Goal: Information Seeking & Learning: Learn about a topic

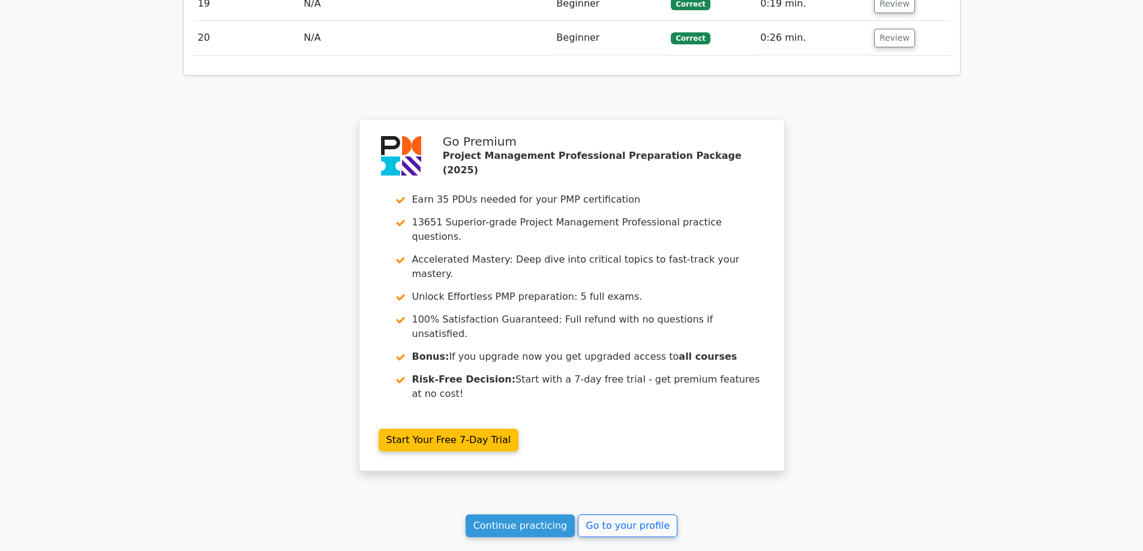
scroll to position [2368, 0]
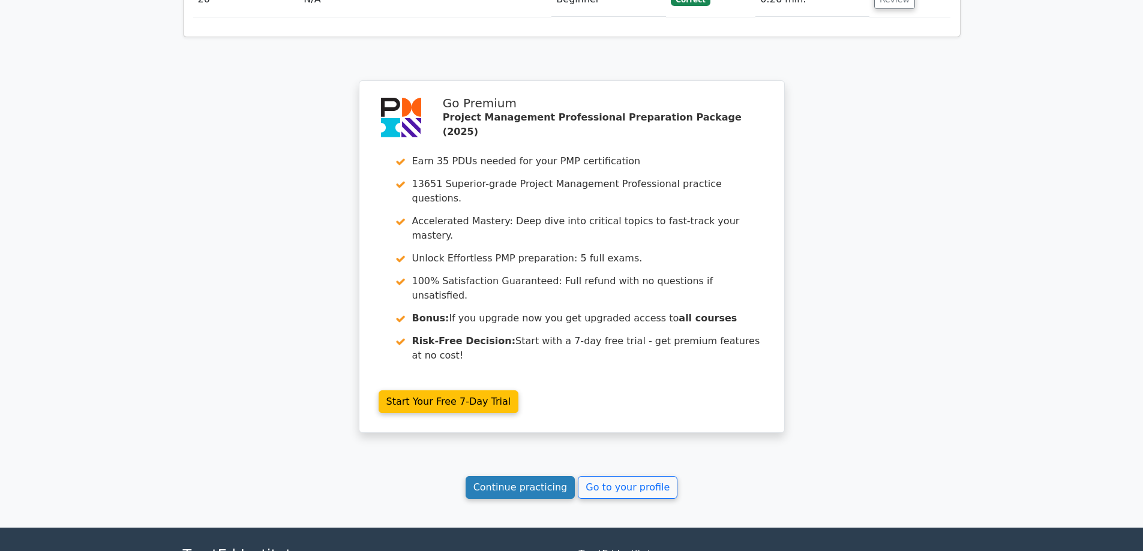
click at [552, 476] on link "Continue practicing" at bounding box center [520, 487] width 110 height 23
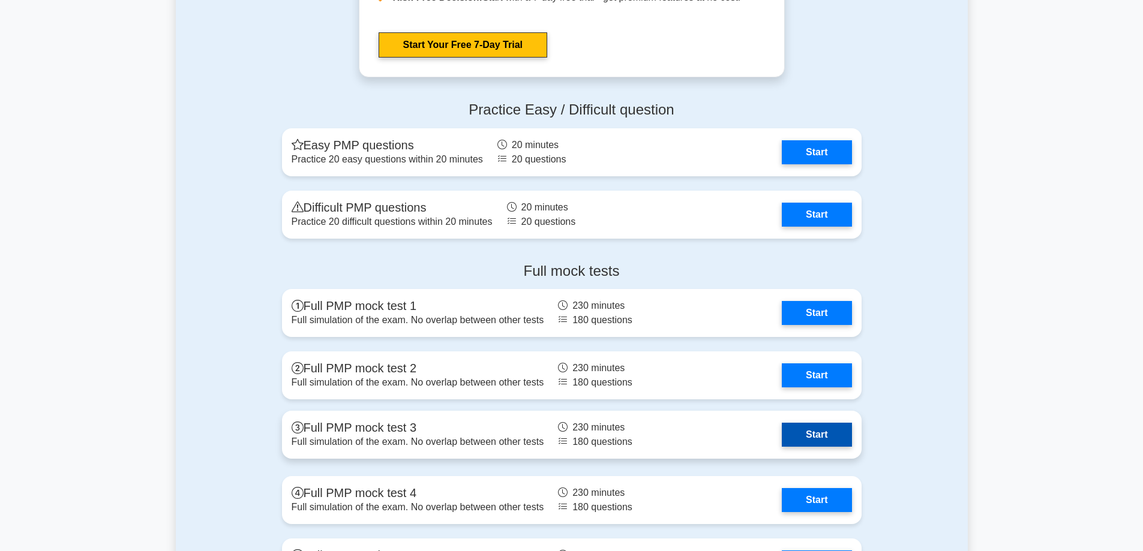
scroll to position [4319, 0]
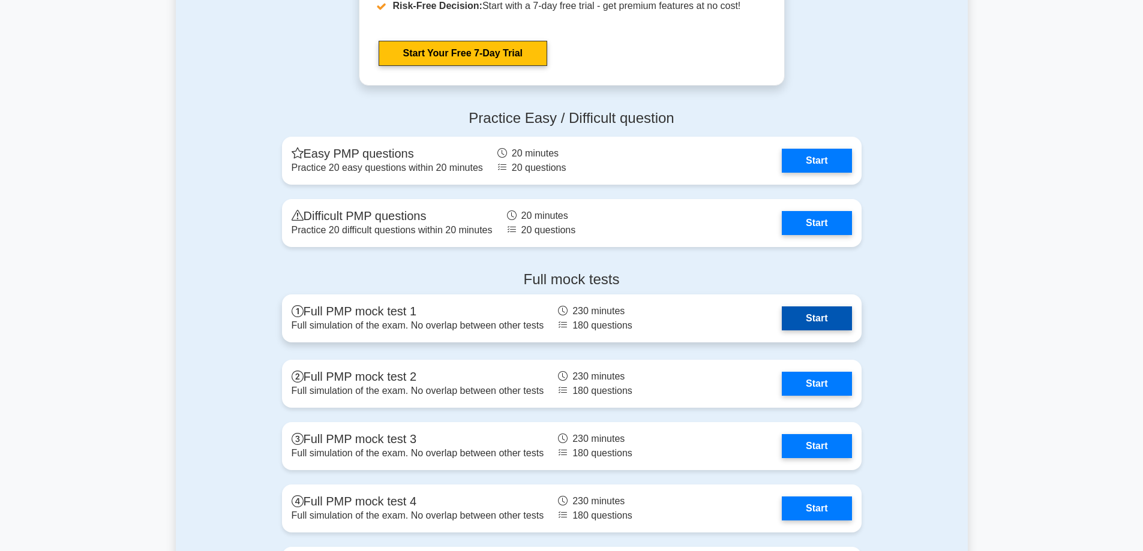
click at [793, 320] on link "Start" at bounding box center [817, 319] width 70 height 24
click at [802, 321] on link "Start" at bounding box center [817, 319] width 70 height 24
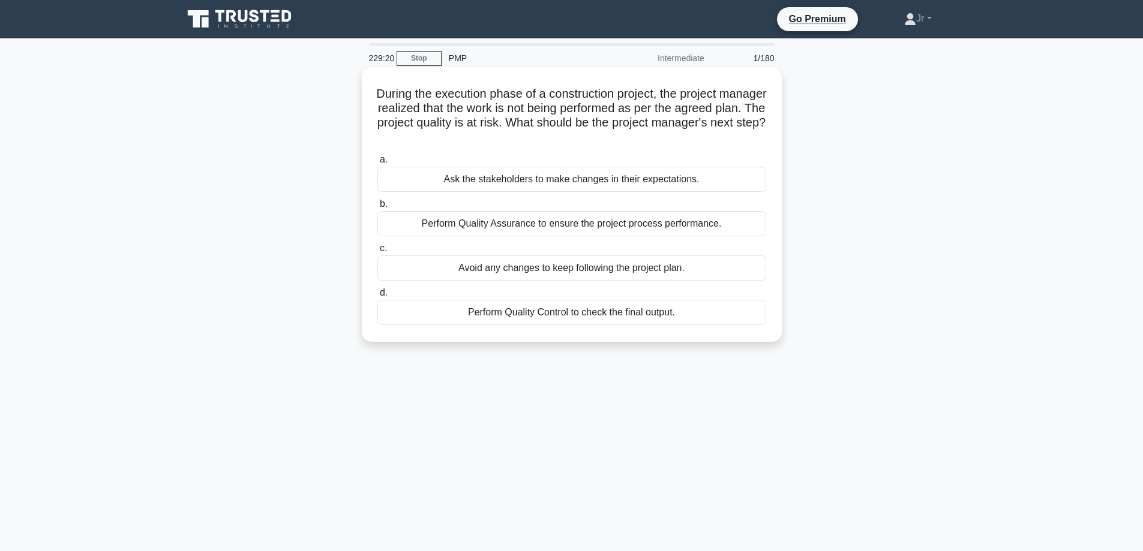
click at [680, 190] on div "Ask the stakeholders to make changes in their expectations." at bounding box center [571, 179] width 389 height 25
click at [377, 164] on input "a. Ask the stakeholders to make changes in their expectations." at bounding box center [377, 160] width 0 height 8
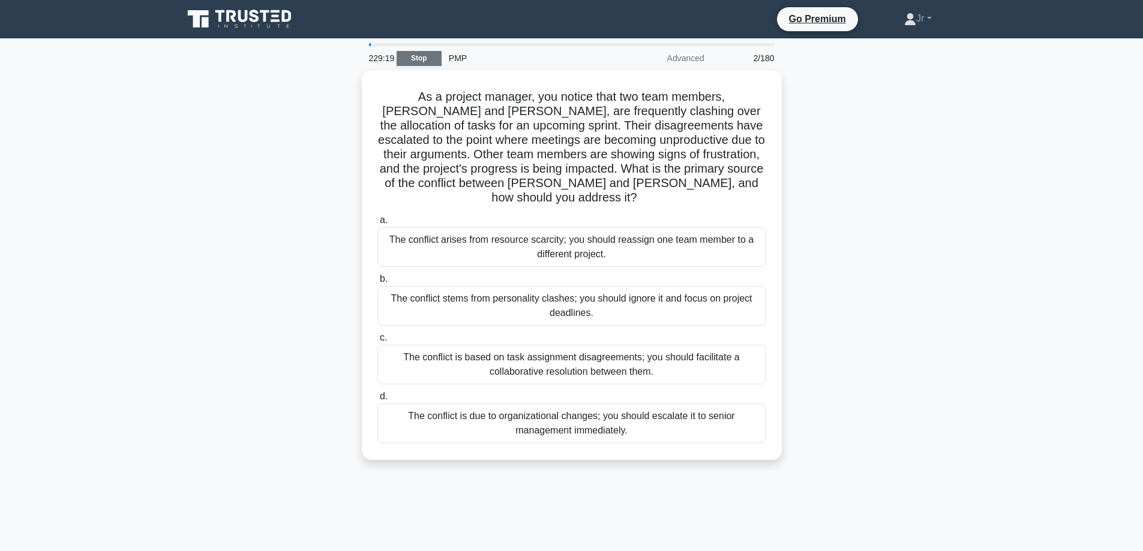
click at [414, 56] on link "Stop" at bounding box center [418, 58] width 45 height 15
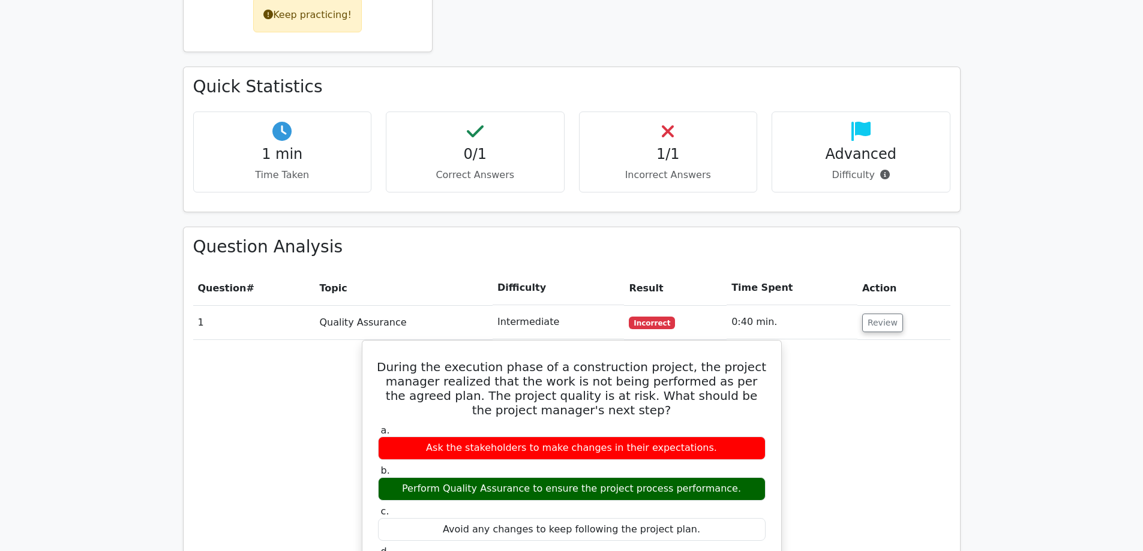
scroll to position [780, 0]
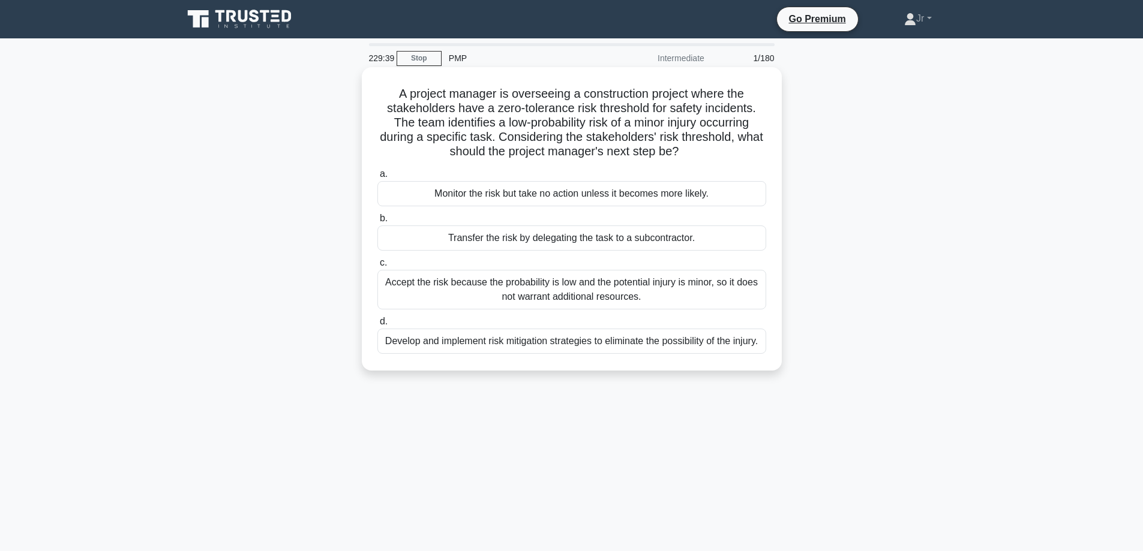
click at [543, 345] on div "Develop and implement risk mitigation strategies to eliminate the possibility o…" at bounding box center [571, 341] width 389 height 25
click at [377, 326] on input "d. Develop and implement risk mitigation strategies to eliminate the possibilit…" at bounding box center [377, 322] width 0 height 8
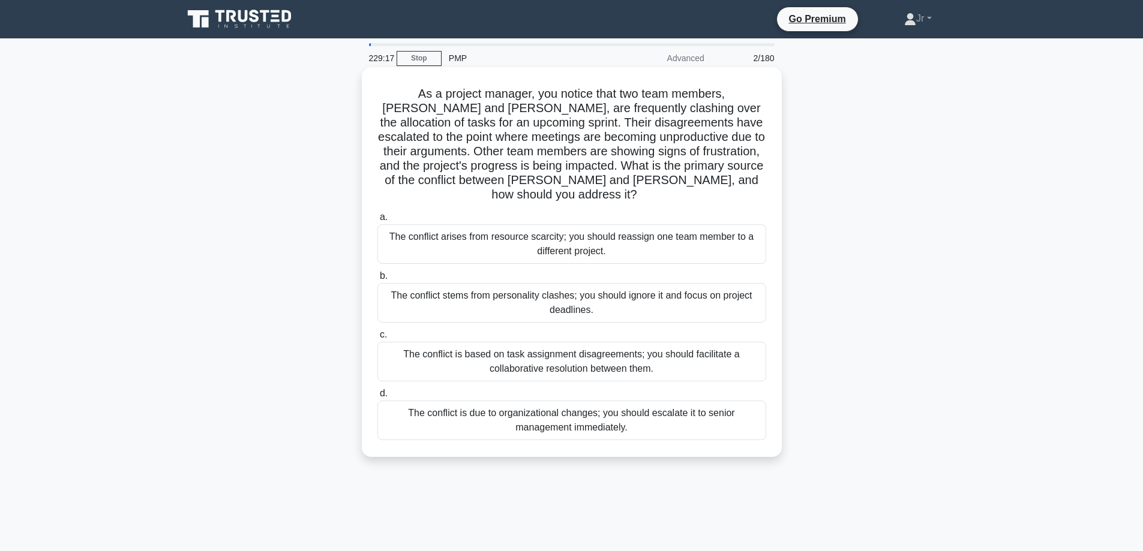
click at [524, 348] on div "The conflict is based on task assignment disagreements; you should facilitate a…" at bounding box center [571, 362] width 389 height 40
click at [377, 339] on input "c. The conflict is based on task assignment disagreements; you should facilitat…" at bounding box center [377, 335] width 0 height 8
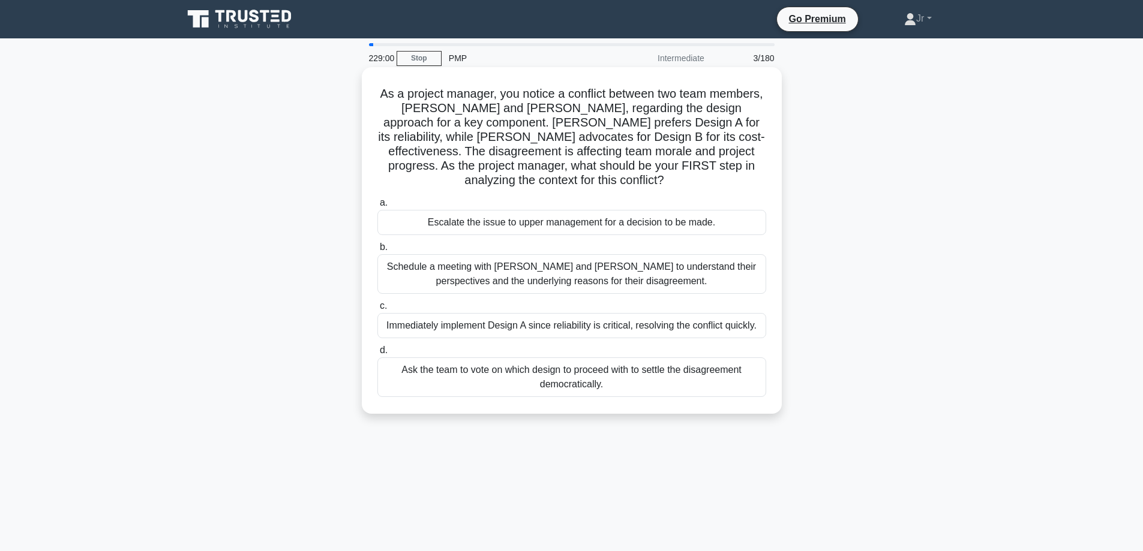
click at [611, 274] on div "Schedule a meeting with Sarah and John to understand their perspectives and the…" at bounding box center [571, 274] width 389 height 40
click at [377, 251] on input "b. Schedule a meeting with Sarah and John to understand their perspectives and …" at bounding box center [377, 248] width 0 height 8
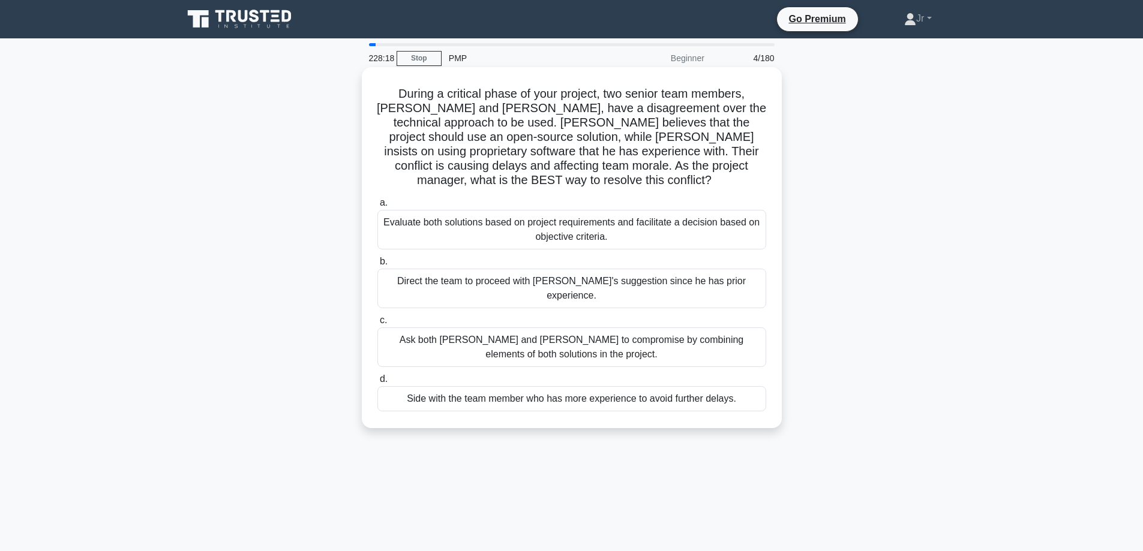
click at [613, 210] on div "Evaluate both solutions based on project requirements and facilitate a decision…" at bounding box center [571, 230] width 389 height 40
click at [377, 203] on input "a. Evaluate both solutions based on project requirements and facilitate a decis…" at bounding box center [377, 203] width 0 height 8
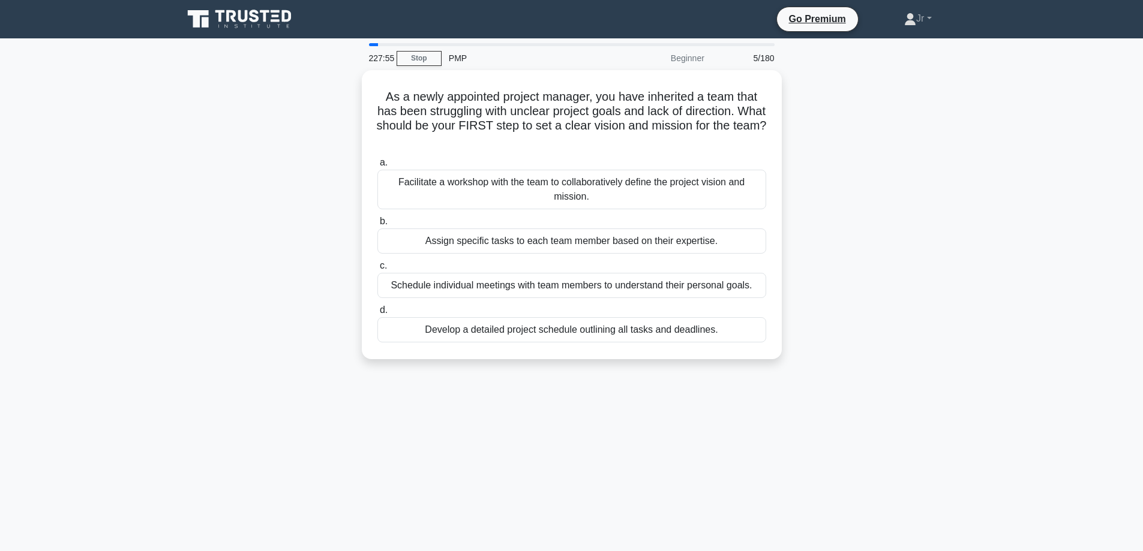
click at [613, 203] on div "Facilitate a workshop with the team to collaboratively define the project visio…" at bounding box center [571, 190] width 389 height 40
click at [377, 167] on input "a. Facilitate a workshop with the team to collaboratively define the project vi…" at bounding box center [377, 163] width 0 height 8
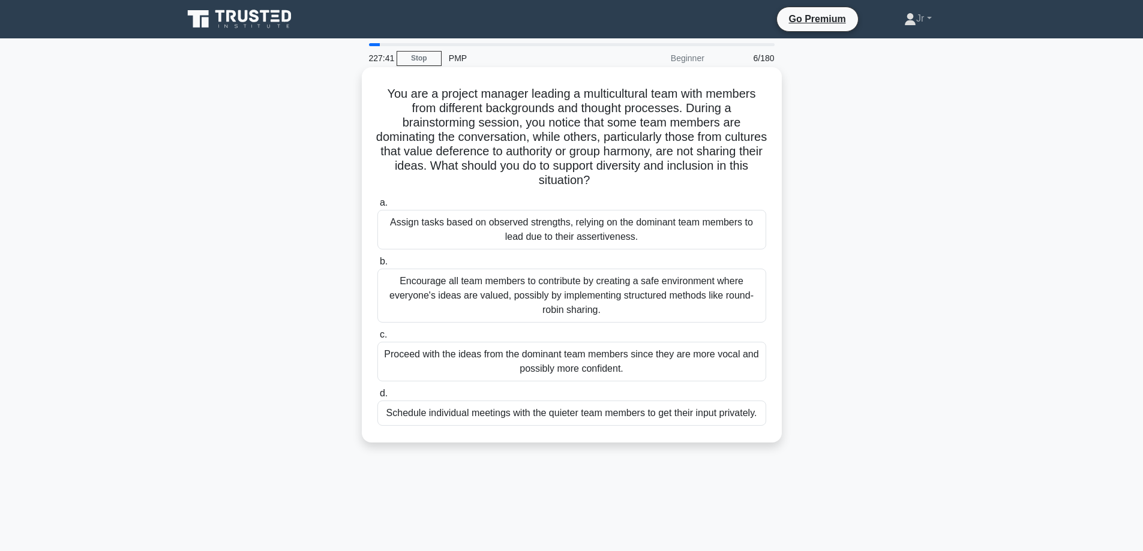
click at [604, 292] on div "Encourage all team members to contribute by creating a safe environment where e…" at bounding box center [571, 296] width 389 height 54
click at [377, 266] on input "b. Encourage all team members to contribute by creating a safe environment wher…" at bounding box center [377, 262] width 0 height 8
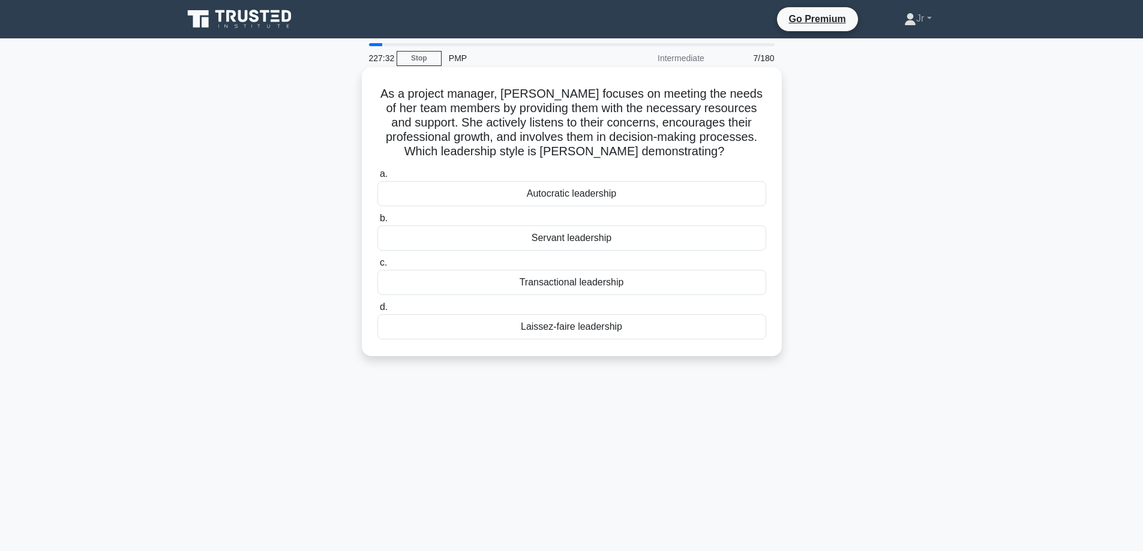
click at [653, 243] on div "Servant leadership" at bounding box center [571, 238] width 389 height 25
click at [377, 223] on input "b. Servant leadership" at bounding box center [377, 219] width 0 height 8
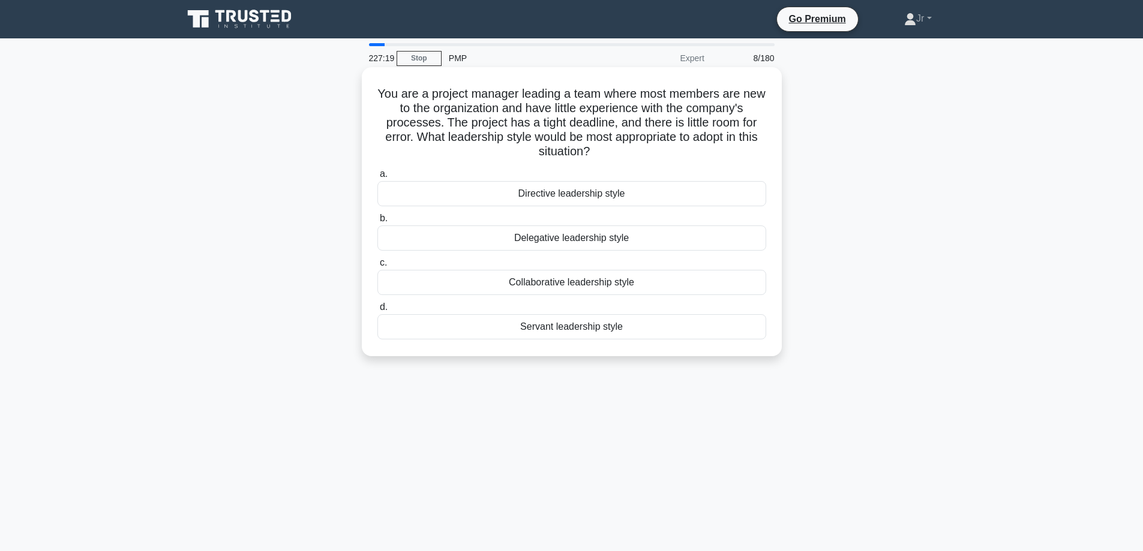
click at [696, 203] on div "Directive leadership style" at bounding box center [571, 193] width 389 height 25
click at [377, 178] on input "a. Directive leadership style" at bounding box center [377, 174] width 0 height 8
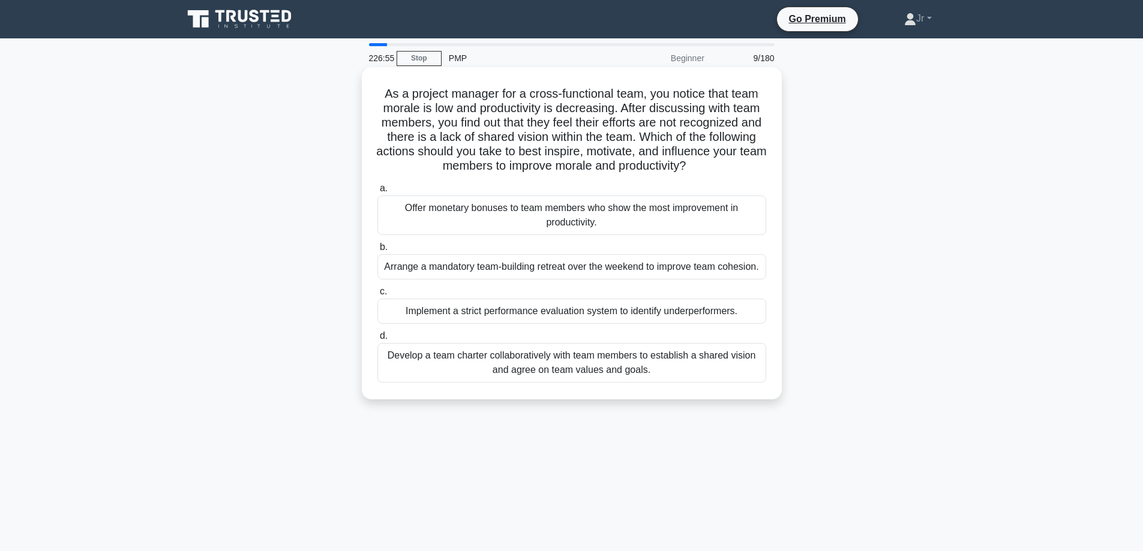
click at [539, 366] on div "Develop a team charter collaboratively with team members to establish a shared …" at bounding box center [571, 363] width 389 height 40
click at [377, 340] on input "d. Develop a team charter collaboratively with team members to establish a shar…" at bounding box center [377, 336] width 0 height 8
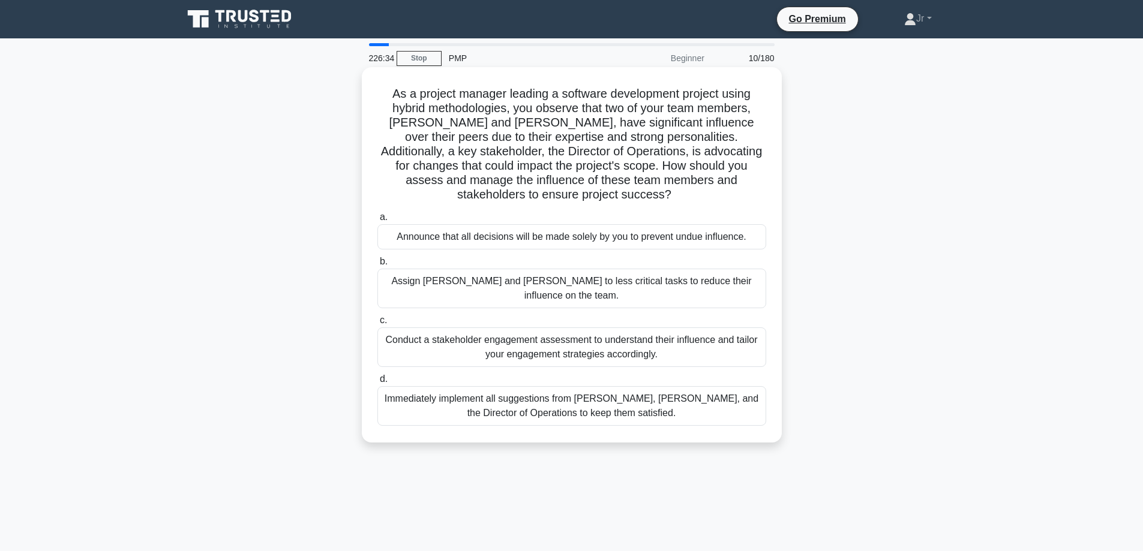
click at [546, 327] on div "Conduct a stakeholder engagement assessment to understand their influence and t…" at bounding box center [571, 347] width 389 height 40
click at [377, 317] on input "c. Conduct a stakeholder engagement assessment to understand their influence an…" at bounding box center [377, 321] width 0 height 8
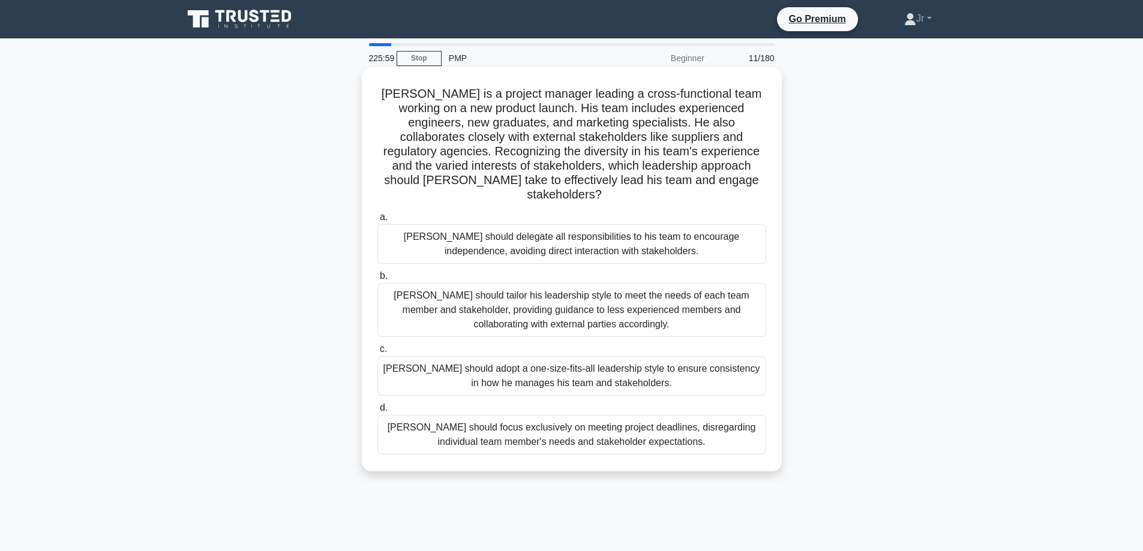
click at [577, 287] on div "John should tailor his leadership style to meet the needs of each team member a…" at bounding box center [571, 310] width 389 height 54
click at [377, 280] on input "b. John should tailor his leadership style to meet the needs of each team membe…" at bounding box center [377, 276] width 0 height 8
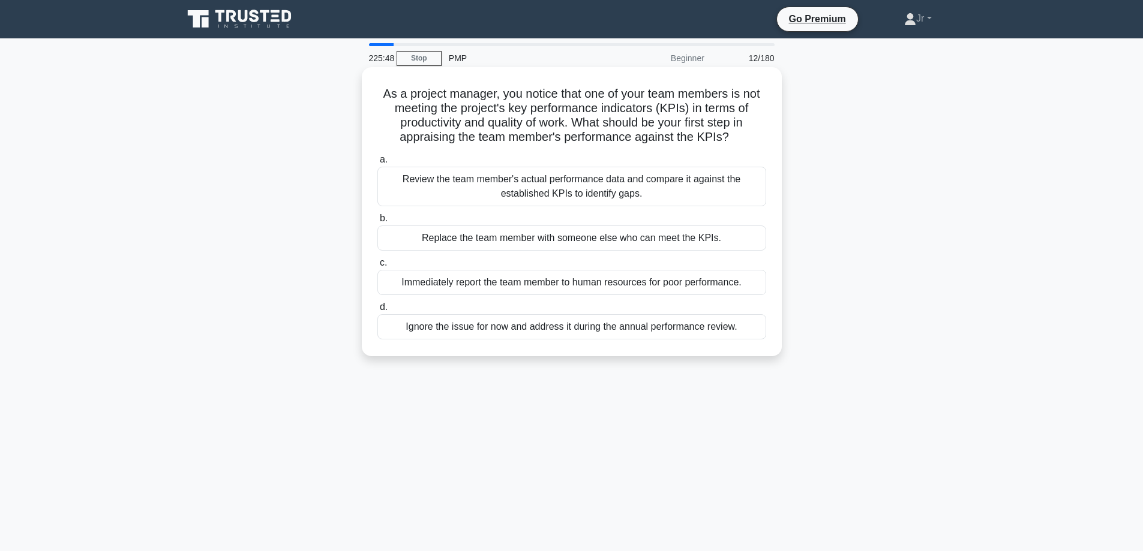
click at [518, 176] on div "Review the team member's actual performance data and compare it against the est…" at bounding box center [571, 187] width 389 height 40
click at [377, 164] on input "a. Review the team member's actual performance data and compare it against the …" at bounding box center [377, 160] width 0 height 8
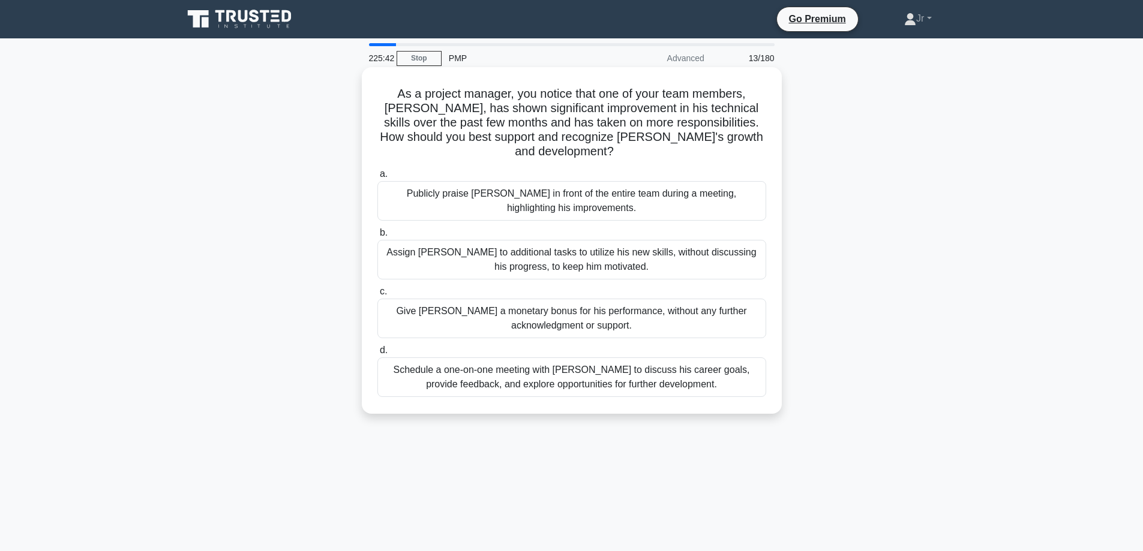
click at [528, 364] on div "Schedule a one-on-one meeting with Alex to discuss his career goals, provide fe…" at bounding box center [571, 377] width 389 height 40
click at [377, 354] on input "d. Schedule a one-on-one meeting with Alex to discuss his career goals, provide…" at bounding box center [377, 351] width 0 height 8
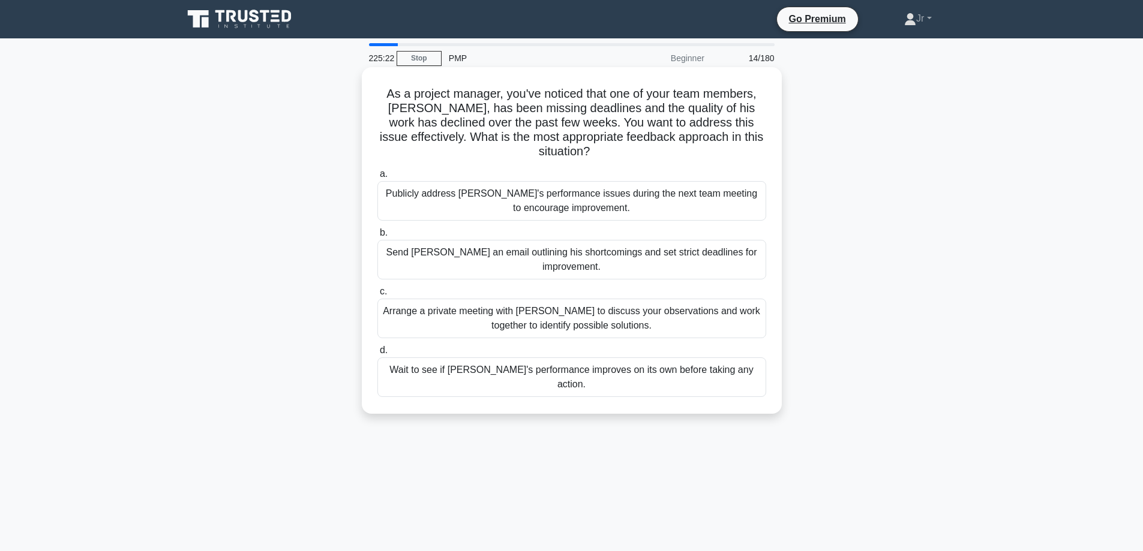
click at [513, 299] on div "Arrange a private meeting with Alex to discuss your observations and work toget…" at bounding box center [571, 319] width 389 height 40
click at [377, 296] on input "c. Arrange a private meeting with Alex to discuss your observations and work to…" at bounding box center [377, 292] width 0 height 8
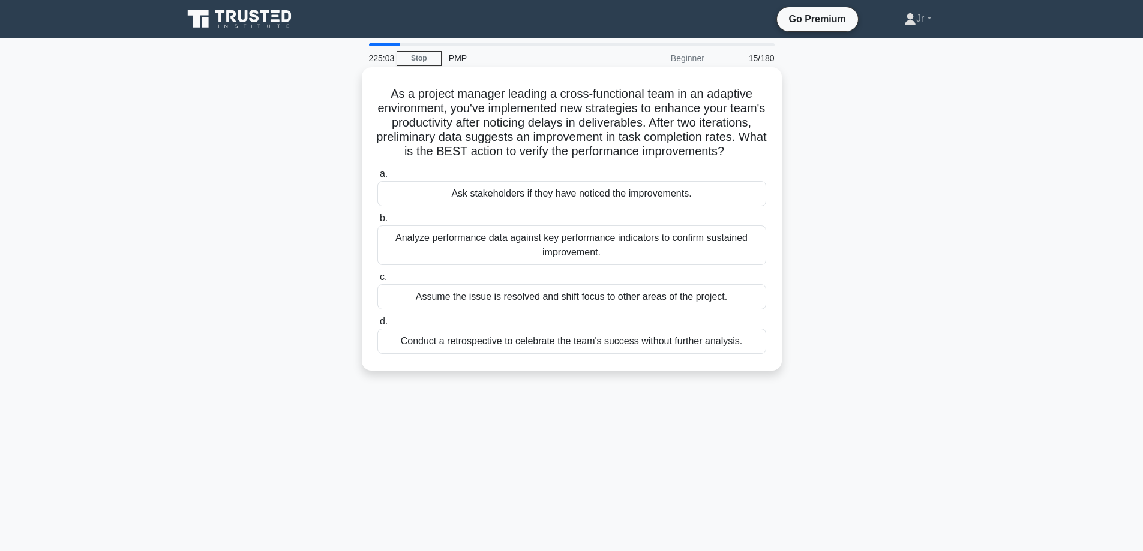
click at [508, 265] on div "Analyze performance data against key performance indicators to confirm sustaine…" at bounding box center [571, 246] width 389 height 40
click at [377, 223] on input "b. Analyze performance data against key performance indicators to confirm susta…" at bounding box center [377, 219] width 0 height 8
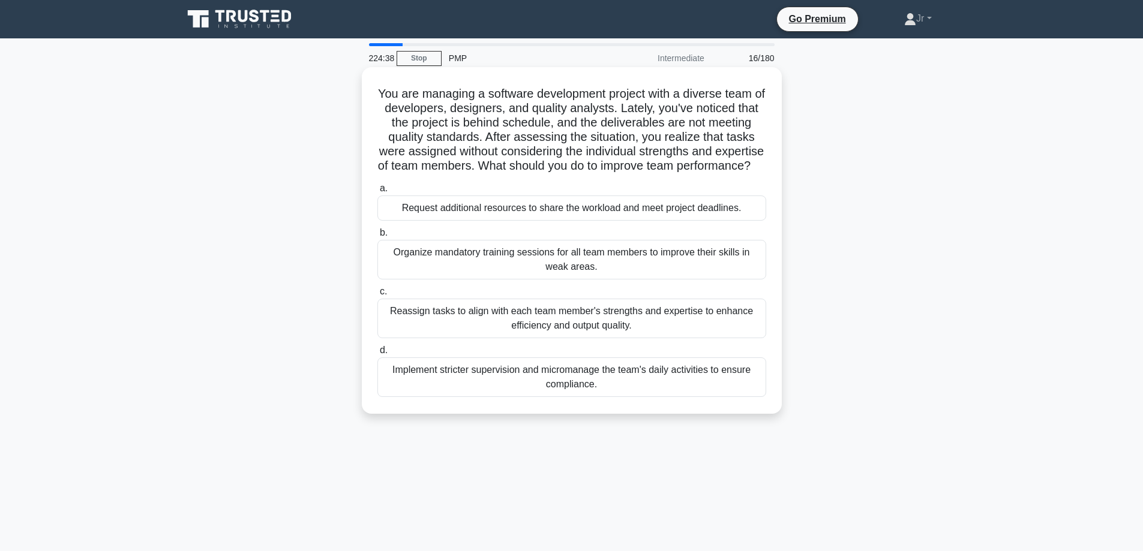
click at [510, 329] on div "Reassign tasks to align with each team member's strengths and expertise to enha…" at bounding box center [571, 319] width 389 height 40
click at [377, 296] on input "c. Reassign tasks to align with each team member's strengths and expertise to e…" at bounding box center [377, 292] width 0 height 8
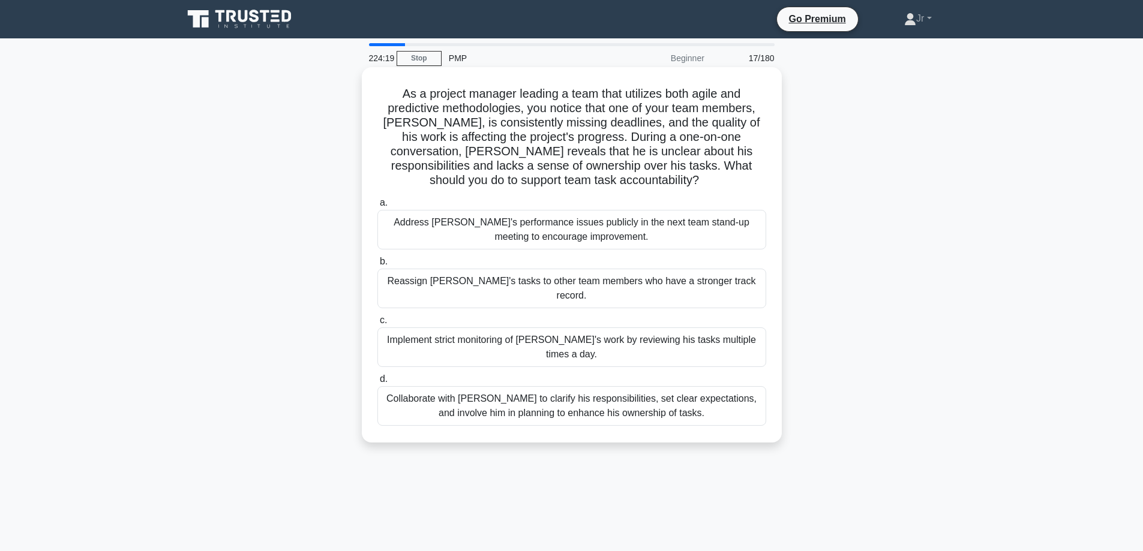
click at [542, 386] on div "Collaborate with Alex to clarify his responsibilities, set clear expectations, …" at bounding box center [571, 406] width 389 height 40
click at [377, 377] on input "d. Collaborate with Alex to clarify his responsibilities, set clear expectation…" at bounding box center [377, 379] width 0 height 8
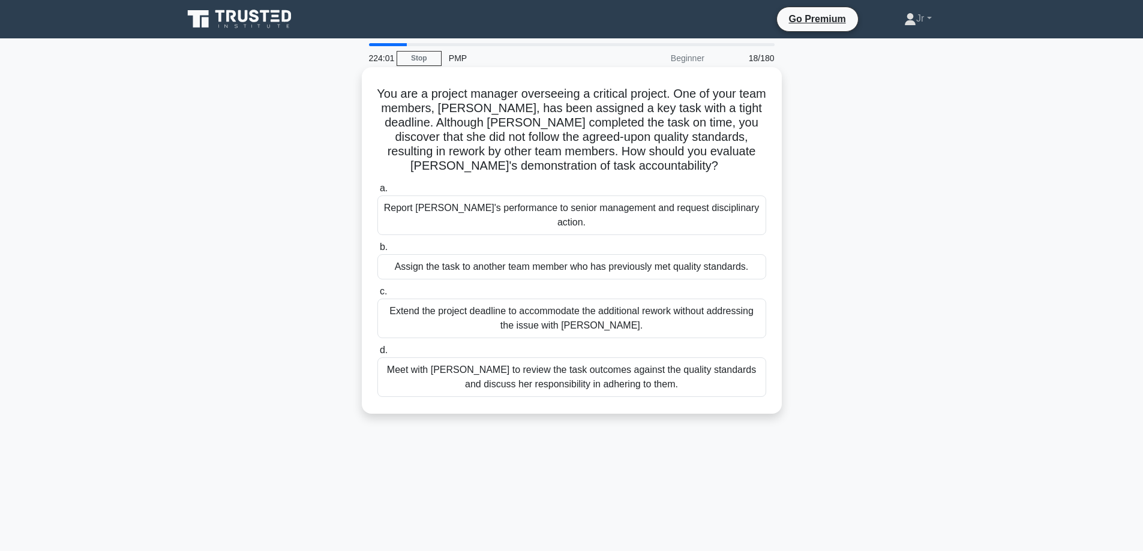
click at [701, 357] on div "Meet with Priya to review the task outcomes against the quality standards and d…" at bounding box center [571, 377] width 389 height 40
click at [377, 354] on input "d. Meet with Priya to review the task outcomes against the quality standards an…" at bounding box center [377, 351] width 0 height 8
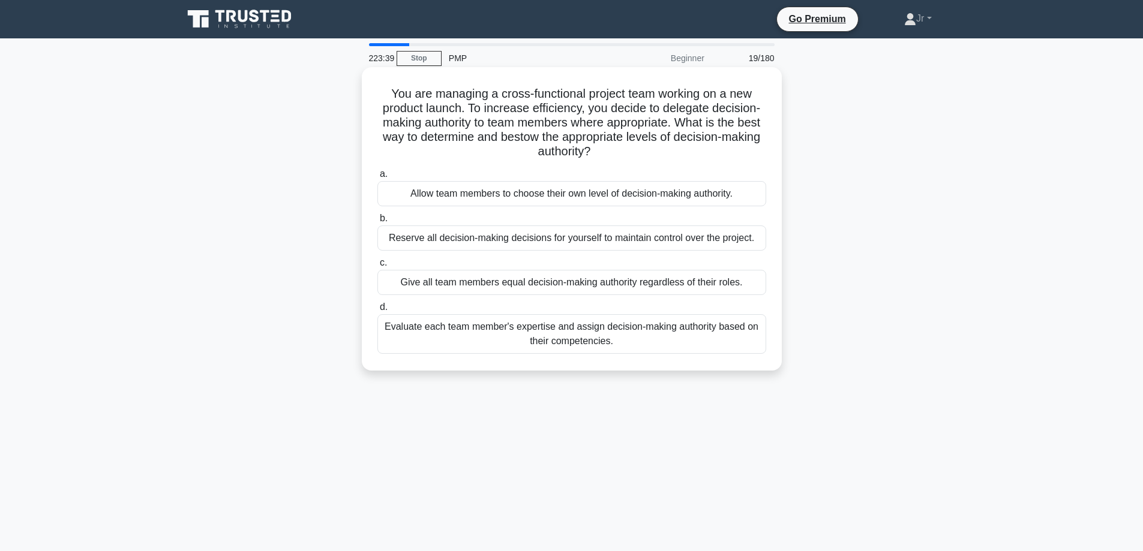
click at [496, 339] on div "Evaluate each team member's expertise and assign decision-making authority base…" at bounding box center [571, 334] width 389 height 40
click at [377, 311] on input "d. Evaluate each team member's expertise and assign decision-making authority b…" at bounding box center [377, 308] width 0 height 8
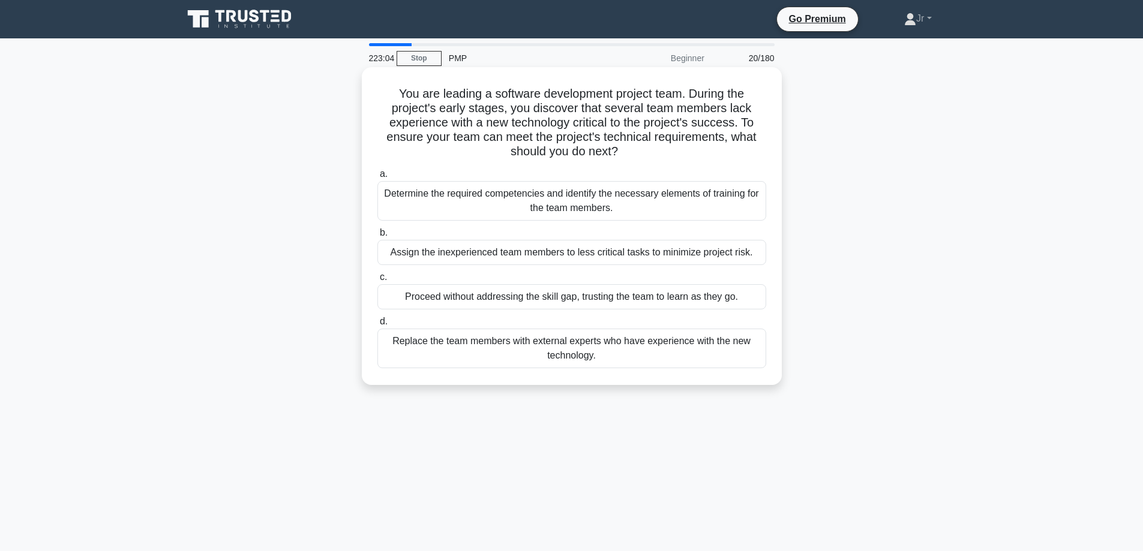
click at [570, 205] on div "Determine the required competencies and identify the necessary elements of trai…" at bounding box center [571, 201] width 389 height 40
click at [377, 178] on input "a. Determine the required competencies and identify the necessary elements of t…" at bounding box center [377, 174] width 0 height 8
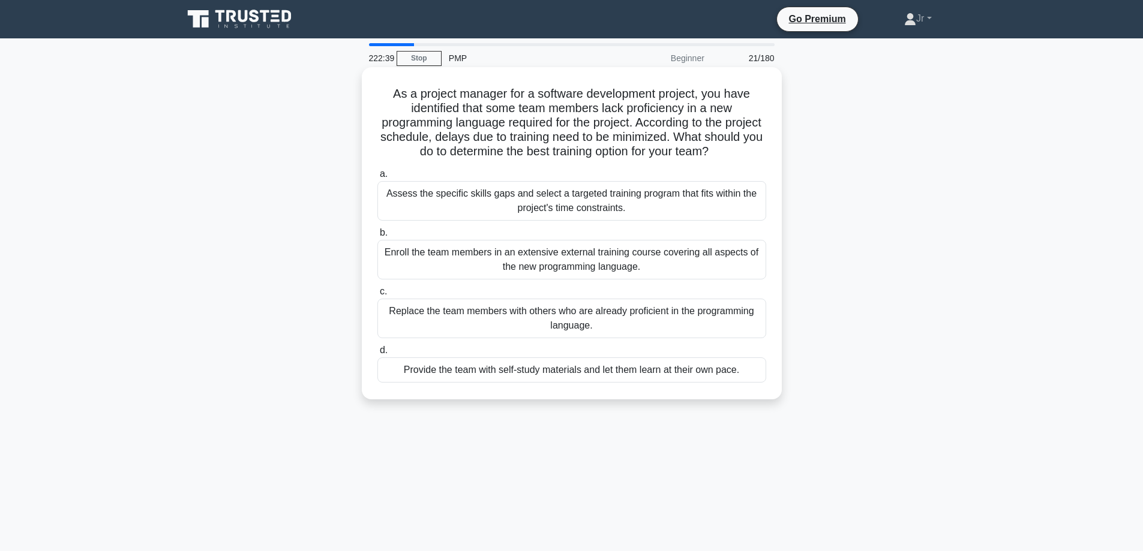
click at [542, 198] on div "Assess the specific skills gaps and select a targeted training program that fit…" at bounding box center [571, 201] width 389 height 40
click at [377, 178] on input "a. Assess the specific skills gaps and select a targeted training program that …" at bounding box center [377, 174] width 0 height 8
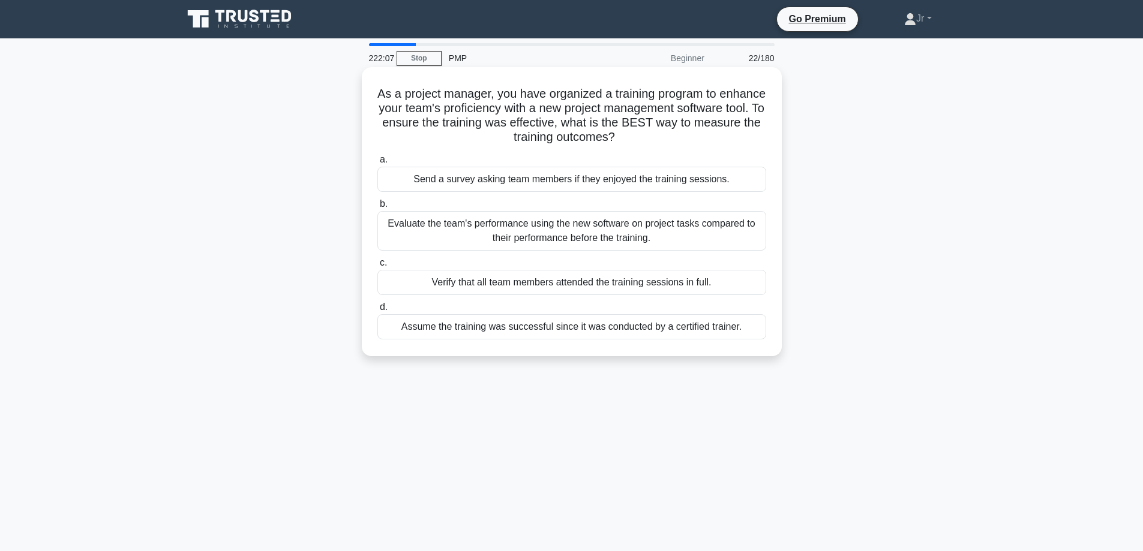
click at [669, 231] on div "Evaluate the team's performance using the new software on project tasks compare…" at bounding box center [571, 231] width 389 height 40
click at [377, 208] on input "b. Evaluate the team's performance using the new software on project tasks comp…" at bounding box center [377, 204] width 0 height 8
click at [668, 226] on div "Assess each team member's and stakeholder's abilities and expertise relevant to…" at bounding box center [571, 231] width 389 height 40
click at [377, 208] on input "b. Assess each team member's and stakeholder's abilities and expertise relevant…" at bounding box center [377, 204] width 0 height 8
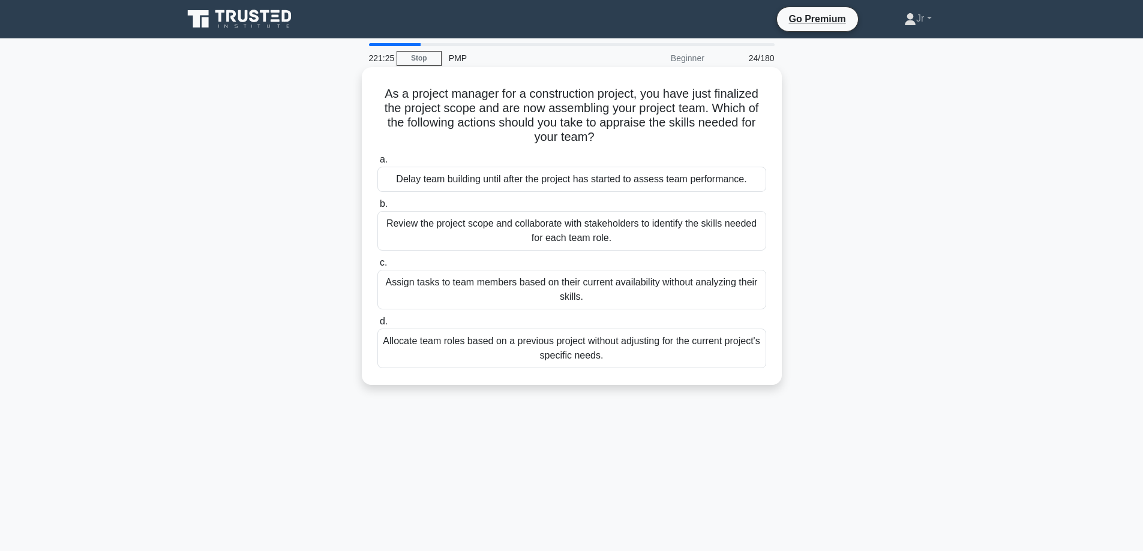
click at [735, 218] on div "Review the project scope and collaborate with stakeholders to identify the skil…" at bounding box center [571, 231] width 389 height 40
click at [377, 208] on input "b. Review the project scope and collaborate with stakeholders to identify the s…" at bounding box center [377, 204] width 0 height 8
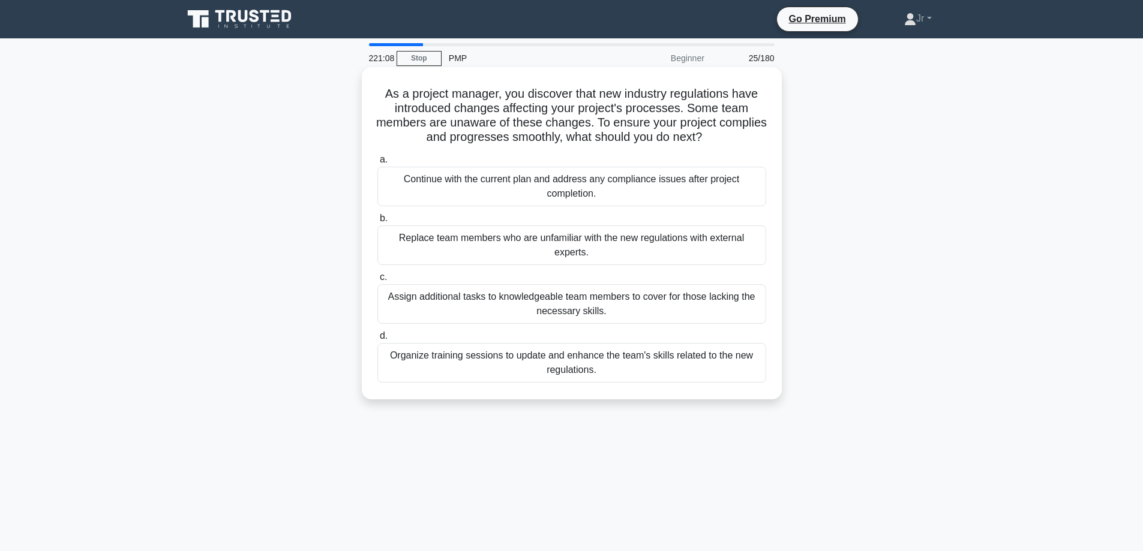
click at [562, 357] on div "Organize training sessions to update and enhance the team's skills related to t…" at bounding box center [571, 363] width 389 height 40
click at [377, 340] on input "d. Organize training sessions to update and enhance the team's skills related t…" at bounding box center [377, 336] width 0 height 8
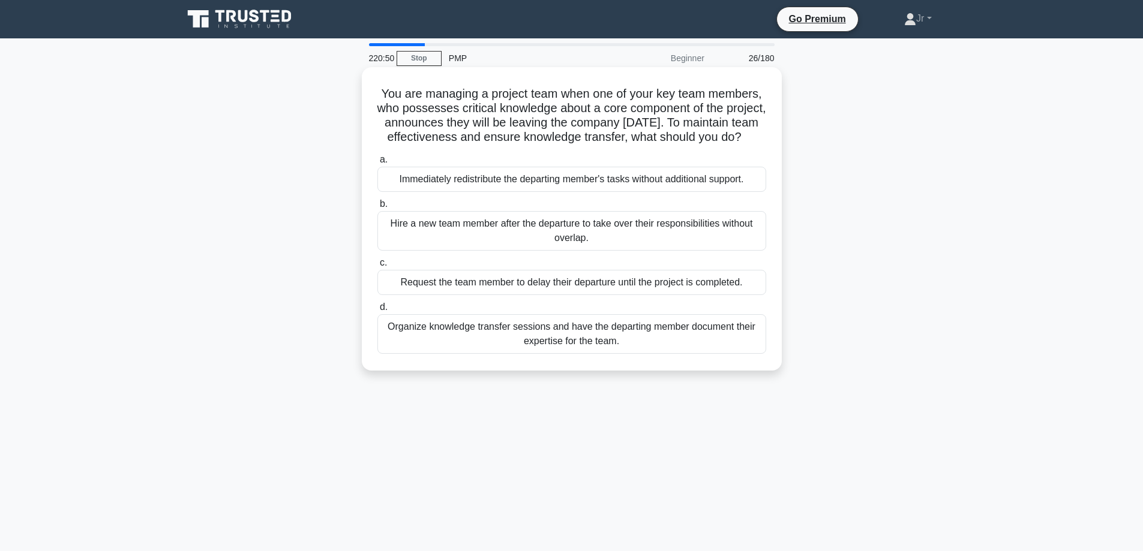
click at [710, 343] on div "Organize knowledge transfer sessions and have the departing member document the…" at bounding box center [571, 334] width 389 height 40
click at [377, 311] on input "d. Organize knowledge transfer sessions and have the departing member document …" at bounding box center [377, 308] width 0 height 8
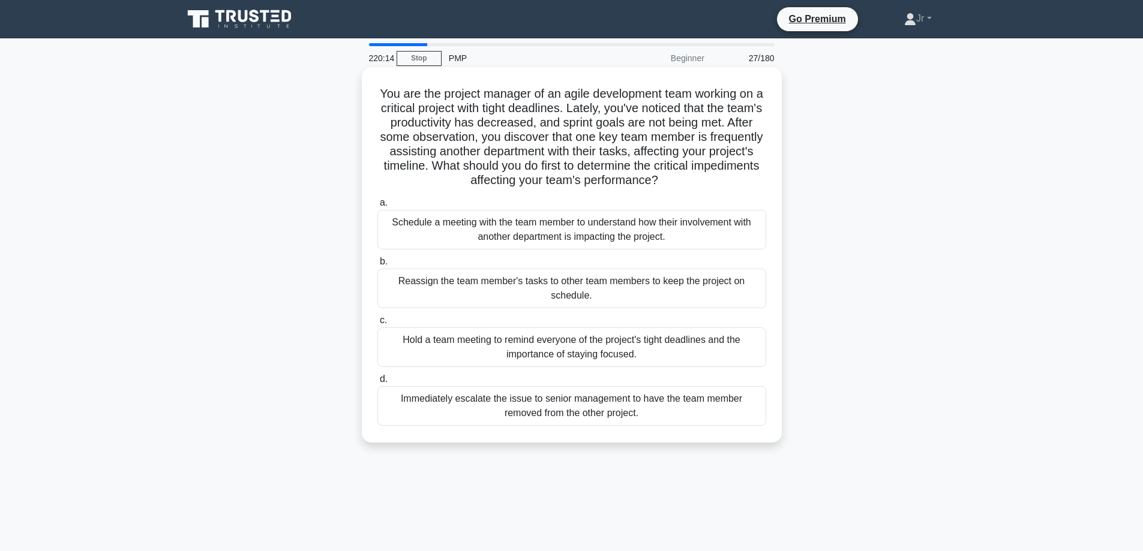
click at [721, 221] on div "Schedule a meeting with the team member to understand how their involvement wit…" at bounding box center [571, 230] width 389 height 40
click at [377, 207] on input "a. Schedule a meeting with the team member to understand how their involvement …" at bounding box center [377, 203] width 0 height 8
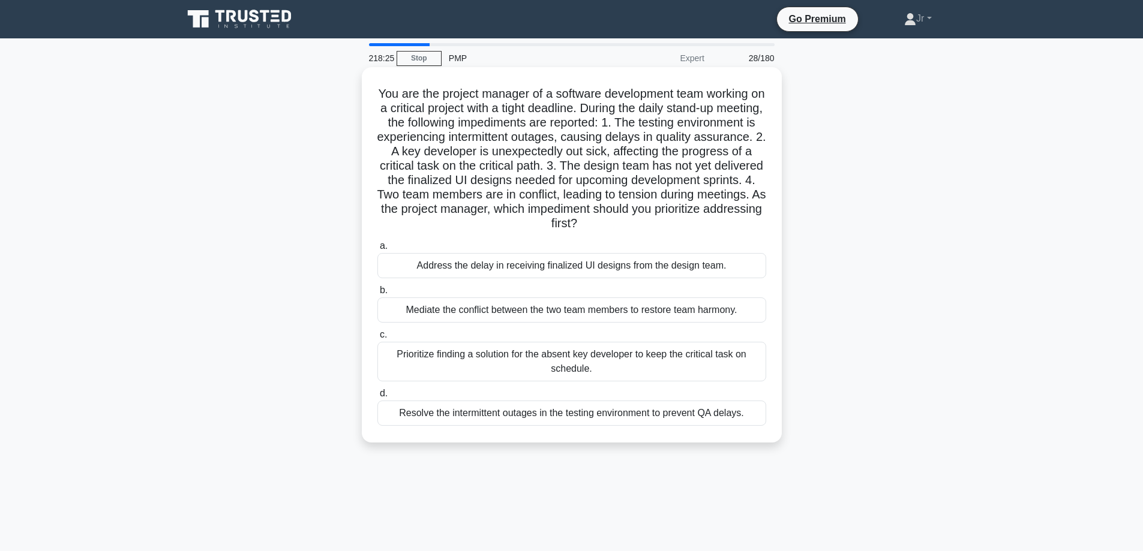
click at [631, 376] on div "Prioritize finding a solution for the absent key developer to keep the critical…" at bounding box center [571, 362] width 389 height 40
click at [377, 339] on input "c. Prioritize finding a solution for the absent key developer to keep the criti…" at bounding box center [377, 335] width 0 height 8
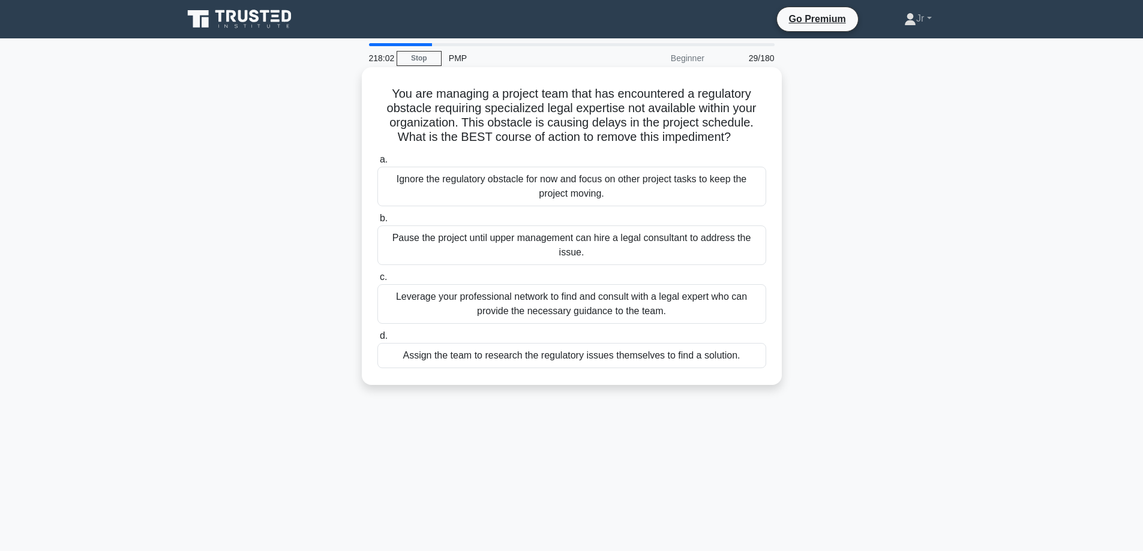
click at [457, 313] on div "Leverage your professional network to find and consult with a legal expert who …" at bounding box center [571, 304] width 389 height 40
click at [377, 281] on input "c. Leverage your professional network to find and consult with a legal expert w…" at bounding box center [377, 278] width 0 height 8
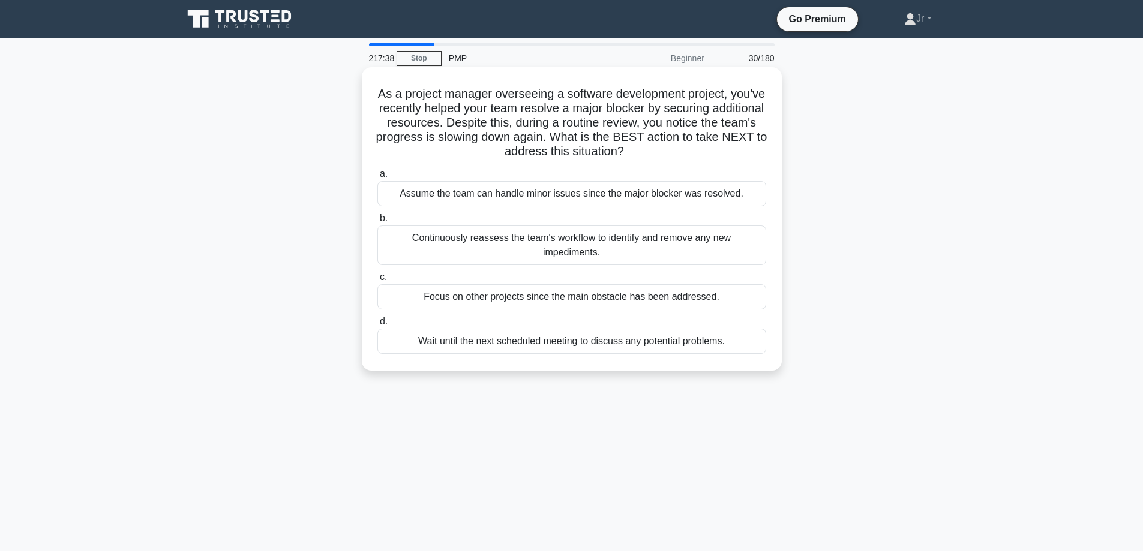
click at [404, 241] on div "Continuously reassess the team's workflow to identify and remove any new impedi…" at bounding box center [571, 246] width 389 height 40
click at [377, 223] on input "b. Continuously reassess the team's workflow to identify and remove any new imp…" at bounding box center [377, 219] width 0 height 8
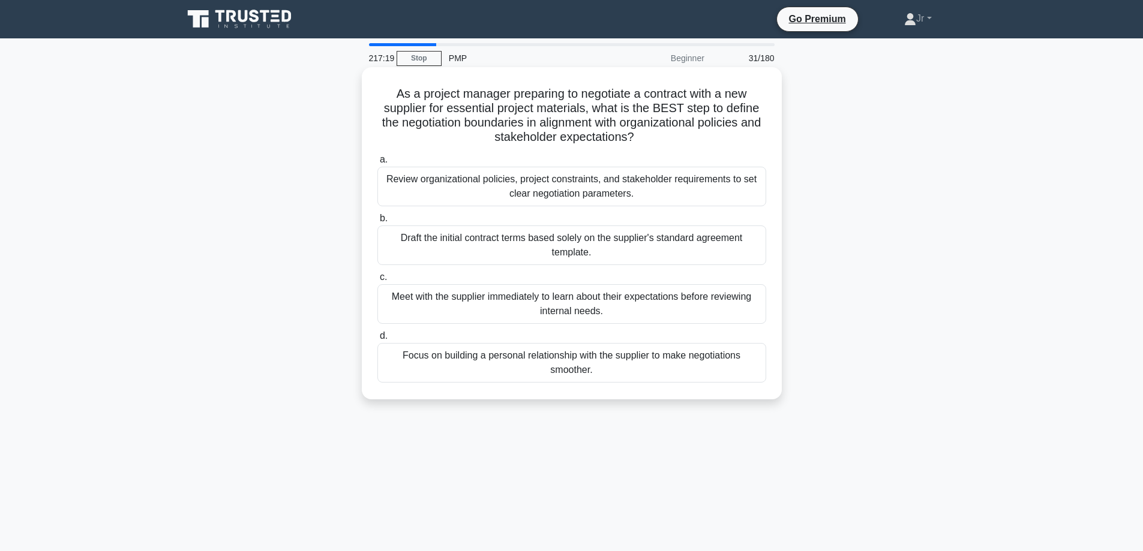
click at [650, 186] on div "Review organizational policies, project constraints, and stakeholder requiremen…" at bounding box center [571, 187] width 389 height 40
click at [377, 164] on input "a. Review organizational policies, project constraints, and stakeholder require…" at bounding box center [377, 160] width 0 height 8
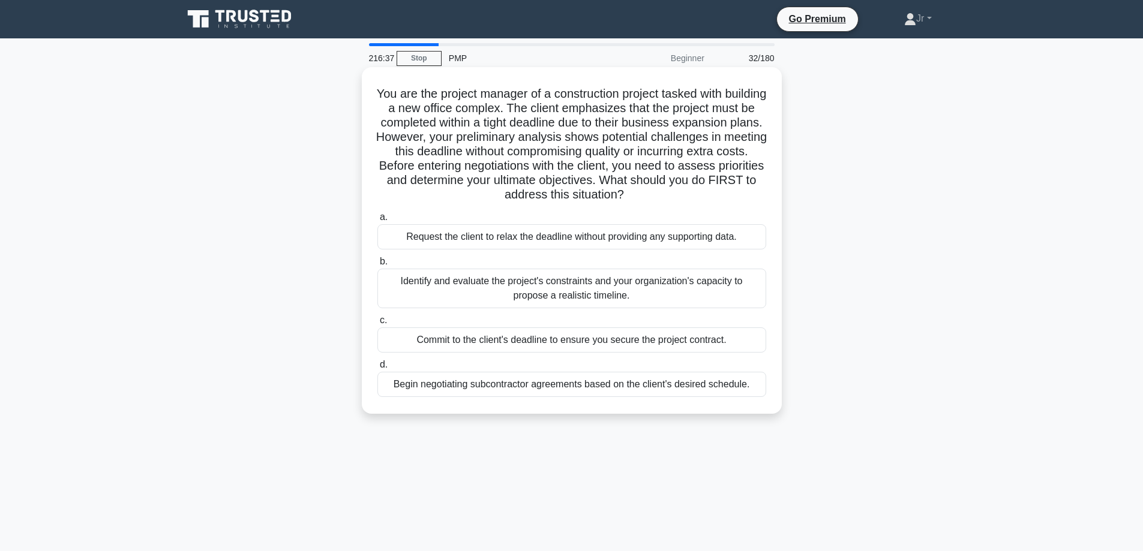
click at [683, 284] on div "Identify and evaluate the project's constraints and your organization's capacit…" at bounding box center [571, 289] width 389 height 40
click at [377, 266] on input "b. Identify and evaluate the project's constraints and your organization's capa…" at bounding box center [377, 262] width 0 height 8
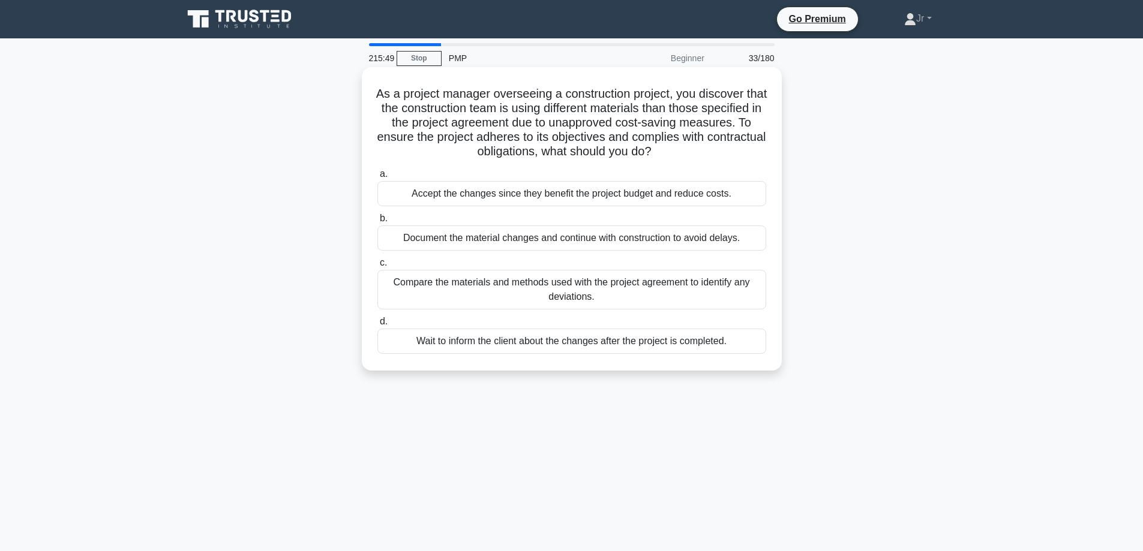
click at [688, 295] on div "Compare the materials and methods used with the project agreement to identify a…" at bounding box center [571, 290] width 389 height 40
click at [377, 267] on input "c. Compare the materials and methods used with the project agreement to identif…" at bounding box center [377, 263] width 0 height 8
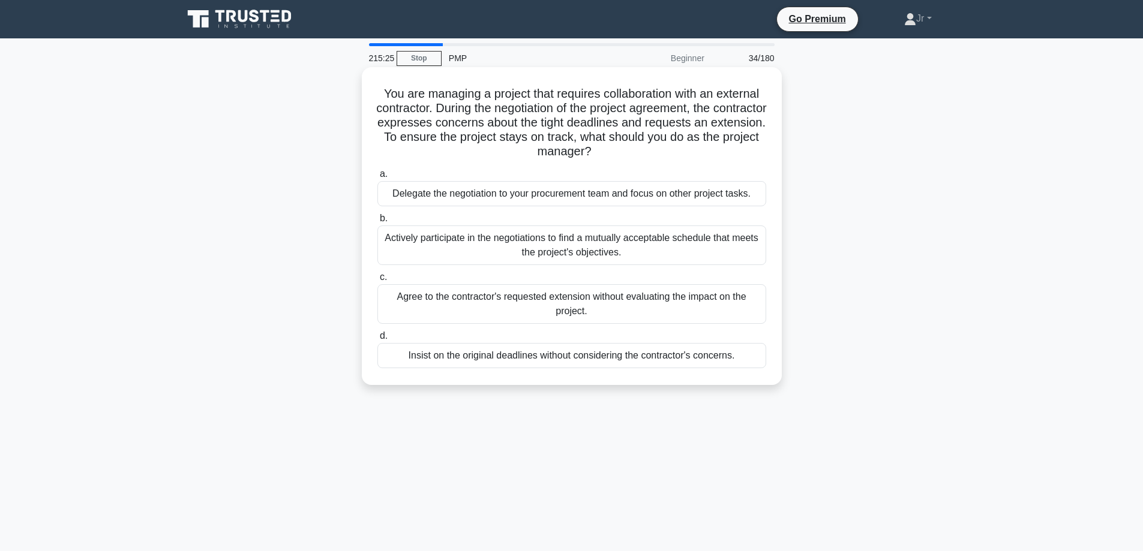
click at [672, 258] on div "Actively participate in the negotiations to find a mutually acceptable schedule…" at bounding box center [571, 246] width 389 height 40
click at [377, 223] on input "b. Actively participate in the negotiations to find a mutually acceptable sched…" at bounding box center [377, 219] width 0 height 8
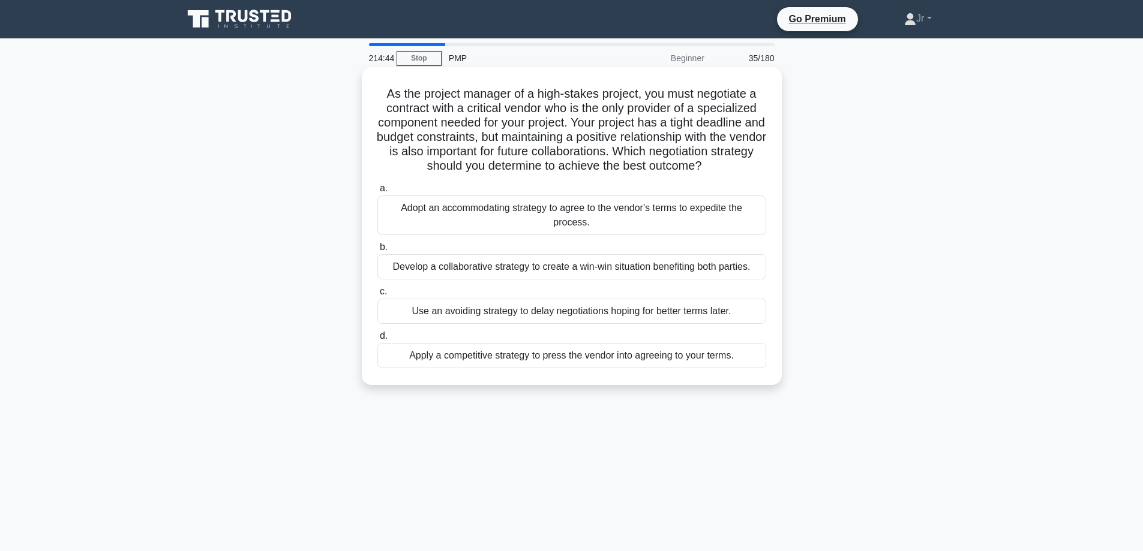
click at [674, 266] on div "Develop a collaborative strategy to create a win-win situation benefiting both …" at bounding box center [571, 266] width 389 height 25
click at [377, 251] on input "b. Develop a collaborative strategy to create a win-win situation benefiting bo…" at bounding box center [377, 248] width 0 height 8
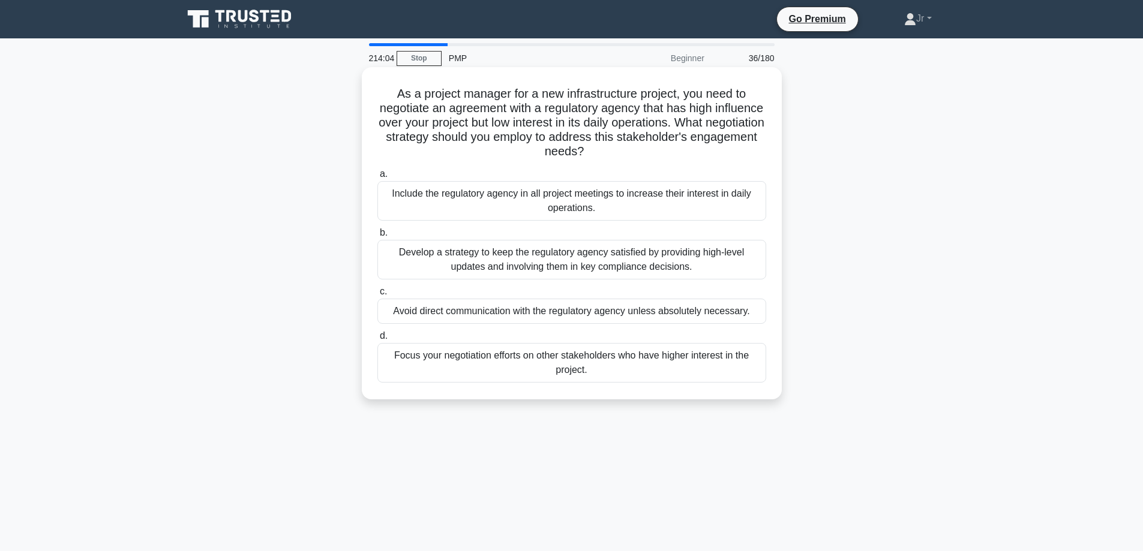
click at [586, 254] on div "Develop a strategy to keep the regulatory agency satisfied by providing high-le…" at bounding box center [571, 260] width 389 height 40
click at [377, 237] on input "b. Develop a strategy to keep the regulatory agency satisfied by providing high…" at bounding box center [377, 233] width 0 height 8
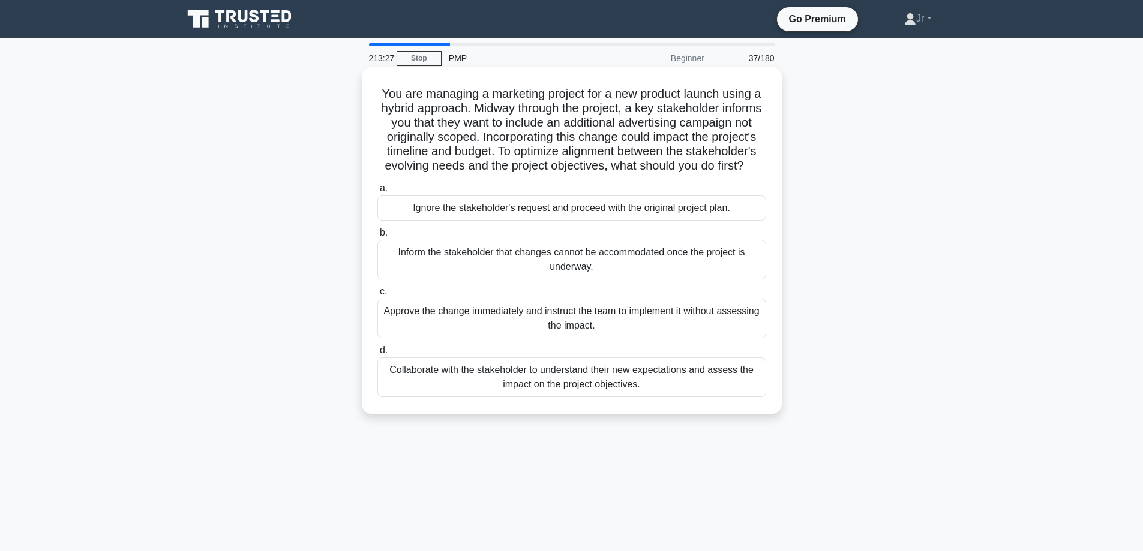
click at [540, 397] on div "Collaborate with the stakeholder to understand their new expectations and asses…" at bounding box center [571, 377] width 389 height 40
click at [377, 354] on input "d. Collaborate with the stakeholder to understand their new expectations and as…" at bounding box center [377, 351] width 0 height 8
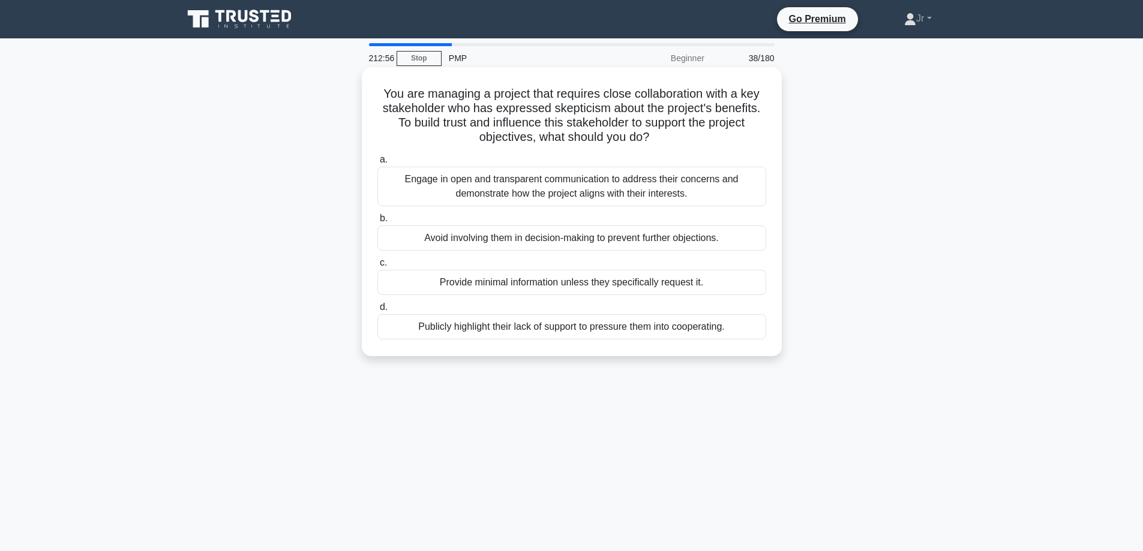
click at [606, 178] on div "Engage in open and transparent communication to address their concerns and demo…" at bounding box center [571, 187] width 389 height 40
click at [377, 164] on input "a. Engage in open and transparent communication to address their concerns and d…" at bounding box center [377, 160] width 0 height 8
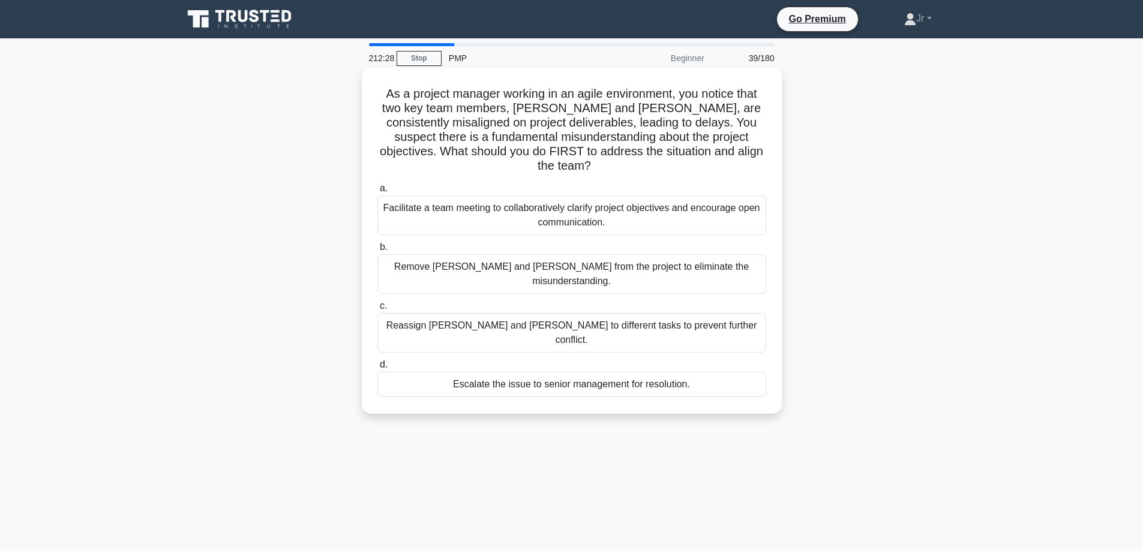
click at [581, 199] on div "Facilitate a team meeting to collaboratively clarify project objectives and enc…" at bounding box center [571, 216] width 389 height 40
click at [377, 193] on input "a. Facilitate a team meeting to collaboratively clarify project objectives and …" at bounding box center [377, 189] width 0 height 8
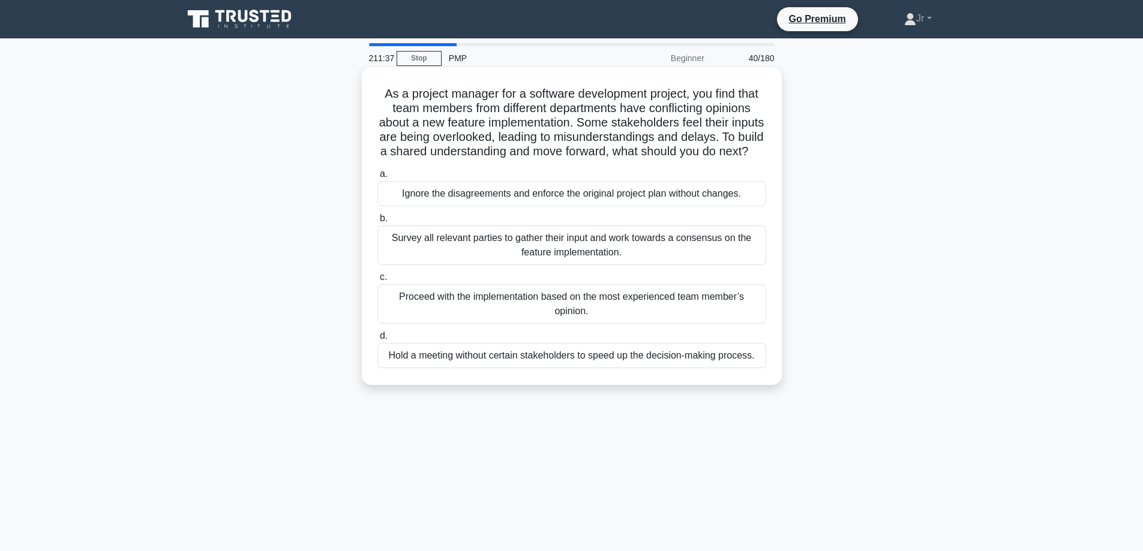
click at [621, 265] on div "Survey all relevant parties to gather their input and work towards a consensus …" at bounding box center [571, 246] width 389 height 40
click at [377, 223] on input "b. Survey all relevant parties to gather their input and work towards a consens…" at bounding box center [377, 219] width 0 height 8
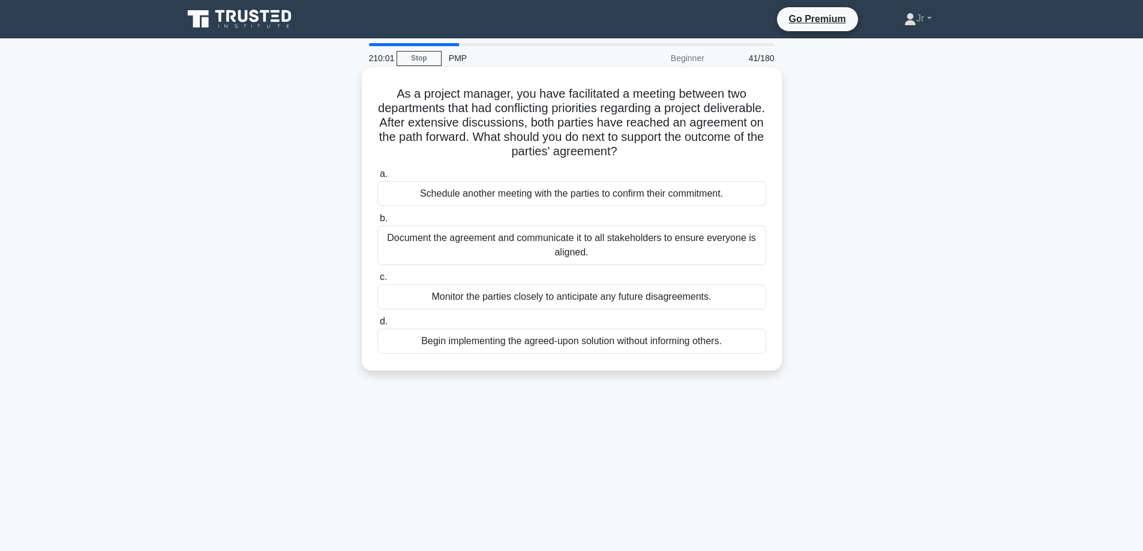
click at [453, 239] on div "Document the agreement and communicate it to all stakeholders to ensure everyon…" at bounding box center [571, 246] width 389 height 40
click at [377, 223] on input "b. Document the agreement and communicate it to all stakeholders to ensure ever…" at bounding box center [377, 219] width 0 height 8
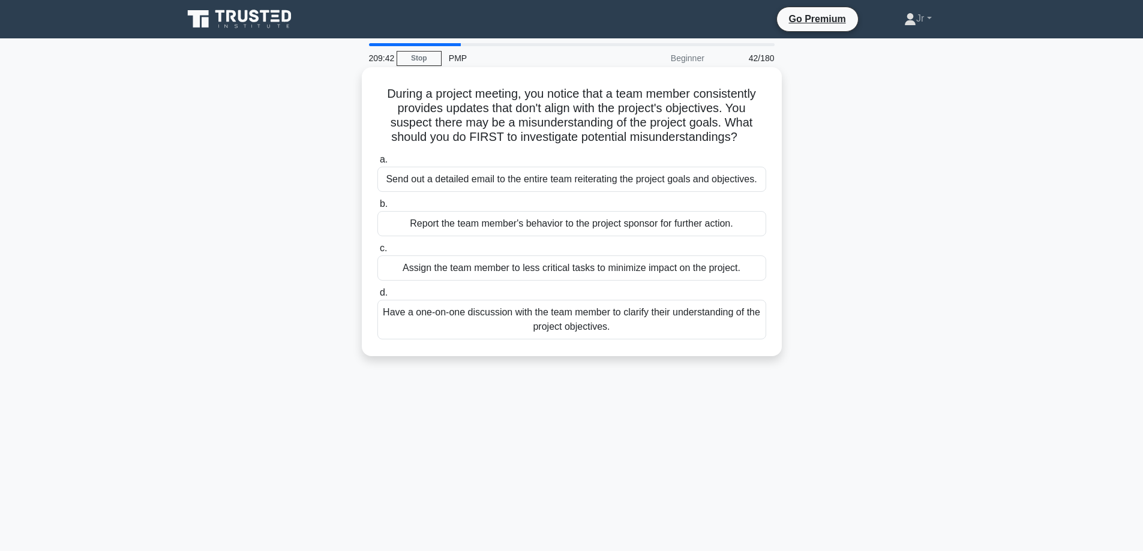
click at [533, 329] on div "Have a one-on-one discussion with the team member to clarify their understandin…" at bounding box center [571, 320] width 389 height 40
click at [377, 297] on input "d. Have a one-on-one discussion with the team member to clarify their understan…" at bounding box center [377, 293] width 0 height 8
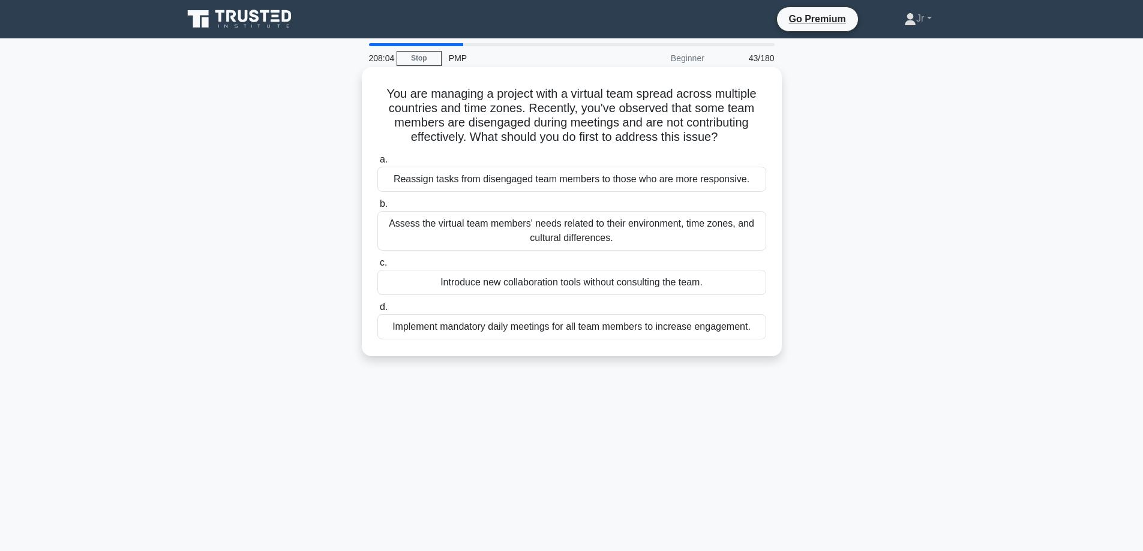
click at [678, 228] on div "Assess the virtual team members' needs related to their environment, time zones…" at bounding box center [571, 231] width 389 height 40
click at [377, 208] on input "b. Assess the virtual team members' needs related to their environment, time zo…" at bounding box center [377, 204] width 0 height 8
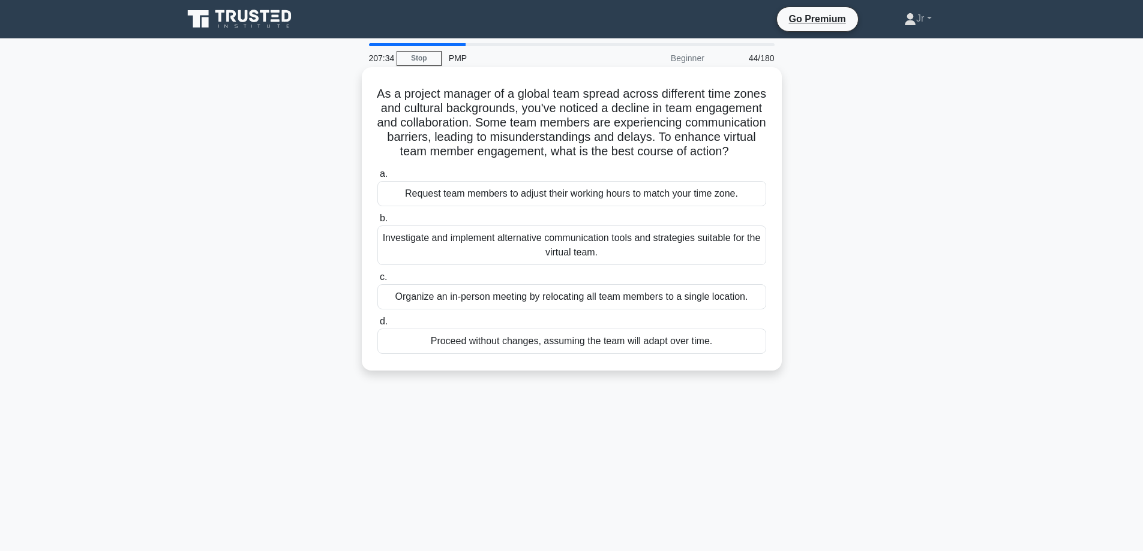
click at [694, 250] on div "Investigate and implement alternative communication tools and strategies suitab…" at bounding box center [571, 246] width 389 height 40
click at [377, 223] on input "b. Investigate and implement alternative communication tools and strategies sui…" at bounding box center [377, 219] width 0 height 8
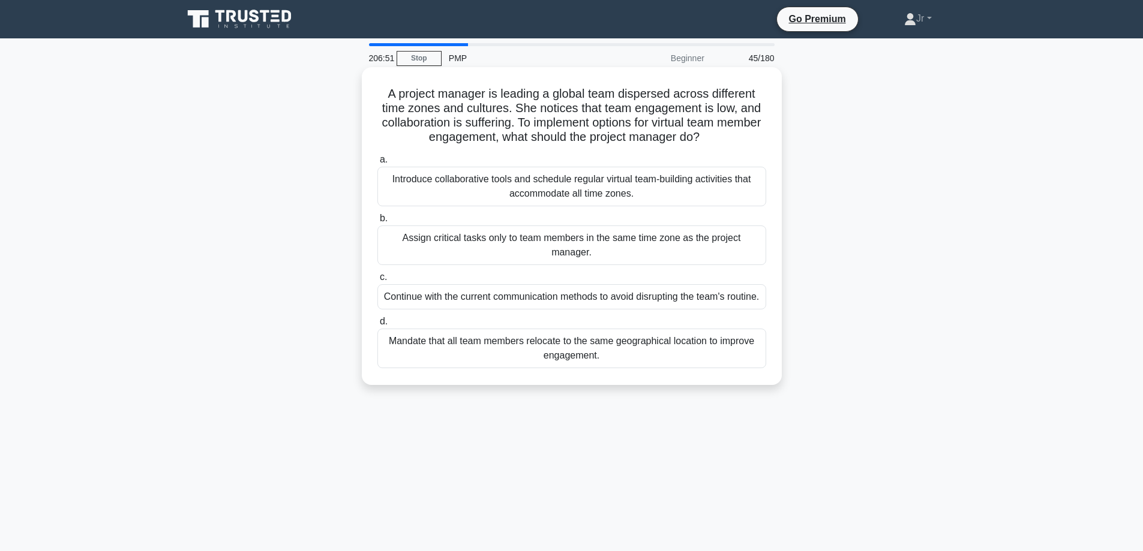
click at [688, 191] on div "Introduce collaborative tools and schedule regular virtual team-building activi…" at bounding box center [571, 187] width 389 height 40
click at [377, 164] on input "a. Introduce collaborative tools and schedule regular virtual team-building act…" at bounding box center [377, 160] width 0 height 8
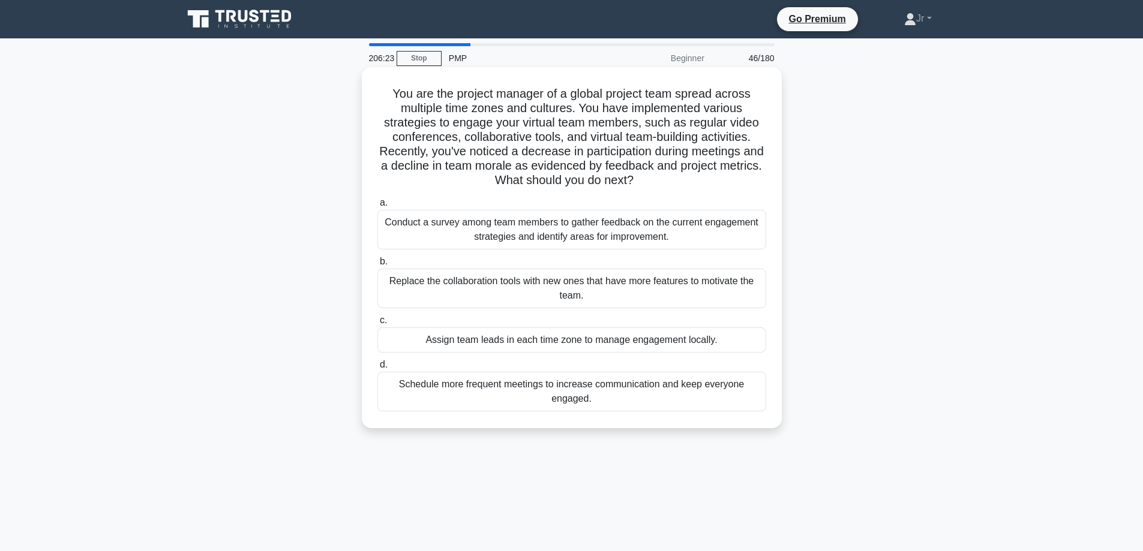
click at [665, 225] on div "Conduct a survey among team members to gather feedback on the current engagemen…" at bounding box center [571, 230] width 389 height 40
click at [377, 207] on input "a. Conduct a survey among team members to gather feedback on the current engage…" at bounding box center [377, 203] width 0 height 8
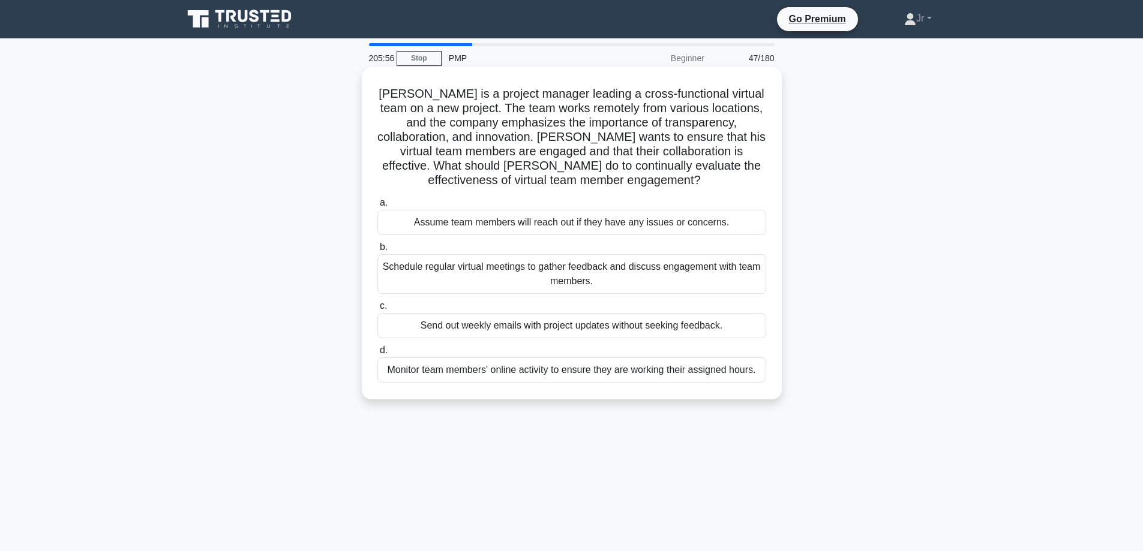
click at [602, 269] on div "Schedule regular virtual meetings to gather feedback and discuss engagement wit…" at bounding box center [571, 274] width 389 height 40
click at [377, 251] on input "b. Schedule regular virtual meetings to gather feedback and discuss engagement …" at bounding box center [377, 248] width 0 height 8
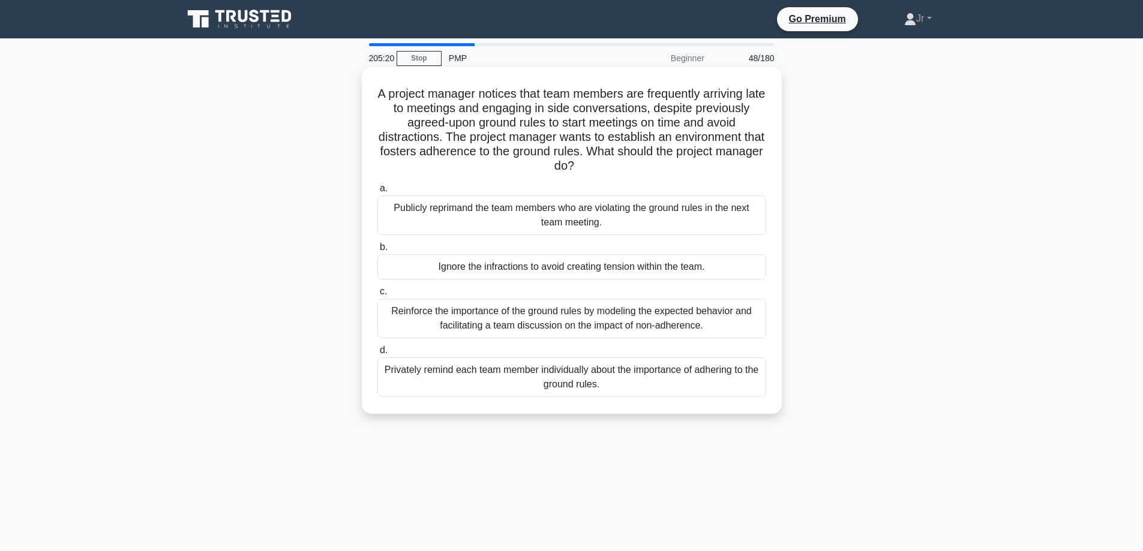
click at [596, 317] on div "Reinforce the importance of the ground rules by modeling the expected behavior …" at bounding box center [571, 319] width 389 height 40
click at [377, 296] on input "c. Reinforce the importance of the ground rules by modeling the expected behavi…" at bounding box center [377, 292] width 0 height 8
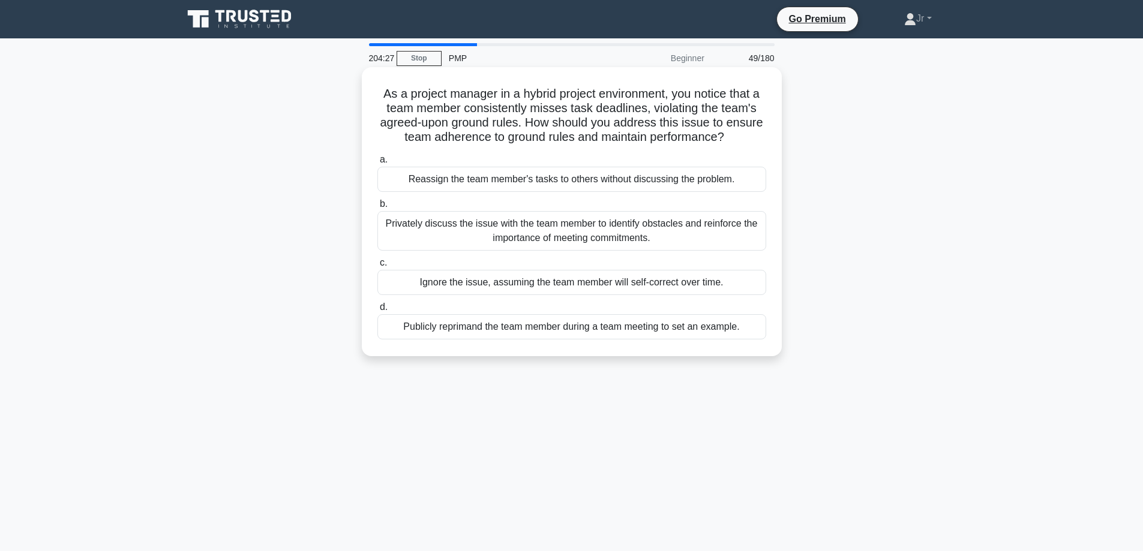
click at [478, 235] on div "Privately discuss the issue with the team member to identify obstacles and rein…" at bounding box center [571, 231] width 389 height 40
click at [377, 208] on input "b. Privately discuss the issue with the team member to identify obstacles and r…" at bounding box center [377, 204] width 0 height 8
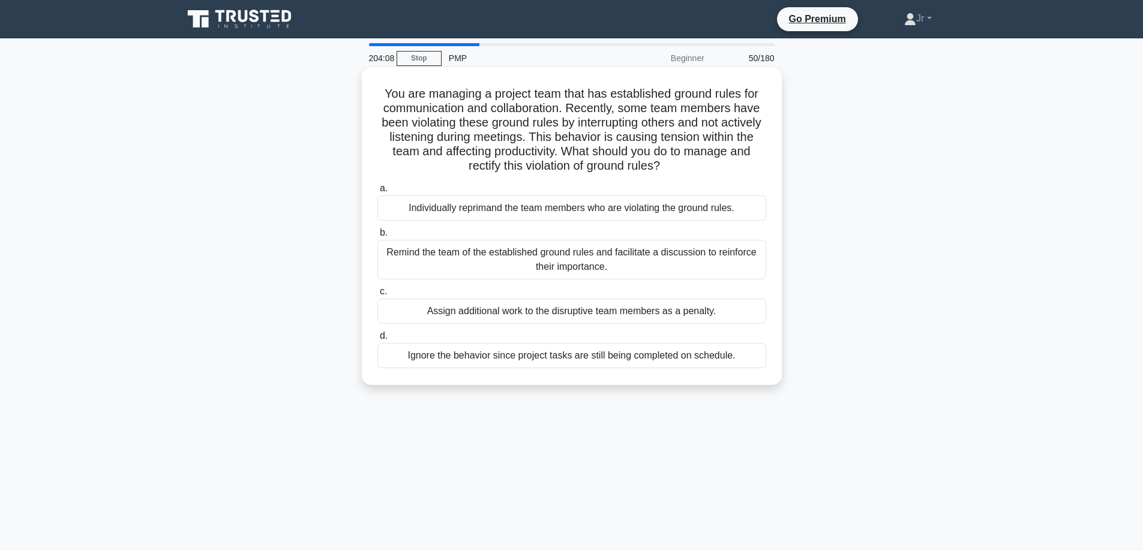
click at [536, 264] on div "Remind the team of the established ground rules and facilitate a discussion to …" at bounding box center [571, 260] width 389 height 40
click at [377, 237] on input "b. Remind the team of the established ground rules and facilitate a discussion …" at bounding box center [377, 233] width 0 height 8
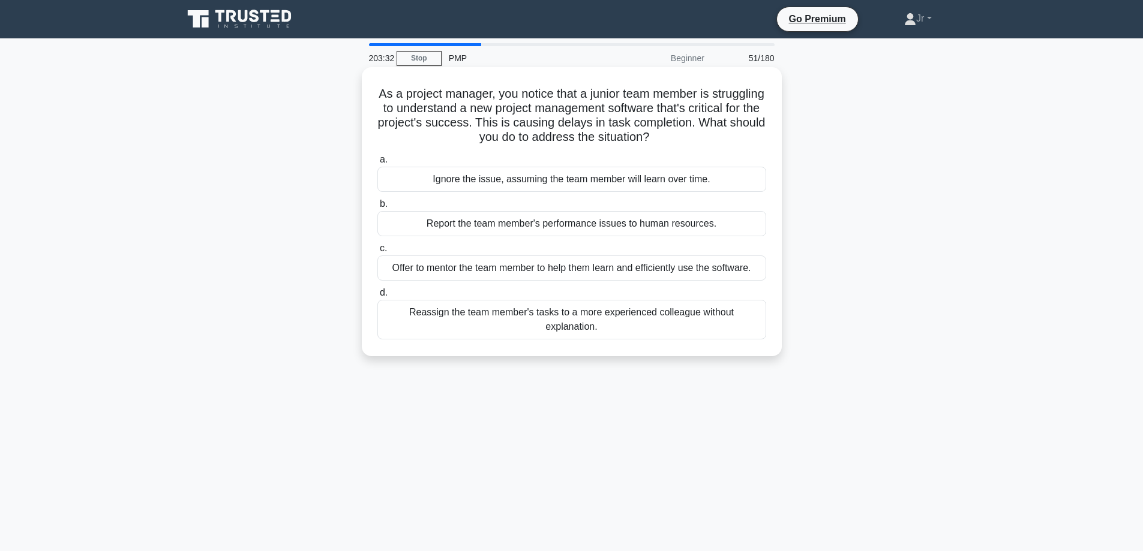
click at [686, 263] on div "Offer to mentor the team member to help them learn and efficiently use the soft…" at bounding box center [571, 268] width 389 height 25
click at [377, 253] on input "c. Offer to mentor the team member to help them learn and efficiently use the s…" at bounding box center [377, 249] width 0 height 8
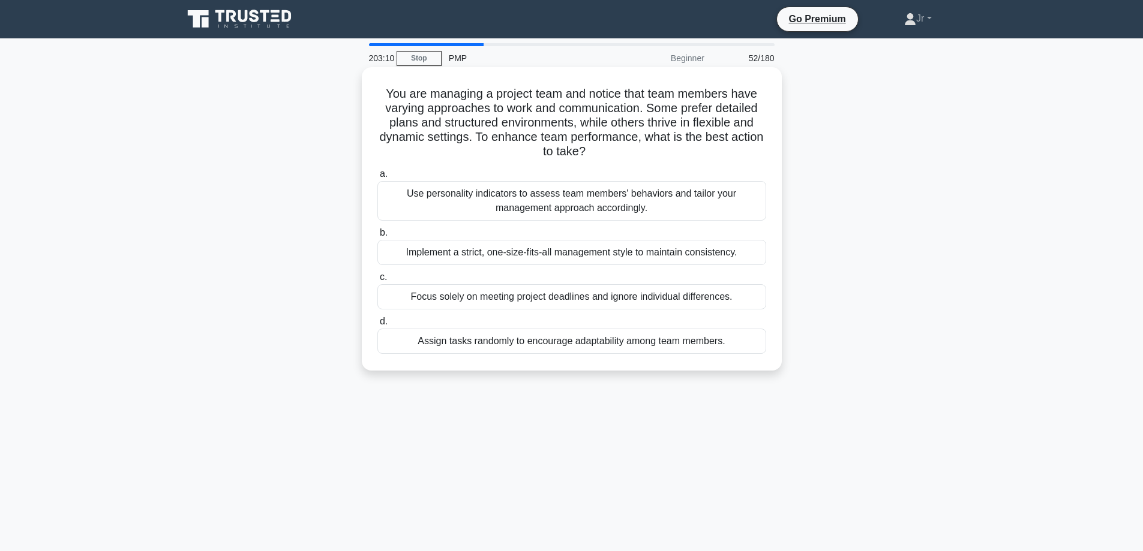
click at [701, 199] on div "Use personality indicators to assess team members' behaviors and tailor your ma…" at bounding box center [571, 201] width 389 height 40
click at [377, 178] on input "a. Use personality indicators to assess team members' behaviors and tailor your…" at bounding box center [377, 174] width 0 height 8
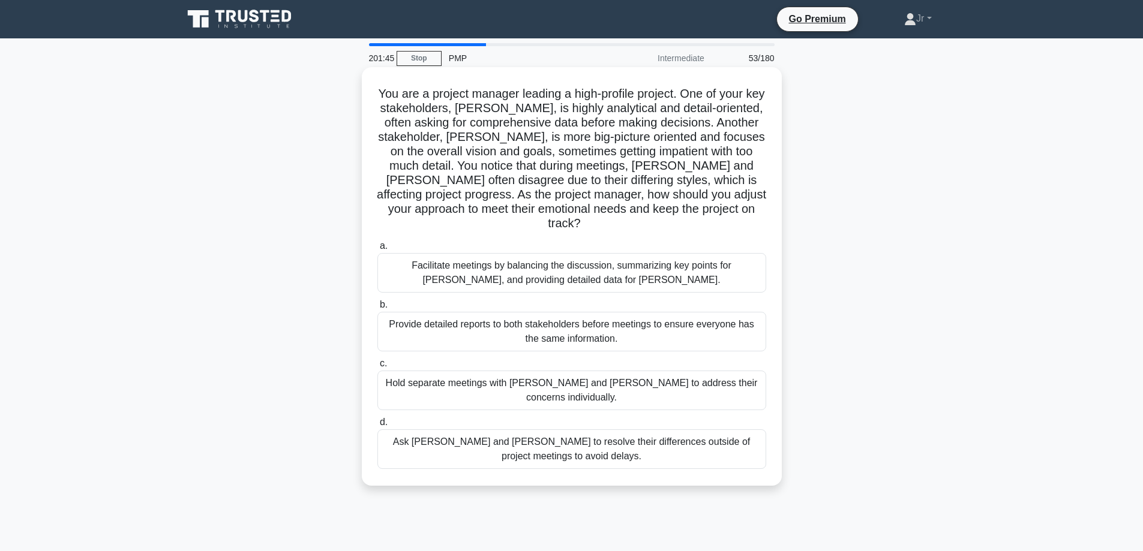
click at [708, 261] on div "Facilitate meetings by balancing the discussion, summarizing key points for Joh…" at bounding box center [571, 273] width 389 height 40
click at [377, 250] on input "a. Facilitate meetings by balancing the discussion, summarizing key points for …" at bounding box center [377, 246] width 0 height 8
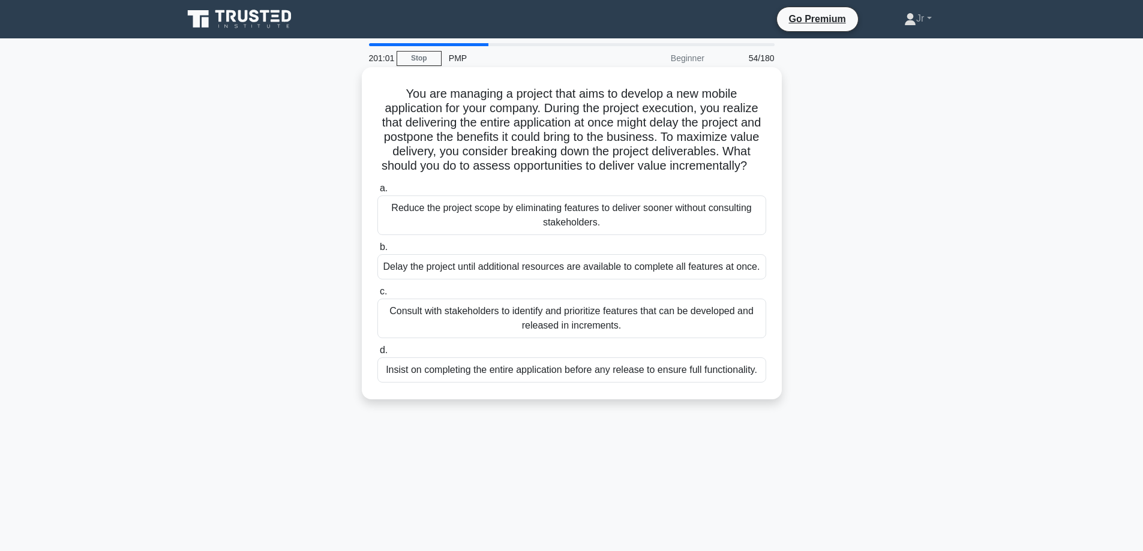
click at [506, 335] on div "Consult with stakeholders to identify and prioritize features that can be devel…" at bounding box center [571, 319] width 389 height 40
click at [377, 296] on input "c. Consult with stakeholders to identify and prioritize features that can be de…" at bounding box center [377, 292] width 0 height 8
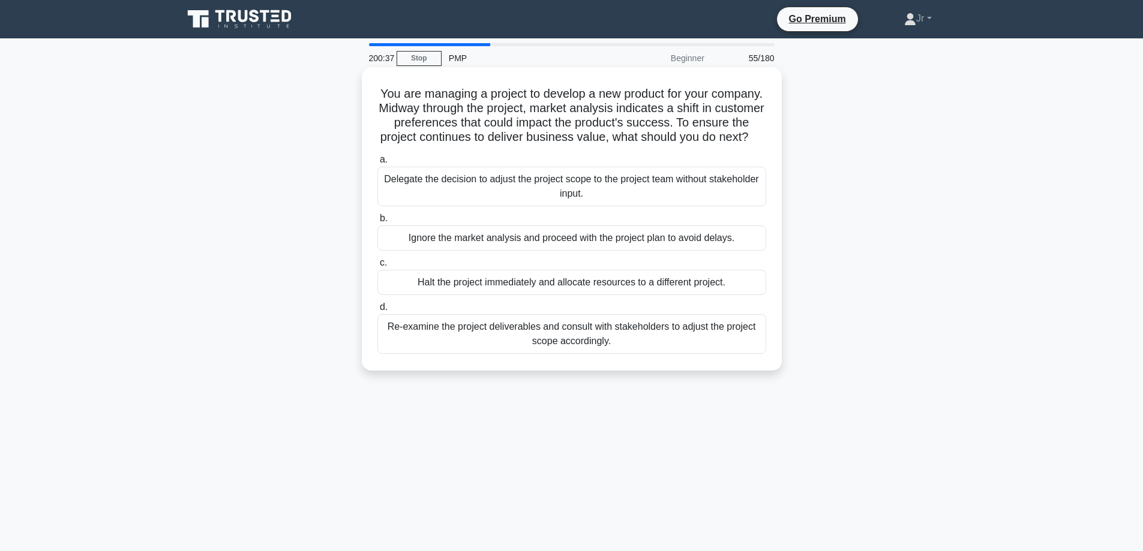
click at [465, 347] on div "Re-examine the project deliverables and consult with stakeholders to adjust the…" at bounding box center [571, 334] width 389 height 40
click at [377, 311] on input "d. Re-examine the project deliverables and consult with stakeholders to adjust …" at bounding box center [377, 308] width 0 height 8
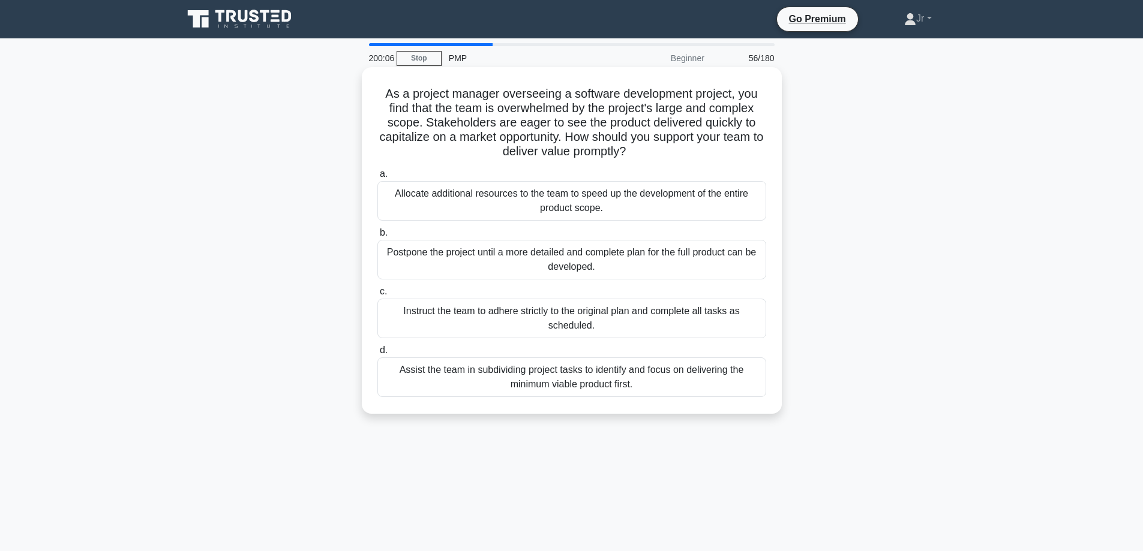
click at [491, 374] on div "Assist the team in subdividing project tasks to identify and focus on deliverin…" at bounding box center [571, 377] width 389 height 40
click at [377, 354] on input "d. Assist the team in subdividing project tasks to identify and focus on delive…" at bounding box center [377, 351] width 0 height 8
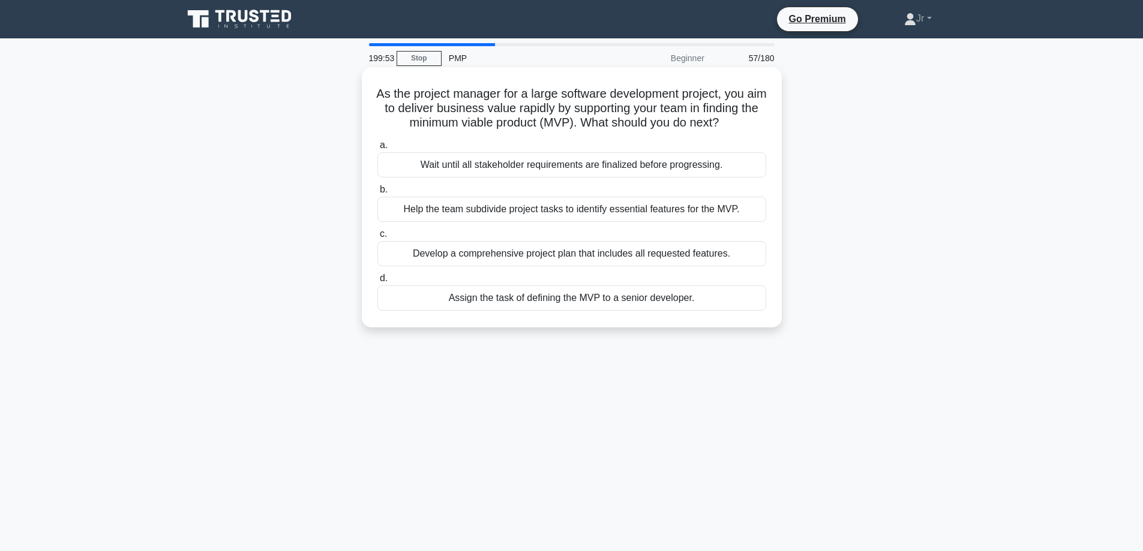
click at [523, 220] on div "Help the team subdivide project tasks to identify essential features for the MV…" at bounding box center [571, 209] width 389 height 25
click at [377, 194] on input "b. Help the team subdivide project tasks to identify essential features for the…" at bounding box center [377, 190] width 0 height 8
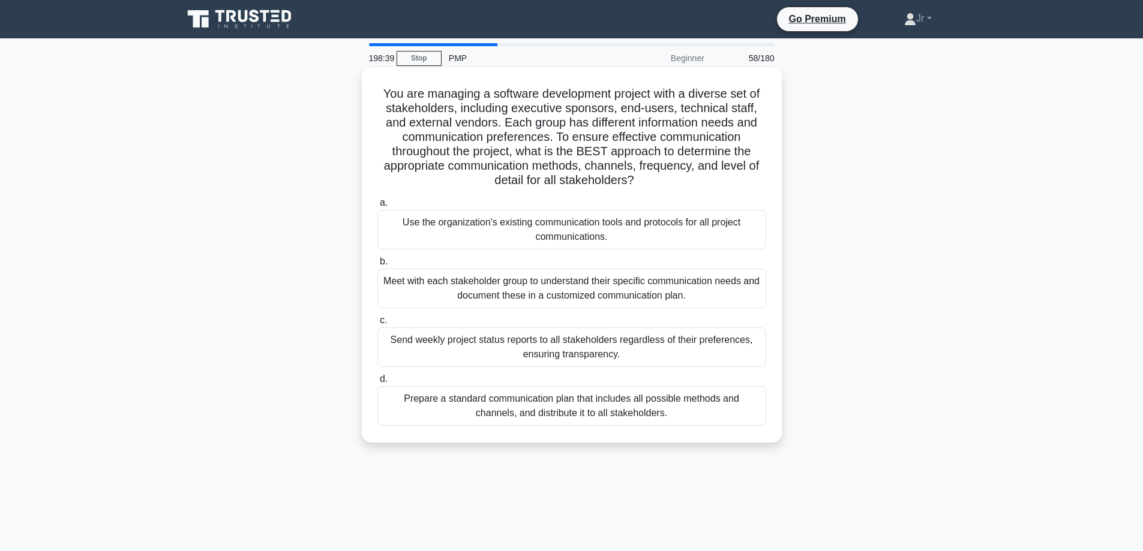
click at [635, 290] on div "Meet with each stakeholder group to understand their specific communication nee…" at bounding box center [571, 289] width 389 height 40
click at [377, 266] on input "b. Meet with each stakeholder group to understand their specific communication …" at bounding box center [377, 262] width 0 height 8
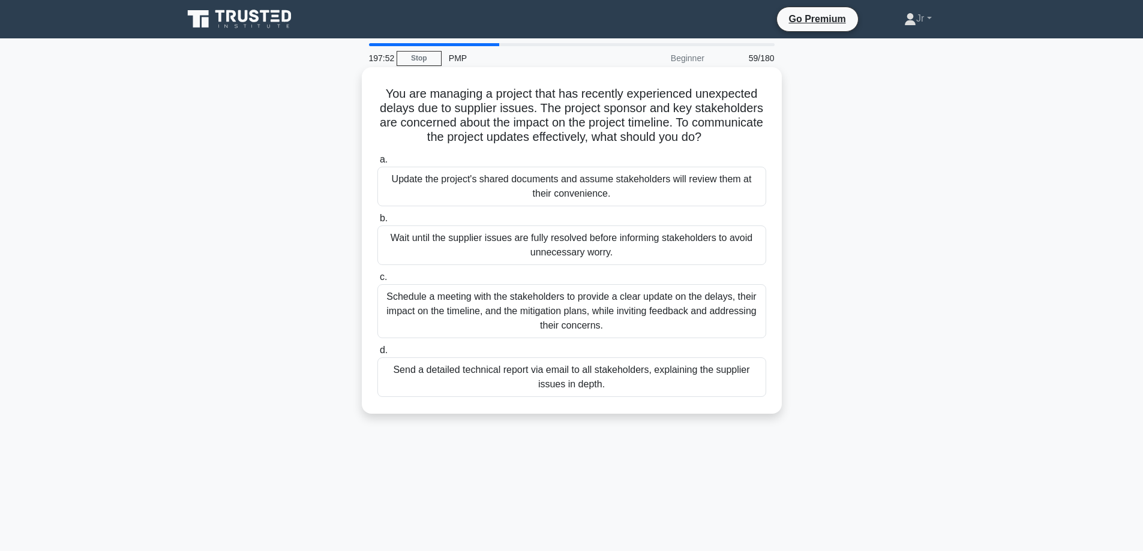
click at [639, 308] on div "Schedule a meeting with the stakeholders to provide a clear update on the delay…" at bounding box center [571, 311] width 389 height 54
click at [377, 281] on input "c. Schedule a meeting with the stakeholders to provide a clear update on the de…" at bounding box center [377, 278] width 0 height 8
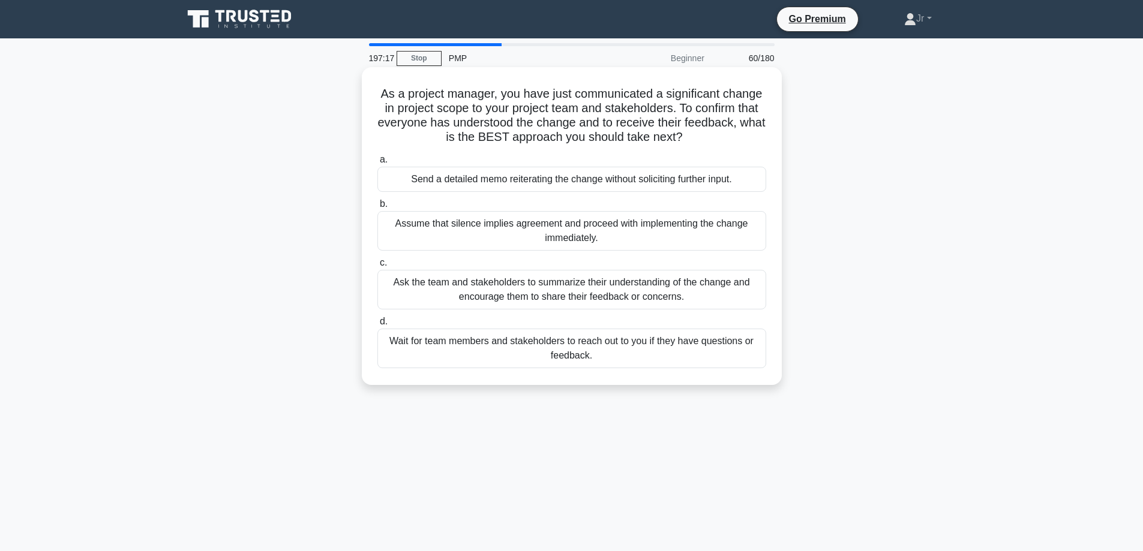
click at [659, 275] on div "Ask the team and stakeholders to summarize their understanding of the change an…" at bounding box center [571, 290] width 389 height 40
click at [671, 283] on div "Ask the team and stakeholders to summarize their understanding of the change an…" at bounding box center [571, 290] width 389 height 40
click at [377, 267] on input "c. Ask the team and stakeholders to summarize their understanding of the change…" at bounding box center [377, 263] width 0 height 8
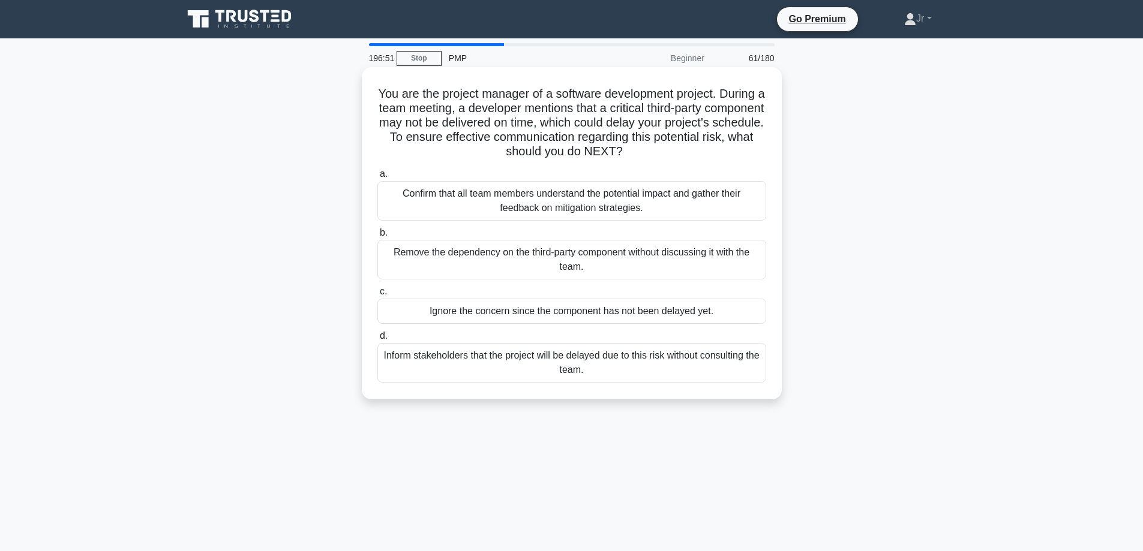
click at [699, 215] on div "Confirm that all team members understand the potential impact and gather their …" at bounding box center [571, 201] width 389 height 40
click at [377, 178] on input "a. Confirm that all team members understand the potential impact and gather the…" at bounding box center [377, 174] width 0 height 8
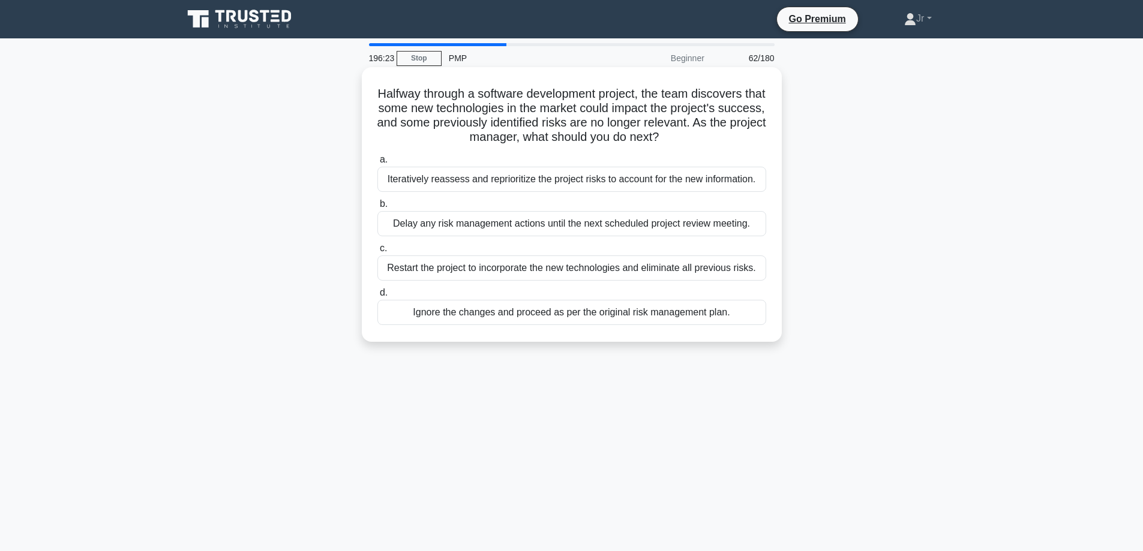
click at [719, 180] on div "Iteratively reassess and reprioritize the project risks to account for the new …" at bounding box center [571, 179] width 389 height 25
click at [377, 164] on input "a. Iteratively reassess and reprioritize the project risks to account for the n…" at bounding box center [377, 160] width 0 height 8
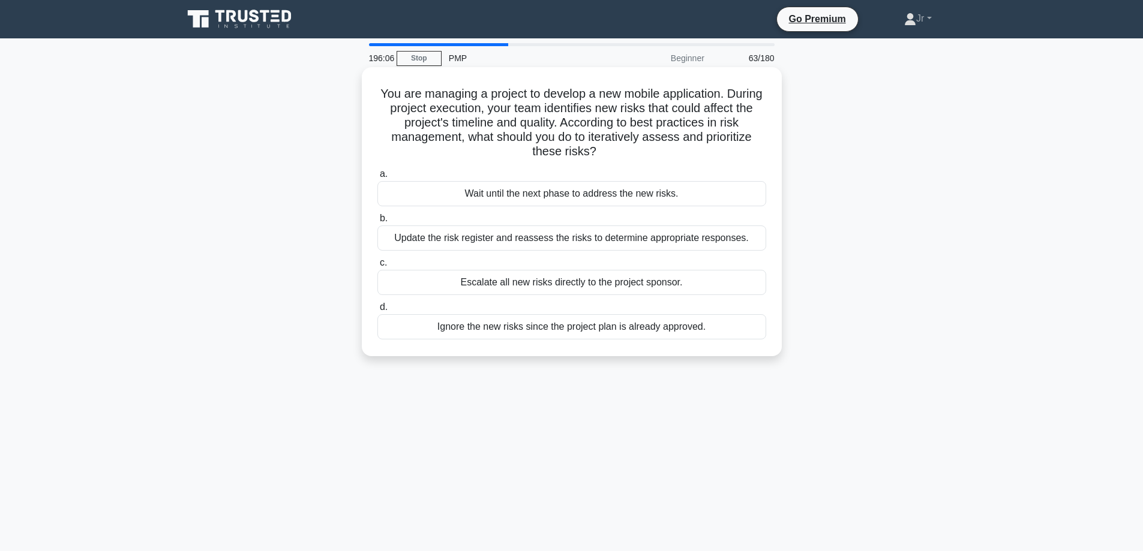
click at [540, 238] on div "Update the risk register and reassess the risks to determine appropriate respon…" at bounding box center [571, 238] width 389 height 25
click at [377, 223] on input "b. Update the risk register and reassess the risks to determine appropriate res…" at bounding box center [377, 219] width 0 height 8
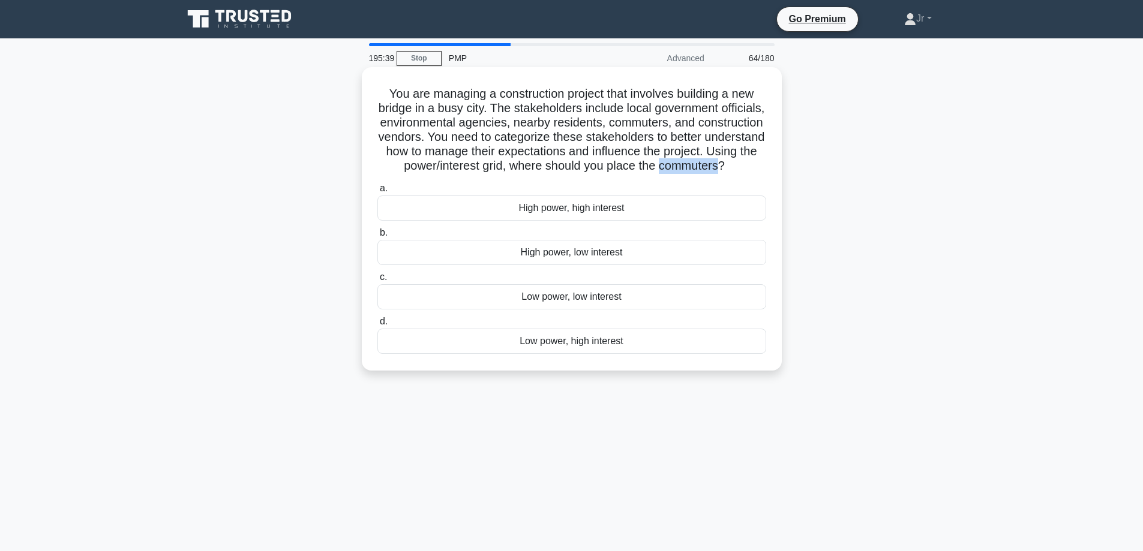
drag, startPoint x: 524, startPoint y: 185, endPoint x: 593, endPoint y: 182, distance: 69.1
click at [593, 174] on h5 "You are managing a construction project that involves building a new bridge in …" at bounding box center [571, 130] width 391 height 88
copy h5 "commuters"
click at [33, 316] on main "195:33 Stop PMP Advanced 64/180 You are managing a construction project that in…" at bounding box center [571, 342] width 1143 height 609
click at [446, 310] on div "Low power, low interest" at bounding box center [571, 296] width 389 height 25
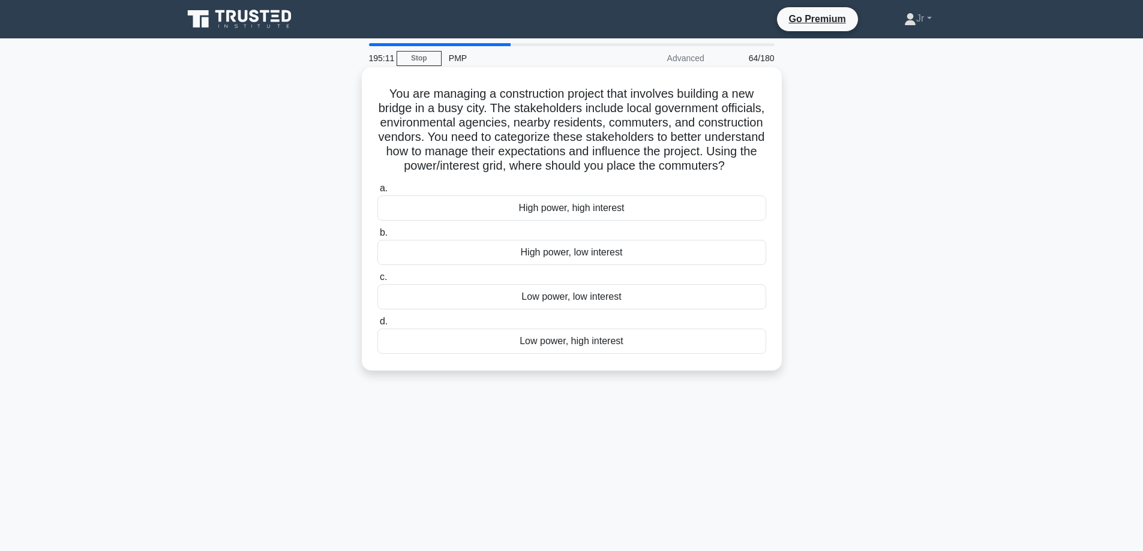
click at [377, 281] on input "c. Low power, low interest" at bounding box center [377, 278] width 0 height 8
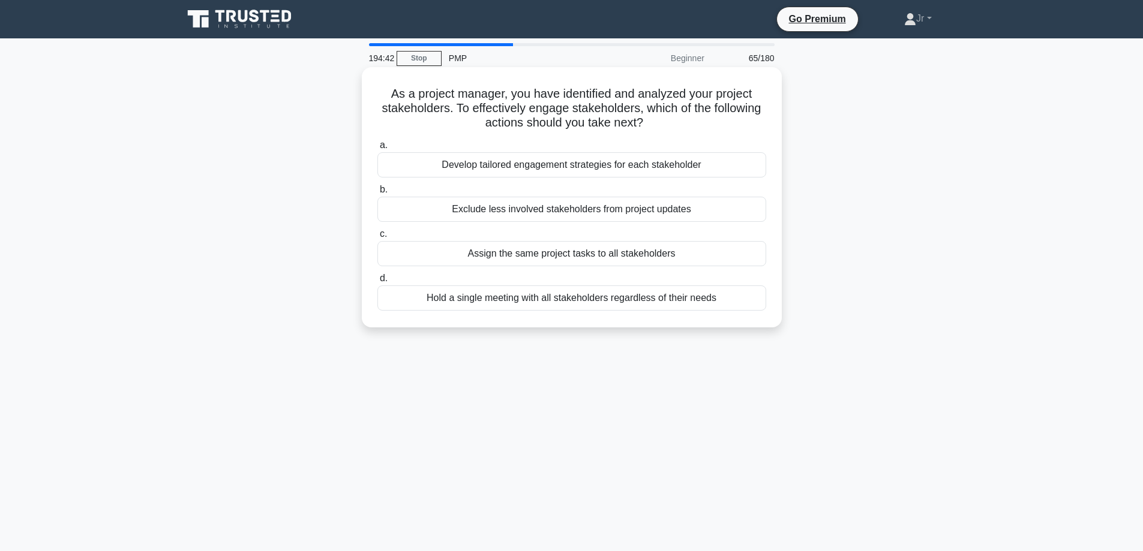
click at [678, 170] on div "Develop tailored engagement strategies for each stakeholder" at bounding box center [571, 164] width 389 height 25
click at [377, 149] on input "a. Develop tailored engagement strategies for each stakeholder" at bounding box center [377, 146] width 0 height 8
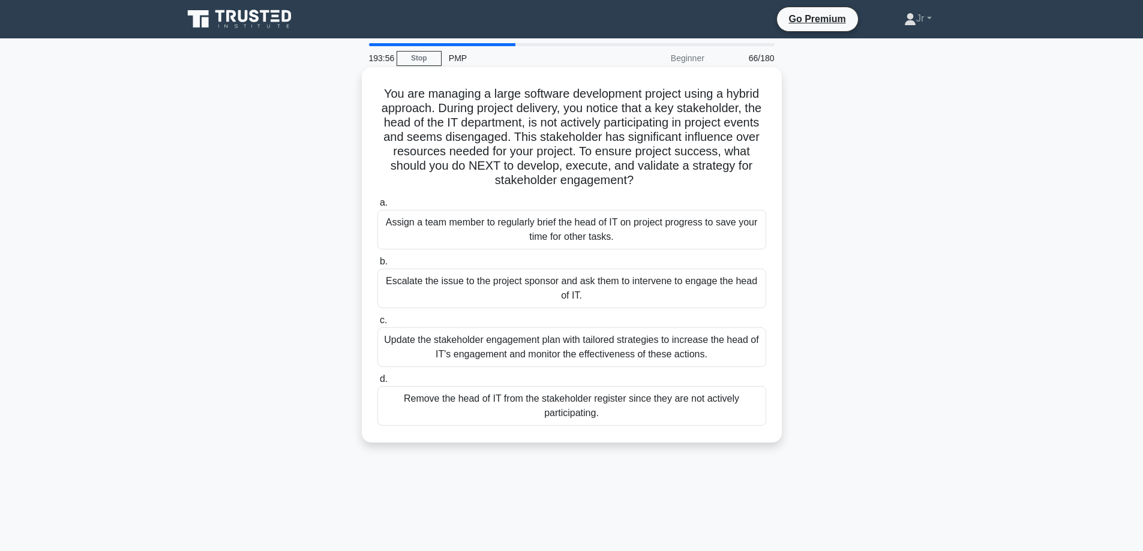
click at [623, 345] on div "Update the stakeholder engagement plan with tailored strategies to increase the…" at bounding box center [571, 347] width 389 height 40
click at [377, 324] on input "c. Update the stakeholder engagement plan with tailored strategies to increase …" at bounding box center [377, 321] width 0 height 8
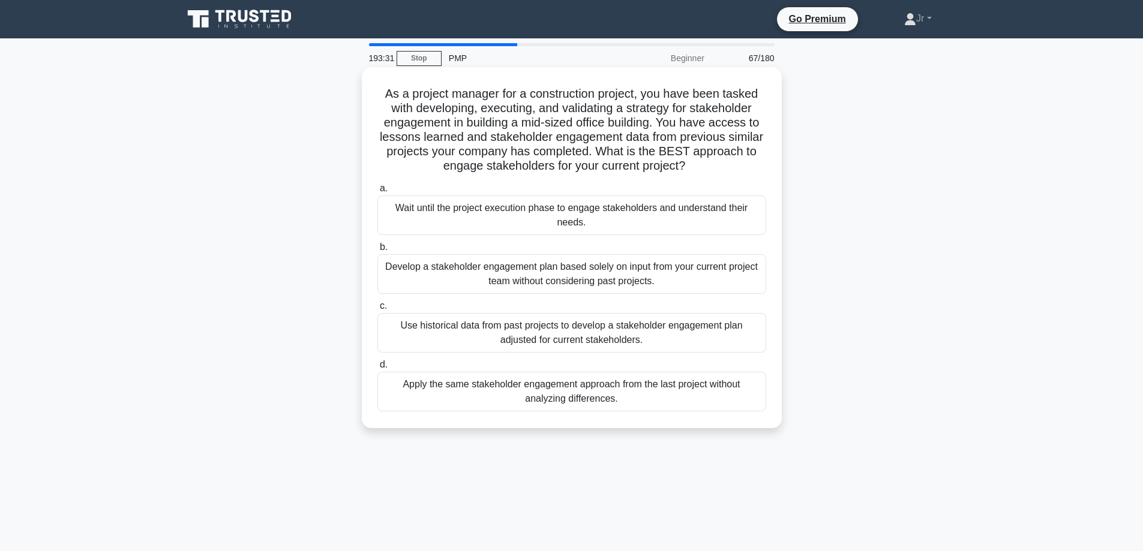
click at [576, 327] on div "Use historical data from past projects to develop a stakeholder engagement plan…" at bounding box center [571, 333] width 389 height 40
click at [377, 310] on input "c. Use historical data from past projects to develop a stakeholder engagement p…" at bounding box center [377, 306] width 0 height 8
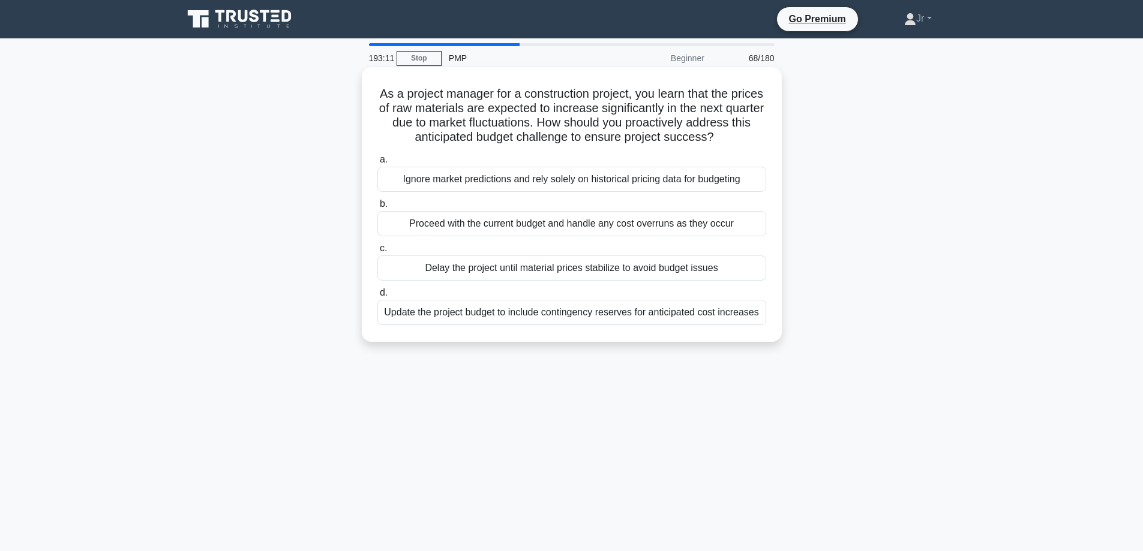
click at [538, 323] on div "Update the project budget to include contingency reserves for anticipated cost …" at bounding box center [571, 312] width 389 height 25
click at [377, 297] on input "d. Update the project budget to include contingency reserves for anticipated co…" at bounding box center [377, 293] width 0 height 8
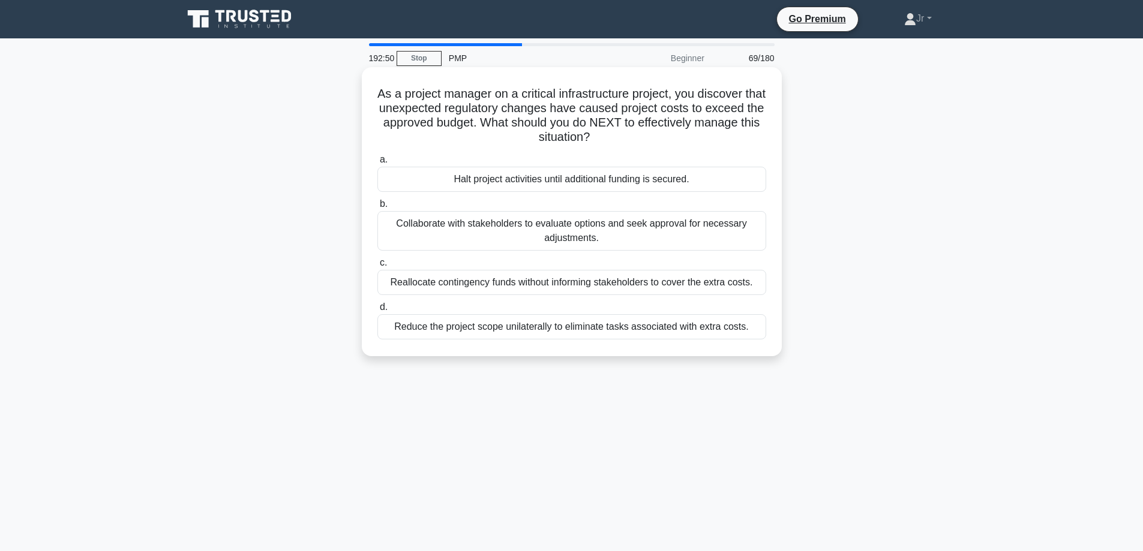
click at [521, 226] on div "Collaborate with stakeholders to evaluate options and seek approval for necessa…" at bounding box center [571, 231] width 389 height 40
click at [377, 208] on input "b. Collaborate with stakeholders to evaluate options and seek approval for nece…" at bounding box center [377, 204] width 0 height 8
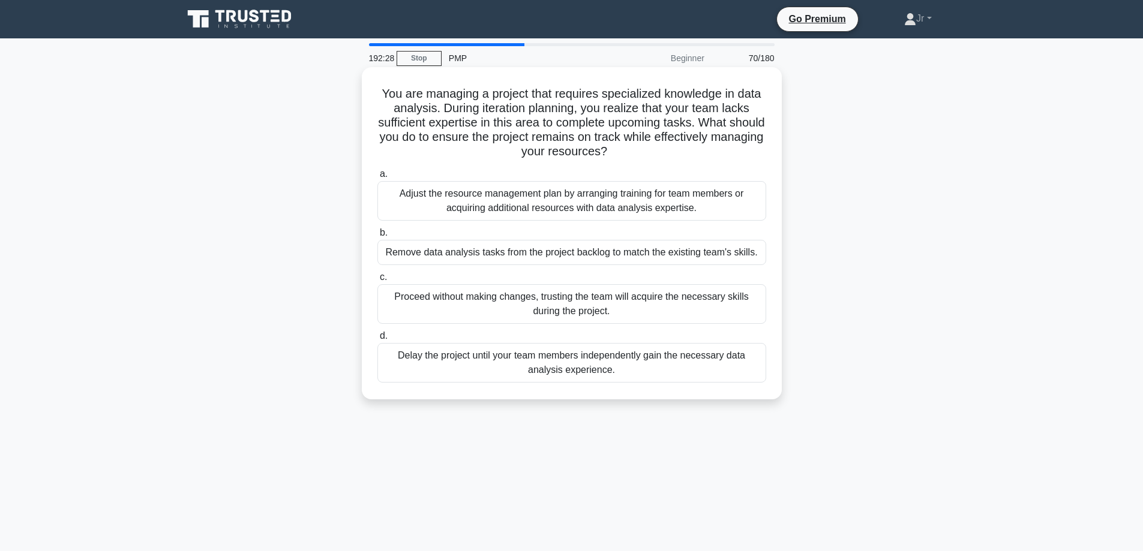
click at [531, 212] on div "Adjust the resource management plan by arranging training for team members or a…" at bounding box center [571, 201] width 389 height 40
click at [377, 178] on input "a. Adjust the resource management plan by arranging training for team members o…" at bounding box center [377, 174] width 0 height 8
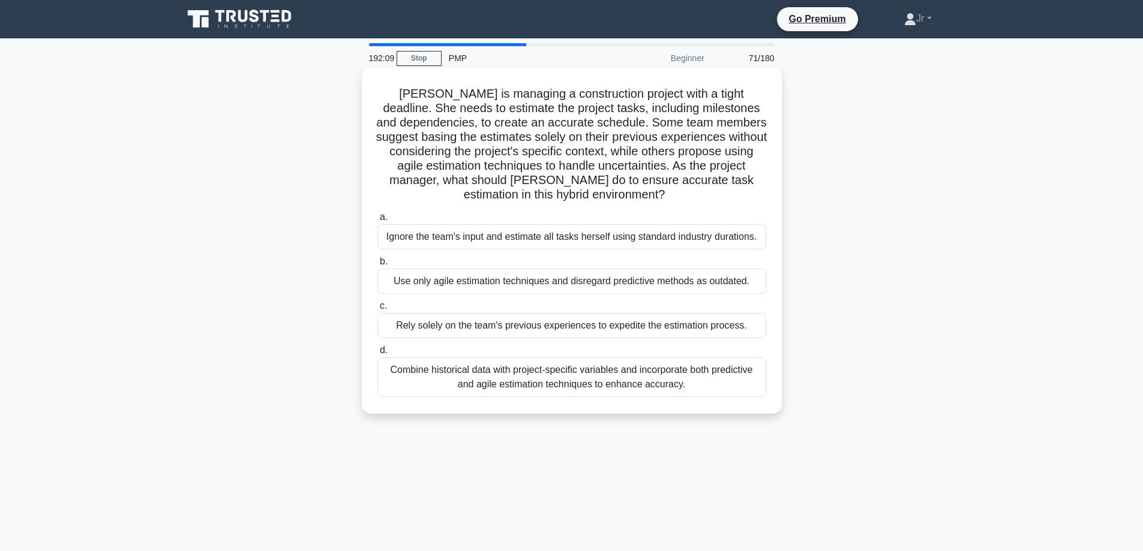
click at [524, 377] on div "Combine historical data with project-specific variables and incorporate both pr…" at bounding box center [571, 377] width 389 height 40
click at [377, 354] on input "d. Combine historical data with project-specific variables and incorporate both…" at bounding box center [377, 351] width 0 height 8
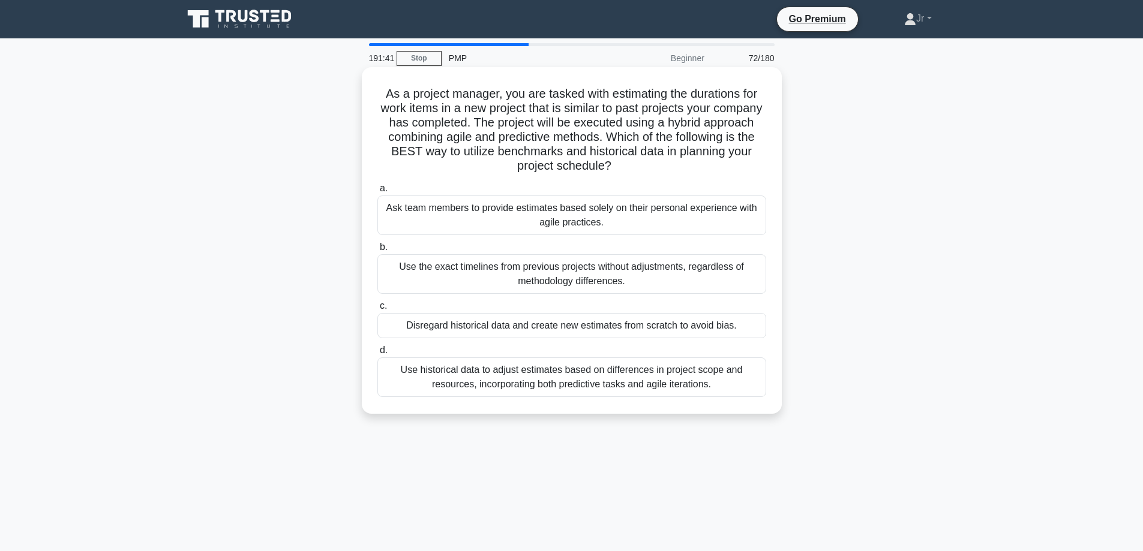
click at [525, 368] on div "Use historical data to adjust estimates based on differences in project scope a…" at bounding box center [571, 377] width 389 height 40
click at [377, 354] on input "d. Use historical data to adjust estimates based on differences in project scop…" at bounding box center [377, 351] width 0 height 8
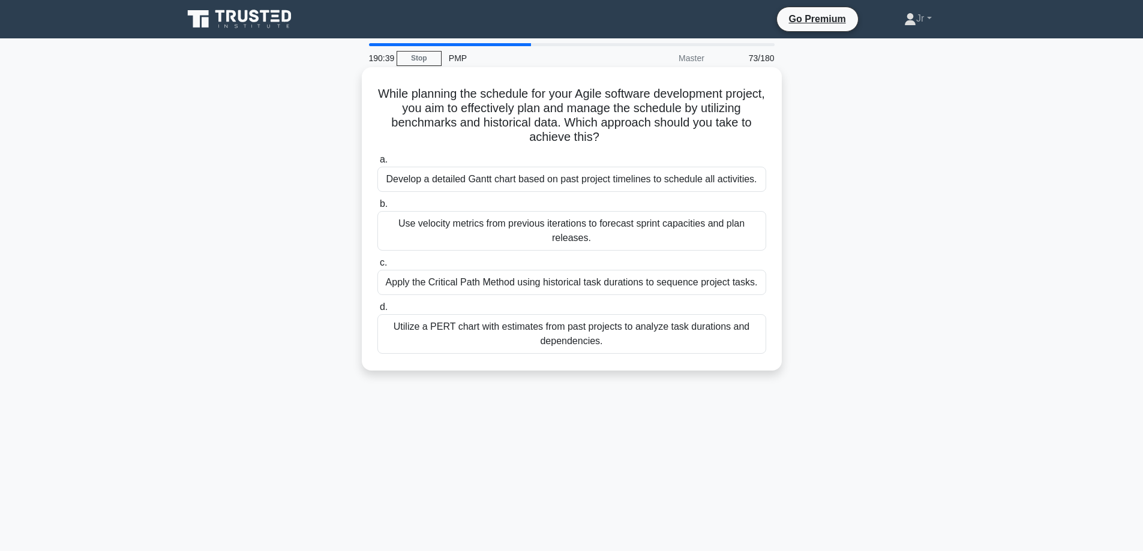
click at [477, 331] on div "Utilize a PERT chart with estimates from past projects to analyze task duration…" at bounding box center [571, 334] width 389 height 40
click at [377, 311] on input "d. Utilize a PERT chart with estimates from past projects to analyze task durat…" at bounding box center [377, 308] width 0 height 8
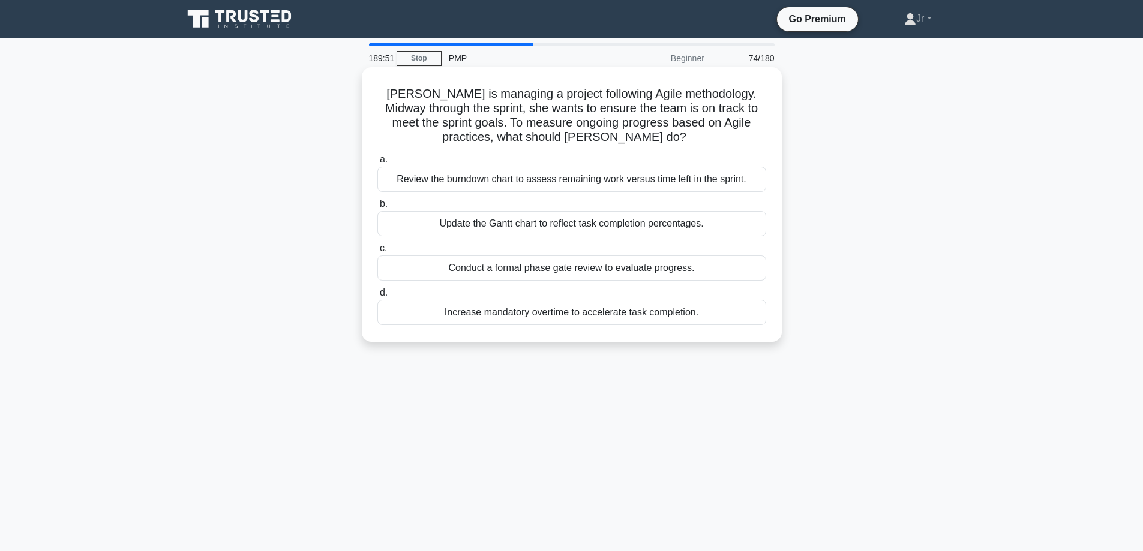
click at [525, 176] on div "Review the burndown chart to assess remaining work versus time left in the spri…" at bounding box center [571, 179] width 389 height 25
click at [377, 164] on input "a. Review the burndown chart to assess remaining work versus time left in the s…" at bounding box center [377, 160] width 0 height 8
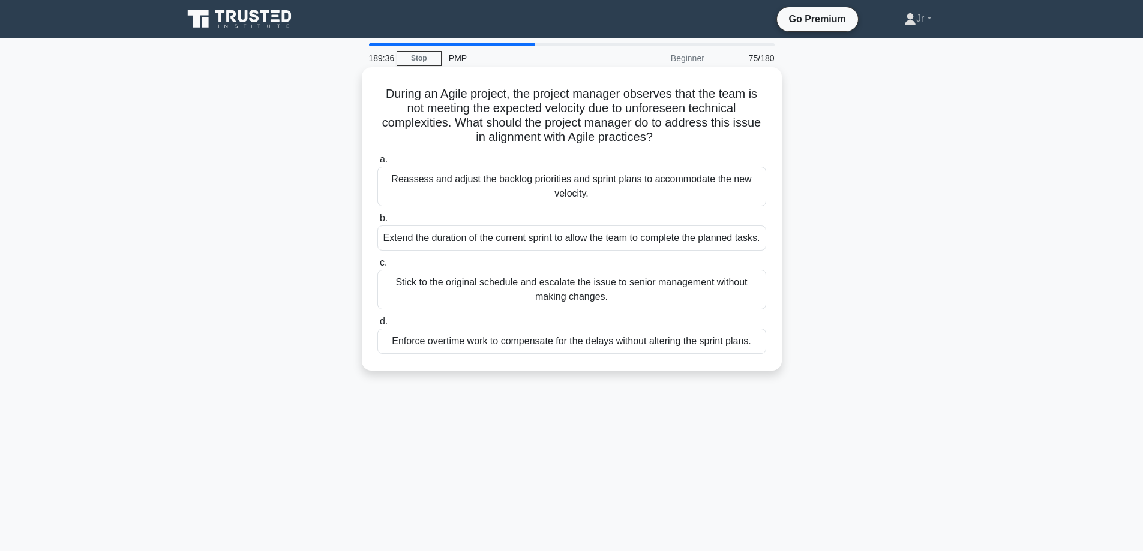
click at [529, 181] on div "Reassess and adjust the backlog priorities and sprint plans to accommodate the …" at bounding box center [571, 187] width 389 height 40
click at [377, 164] on input "a. Reassess and adjust the backlog priorities and sprint plans to accommodate t…" at bounding box center [377, 160] width 0 height 8
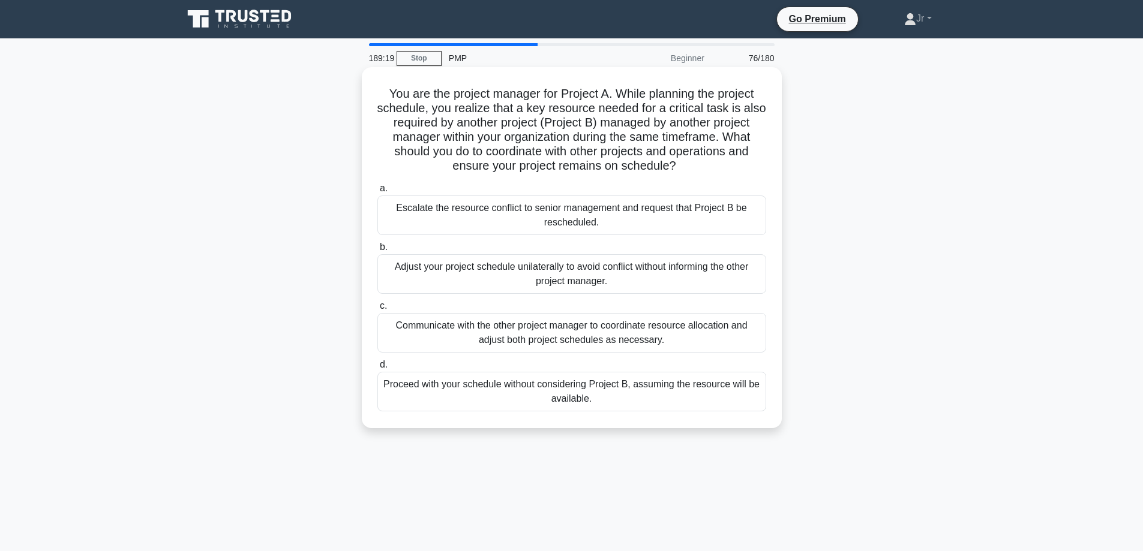
click at [425, 329] on div "Communicate with the other project manager to coordinate resource allocation an…" at bounding box center [571, 333] width 389 height 40
click at [377, 310] on input "c. Communicate with the other project manager to coordinate resource allocation…" at bounding box center [377, 306] width 0 height 8
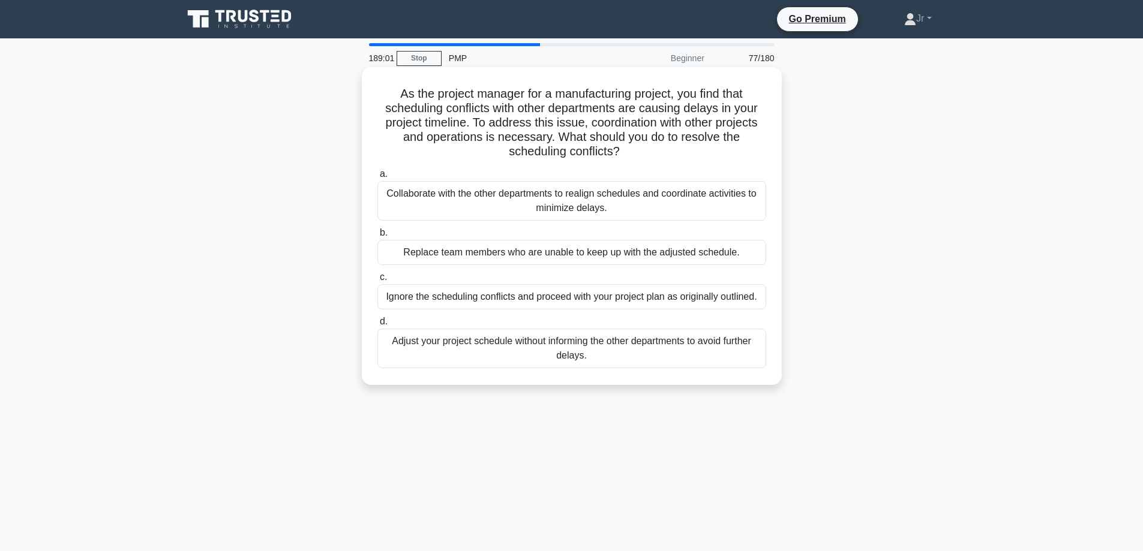
click at [461, 206] on div "Collaborate with the other departments to realign schedules and coordinate acti…" at bounding box center [571, 201] width 389 height 40
click at [377, 178] on input "a. Collaborate with the other departments to realign schedules and coordinate a…" at bounding box center [377, 174] width 0 height 8
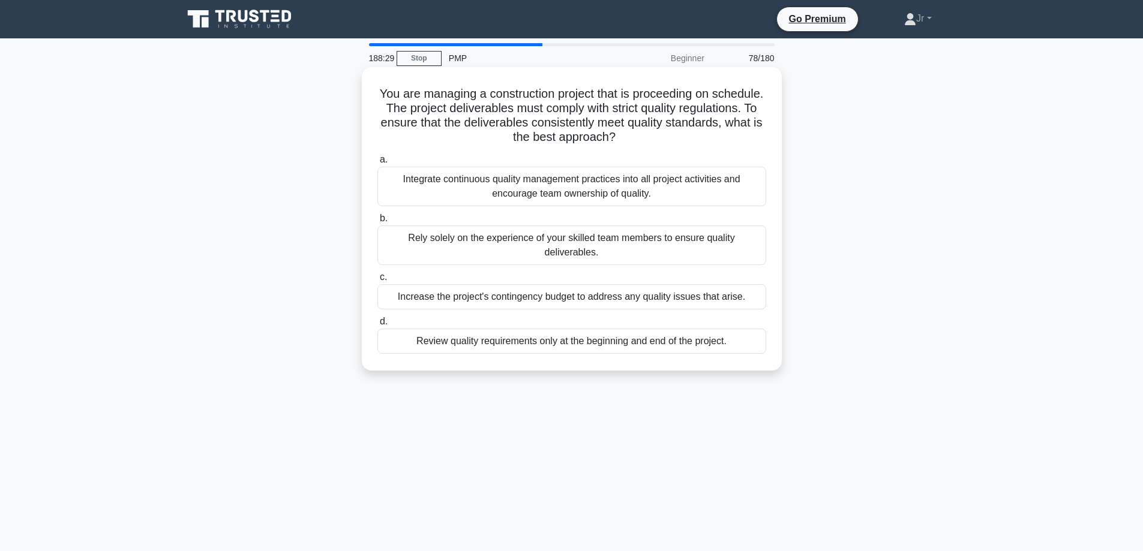
click at [490, 196] on div "Integrate continuous quality management practices into all project activities a…" at bounding box center [571, 187] width 389 height 40
click at [377, 164] on input "a. Integrate continuous quality management practices into all project activitie…" at bounding box center [377, 160] width 0 height 8
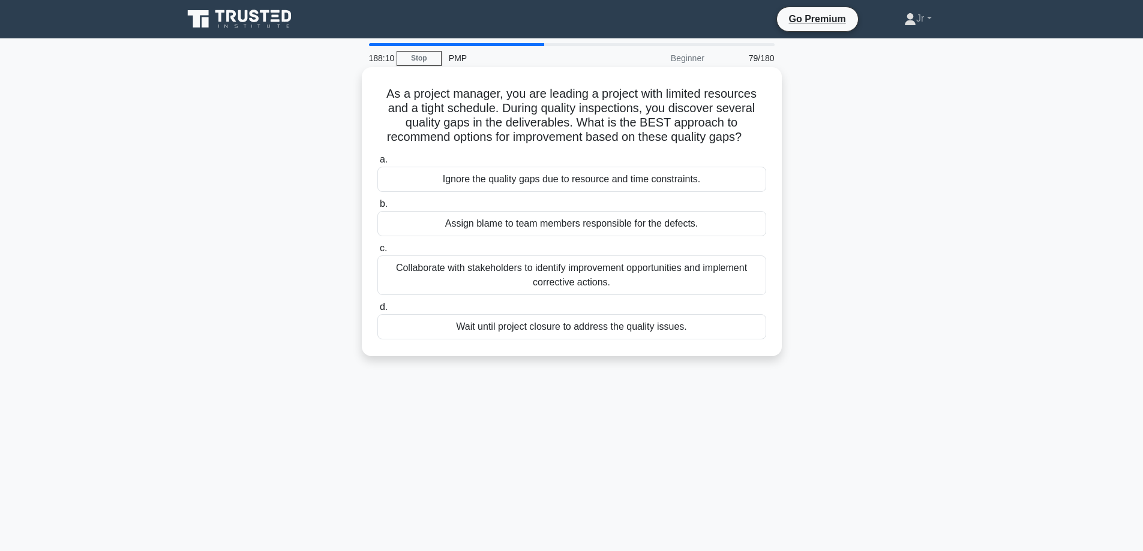
click at [545, 272] on div "Collaborate with stakeholders to identify improvement opportunities and impleme…" at bounding box center [571, 276] width 389 height 40
click at [377, 253] on input "c. Collaborate with stakeholders to identify improvement opportunities and impl…" at bounding box center [377, 249] width 0 height 8
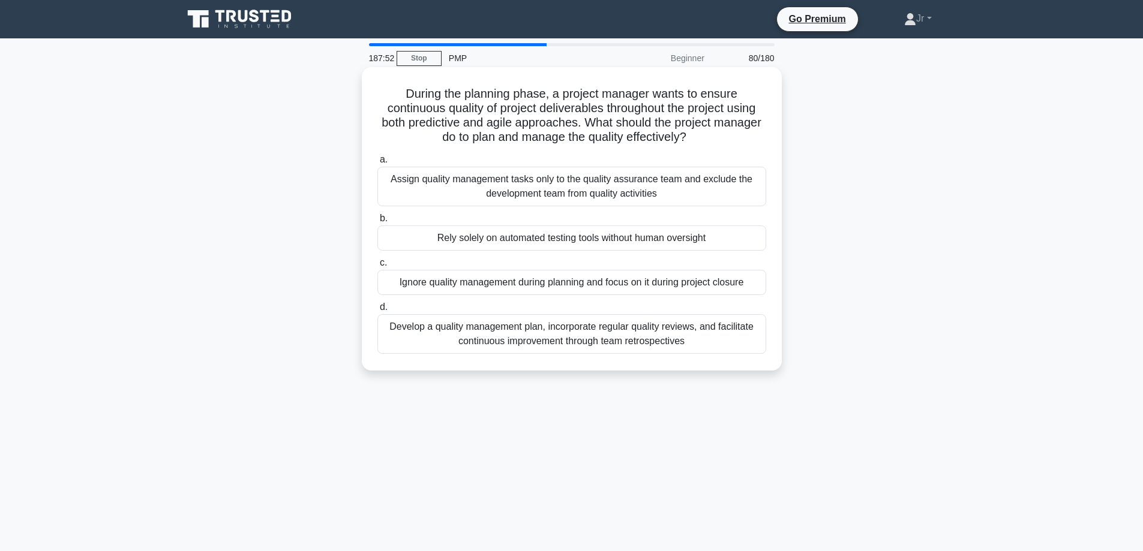
click at [475, 325] on div "Develop a quality management plan, incorporate regular quality reviews, and fac…" at bounding box center [571, 334] width 389 height 40
click at [377, 311] on input "d. Develop a quality management plan, incorporate regular quality reviews, and …" at bounding box center [377, 308] width 0 height 8
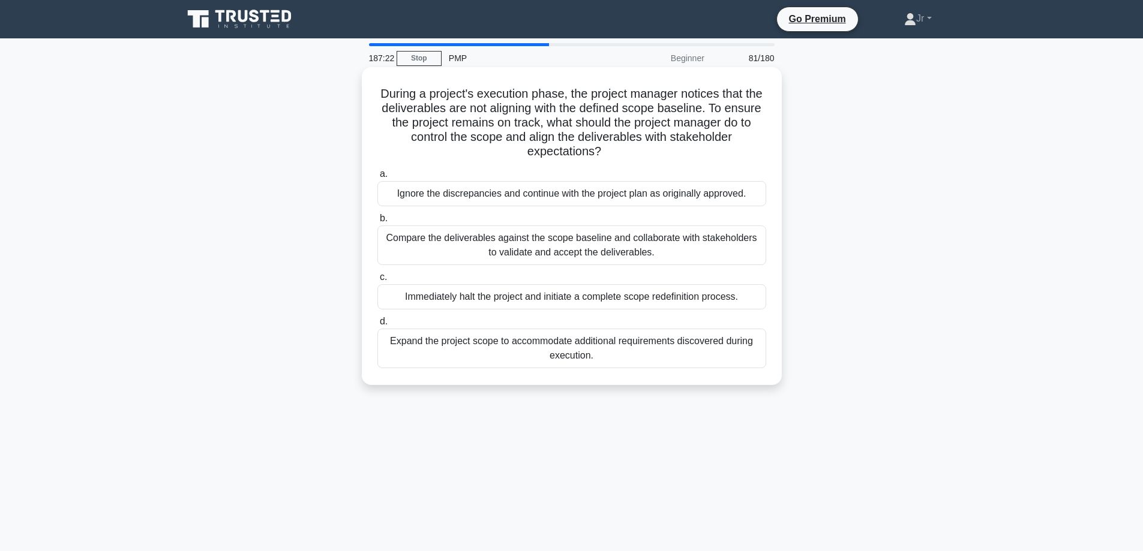
click at [425, 257] on div "Compare the deliverables against the scope baseline and collaborate with stakeh…" at bounding box center [571, 246] width 389 height 40
click at [377, 223] on input "b. Compare the deliverables against the scope baseline and collaborate with sta…" at bounding box center [377, 219] width 0 height 8
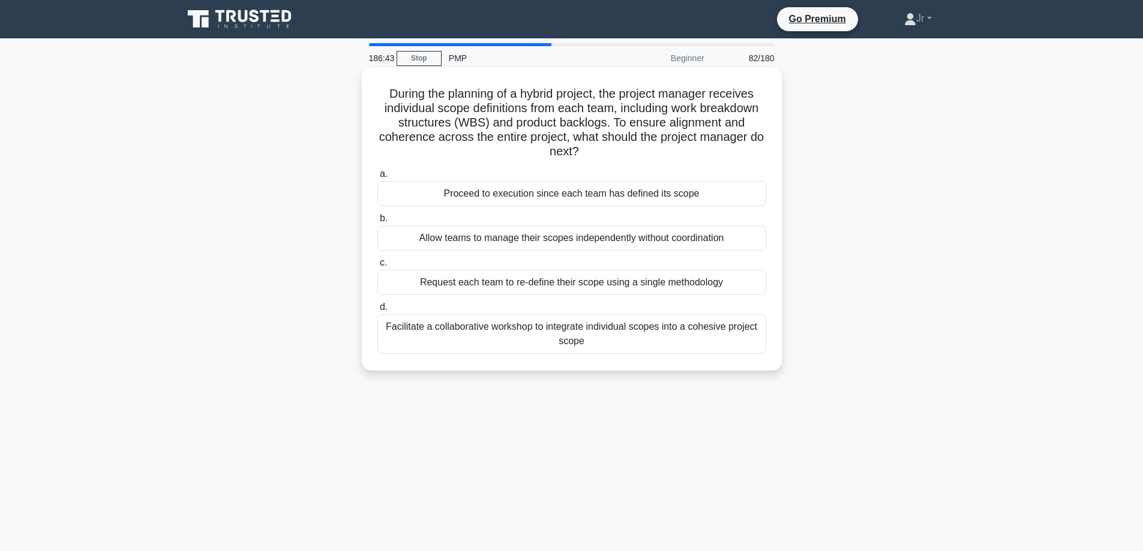
click at [479, 334] on div "Facilitate a collaborative workshop to integrate individual scopes into a cohes…" at bounding box center [571, 334] width 389 height 40
click at [377, 311] on input "d. Facilitate a collaborative workshop to integrate individual scopes into a co…" at bounding box center [377, 308] width 0 height 8
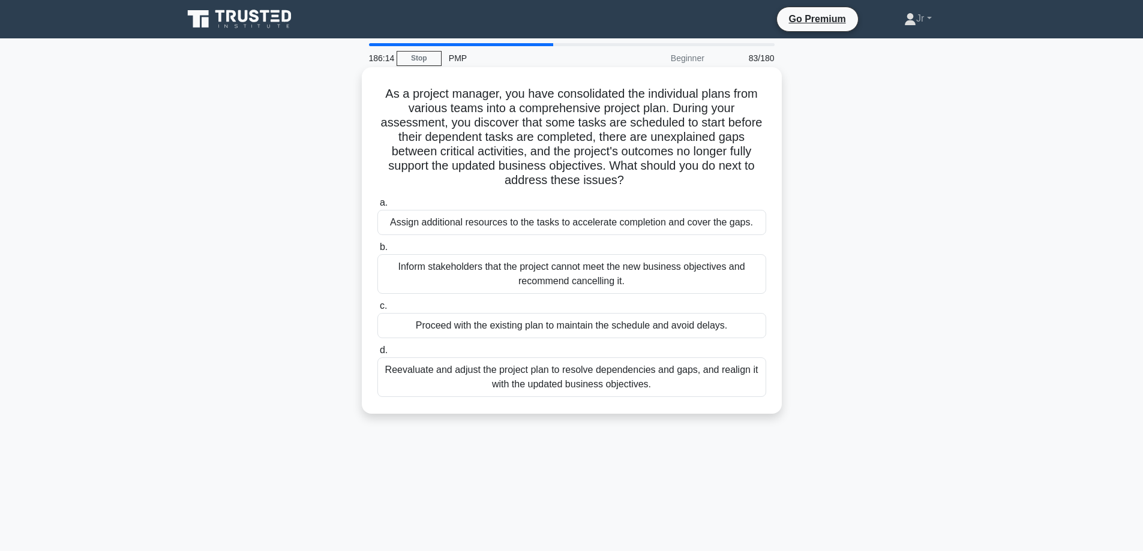
click at [669, 380] on div "Reevaluate and adjust the project plan to resolve dependencies and gaps, and re…" at bounding box center [571, 377] width 389 height 40
click at [377, 354] on input "d. Reevaluate and adjust the project plan to resolve dependencies and gaps, and…" at bounding box center [377, 351] width 0 height 8
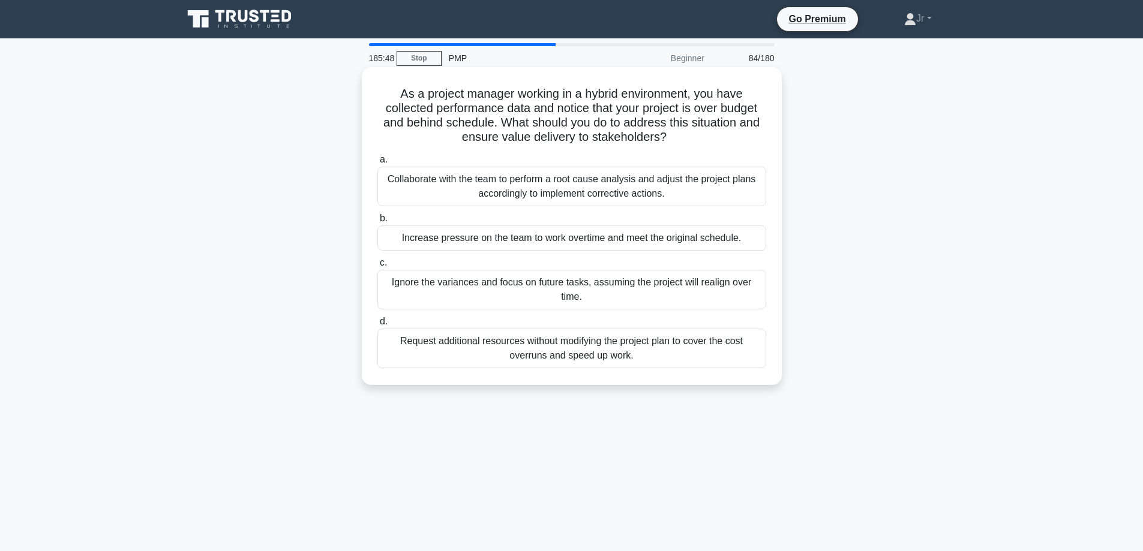
click at [452, 197] on div "Collaborate with the team to perform a root cause analysis and adjust the proje…" at bounding box center [571, 187] width 389 height 40
click at [377, 164] on input "a. Collaborate with the team to perform a root cause analysis and adjust the pr…" at bounding box center [377, 160] width 0 height 8
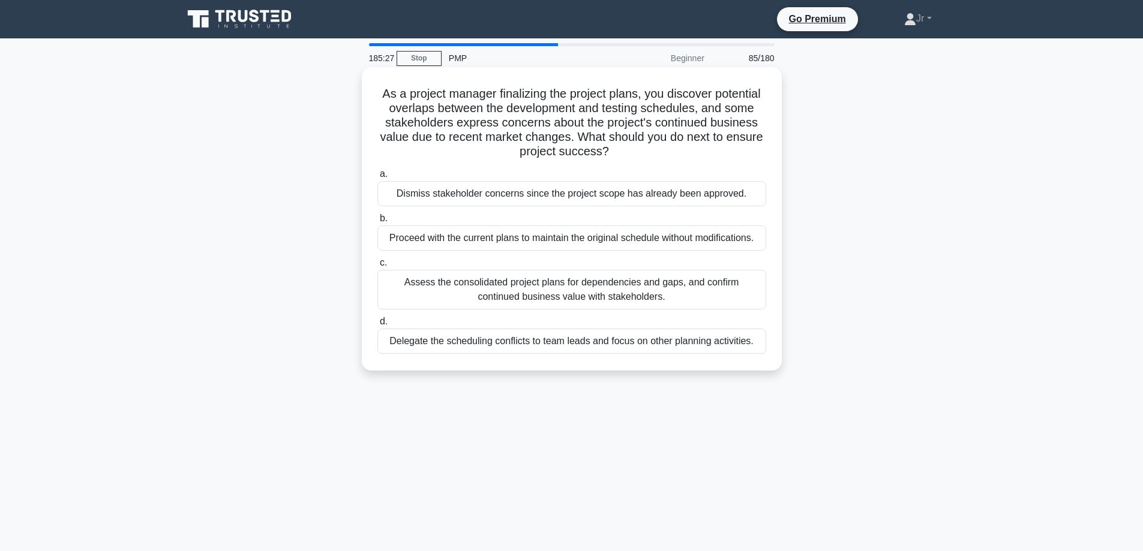
click at [540, 284] on div "Assess the consolidated project plans for dependencies and gaps, and confirm co…" at bounding box center [571, 290] width 389 height 40
click at [377, 267] on input "c. Assess the consolidated project plans for dependencies and gaps, and confirm…" at bounding box center [377, 263] width 0 height 8
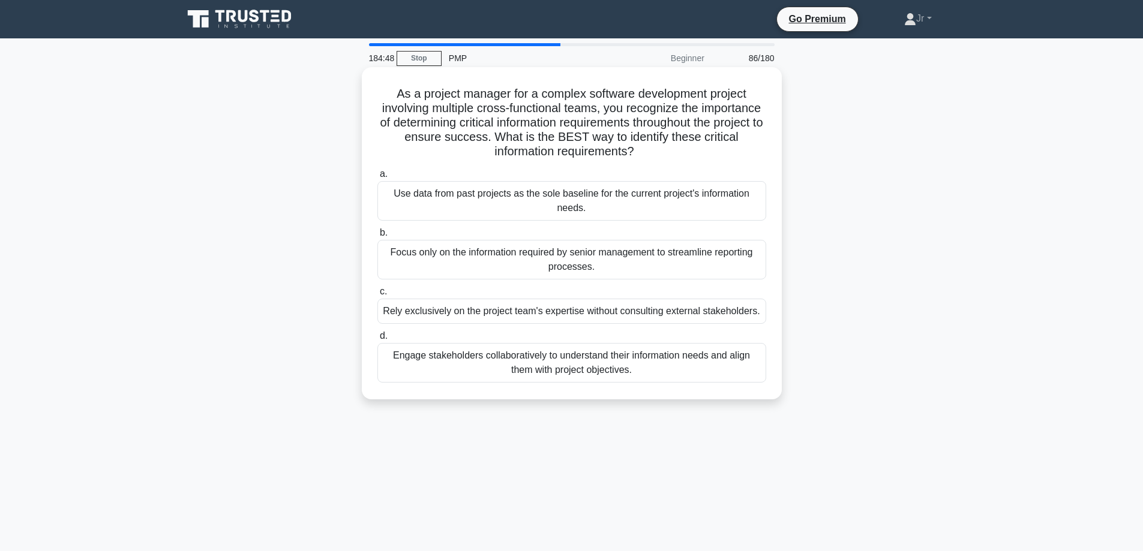
click at [694, 368] on div "Engage stakeholders collaboratively to understand their information needs and a…" at bounding box center [571, 363] width 389 height 40
click at [377, 340] on input "d. Engage stakeholders collaboratively to understand their information needs an…" at bounding box center [377, 336] width 0 height 8
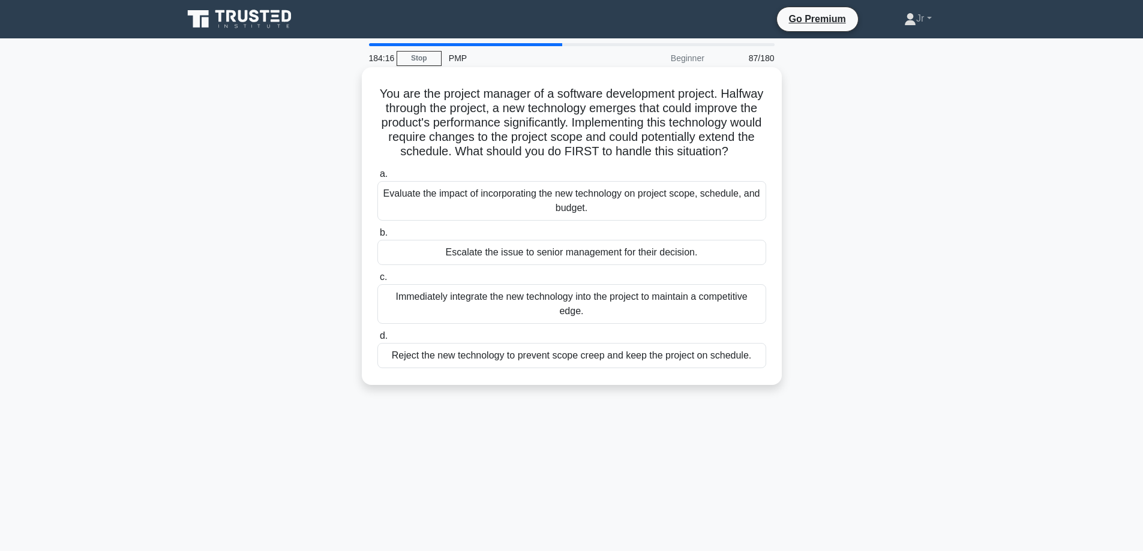
click at [516, 221] on div "Evaluate the impact of incorporating the new technology on project scope, sched…" at bounding box center [571, 201] width 389 height 40
click at [377, 178] on input "a. Evaluate the impact of incorporating the new technology on project scope, sc…" at bounding box center [377, 174] width 0 height 8
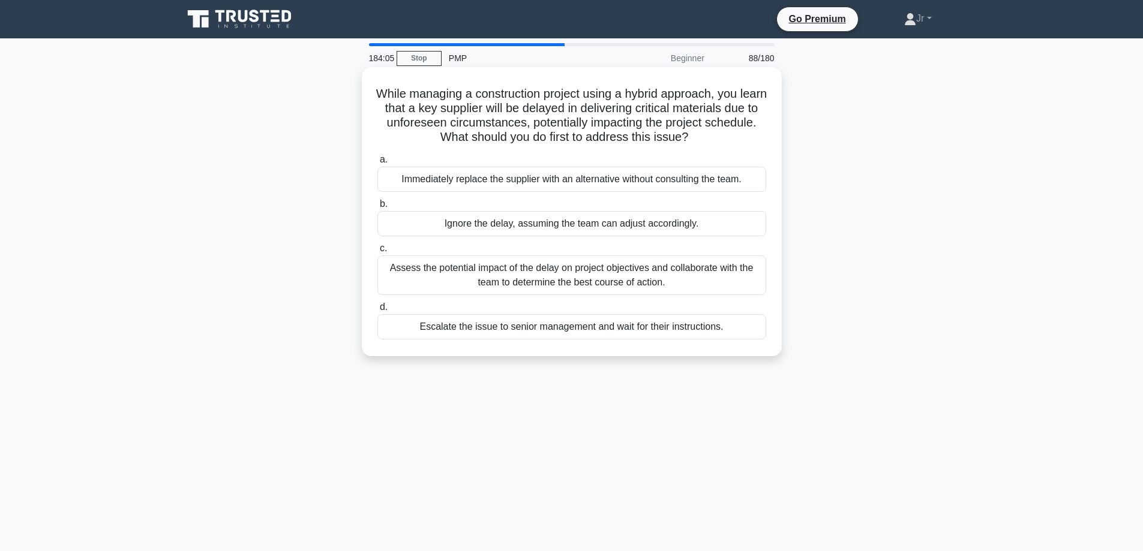
click at [446, 287] on div "Assess the potential impact of the delay on project objectives and collaborate …" at bounding box center [571, 276] width 389 height 40
click at [377, 253] on input "c. Assess the potential impact of the delay on project objectives and collabora…" at bounding box center [377, 249] width 0 height 8
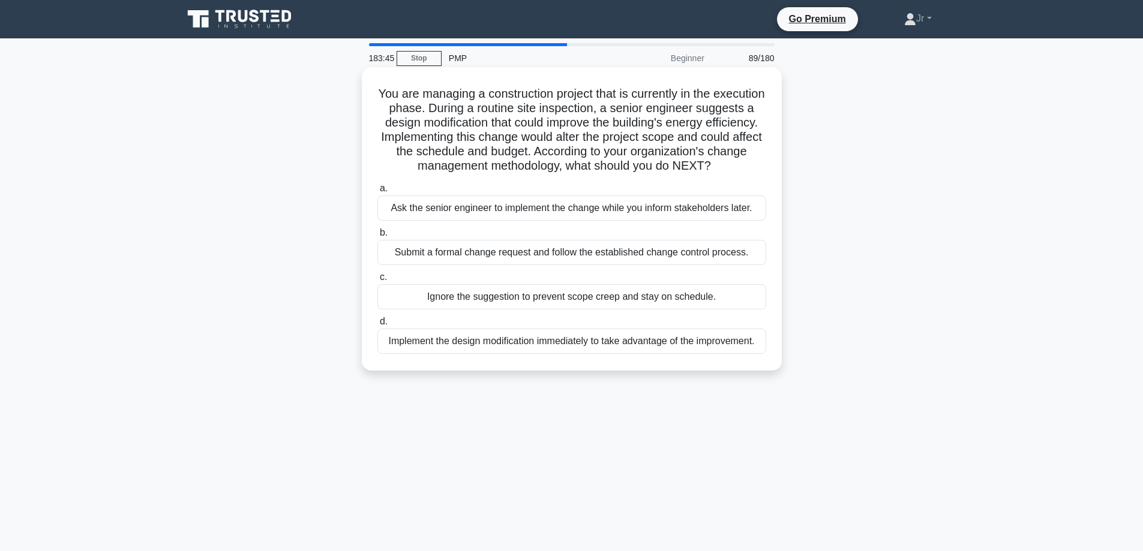
click at [477, 265] on div "Submit a formal change request and follow the established change control proces…" at bounding box center [571, 252] width 389 height 25
click at [377, 237] on input "b. Submit a formal change request and follow the established change control pro…" at bounding box center [377, 233] width 0 height 8
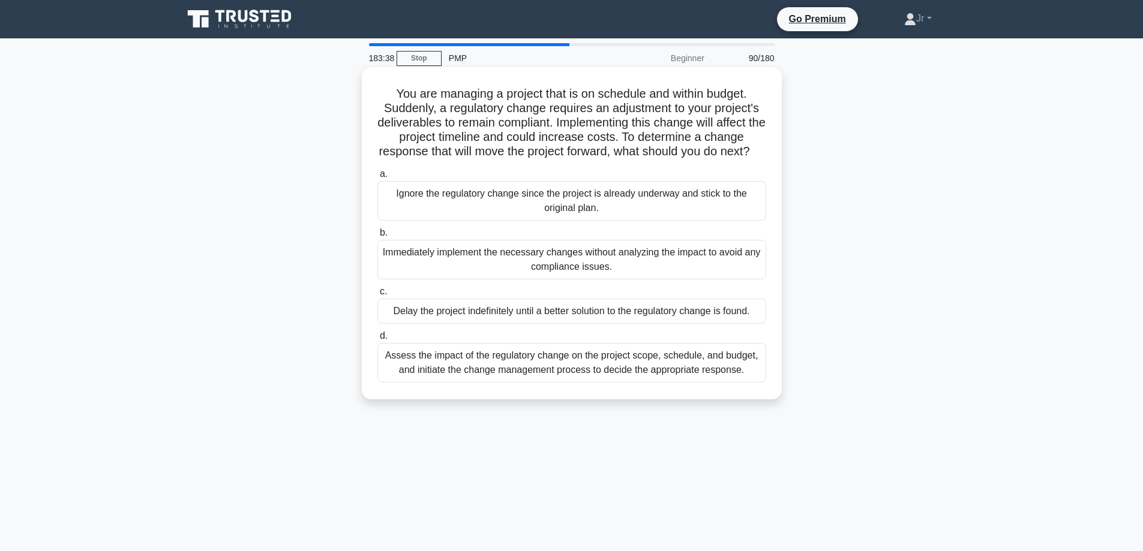
click at [540, 383] on div "Assess the impact of the regulatory change on the project scope, schedule, and …" at bounding box center [571, 363] width 389 height 40
click at [377, 340] on input "d. Assess the impact of the regulatory change on the project scope, schedule, a…" at bounding box center [377, 336] width 0 height 8
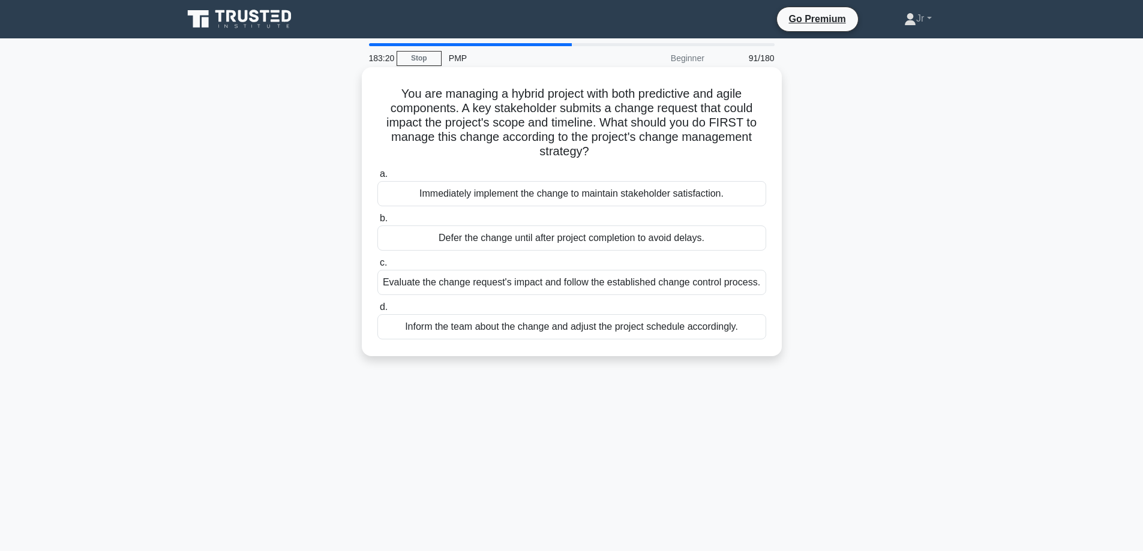
click at [462, 285] on div "Evaluate the change request's impact and follow the established change control …" at bounding box center [571, 282] width 389 height 25
click at [377, 267] on input "c. Evaluate the change request's impact and follow the established change contr…" at bounding box center [377, 263] width 0 height 8
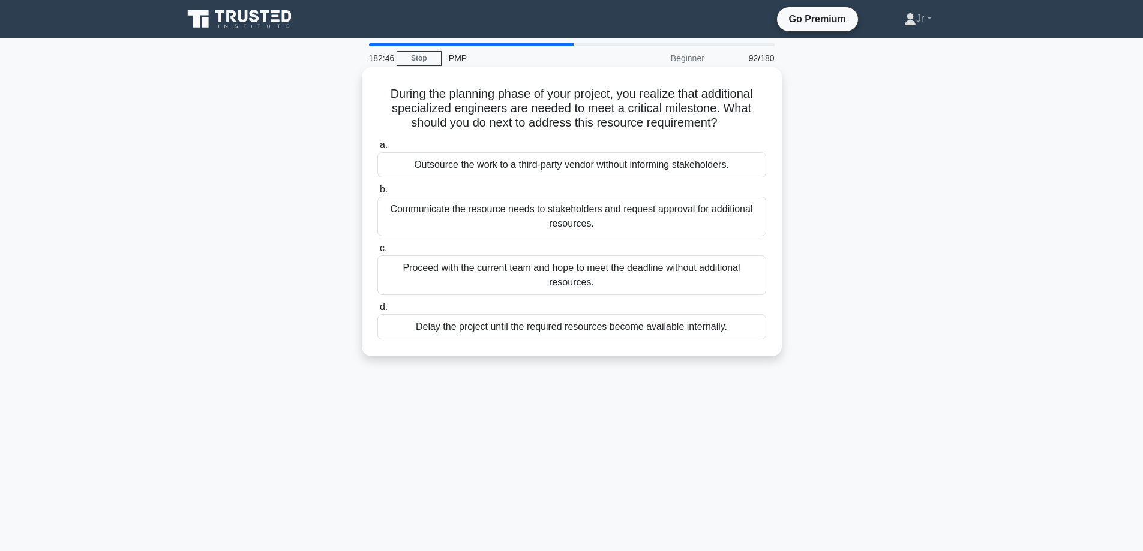
click at [509, 218] on div "Communicate the resource needs to stakeholders and request approval for additio…" at bounding box center [571, 217] width 389 height 40
click at [377, 194] on input "b. Communicate the resource needs to stakeholders and request approval for addi…" at bounding box center [377, 190] width 0 height 8
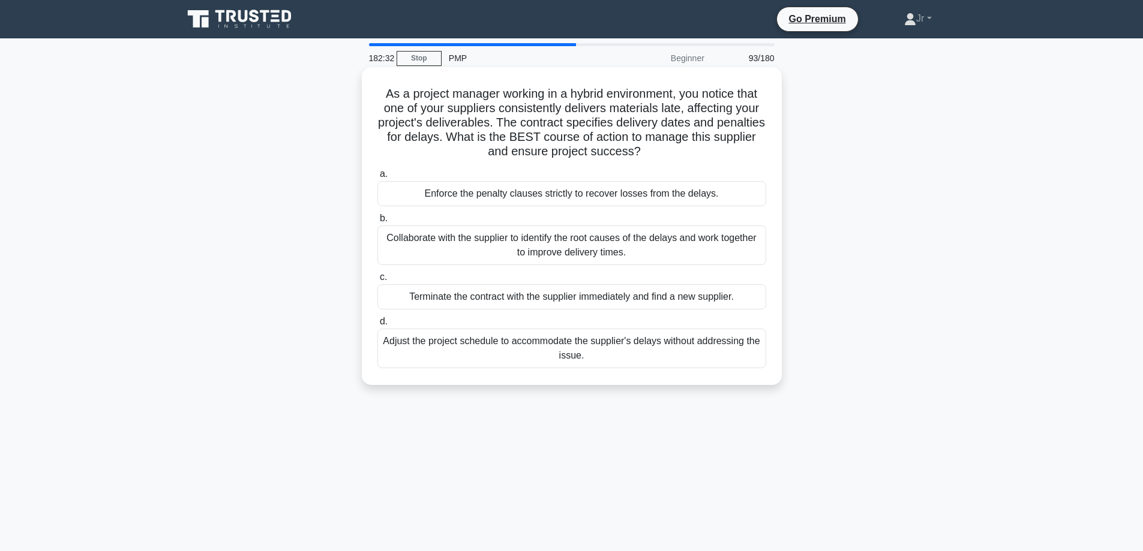
click at [535, 250] on div "Collaborate with the supplier to identify the root causes of the delays and wor…" at bounding box center [571, 246] width 389 height 40
click at [480, 246] on div "Collaborate with the supplier to identify the root causes of the delays and wor…" at bounding box center [571, 246] width 389 height 40
click at [377, 223] on input "b. Collaborate with the supplier to identify the root causes of the delays and …" at bounding box center [377, 219] width 0 height 8
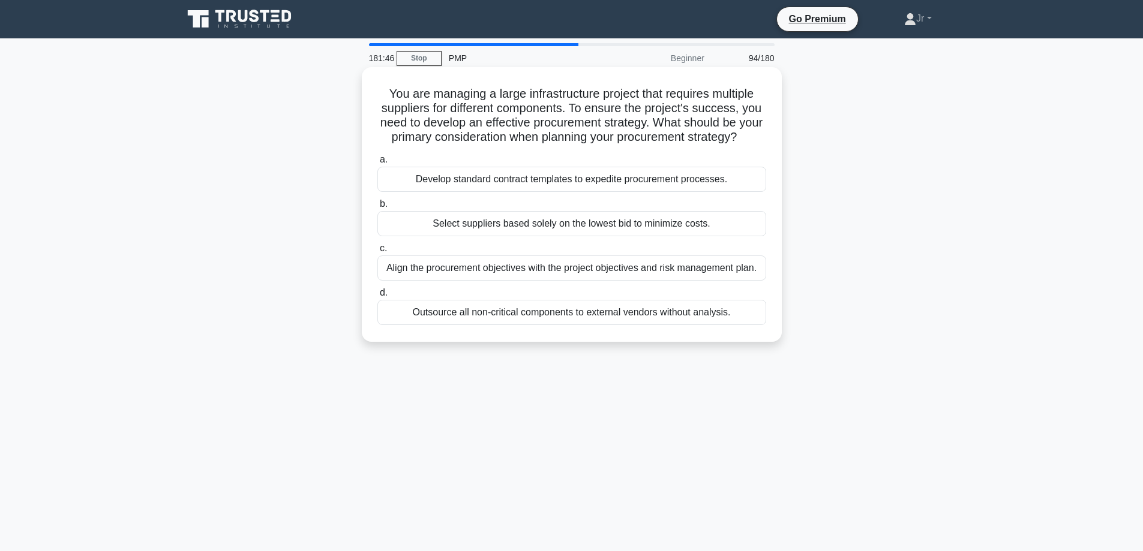
click at [558, 236] on div "Select suppliers based solely on the lowest bid to minimize costs." at bounding box center [571, 223] width 389 height 25
click at [377, 208] on input "b. Select suppliers based solely on the lowest bid to minimize costs." at bounding box center [377, 204] width 0 height 8
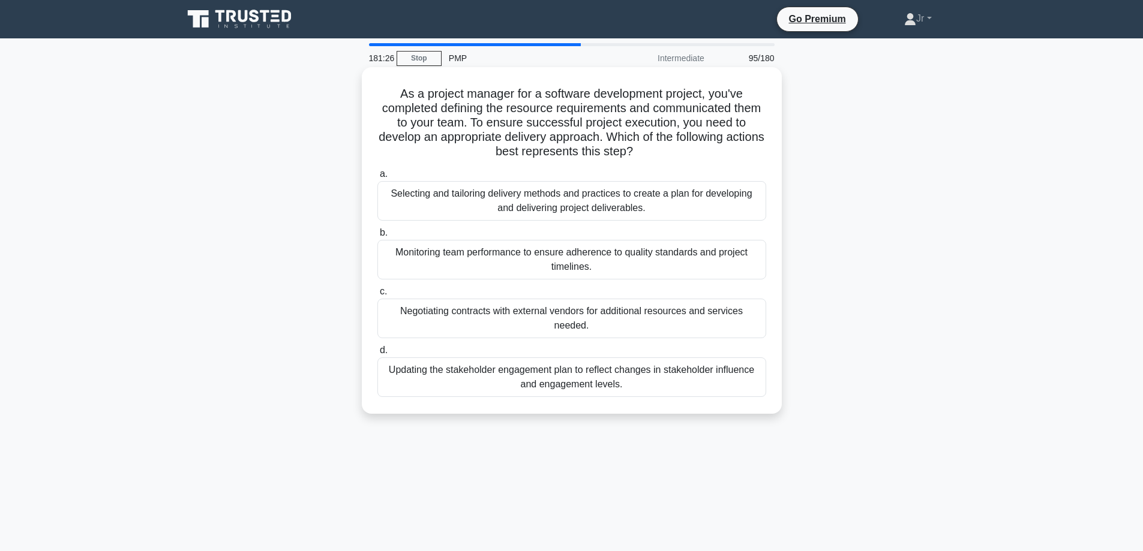
click at [559, 208] on div "Selecting and tailoring delivery methods and practices to create a plan for dev…" at bounding box center [571, 201] width 389 height 40
click at [377, 178] on input "a. Selecting and tailoring delivery methods and practices to create a plan for …" at bounding box center [377, 174] width 0 height 8
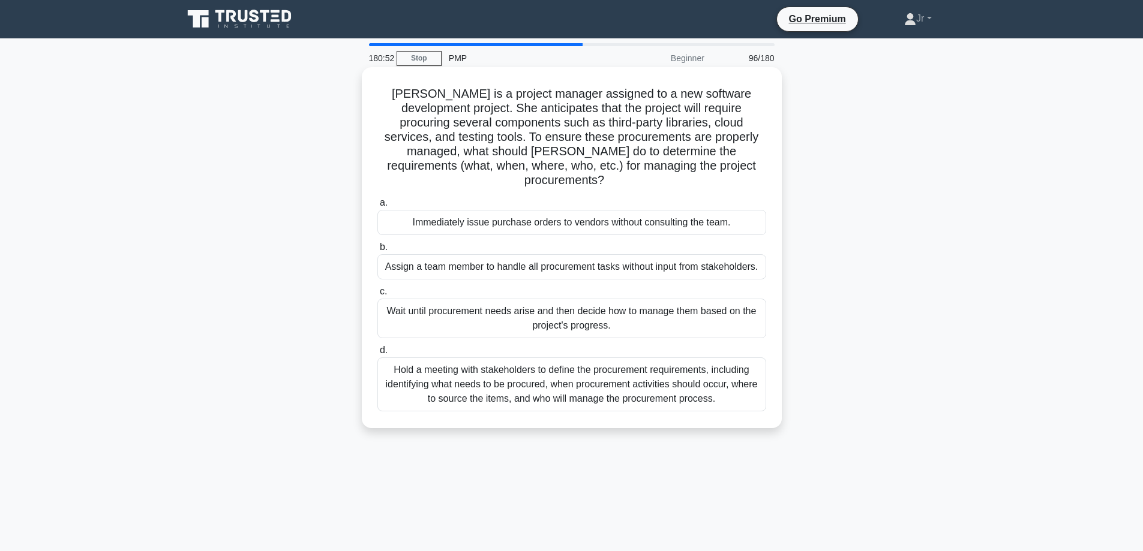
click at [599, 371] on div "Hold a meeting with stakeholders to define the procurement requirements, includ…" at bounding box center [571, 384] width 389 height 54
click at [377, 354] on input "d. Hold a meeting with stakeholders to define the procurement requirements, inc…" at bounding box center [377, 351] width 0 height 8
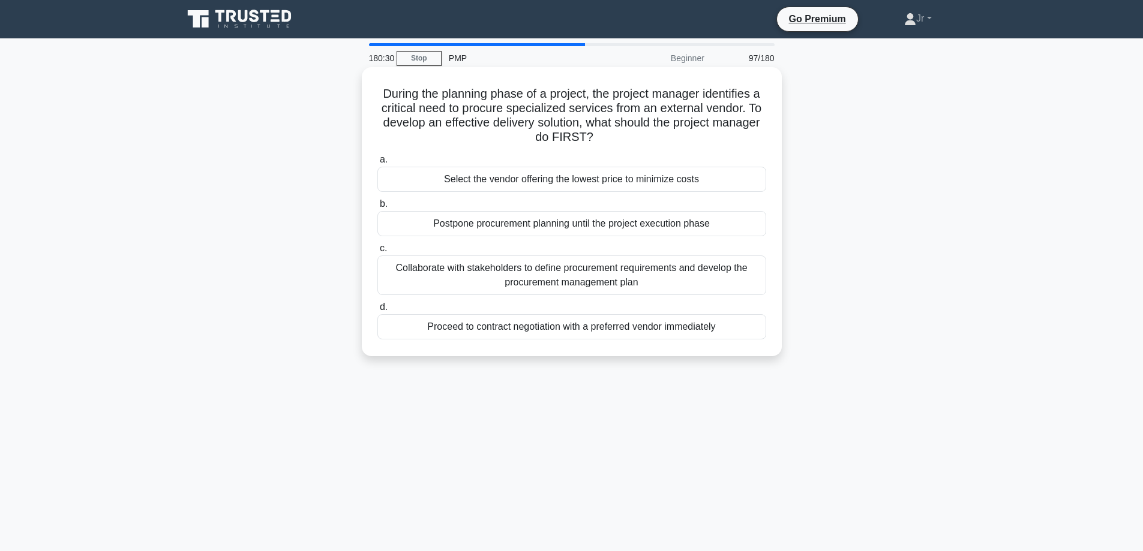
click at [647, 281] on div "Collaborate with stakeholders to define procurement requirements and develop th…" at bounding box center [571, 276] width 389 height 40
click at [377, 253] on input "c. Collaborate with stakeholders to define procurement requirements and develop…" at bounding box center [377, 249] width 0 height 8
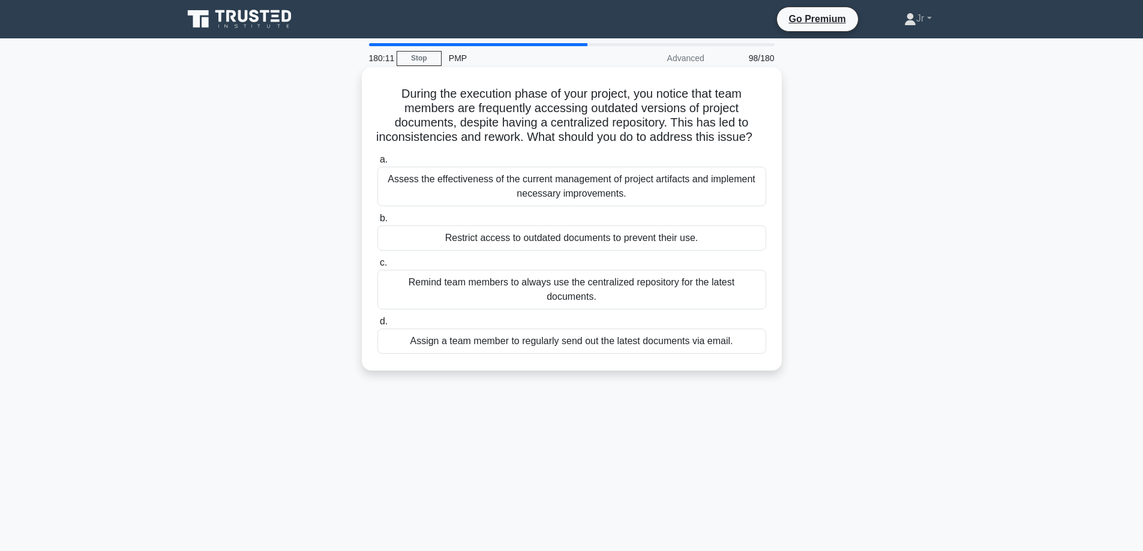
click at [675, 190] on div "Assess the effectiveness of the current management of project artifacts and imp…" at bounding box center [571, 187] width 389 height 40
click at [377, 164] on input "a. Assess the effectiveness of the current management of project artifacts and …" at bounding box center [377, 160] width 0 height 8
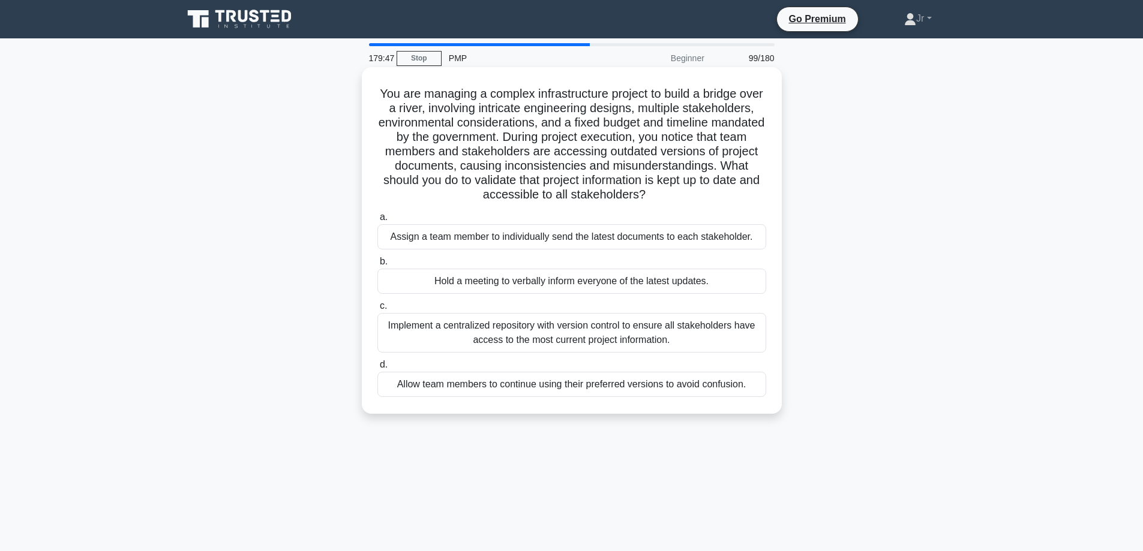
click at [681, 343] on div "Implement a centralized repository with version control to ensure all stakehold…" at bounding box center [571, 333] width 389 height 40
click at [377, 310] on input "c. Implement a centralized repository with version control to ensure all stakeh…" at bounding box center [377, 306] width 0 height 8
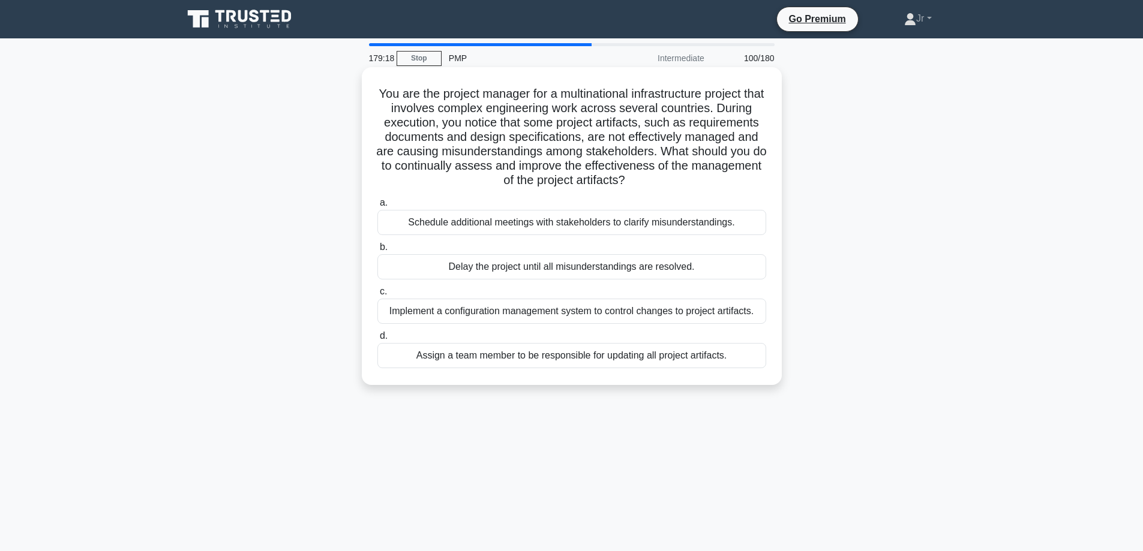
click at [437, 308] on div "Implement a configuration management system to control changes to project artif…" at bounding box center [571, 311] width 389 height 25
click at [377, 296] on input "c. Implement a configuration management system to control changes to project ar…" at bounding box center [377, 292] width 0 height 8
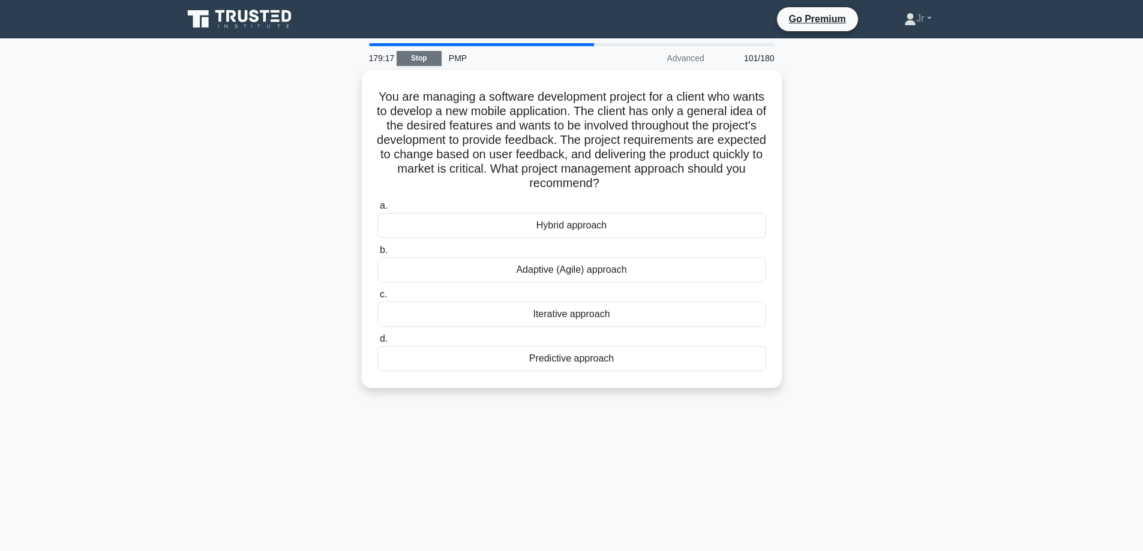
click at [420, 57] on link "Stop" at bounding box center [418, 58] width 45 height 15
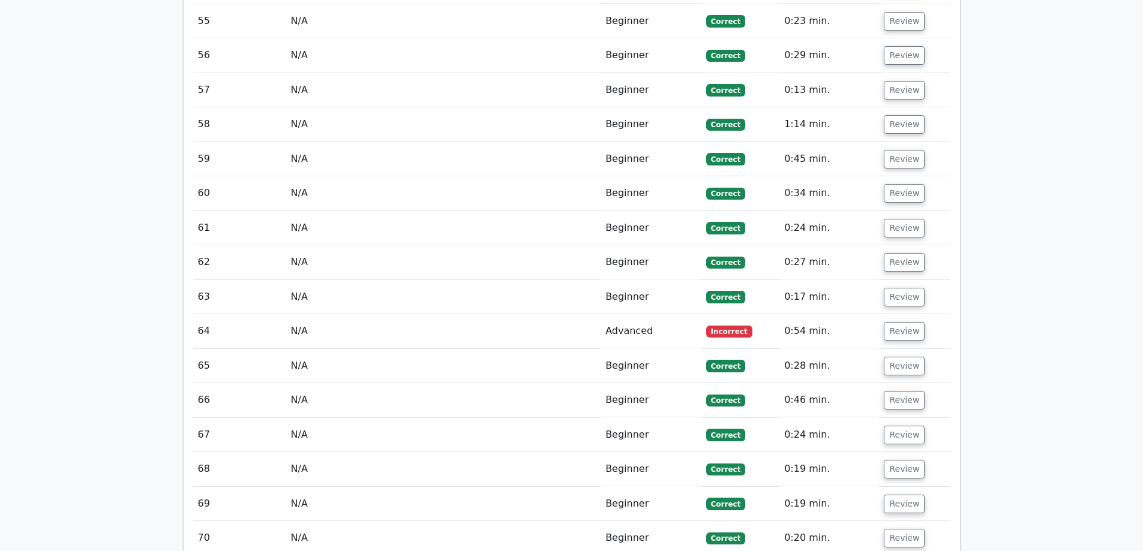
scroll to position [3539, 0]
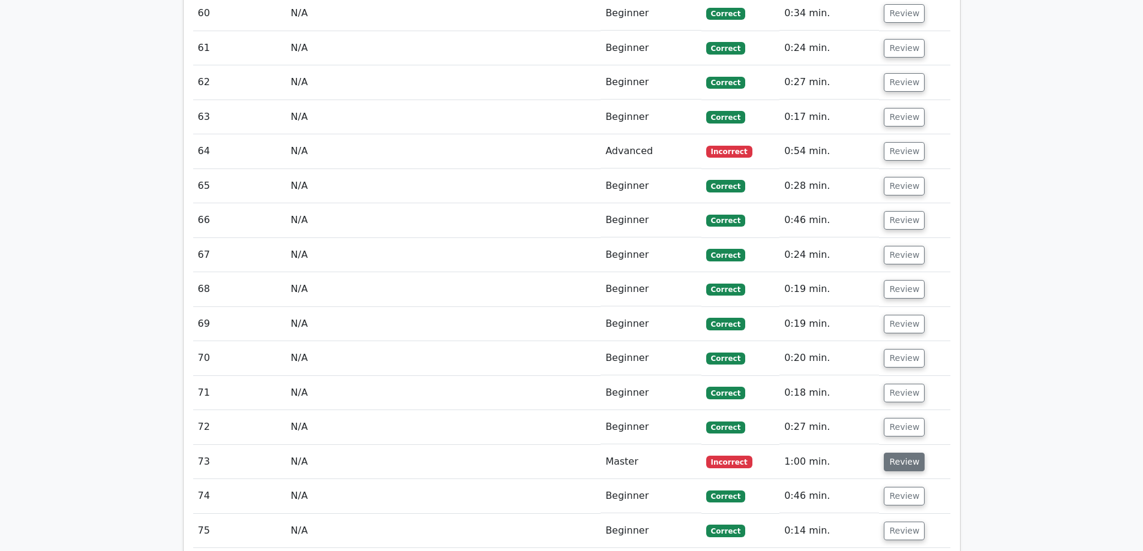
click at [895, 453] on button "Review" at bounding box center [904, 462] width 41 height 19
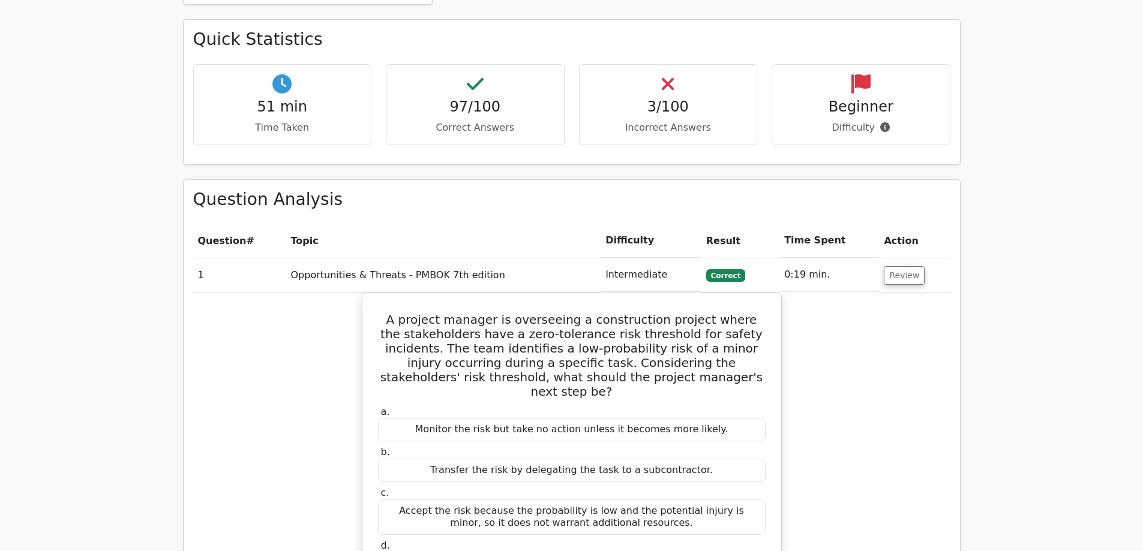
scroll to position [600, 0]
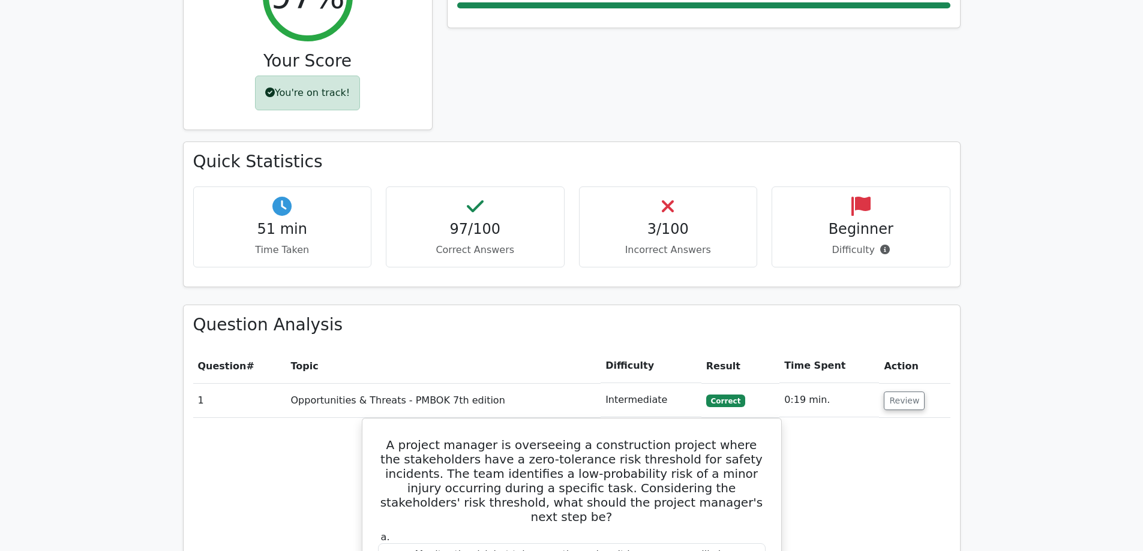
click at [684, 221] on h4 "3/100" at bounding box center [668, 229] width 158 height 17
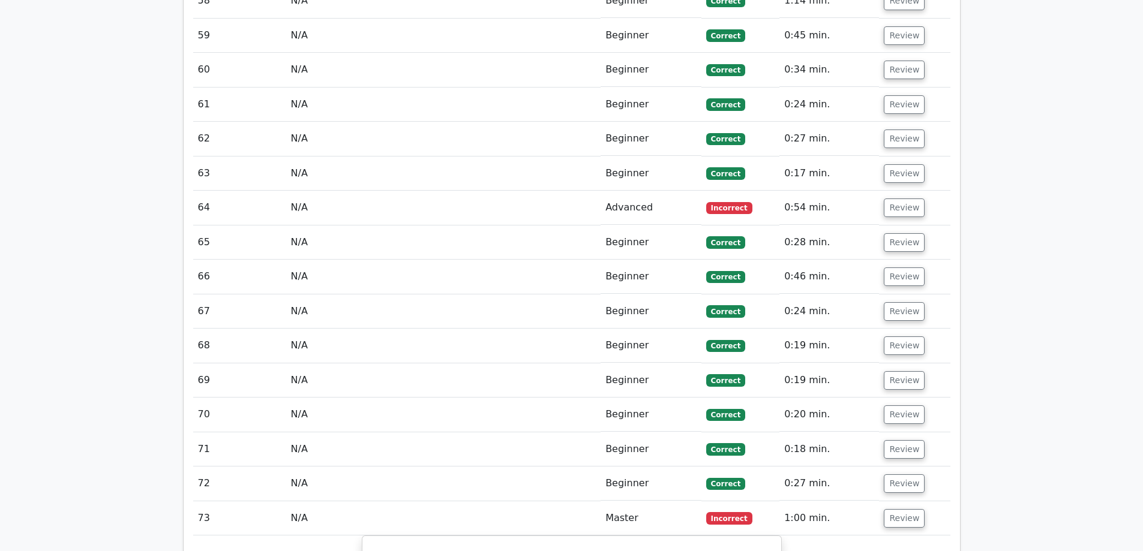
scroll to position [3492, 0]
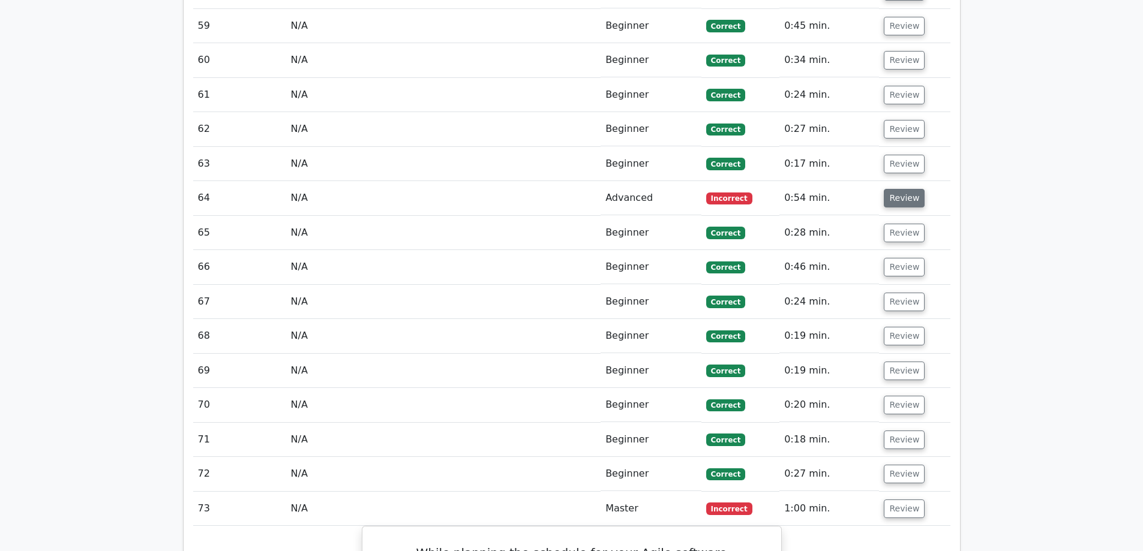
click at [892, 189] on button "Review" at bounding box center [904, 198] width 41 height 19
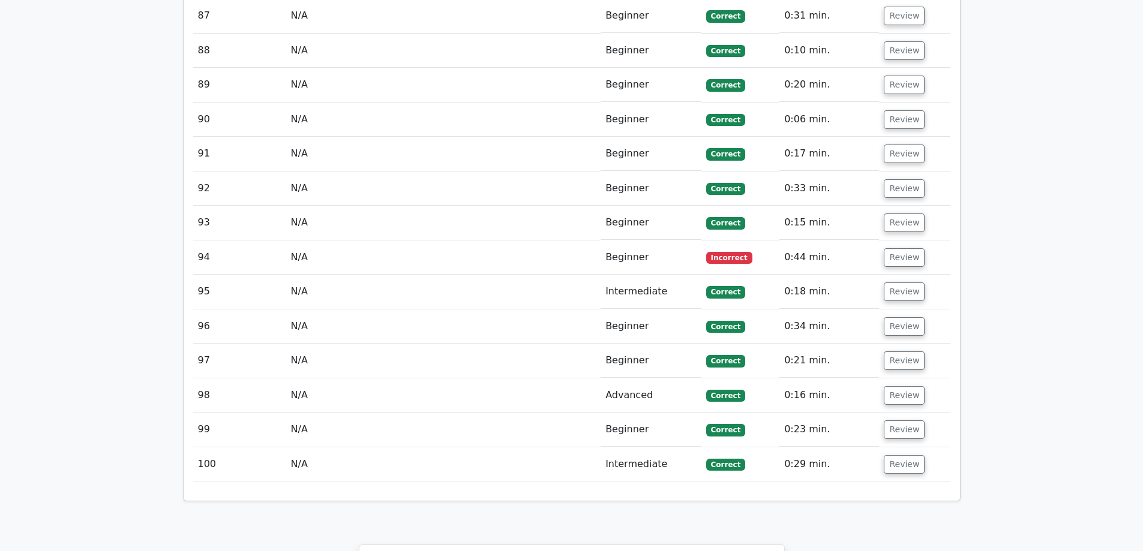
scroll to position [5529, 0]
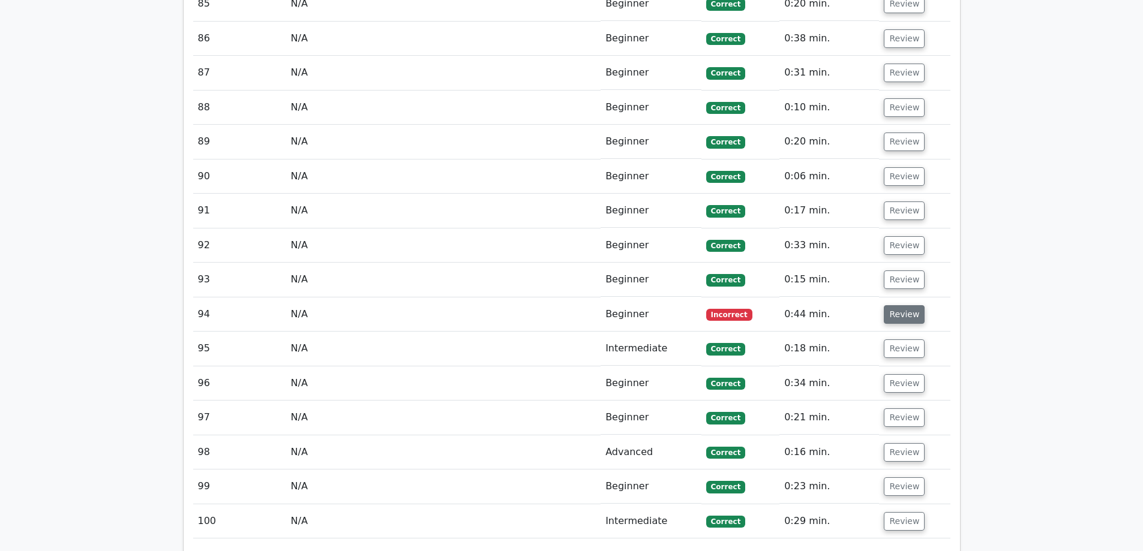
click at [900, 305] on button "Review" at bounding box center [904, 314] width 41 height 19
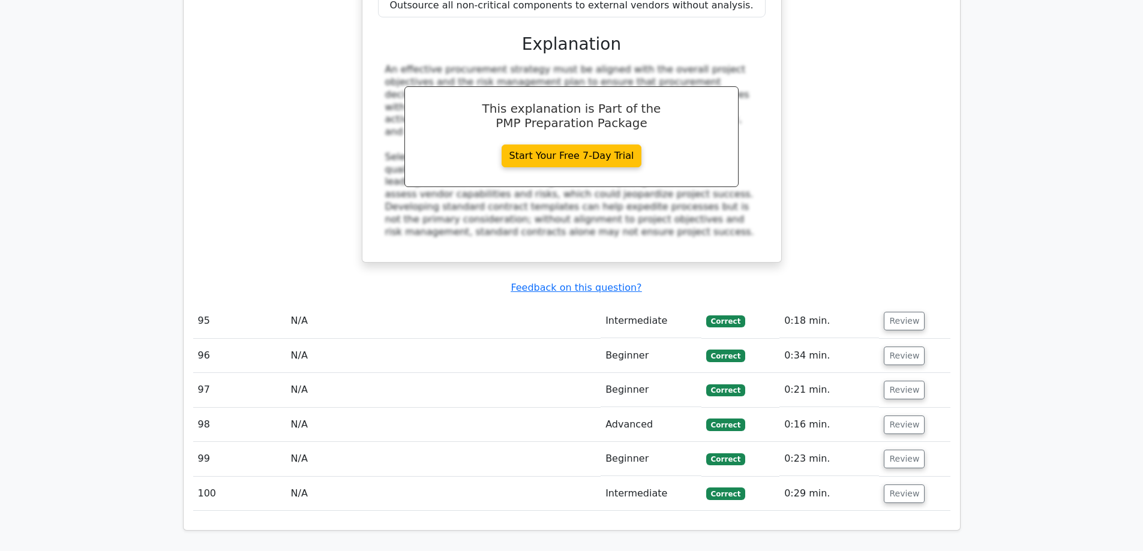
scroll to position [6239, 0]
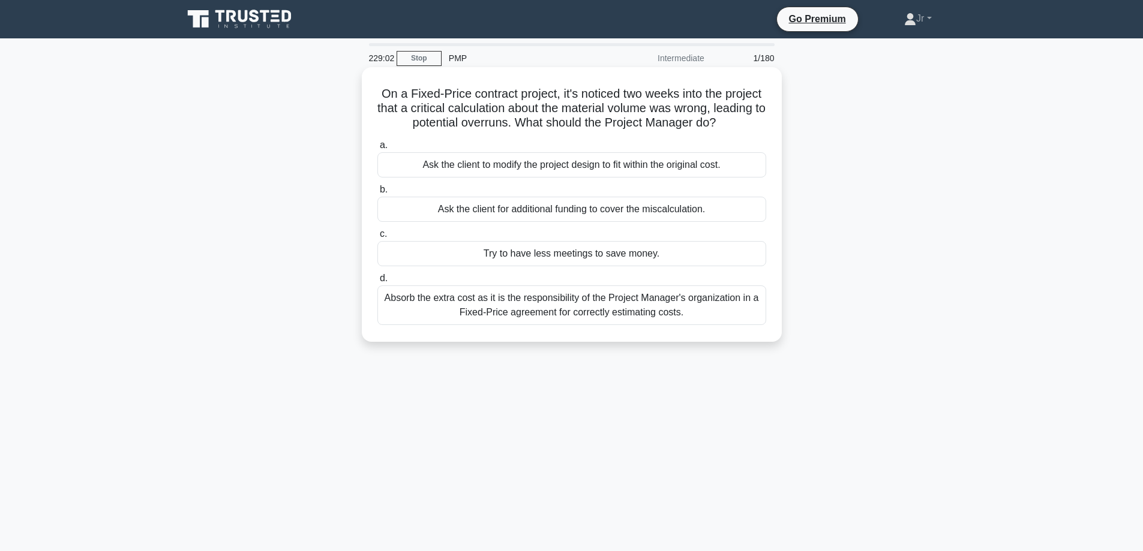
click at [615, 308] on div "Absorb the extra cost as it is the responsibility of the Project Manager's orga…" at bounding box center [571, 306] width 389 height 40
click at [377, 283] on input "d. Absorb the extra cost as it is the responsibility of the Project Manager's o…" at bounding box center [377, 279] width 0 height 8
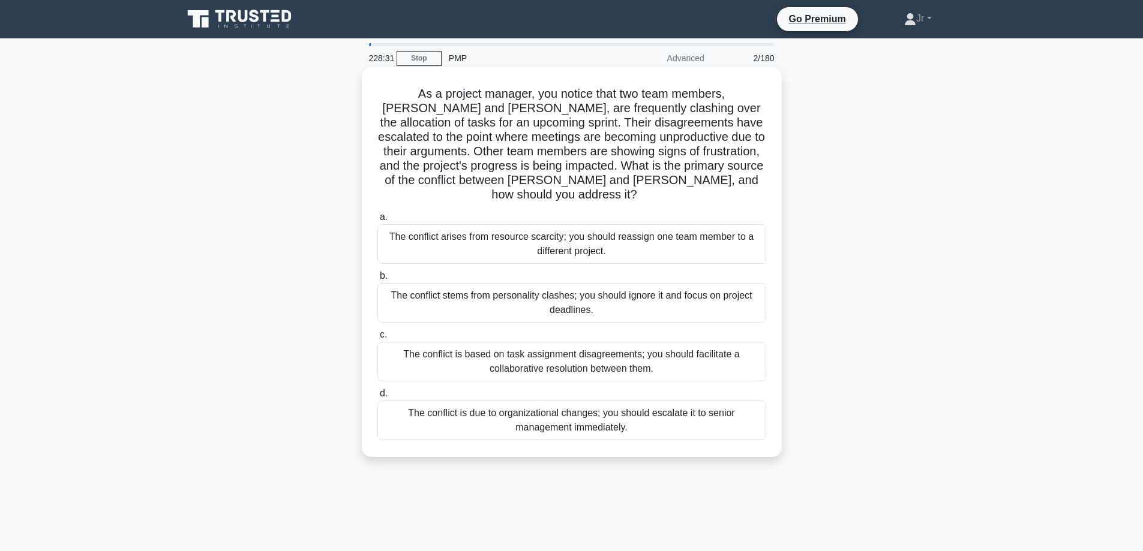
click at [513, 345] on div "The conflict is based on task assignment disagreements; you should facilitate a…" at bounding box center [571, 362] width 389 height 40
click at [377, 339] on input "c. The conflict is based on task assignment disagreements; you should facilitat…" at bounding box center [377, 335] width 0 height 8
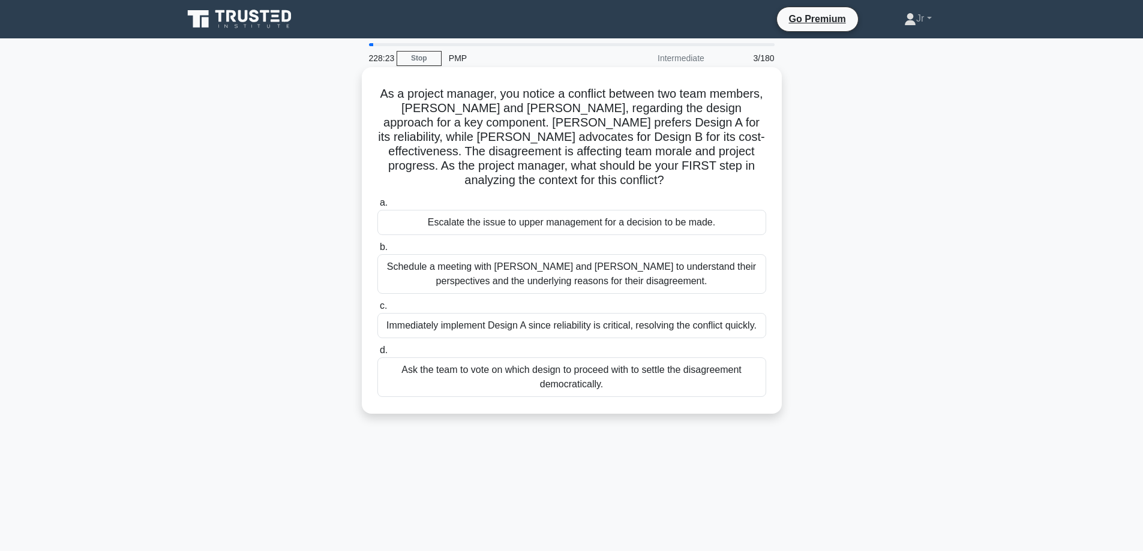
click at [647, 273] on div "Schedule a meeting with [PERSON_NAME] and [PERSON_NAME] to understand their per…" at bounding box center [571, 274] width 389 height 40
click at [377, 251] on input "b. Schedule a meeting with [PERSON_NAME] and [PERSON_NAME] to understand their …" at bounding box center [377, 248] width 0 height 8
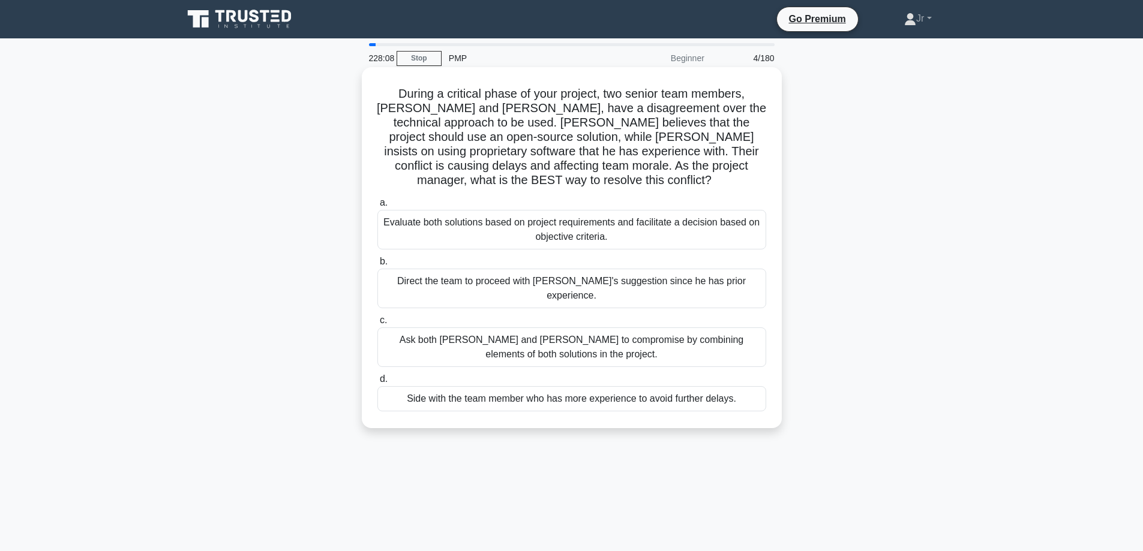
click at [515, 211] on div "Evaluate both solutions based on project requirements and facilitate a decision…" at bounding box center [571, 230] width 389 height 40
click at [377, 207] on input "a. Evaluate both solutions based on project requirements and facilitate a decis…" at bounding box center [377, 203] width 0 height 8
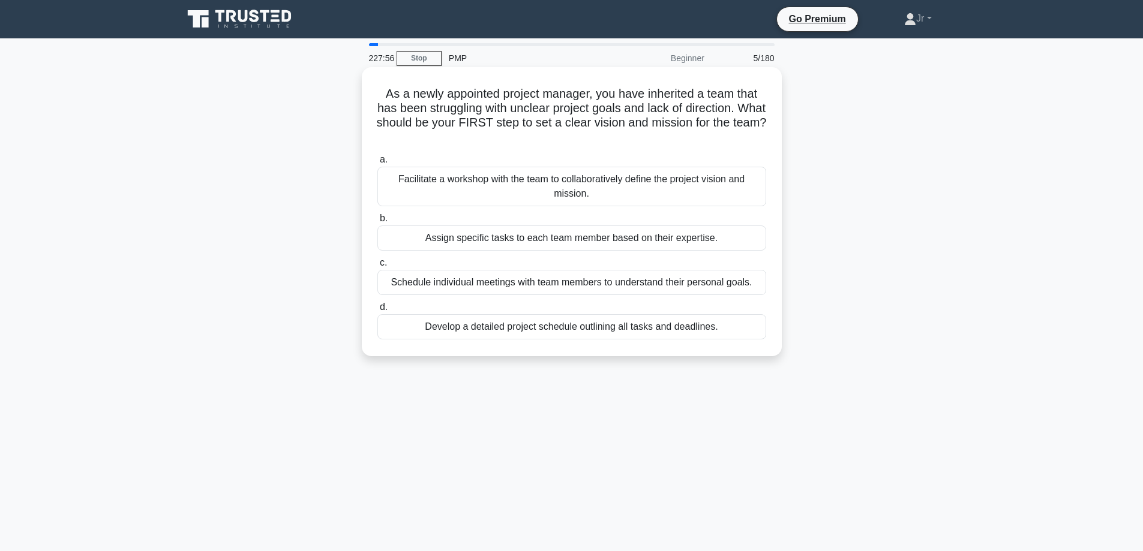
click at [624, 191] on div "Facilitate a workshop with the team to collaboratively define the project visio…" at bounding box center [571, 187] width 389 height 40
click at [377, 164] on input "a. Facilitate a workshop with the team to collaboratively define the project vi…" at bounding box center [377, 160] width 0 height 8
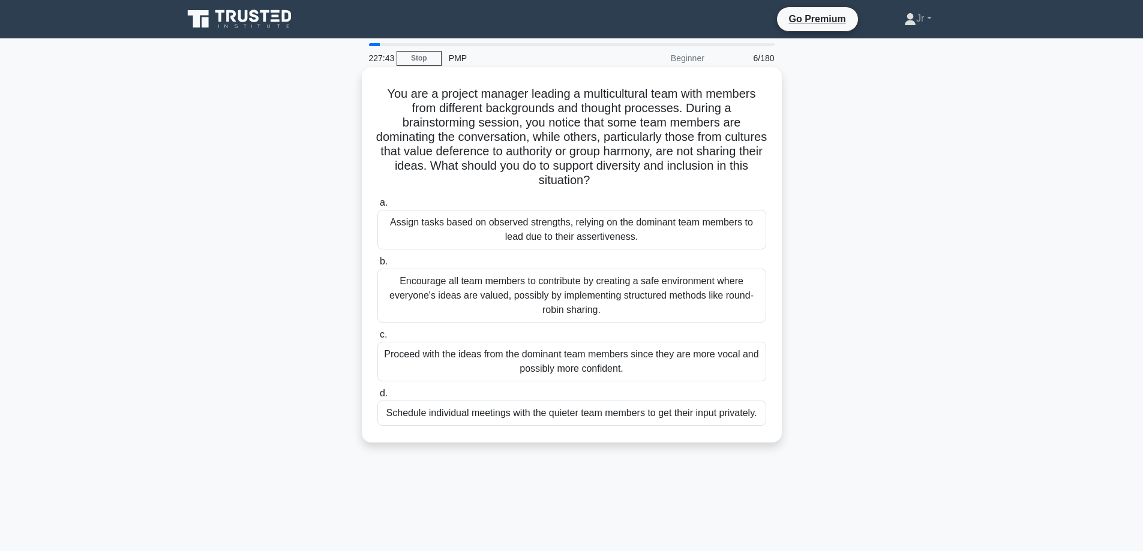
click at [589, 290] on div "Encourage all team members to contribute by creating a safe environment where e…" at bounding box center [571, 296] width 389 height 54
click at [377, 266] on input "b. Encourage all team members to contribute by creating a safe environment wher…" at bounding box center [377, 262] width 0 height 8
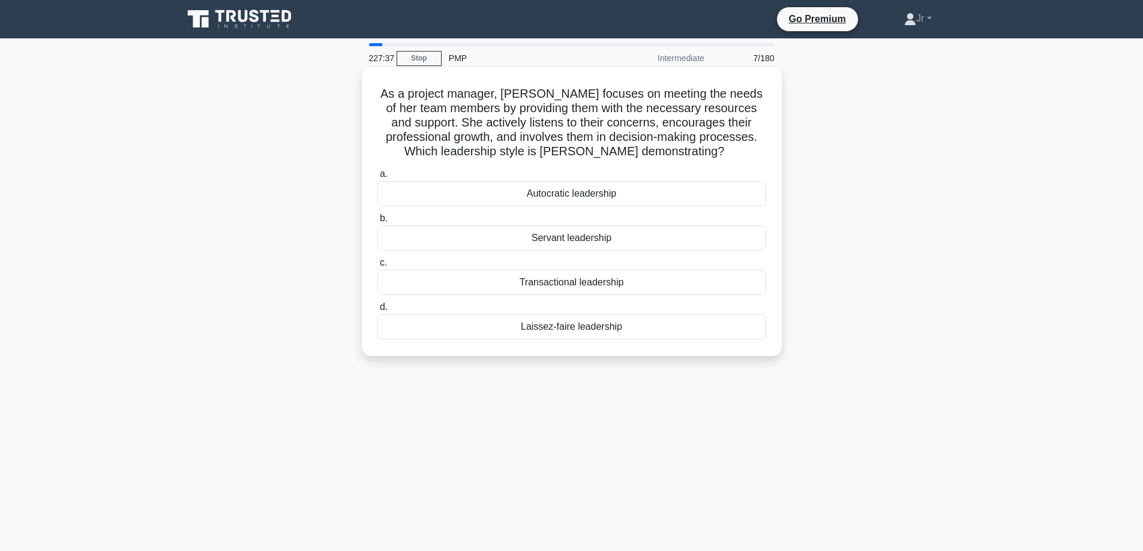
click at [588, 241] on div "Servant leadership" at bounding box center [571, 238] width 389 height 25
click at [377, 223] on input "b. Servant leadership" at bounding box center [377, 219] width 0 height 8
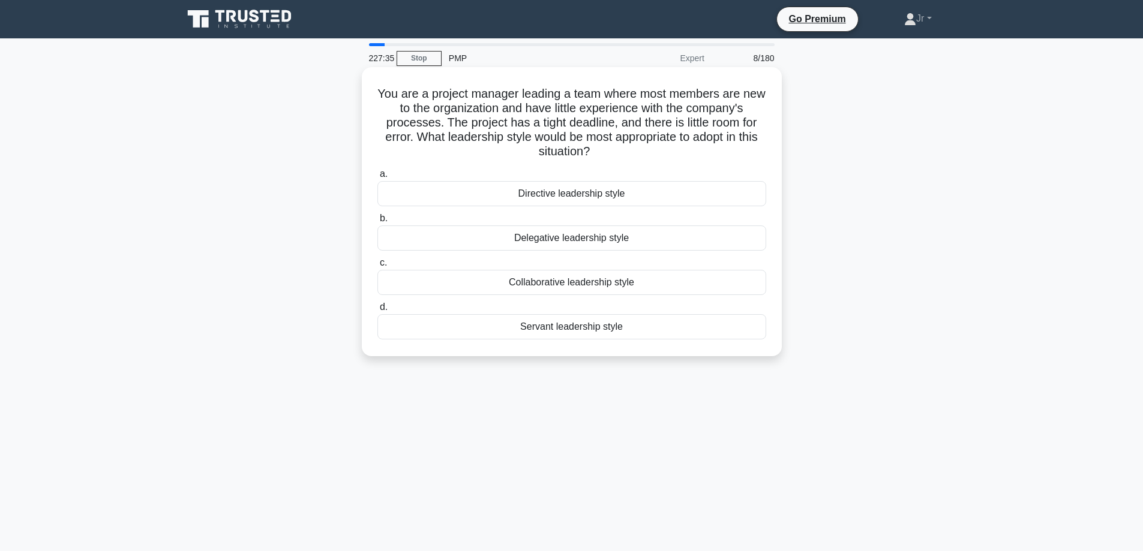
click at [595, 195] on div "Directive leadership style" at bounding box center [571, 193] width 389 height 25
click at [377, 178] on input "a. Directive leadership style" at bounding box center [377, 174] width 0 height 8
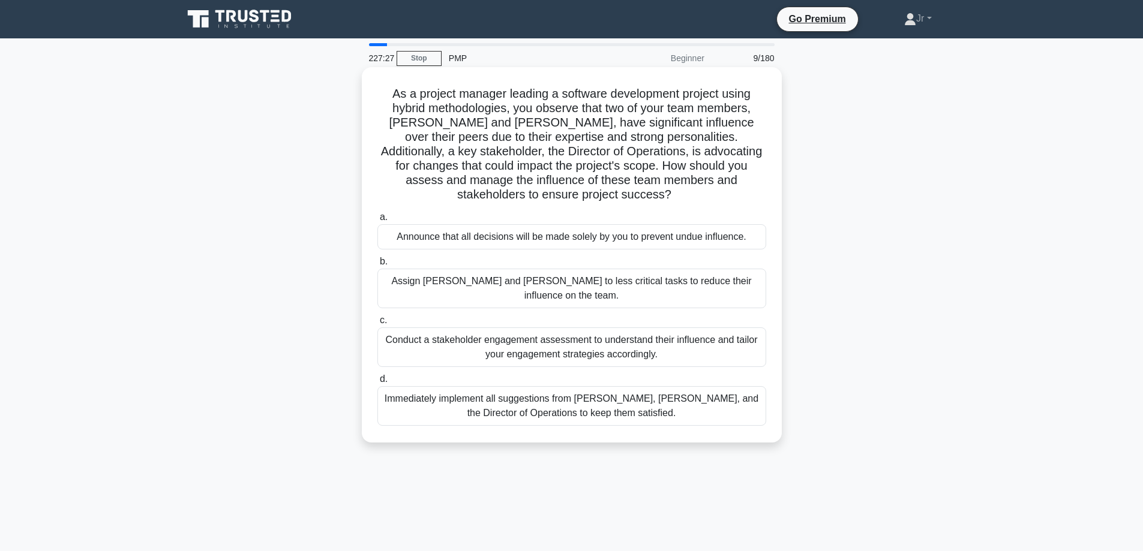
click at [654, 327] on div "Conduct a stakeholder engagement assessment to understand their influence and t…" at bounding box center [571, 347] width 389 height 40
click at [377, 317] on input "c. Conduct a stakeholder engagement assessment to understand their influence an…" at bounding box center [377, 321] width 0 height 8
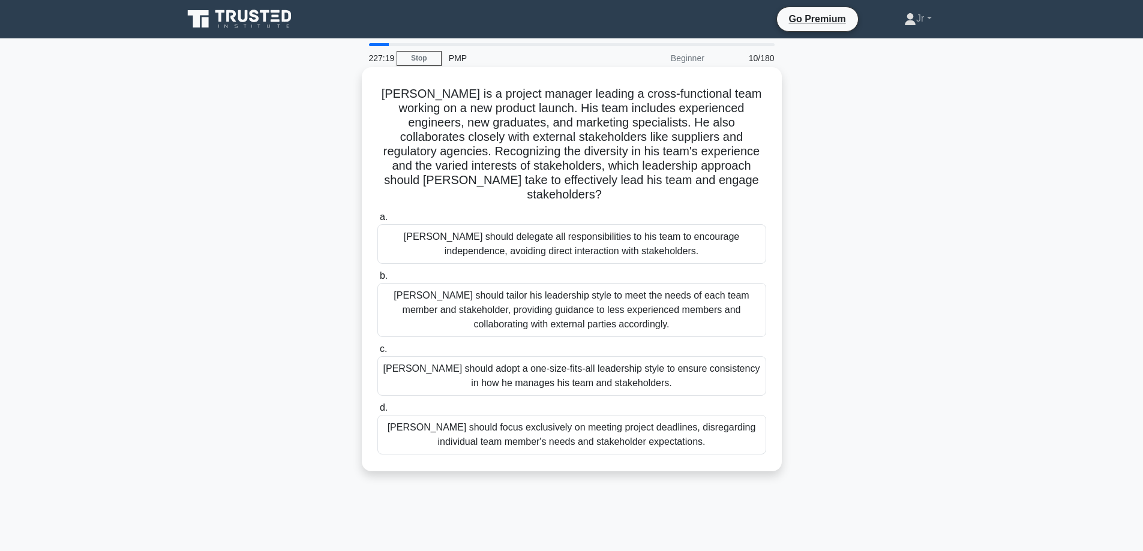
click at [736, 304] on div "[PERSON_NAME] should tailor his leadership style to meet the needs of each team…" at bounding box center [571, 310] width 389 height 54
click at [377, 280] on input "b. [PERSON_NAME] should tailor his leadership style to meet the needs of each t…" at bounding box center [377, 276] width 0 height 8
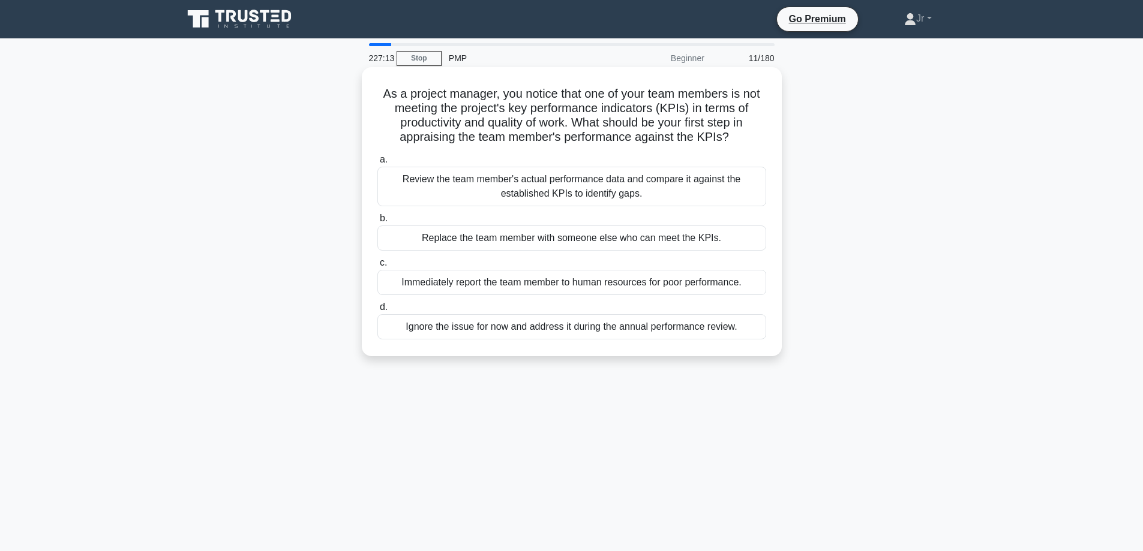
click at [616, 183] on div "Review the team member's actual performance data and compare it against the est…" at bounding box center [571, 187] width 389 height 40
click at [377, 164] on input "a. Review the team member's actual performance data and compare it against the …" at bounding box center [377, 160] width 0 height 8
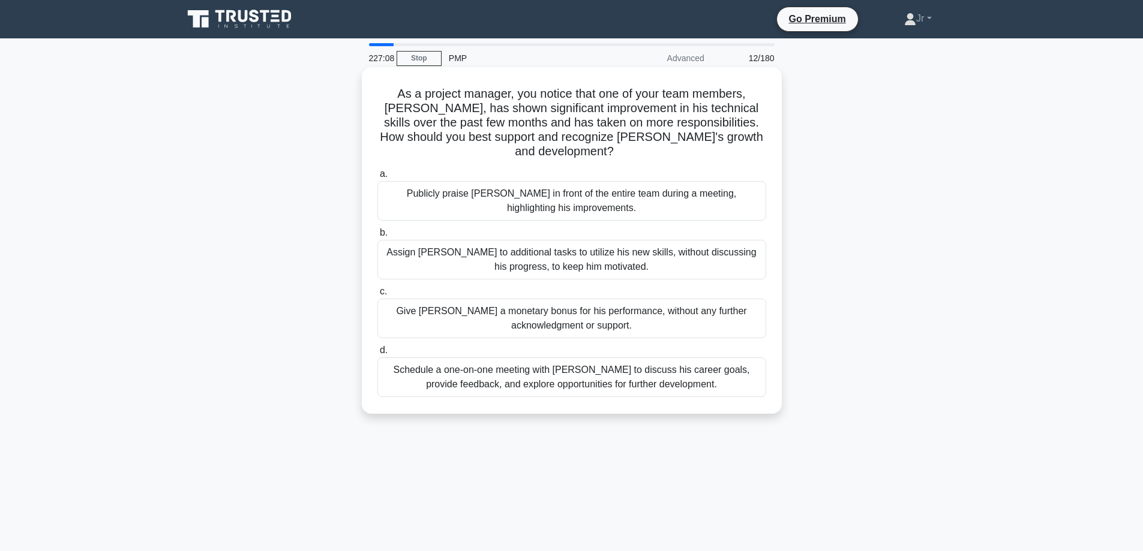
click at [633, 357] on div "Schedule a one-on-one meeting with Alex to discuss his career goals, provide fe…" at bounding box center [571, 377] width 389 height 40
click at [377, 354] on input "d. Schedule a one-on-one meeting with Alex to discuss his career goals, provide…" at bounding box center [377, 351] width 0 height 8
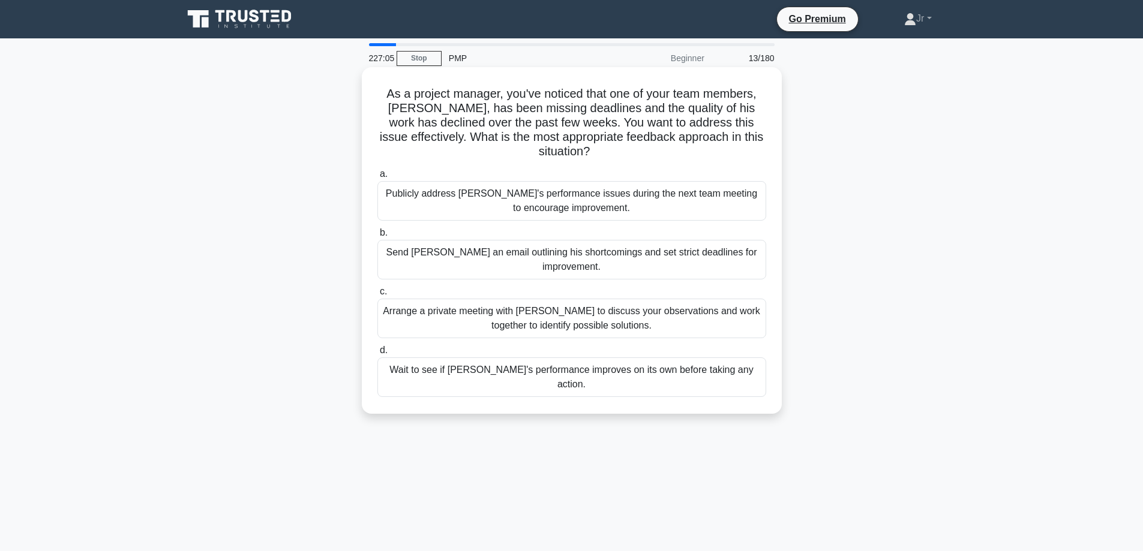
click at [626, 313] on div "Arrange a private meeting with Alex to discuss your observations and work toget…" at bounding box center [571, 319] width 389 height 40
click at [377, 296] on input "c. Arrange a private meeting with Alex to discuss your observations and work to…" at bounding box center [377, 292] width 0 height 8
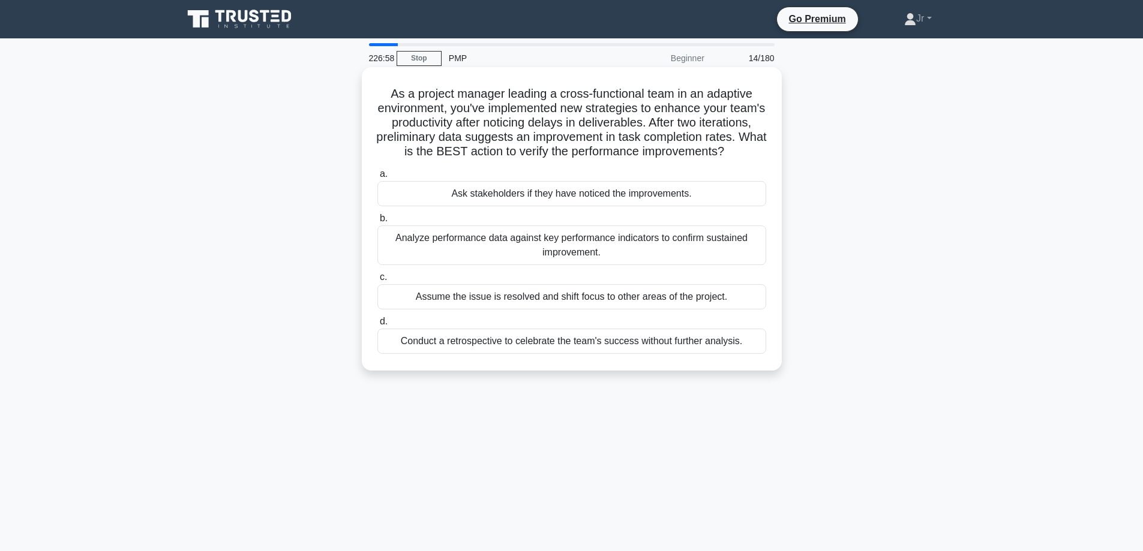
click at [628, 260] on div "Analyze performance data against key performance indicators to confirm sustaine…" at bounding box center [571, 246] width 389 height 40
click at [377, 223] on input "b. Analyze performance data against key performance indicators to confirm susta…" at bounding box center [377, 219] width 0 height 8
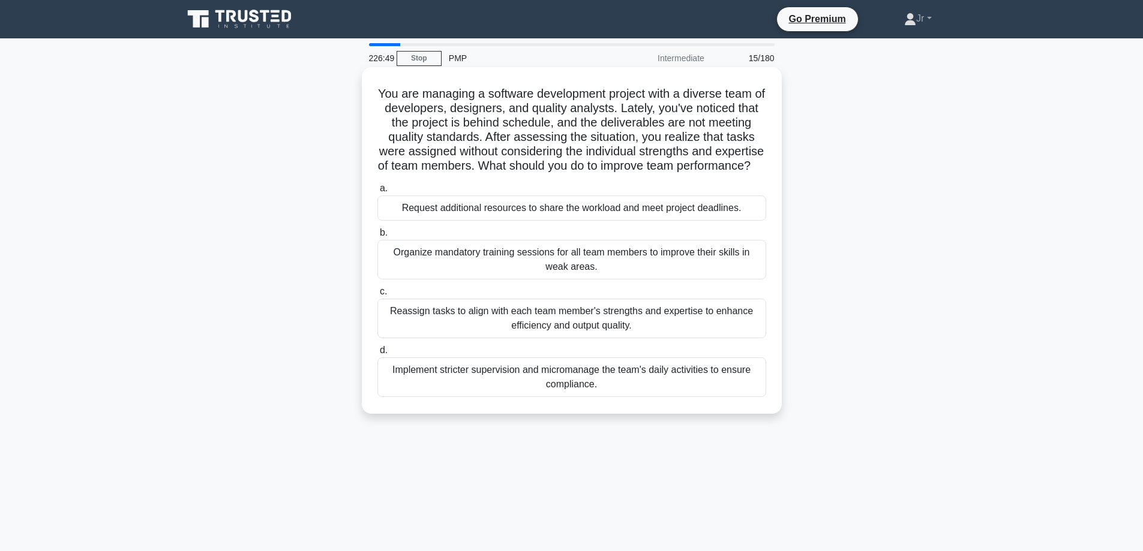
click at [686, 328] on div "Reassign tasks to align with each team member's strengths and expertise to enha…" at bounding box center [571, 319] width 389 height 40
click at [377, 296] on input "c. Reassign tasks to align with each team member's strengths and expertise to e…" at bounding box center [377, 292] width 0 height 8
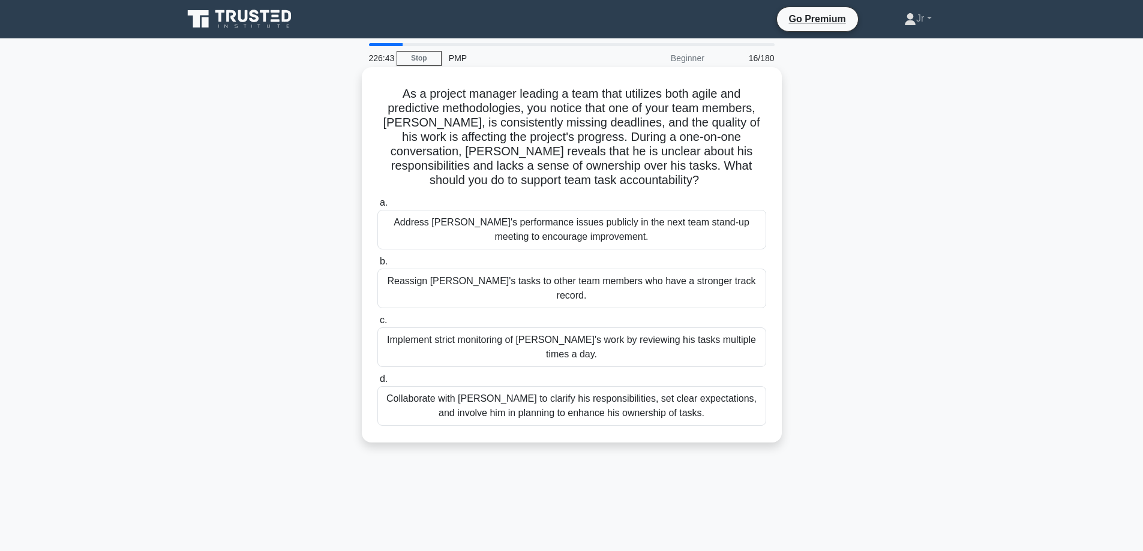
click at [671, 386] on div "Collaborate with Alex to clarify his responsibilities, set clear expectations, …" at bounding box center [571, 406] width 389 height 40
click at [377, 375] on input "d. Collaborate with Alex to clarify his responsibilities, set clear expectation…" at bounding box center [377, 379] width 0 height 8
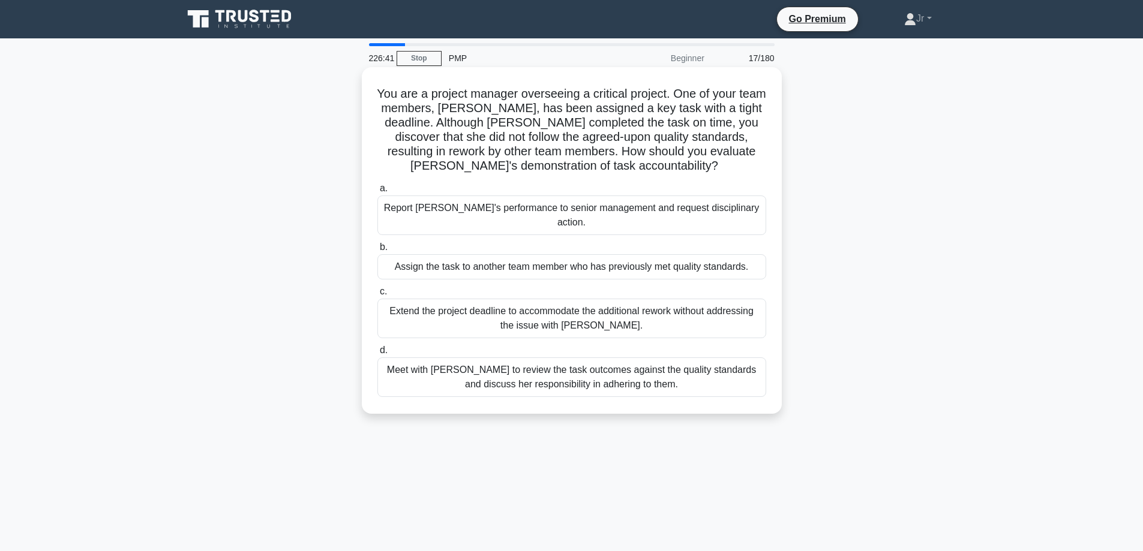
click at [618, 360] on div "Meet with Priya to review the task outcomes against the quality standards and d…" at bounding box center [571, 377] width 389 height 40
click at [377, 354] on input "d. Meet with Priya to review the task outcomes against the quality standards an…" at bounding box center [377, 351] width 0 height 8
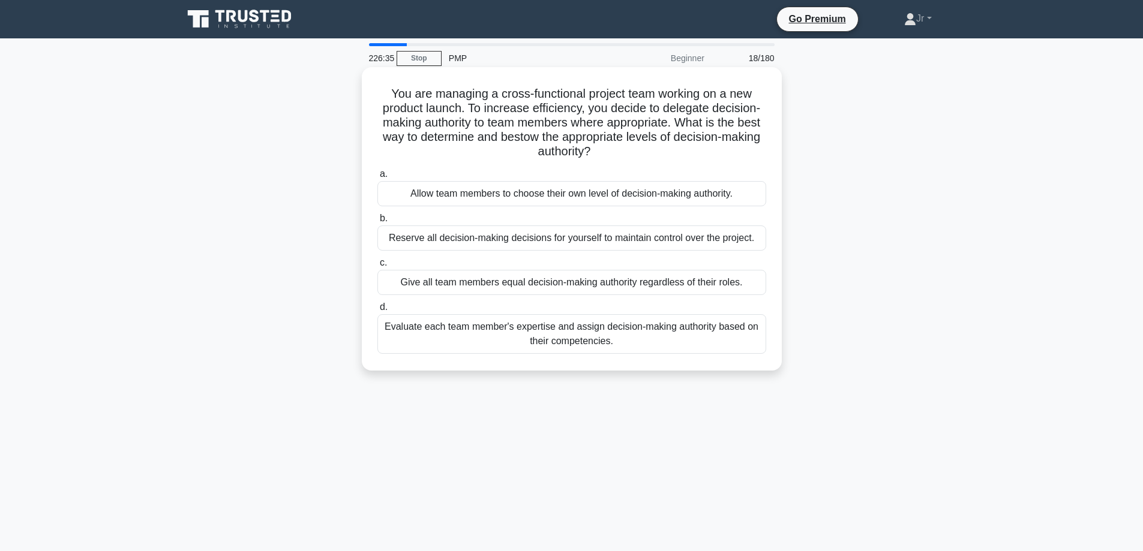
click at [626, 347] on div "Evaluate each team member's expertise and assign decision-making authority base…" at bounding box center [571, 334] width 389 height 40
click at [377, 311] on input "d. Evaluate each team member's expertise and assign decision-making authority b…" at bounding box center [377, 308] width 0 height 8
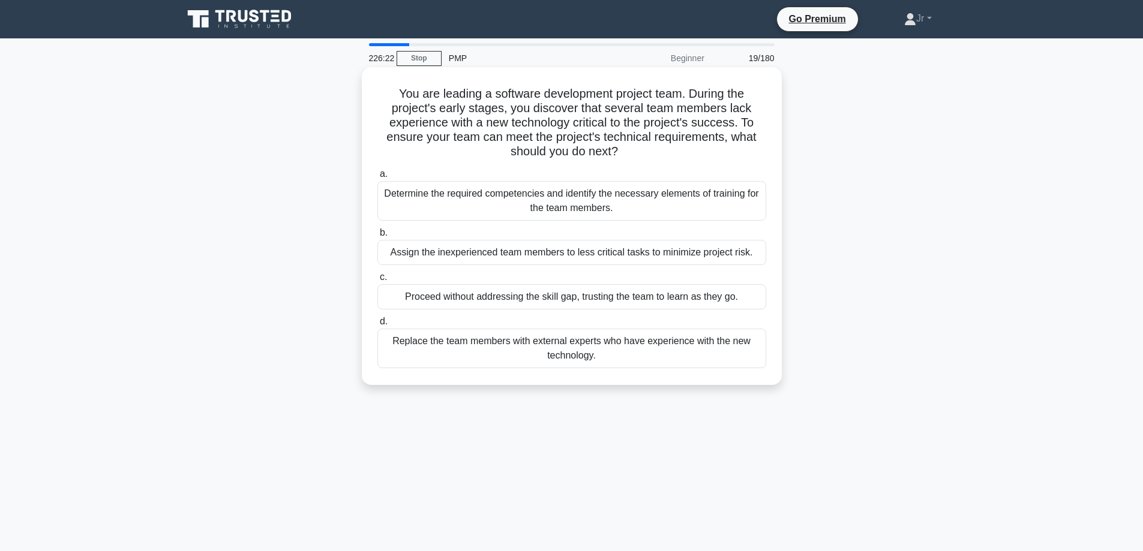
click at [731, 207] on div "Determine the required competencies and identify the necessary elements of trai…" at bounding box center [571, 201] width 389 height 40
click at [377, 178] on input "a. Determine the required competencies and identify the necessary elements of t…" at bounding box center [377, 174] width 0 height 8
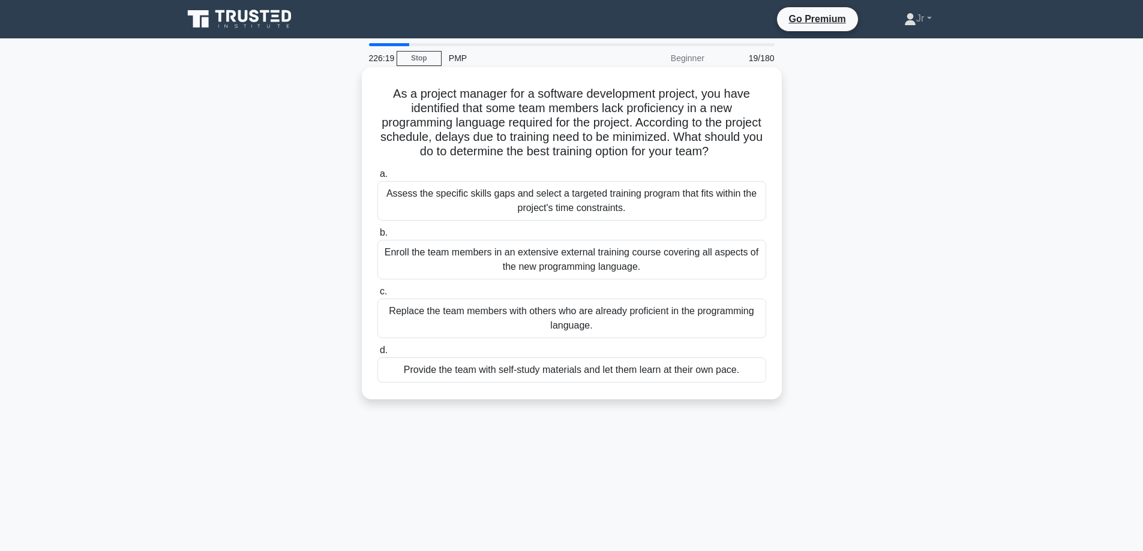
click at [528, 193] on div "Assess the specific skills gaps and select a targeted training program that fit…" at bounding box center [571, 201] width 389 height 40
click at [377, 178] on input "a. Assess the specific skills gaps and select a targeted training program that …" at bounding box center [377, 174] width 0 height 8
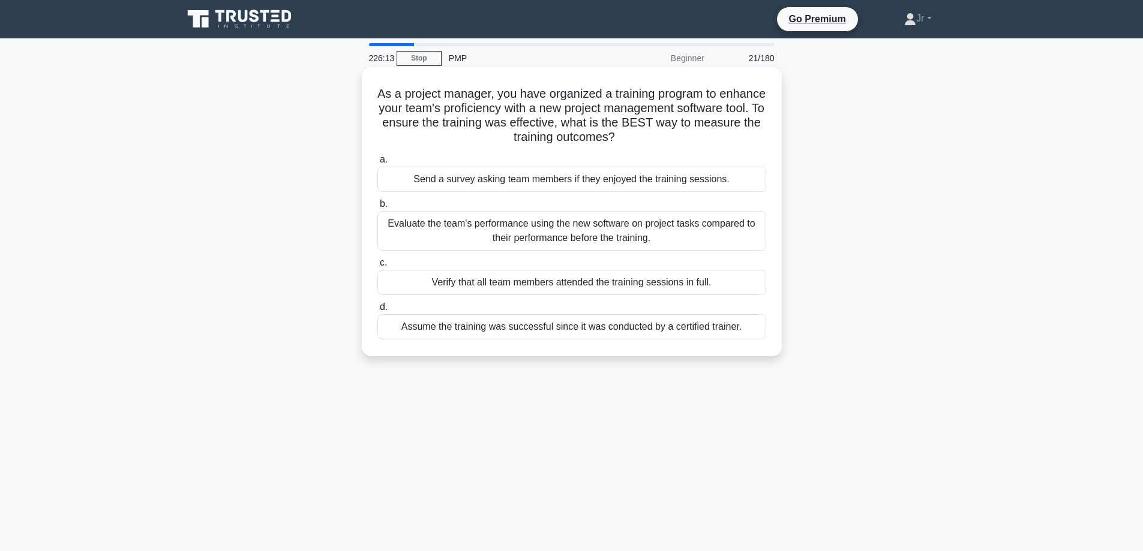
click at [631, 233] on div "Evaluate the team's performance using the new software on project tasks compare…" at bounding box center [571, 231] width 389 height 40
click at [377, 208] on input "b. Evaluate the team's performance using the new software on project tasks comp…" at bounding box center [377, 204] width 0 height 8
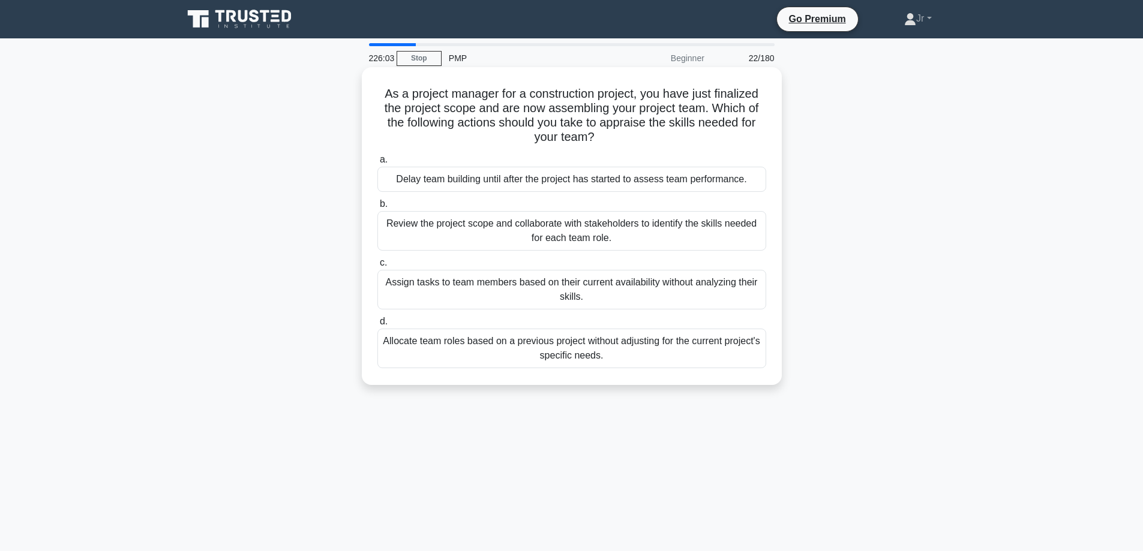
click at [603, 233] on div "Review the project scope and collaborate with stakeholders to identify the skil…" at bounding box center [571, 231] width 389 height 40
click at [377, 208] on input "b. Review the project scope and collaborate with stakeholders to identify the s…" at bounding box center [377, 204] width 0 height 8
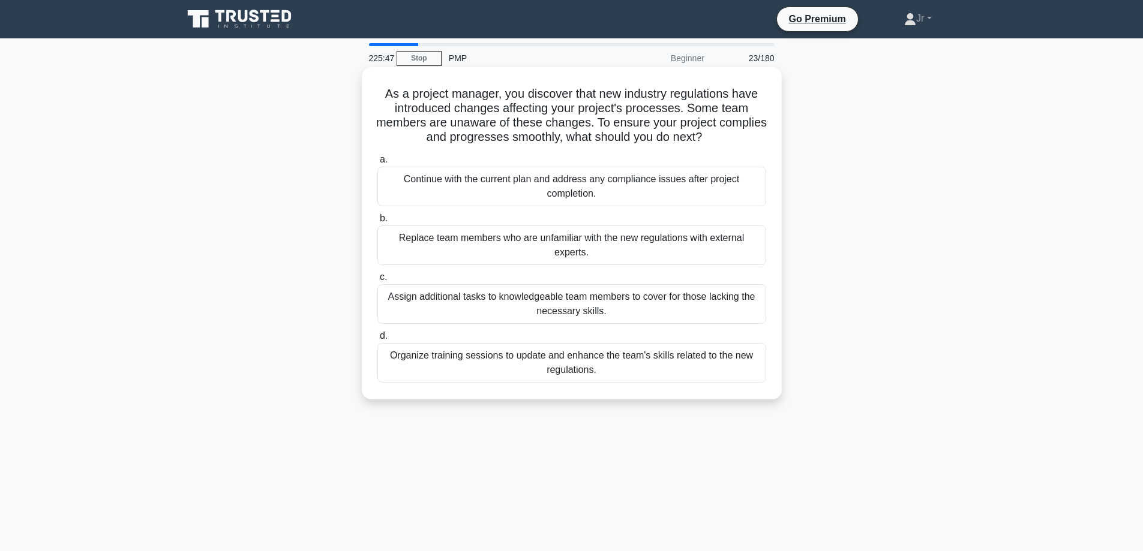
click at [474, 363] on div "Organize training sessions to update and enhance the team's skills related to t…" at bounding box center [571, 363] width 389 height 40
click at [377, 340] on input "d. Organize training sessions to update and enhance the team's skills related t…" at bounding box center [377, 336] width 0 height 8
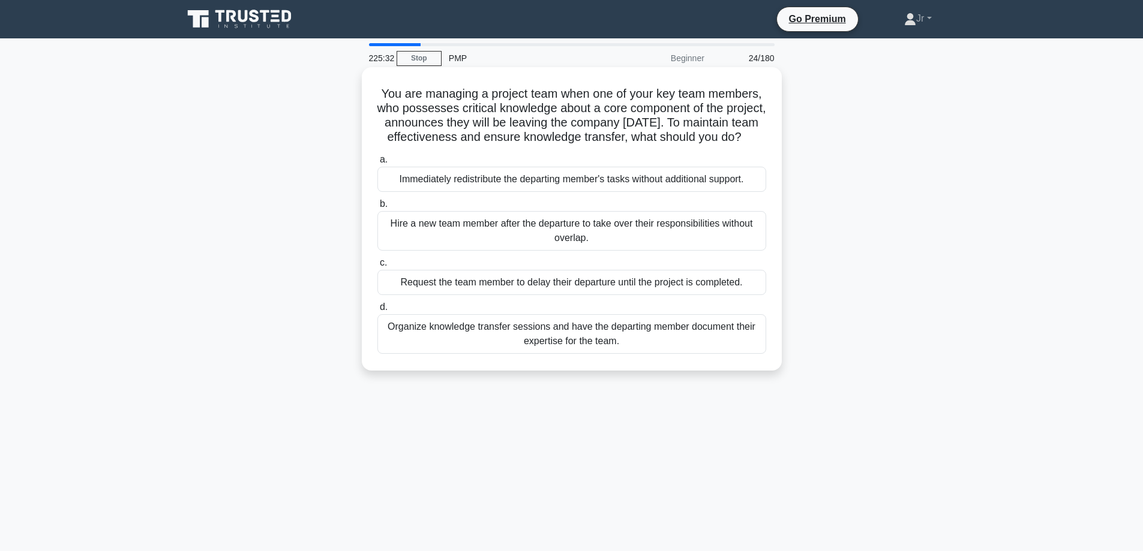
click at [523, 349] on div "Organize knowledge transfer sessions and have the departing member document the…" at bounding box center [571, 334] width 389 height 40
click at [377, 311] on input "d. Organize knowledge transfer sessions and have the departing member document …" at bounding box center [377, 308] width 0 height 8
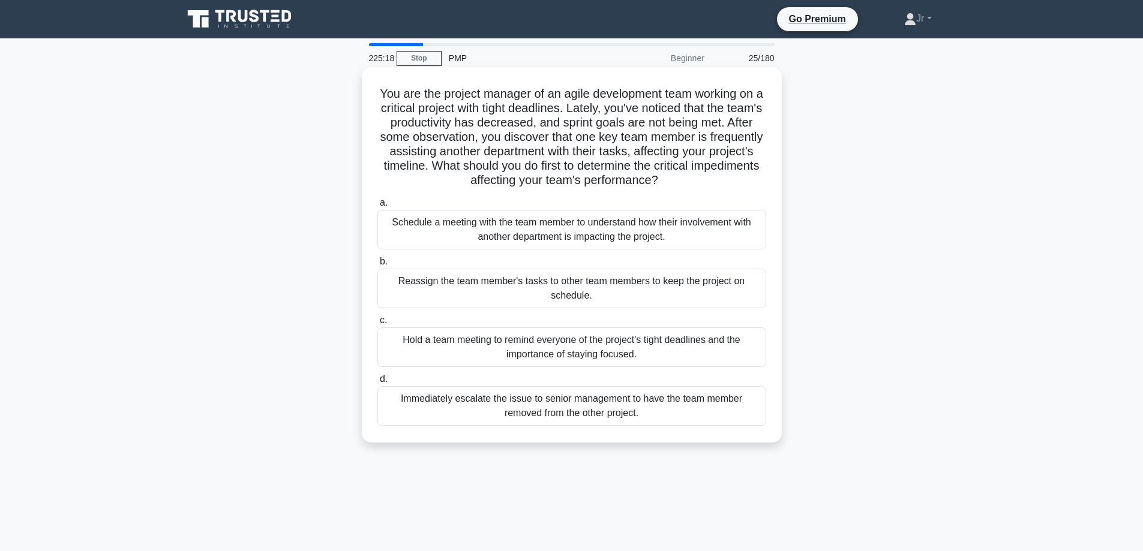
click at [593, 231] on div "Schedule a meeting with the team member to understand how their involvement wit…" at bounding box center [571, 230] width 389 height 40
click at [377, 207] on input "a. Schedule a meeting with the team member to understand how their involvement …" at bounding box center [377, 203] width 0 height 8
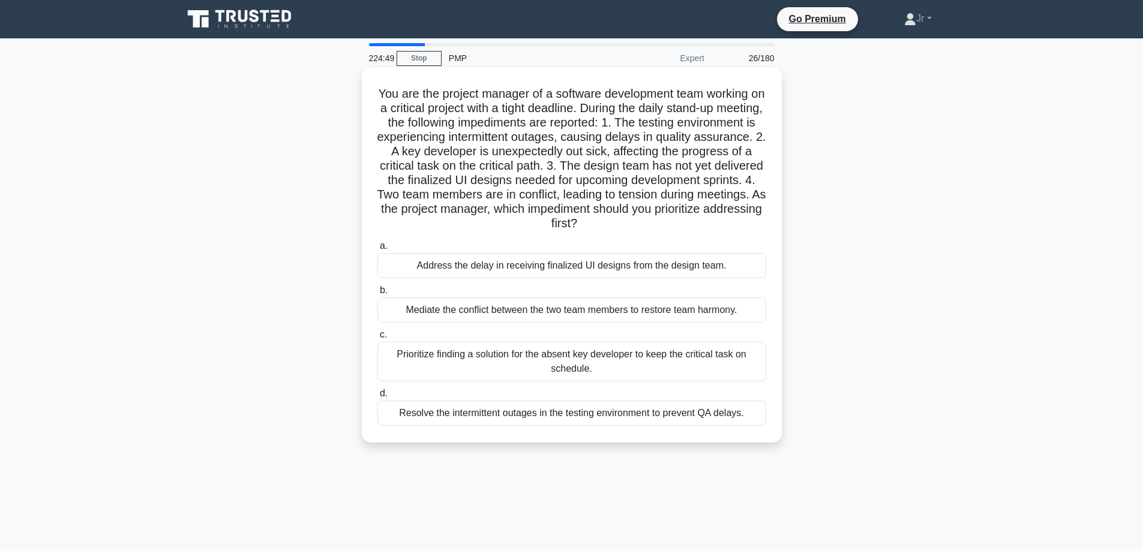
click at [460, 359] on div "Prioritize finding a solution for the absent key developer to keep the critical…" at bounding box center [571, 362] width 389 height 40
click at [377, 339] on input "c. Prioritize finding a solution for the absent key developer to keep the criti…" at bounding box center [377, 335] width 0 height 8
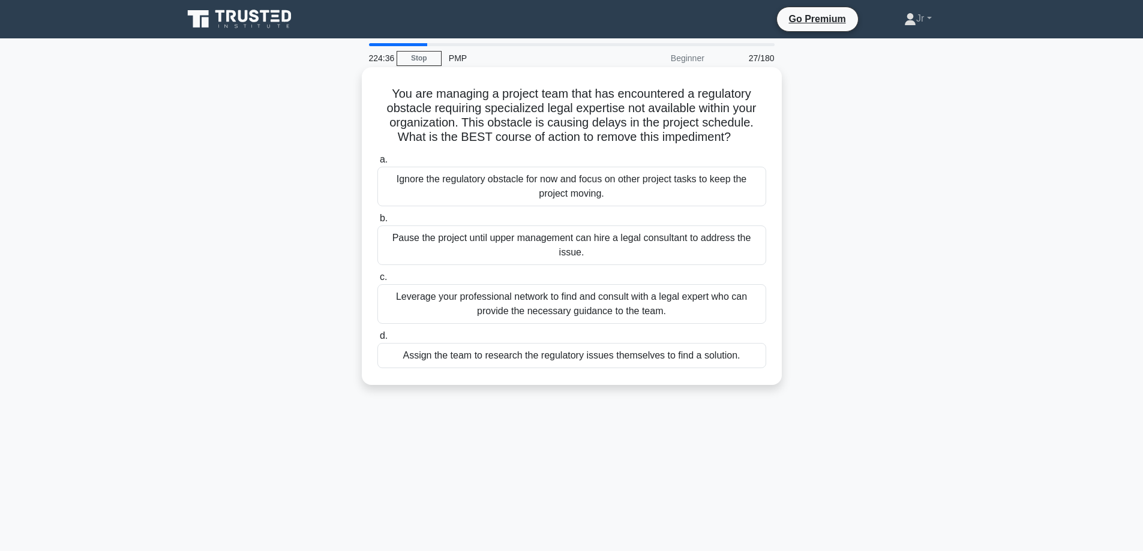
click at [663, 303] on div "Leverage your professional network to find and consult with a legal expert who …" at bounding box center [571, 304] width 389 height 40
click at [377, 281] on input "c. Leverage your professional network to find and consult with a legal expert w…" at bounding box center [377, 278] width 0 height 8
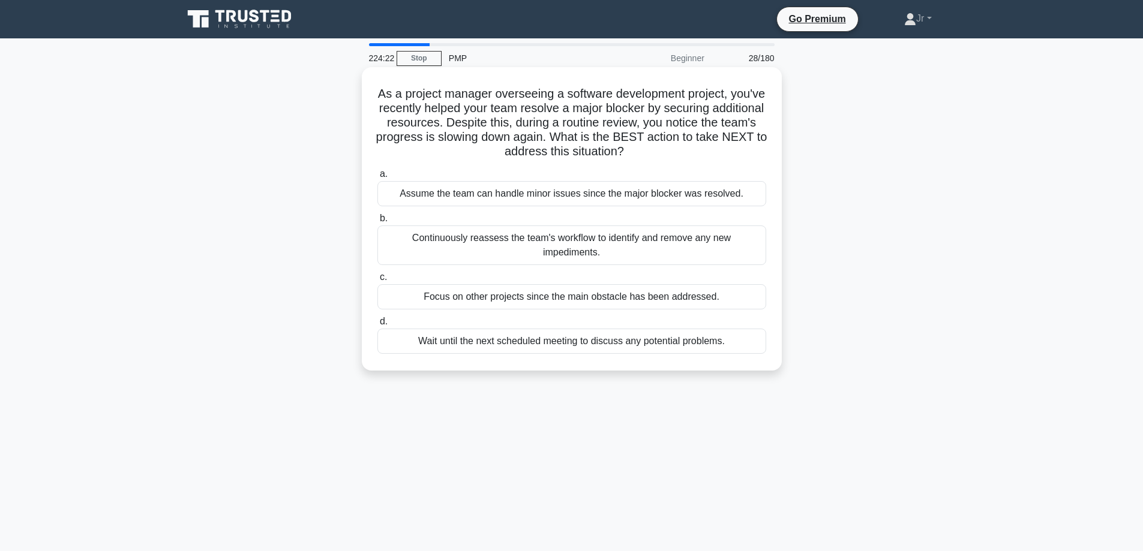
click at [569, 233] on div "Continuously reassess the team's workflow to identify and remove any new impedi…" at bounding box center [571, 246] width 389 height 40
click at [377, 223] on input "b. Continuously reassess the team's workflow to identify and remove any new imp…" at bounding box center [377, 219] width 0 height 8
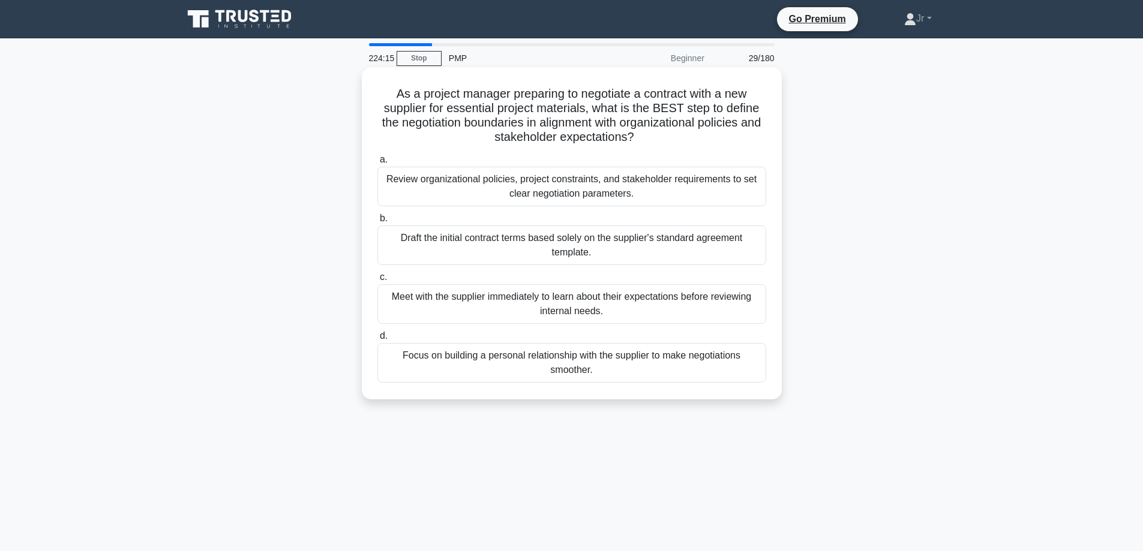
click at [555, 190] on div "Review organizational policies, project constraints, and stakeholder requiremen…" at bounding box center [571, 187] width 389 height 40
click at [377, 164] on input "a. Review organizational policies, project constraints, and stakeholder require…" at bounding box center [377, 160] width 0 height 8
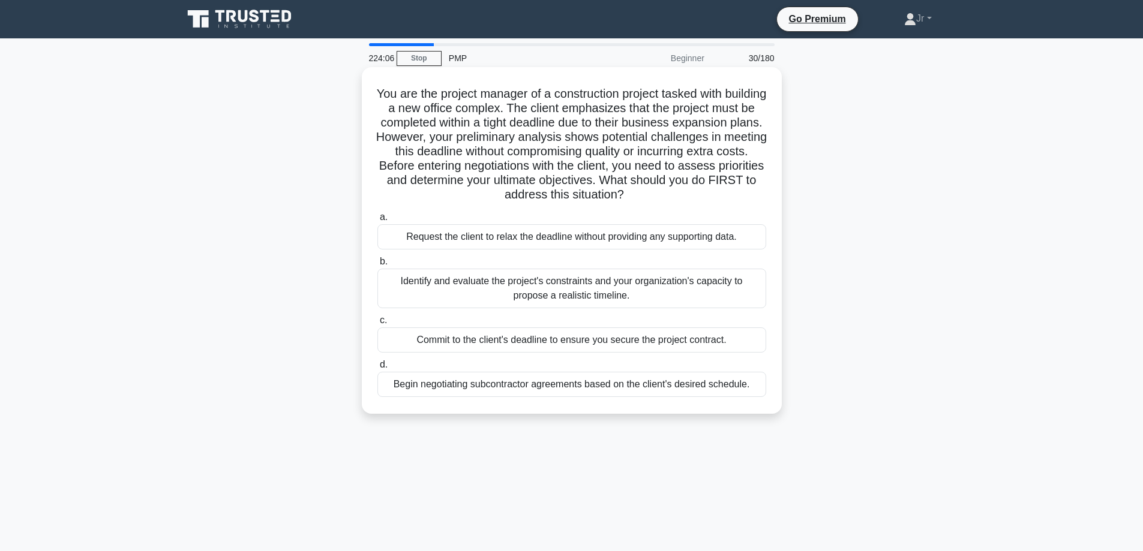
click at [512, 282] on div "Identify and evaluate the project's constraints and your organization's capacit…" at bounding box center [571, 289] width 389 height 40
click at [377, 266] on input "b. Identify and evaluate the project's constraints and your organization's capa…" at bounding box center [377, 262] width 0 height 8
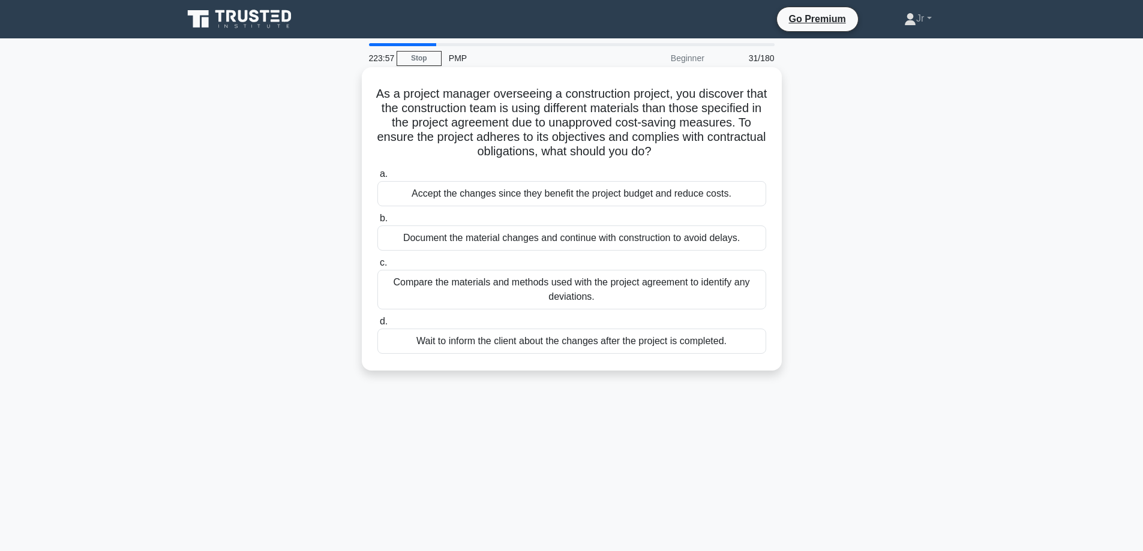
click at [509, 290] on div "Compare the materials and methods used with the project agreement to identify a…" at bounding box center [571, 290] width 389 height 40
click at [377, 267] on input "c. Compare the materials and methods used with the project agreement to identif…" at bounding box center [377, 263] width 0 height 8
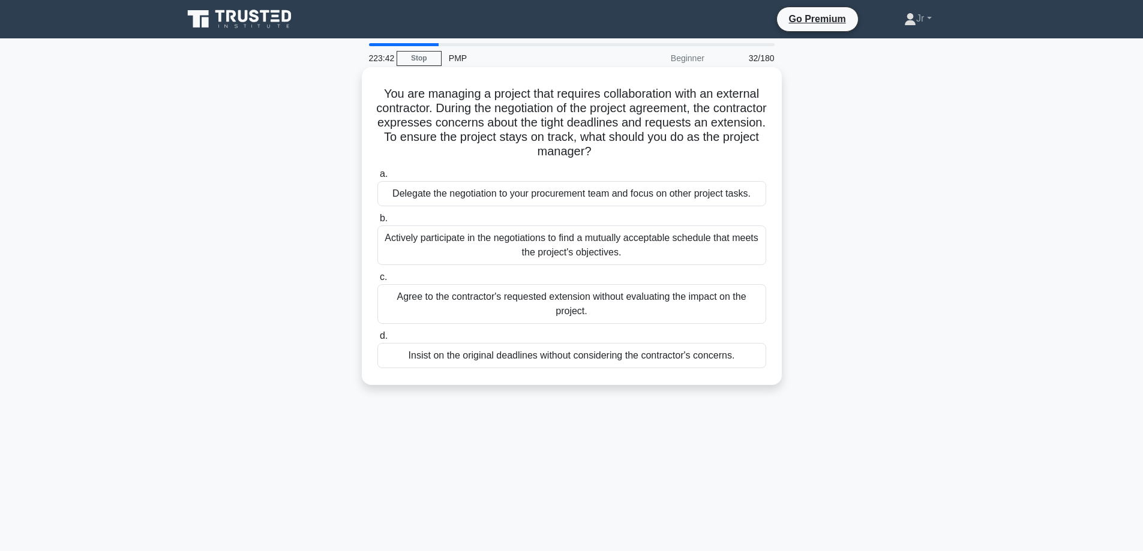
click at [525, 236] on div "Actively participate in the negotiations to find a mutually acceptable schedule…" at bounding box center [571, 246] width 389 height 40
click at [377, 223] on input "b. Actively participate in the negotiations to find a mutually acceptable sched…" at bounding box center [377, 219] width 0 height 8
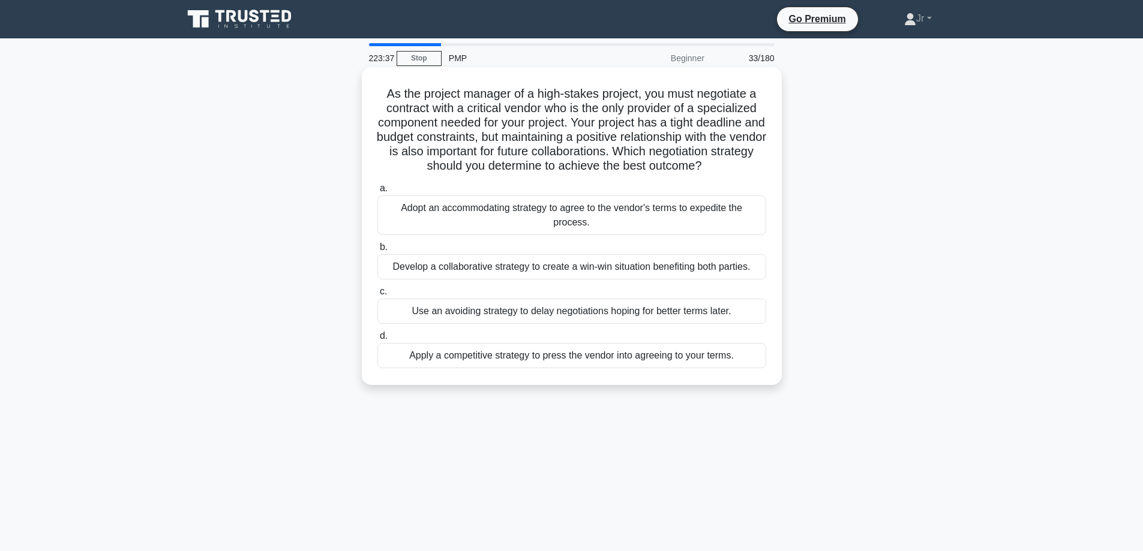
click at [435, 268] on div "Develop a collaborative strategy to create a win-win situation benefiting both …" at bounding box center [571, 266] width 389 height 25
click at [377, 251] on input "b. Develop a collaborative strategy to create a win-win situation benefiting bo…" at bounding box center [377, 248] width 0 height 8
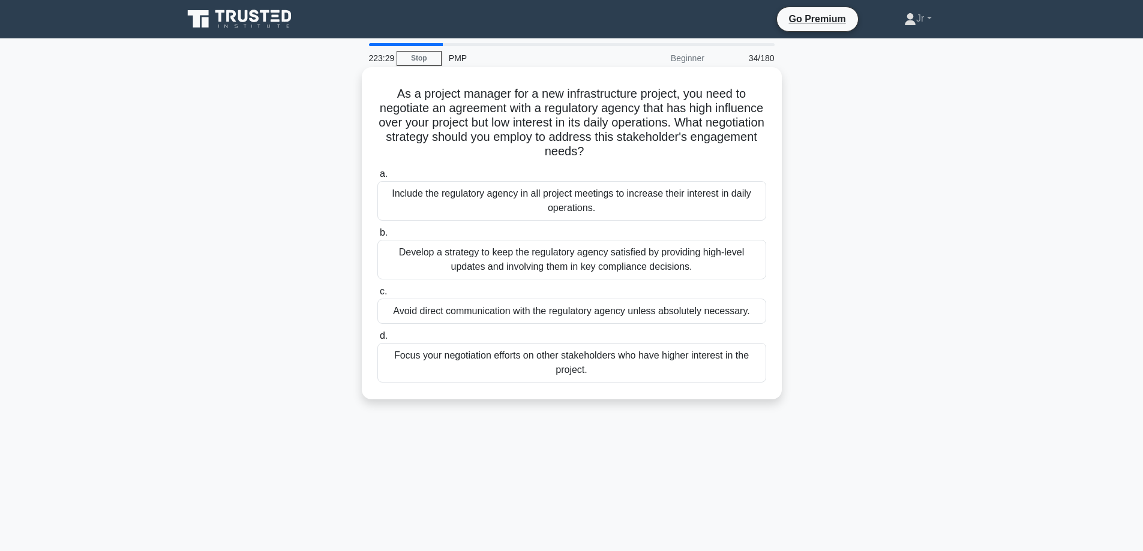
click at [545, 261] on div "Develop a strategy to keep the regulatory agency satisfied by providing high-le…" at bounding box center [571, 260] width 389 height 40
click at [377, 237] on input "b. Develop a strategy to keep the regulatory agency satisfied by providing high…" at bounding box center [377, 233] width 0 height 8
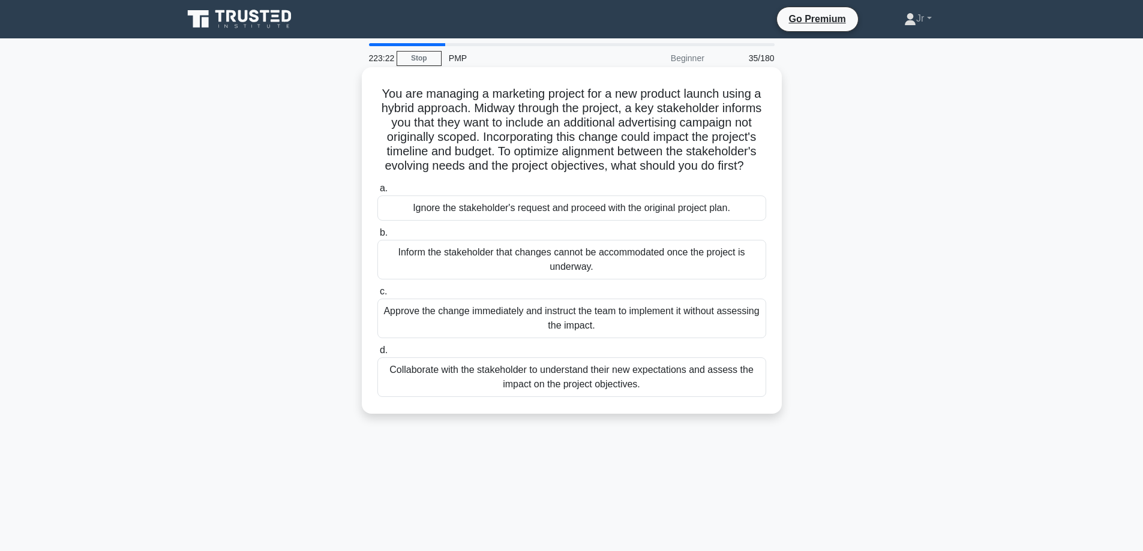
click at [622, 395] on div "Collaborate with the stakeholder to understand their new expectations and asses…" at bounding box center [571, 377] width 389 height 40
click at [377, 354] on input "d. Collaborate with the stakeholder to understand their new expectations and as…" at bounding box center [377, 351] width 0 height 8
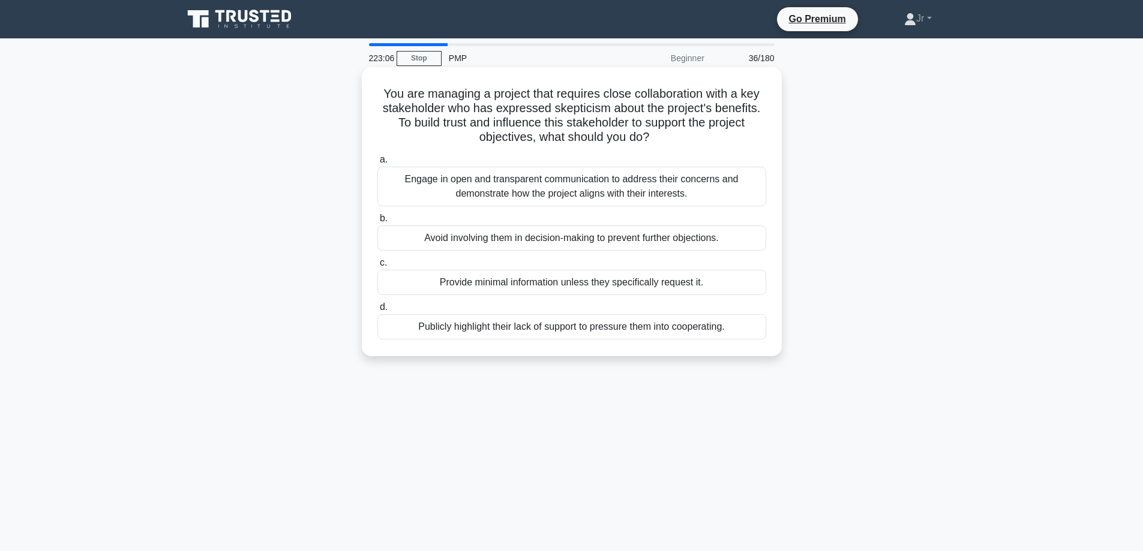
click at [573, 194] on div "Engage in open and transparent communication to address their concerns and demo…" at bounding box center [571, 187] width 389 height 40
click at [377, 164] on input "a. Engage in open and transparent communication to address their concerns and d…" at bounding box center [377, 160] width 0 height 8
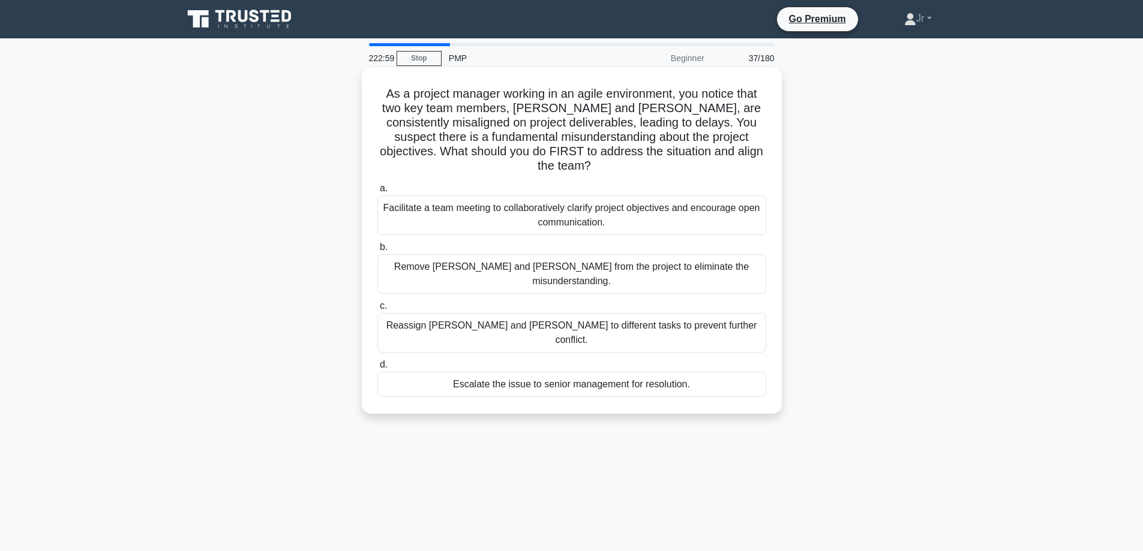
click at [545, 205] on div "Facilitate a team meeting to collaboratively clarify project objectives and enc…" at bounding box center [571, 216] width 389 height 40
click at [377, 193] on input "a. Facilitate a team meeting to collaboratively clarify project objectives and …" at bounding box center [377, 189] width 0 height 8
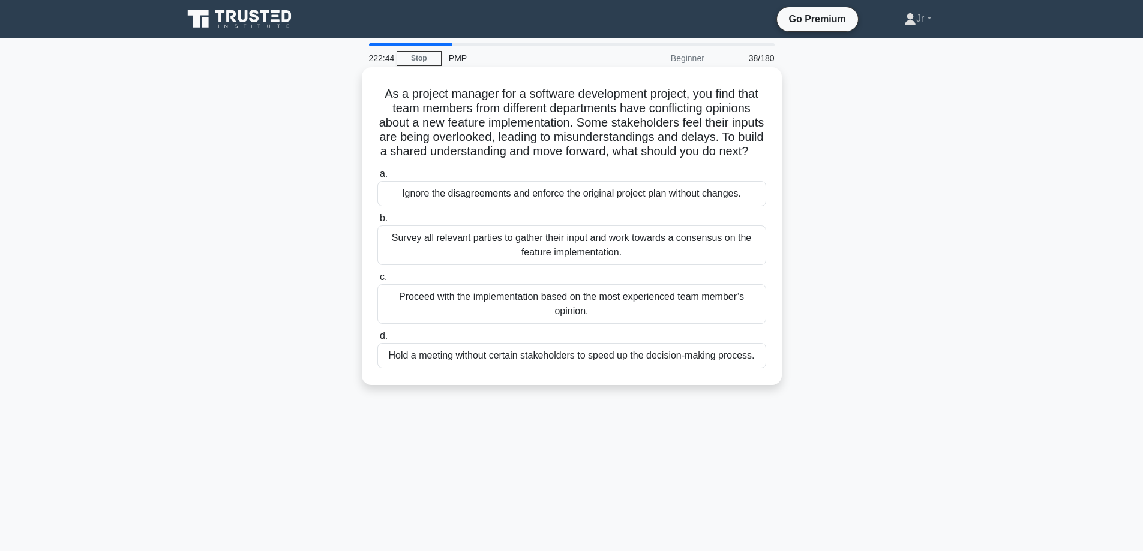
drag, startPoint x: 674, startPoint y: 255, endPoint x: 746, endPoint y: 257, distance: 71.4
click at [746, 257] on div "Survey all relevant parties to gather their input and work towards a consensus …" at bounding box center [571, 246] width 389 height 40
copy div "consensus on th"
click at [498, 265] on div "Survey all relevant parties to gather their input and work towards a consensus …" at bounding box center [571, 246] width 389 height 40
click at [377, 223] on input "b. Survey all relevant parties to gather their input and work towards a consens…" at bounding box center [377, 219] width 0 height 8
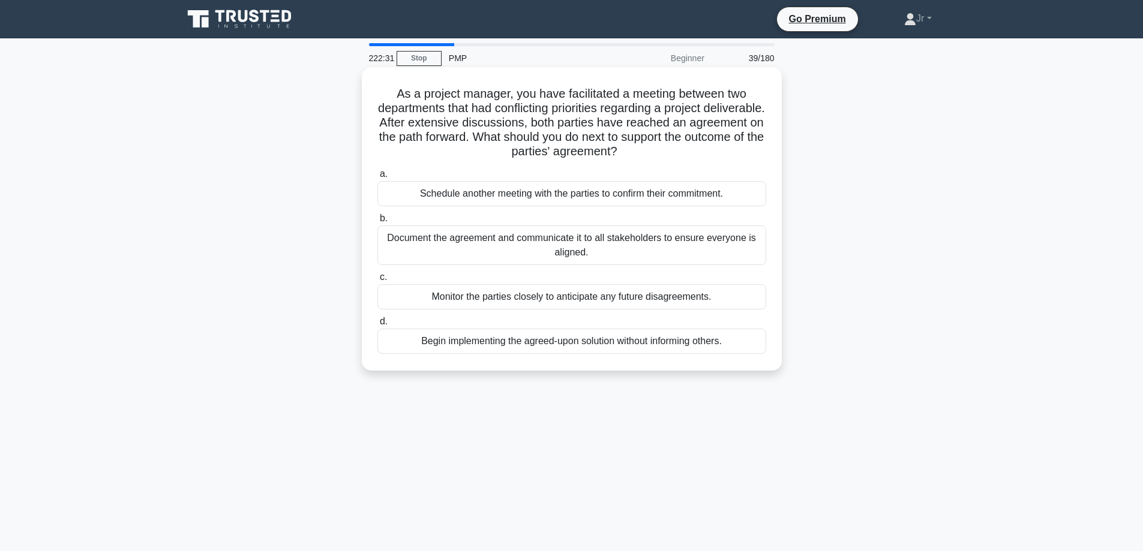
click at [639, 243] on div "Document the agreement and communicate it to all stakeholders to ensure everyon…" at bounding box center [571, 246] width 389 height 40
click at [377, 223] on input "b. Document the agreement and communicate it to all stakeholders to ensure ever…" at bounding box center [377, 219] width 0 height 8
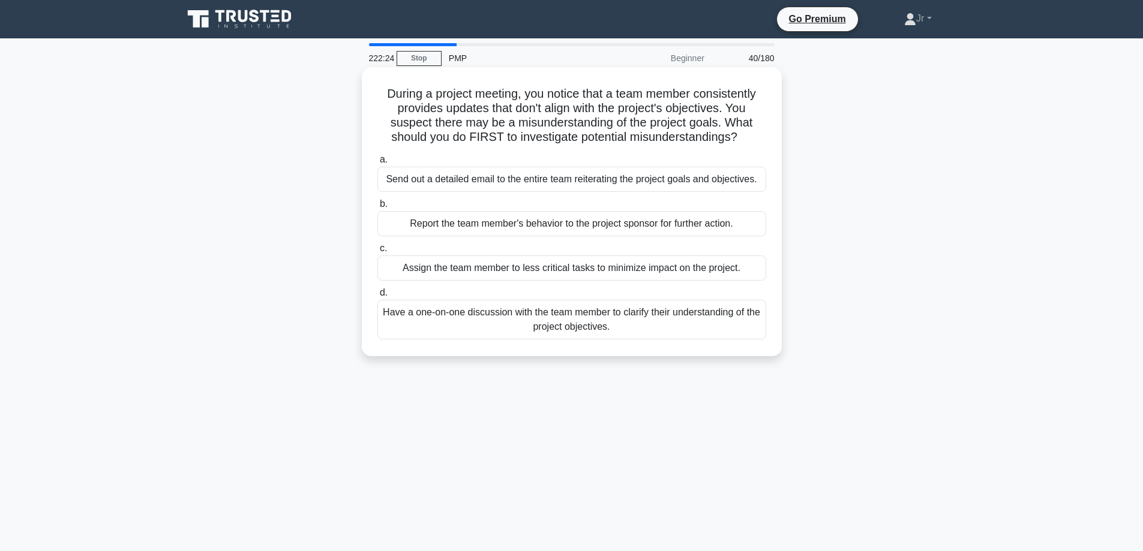
click at [524, 327] on div "Have a one-on-one discussion with the team member to clarify their understandin…" at bounding box center [571, 320] width 389 height 40
click at [377, 297] on input "d. Have a one-on-one discussion with the team member to clarify their understan…" at bounding box center [377, 293] width 0 height 8
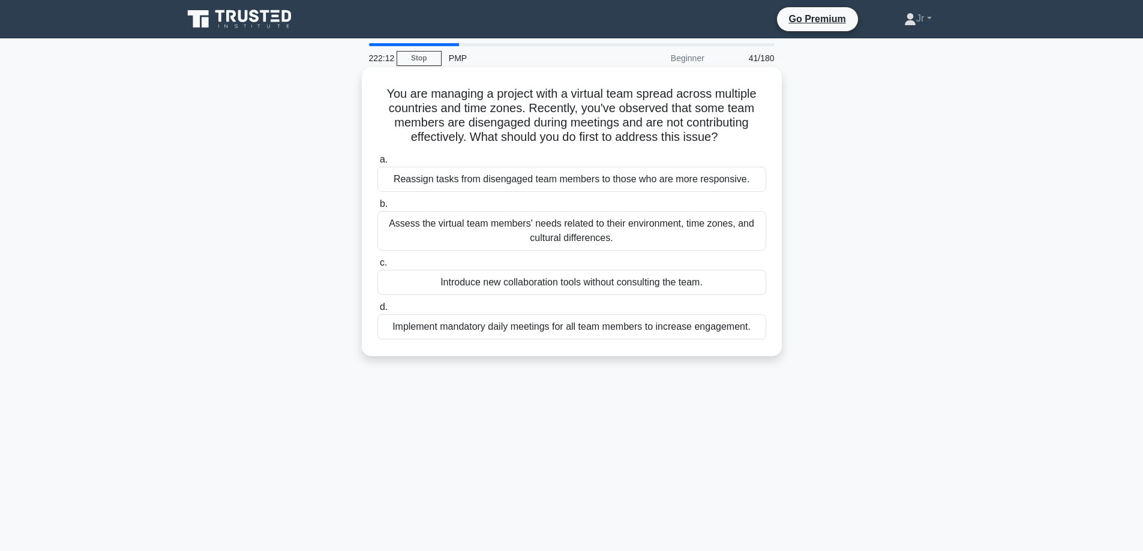
click at [444, 236] on div "Assess the virtual team members' needs related to their environment, time zones…" at bounding box center [571, 231] width 389 height 40
click at [377, 208] on input "b. Assess the virtual team members' needs related to their environment, time zo…" at bounding box center [377, 204] width 0 height 8
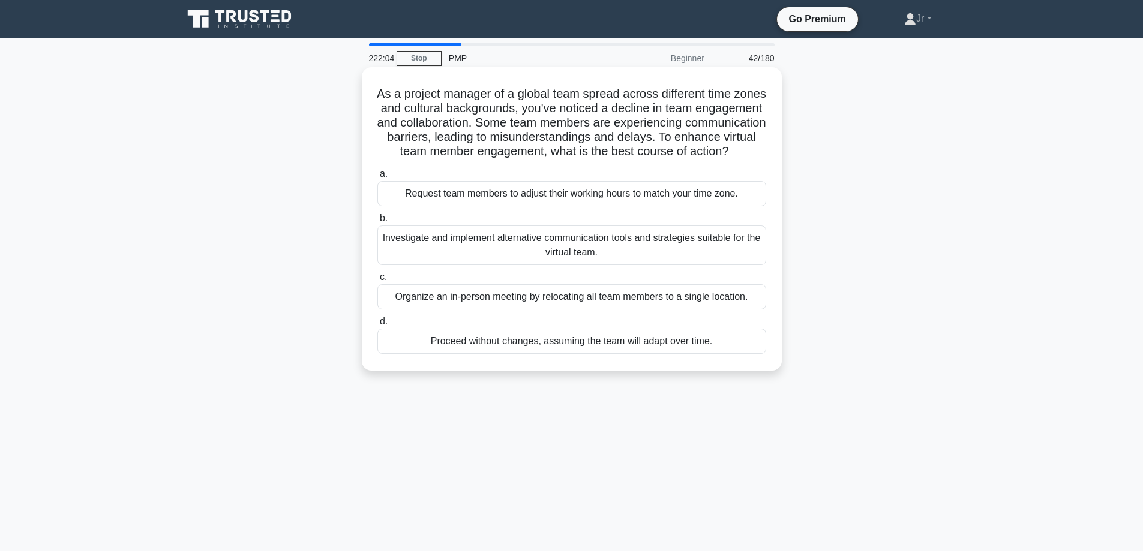
click at [448, 261] on div "Investigate and implement alternative communication tools and strategies suitab…" at bounding box center [571, 246] width 389 height 40
click at [377, 223] on input "b. Investigate and implement alternative communication tools and strategies sui…" at bounding box center [377, 219] width 0 height 8
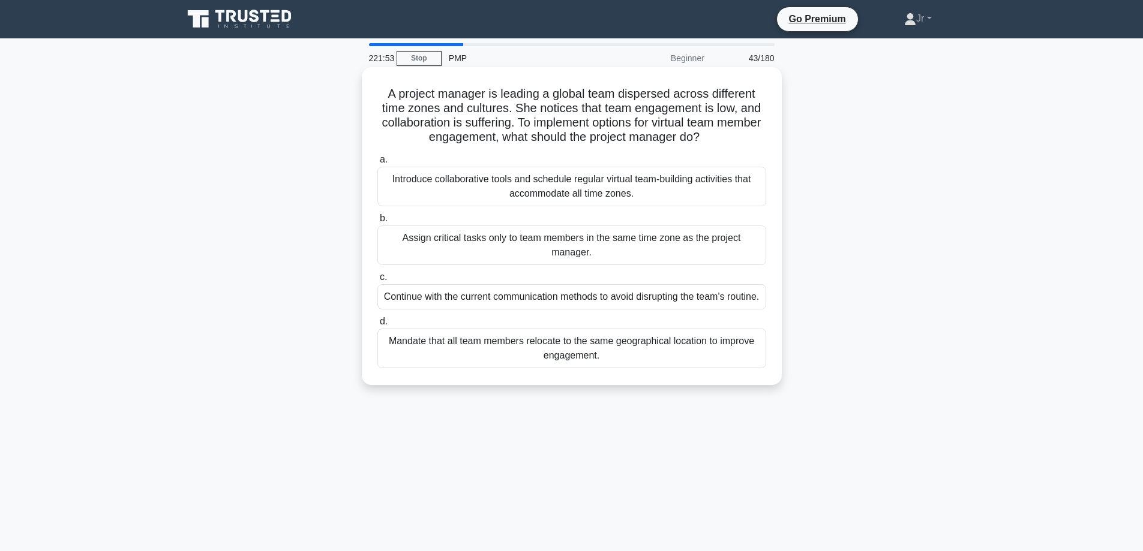
click at [465, 202] on div "Introduce collaborative tools and schedule regular virtual team-building activi…" at bounding box center [571, 187] width 389 height 40
click at [377, 164] on input "a. Introduce collaborative tools and schedule regular virtual team-building act…" at bounding box center [377, 160] width 0 height 8
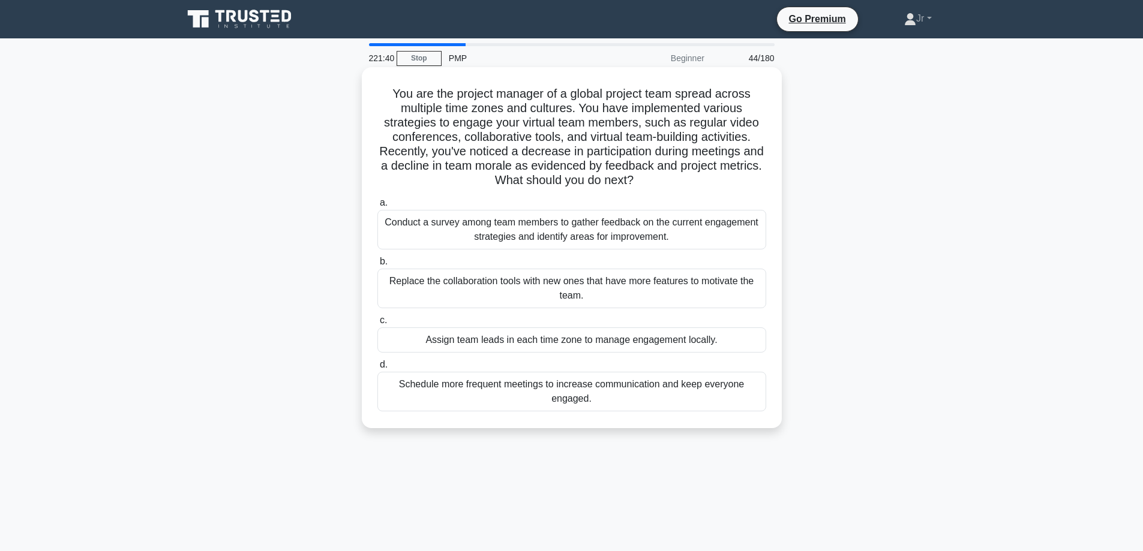
click at [480, 238] on div "Conduct a survey among team members to gather feedback on the current engagemen…" at bounding box center [571, 230] width 389 height 40
click at [377, 207] on input "a. Conduct a survey among team members to gather feedback on the current engage…" at bounding box center [377, 203] width 0 height 8
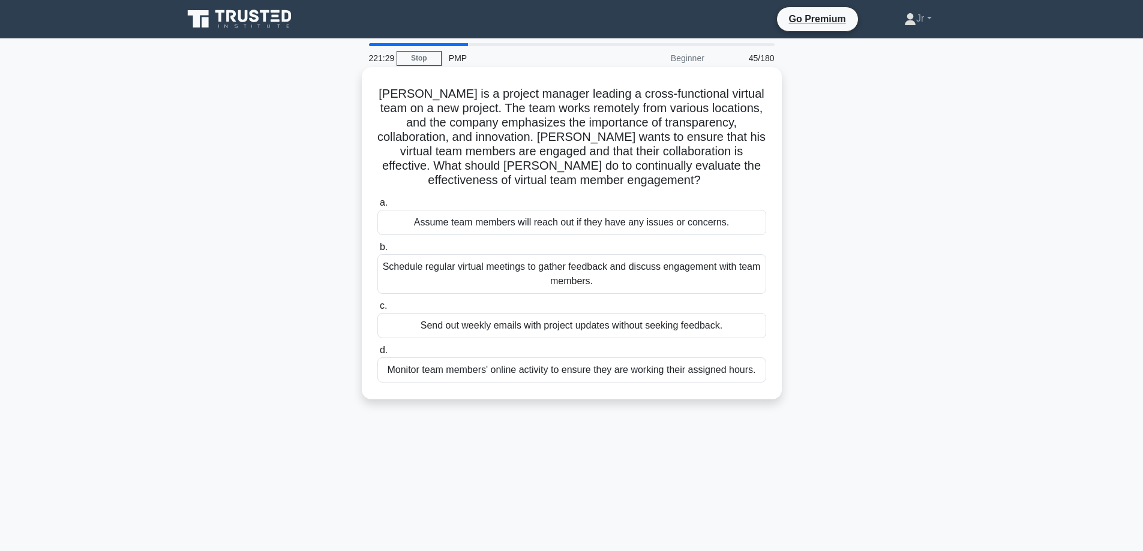
click at [536, 271] on div "Schedule regular virtual meetings to gather feedback and discuss engagement wit…" at bounding box center [571, 274] width 389 height 40
click at [377, 251] on input "b. Schedule regular virtual meetings to gather feedback and discuss engagement …" at bounding box center [377, 248] width 0 height 8
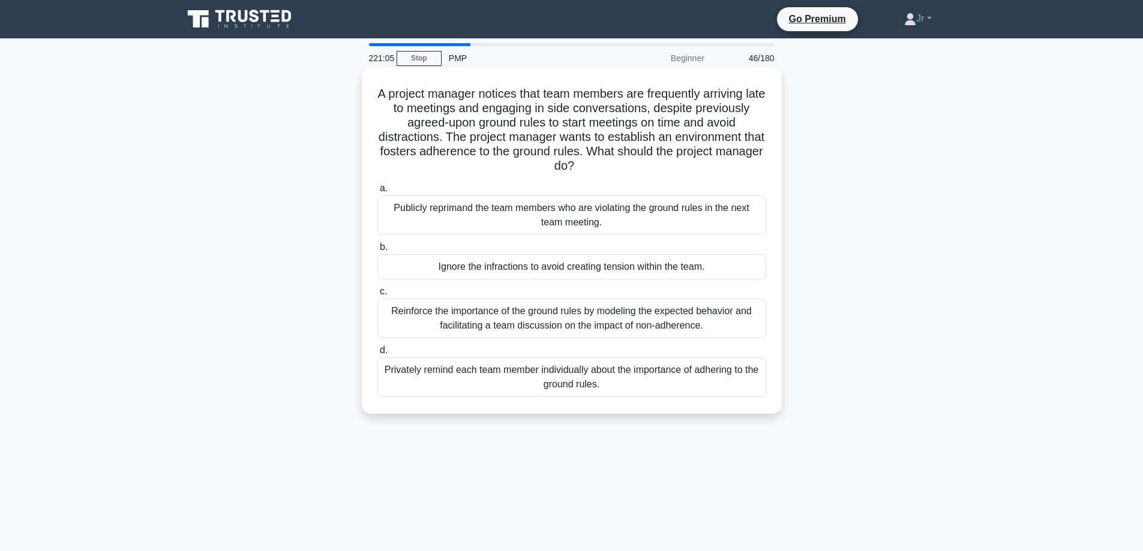
click at [614, 326] on div "Reinforce the importance of the ground rules by modeling the expected behavior …" at bounding box center [571, 319] width 389 height 40
click at [377, 296] on input "c. Reinforce the importance of the ground rules by modeling the expected behavi…" at bounding box center [377, 292] width 0 height 8
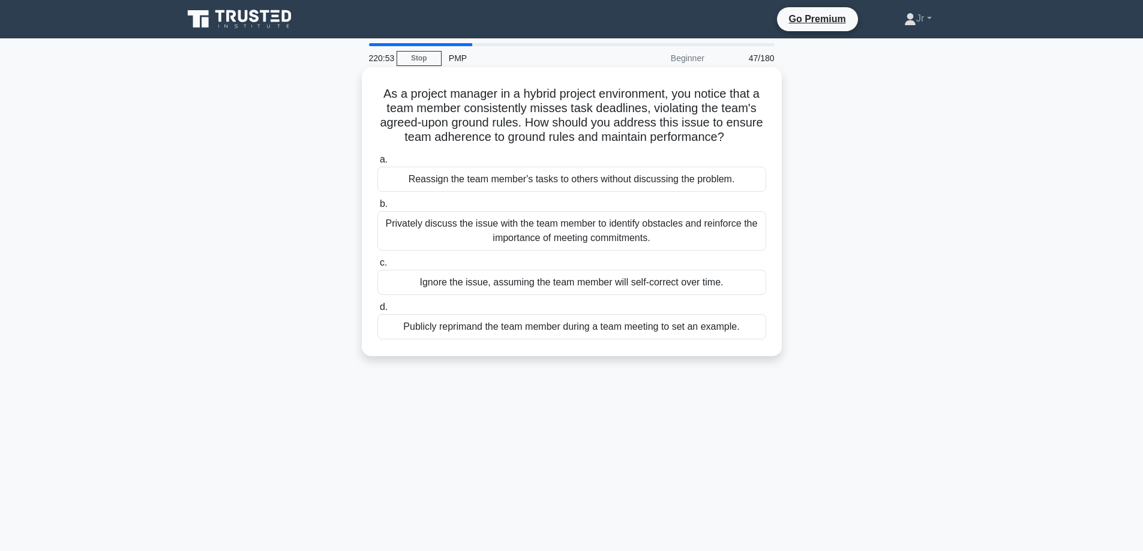
click at [692, 239] on div "Privately discuss the issue with the team member to identify obstacles and rein…" at bounding box center [571, 231] width 389 height 40
click at [377, 208] on input "b. Privately discuss the issue with the team member to identify obstacles and r…" at bounding box center [377, 204] width 0 height 8
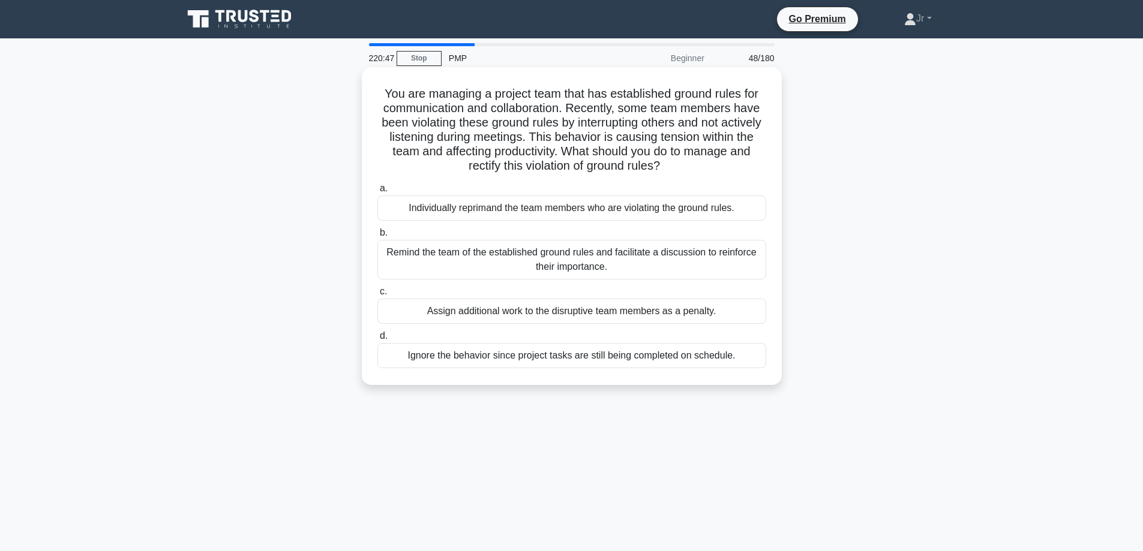
click at [671, 268] on div "Remind the team of the established ground rules and facilitate a discussion to …" at bounding box center [571, 260] width 389 height 40
click at [377, 237] on input "b. Remind the team of the established ground rules and facilitate a discussion …" at bounding box center [377, 233] width 0 height 8
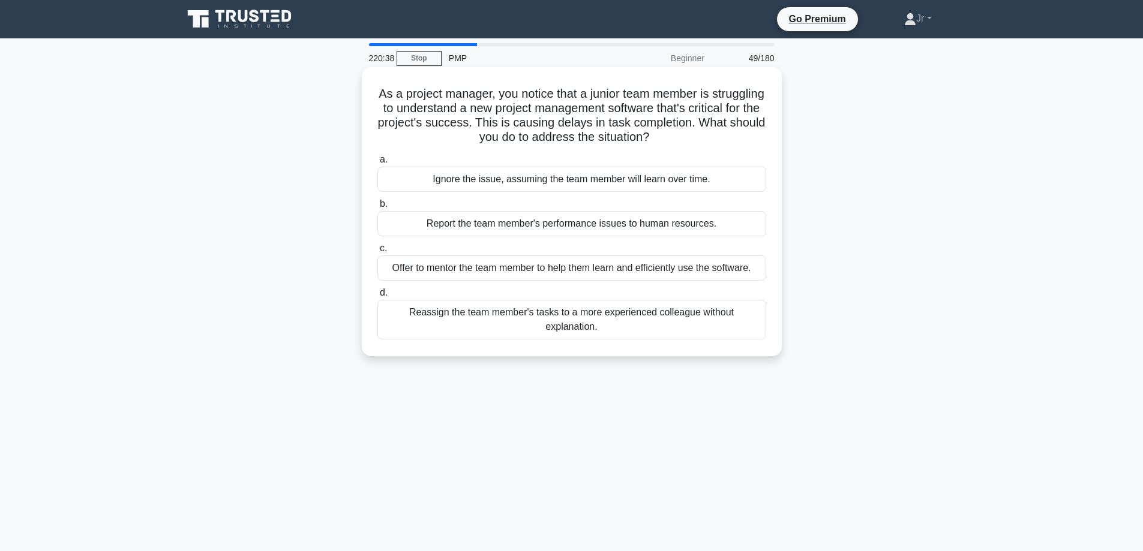
click at [651, 268] on div "Offer to mentor the team member to help them learn and efficiently use the soft…" at bounding box center [571, 268] width 389 height 25
click at [377, 253] on input "c. Offer to mentor the team member to help them learn and efficiently use the s…" at bounding box center [377, 249] width 0 height 8
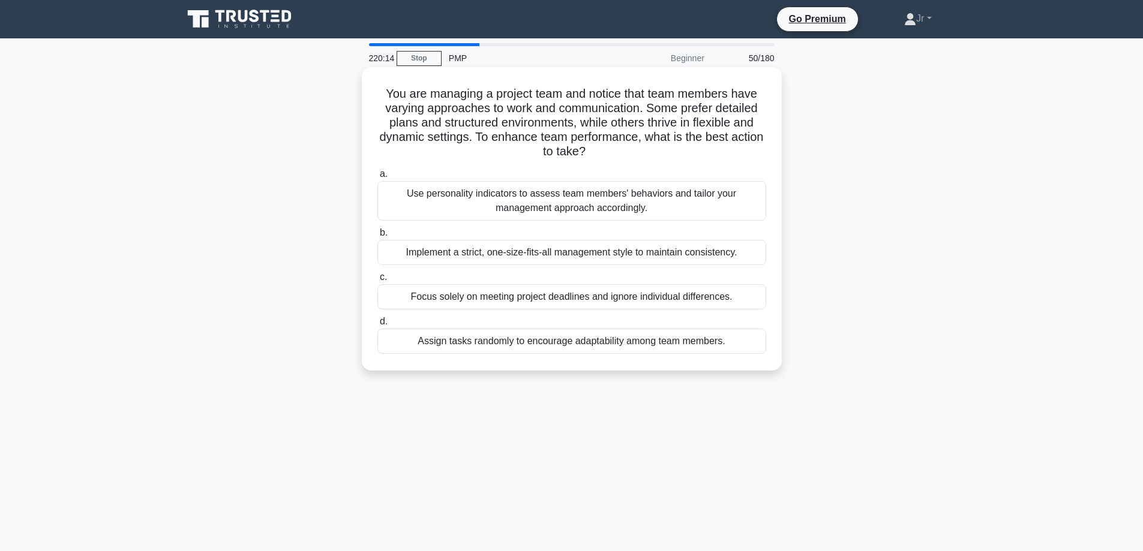
click at [653, 197] on div "Use personality indicators to assess team members' behaviors and tailor your ma…" at bounding box center [571, 201] width 389 height 40
click at [377, 178] on input "a. Use personality indicators to assess team members' behaviors and tailor your…" at bounding box center [377, 174] width 0 height 8
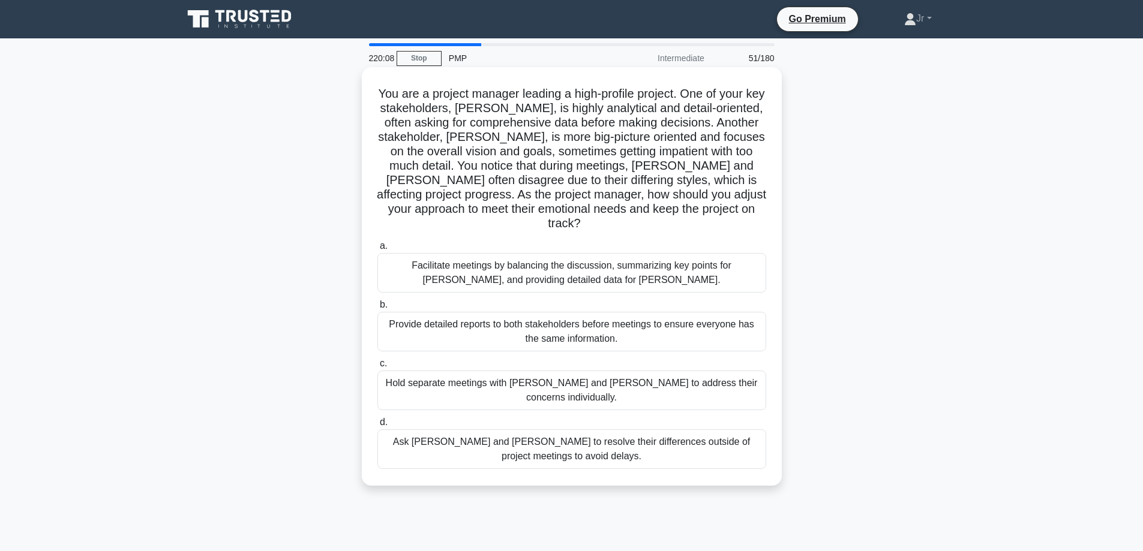
click at [621, 256] on div "Facilitate meetings by balancing the discussion, summarizing key points for Joh…" at bounding box center [571, 273] width 389 height 40
click at [377, 250] on input "a. Facilitate meetings by balancing the discussion, summarizing key points for …" at bounding box center [377, 246] width 0 height 8
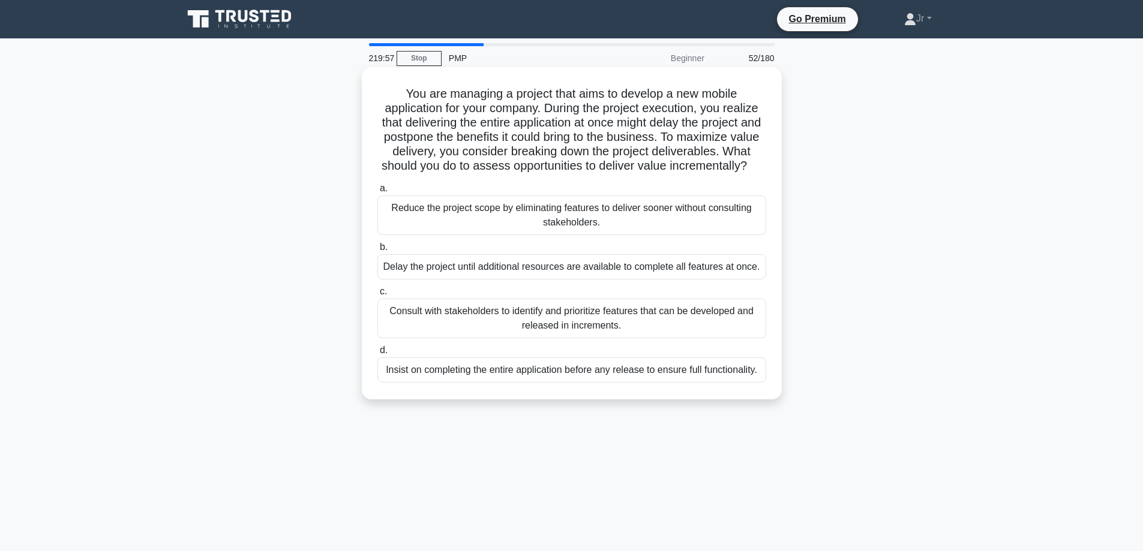
click at [538, 330] on div "Consult with stakeholders to identify and prioritize features that can be devel…" at bounding box center [571, 319] width 389 height 40
click at [377, 296] on input "c. Consult with stakeholders to identify and prioritize features that can be de…" at bounding box center [377, 292] width 0 height 8
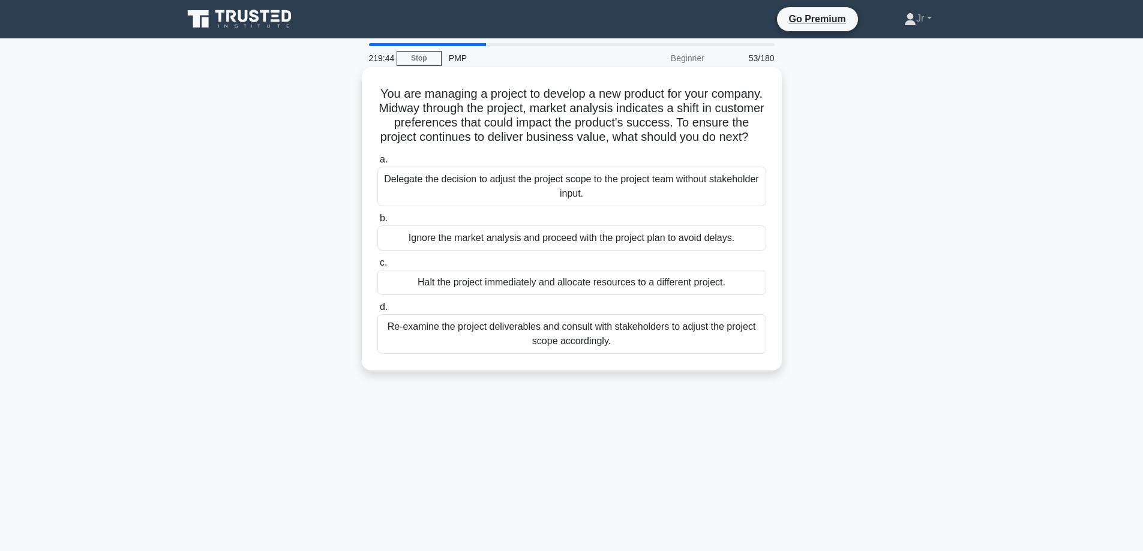
click at [527, 354] on div "Re-examine the project deliverables and consult with stakeholders to adjust the…" at bounding box center [571, 334] width 389 height 40
click at [377, 311] on input "d. Re-examine the project deliverables and consult with stakeholders to adjust …" at bounding box center [377, 308] width 0 height 8
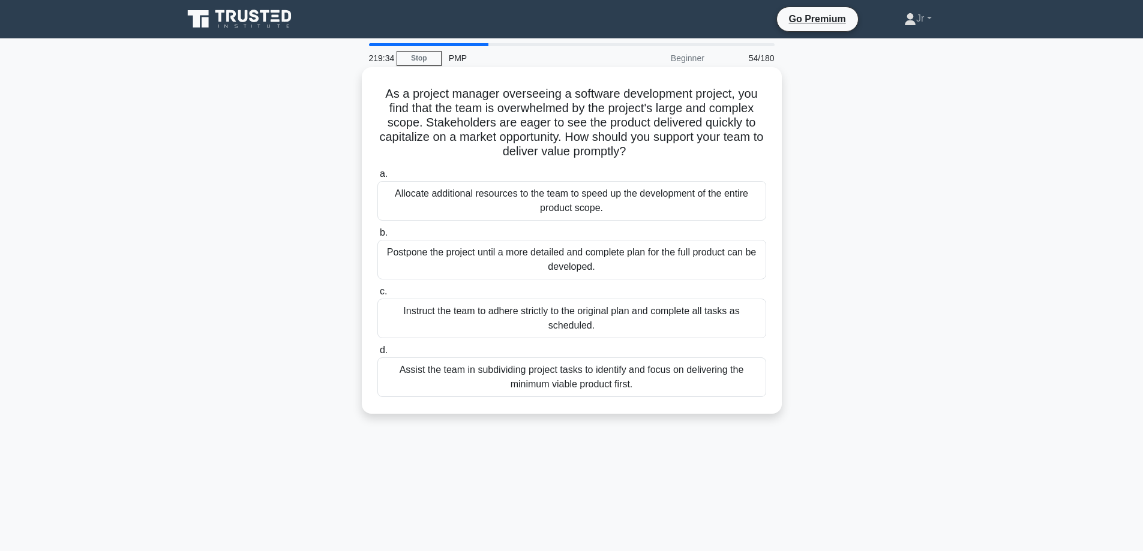
click at [589, 386] on div "Assist the team in subdividing project tasks to identify and focus on deliverin…" at bounding box center [571, 377] width 389 height 40
click at [377, 354] on input "d. Assist the team in subdividing project tasks to identify and focus on delive…" at bounding box center [377, 351] width 0 height 8
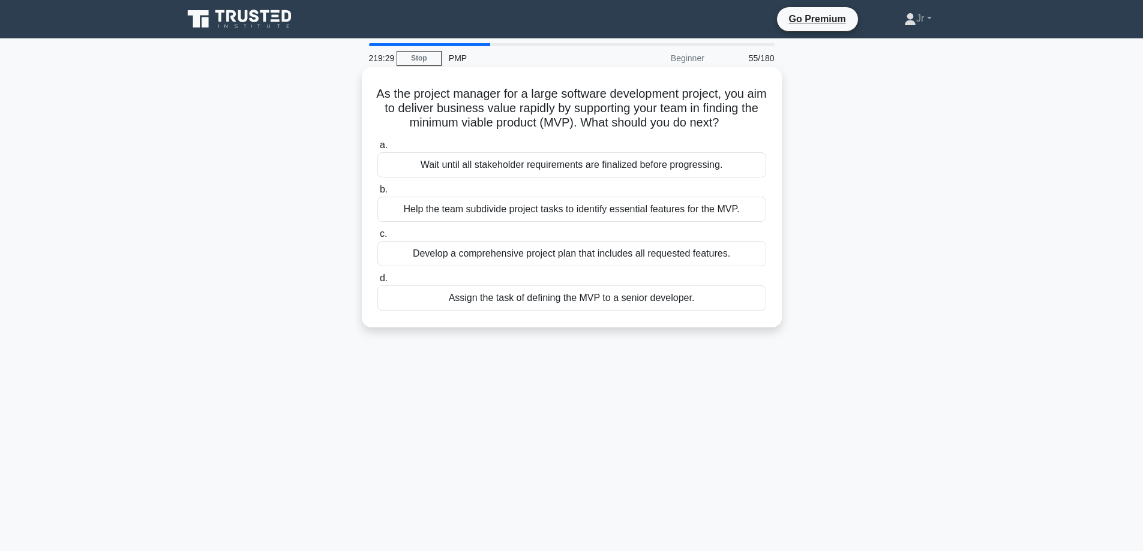
click at [555, 222] on div "Help the team subdivide project tasks to identify essential features for the MV…" at bounding box center [571, 209] width 389 height 25
click at [377, 194] on input "b. Help the team subdivide project tasks to identify essential features for the…" at bounding box center [377, 190] width 0 height 8
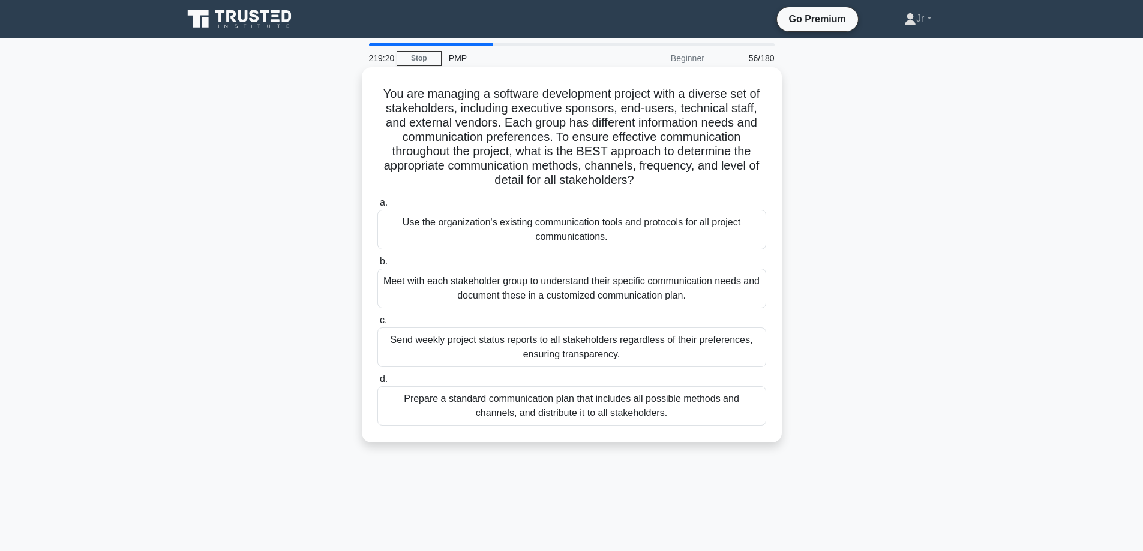
click at [528, 292] on div "Meet with each stakeholder group to understand their specific communication nee…" at bounding box center [571, 289] width 389 height 40
click at [377, 266] on input "b. Meet with each stakeholder group to understand their specific communication …" at bounding box center [377, 262] width 0 height 8
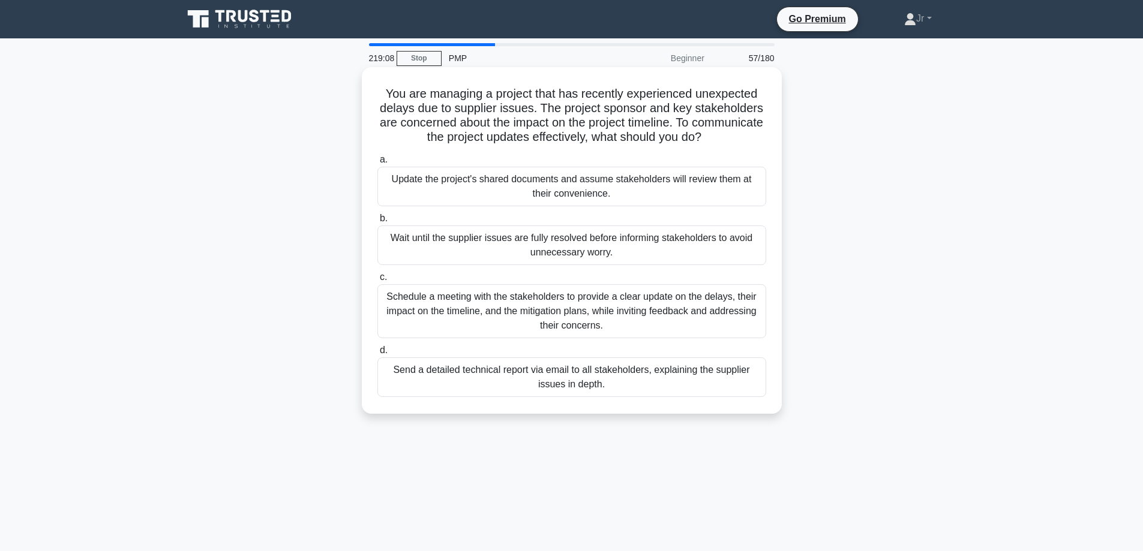
click at [531, 302] on div "Schedule a meeting with the stakeholders to provide a clear update on the delay…" at bounding box center [571, 311] width 389 height 54
click at [377, 281] on input "c. Schedule a meeting with the stakeholders to provide a clear update on the de…" at bounding box center [377, 278] width 0 height 8
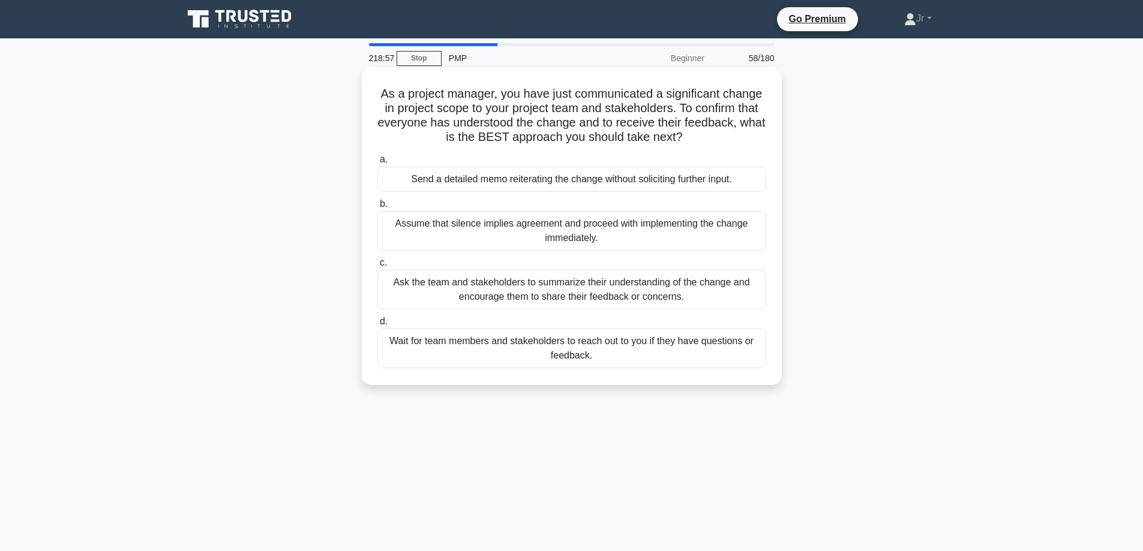
click at [523, 284] on div "Ask the team and stakeholders to summarize their understanding of the change an…" at bounding box center [571, 290] width 389 height 40
click at [377, 267] on input "c. Ask the team and stakeholders to summarize their understanding of the change…" at bounding box center [377, 263] width 0 height 8
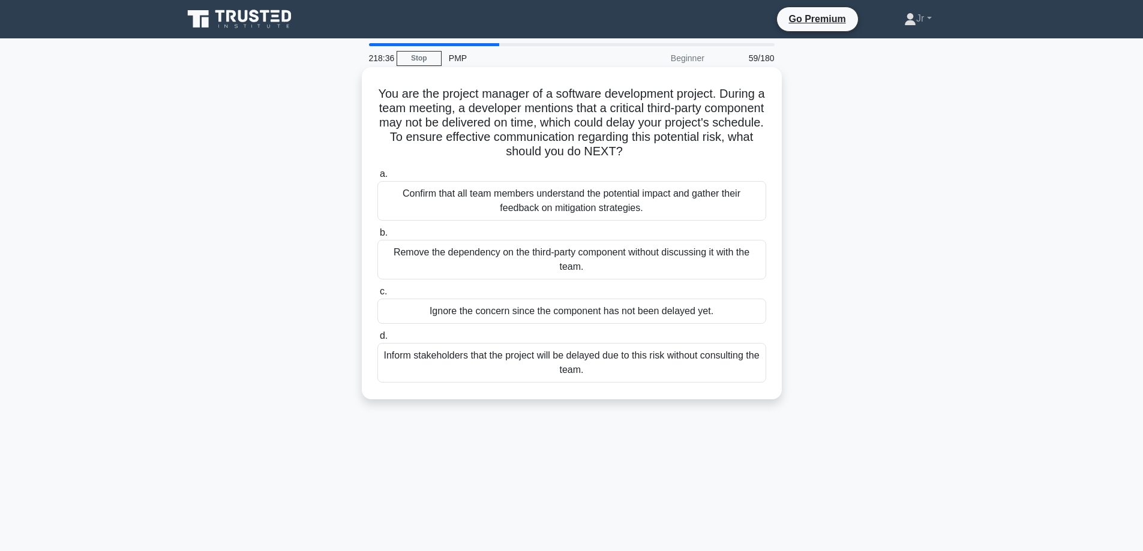
click at [608, 205] on div "Confirm that all team members understand the potential impact and gather their …" at bounding box center [571, 201] width 389 height 40
click at [377, 178] on input "a. Confirm that all team members understand the potential impact and gather the…" at bounding box center [377, 174] width 0 height 8
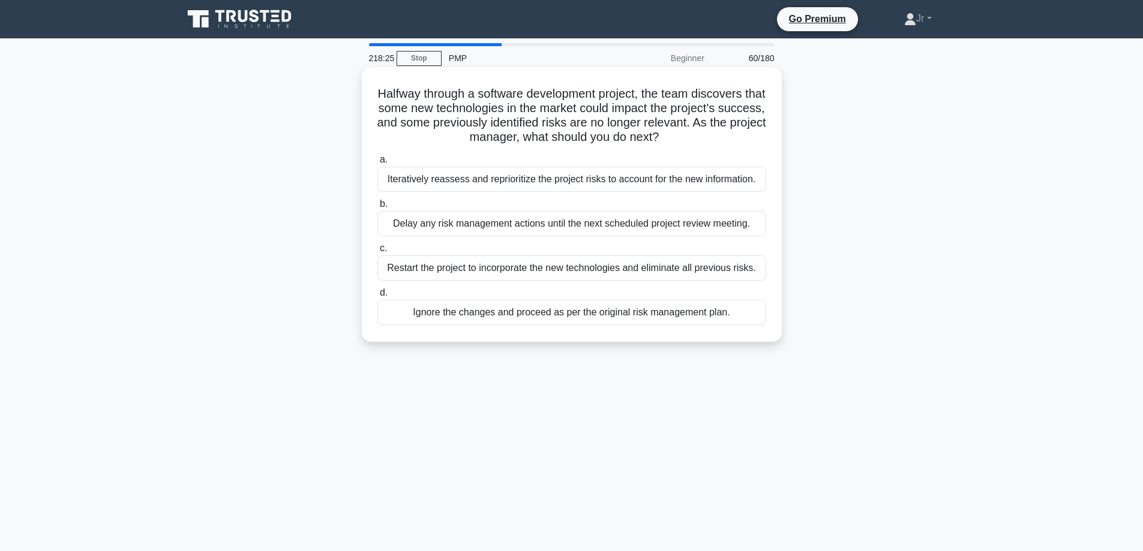
click at [600, 184] on div "Iteratively reassess and reprioritize the project risks to account for the new …" at bounding box center [571, 179] width 389 height 25
click at [377, 164] on input "a. Iteratively reassess and reprioritize the project risks to account for the n…" at bounding box center [377, 160] width 0 height 8
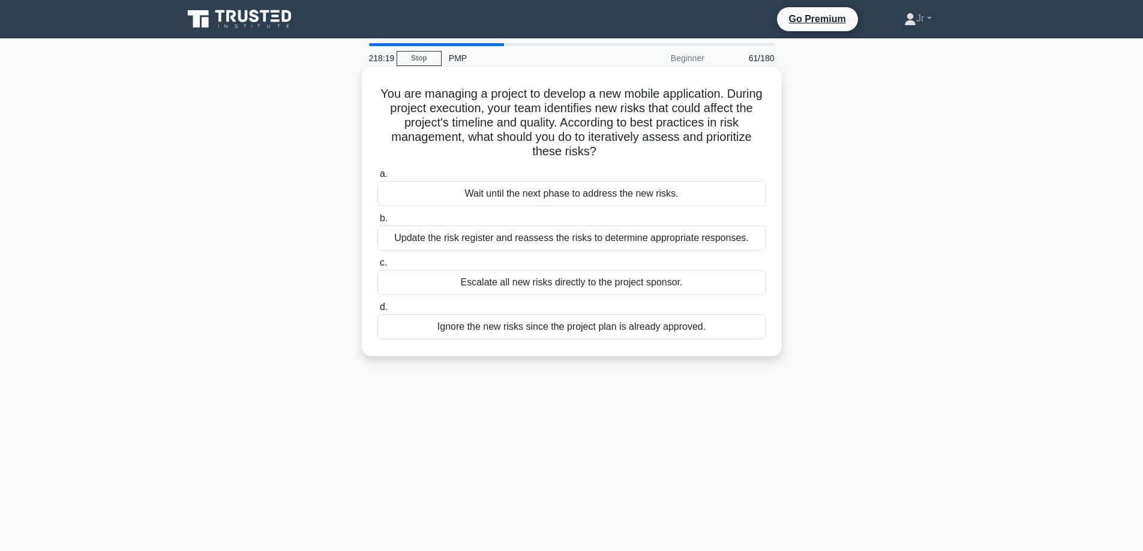
click at [563, 242] on div "Update the risk register and reassess the risks to determine appropriate respon…" at bounding box center [571, 238] width 389 height 25
click at [377, 223] on input "b. Update the risk register and reassess the risks to determine appropriate res…" at bounding box center [377, 219] width 0 height 8
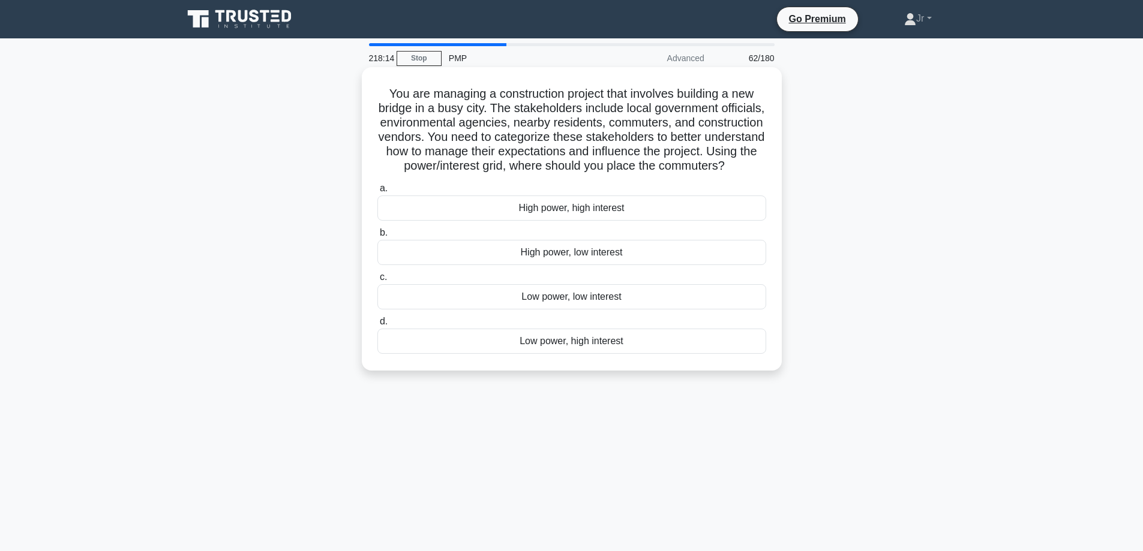
click at [568, 354] on div "Low power, high interest" at bounding box center [571, 341] width 389 height 25
click at [377, 326] on input "d. Low power, high interest" at bounding box center [377, 322] width 0 height 8
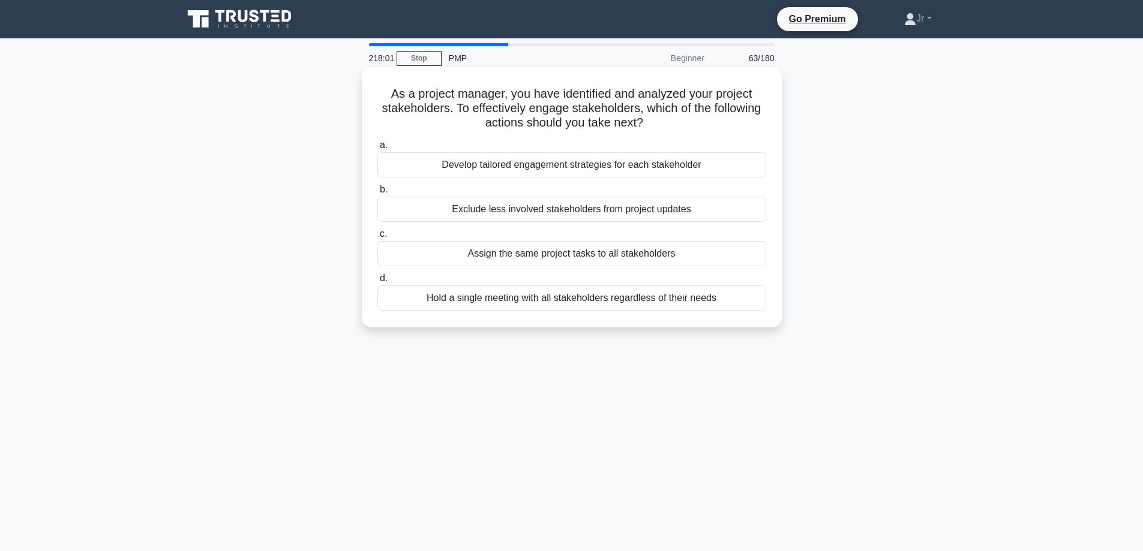
click at [575, 171] on div "Develop tailored engagement strategies for each stakeholder" at bounding box center [571, 164] width 389 height 25
click at [377, 149] on input "a. Develop tailored engagement strategies for each stakeholder" at bounding box center [377, 146] width 0 height 8
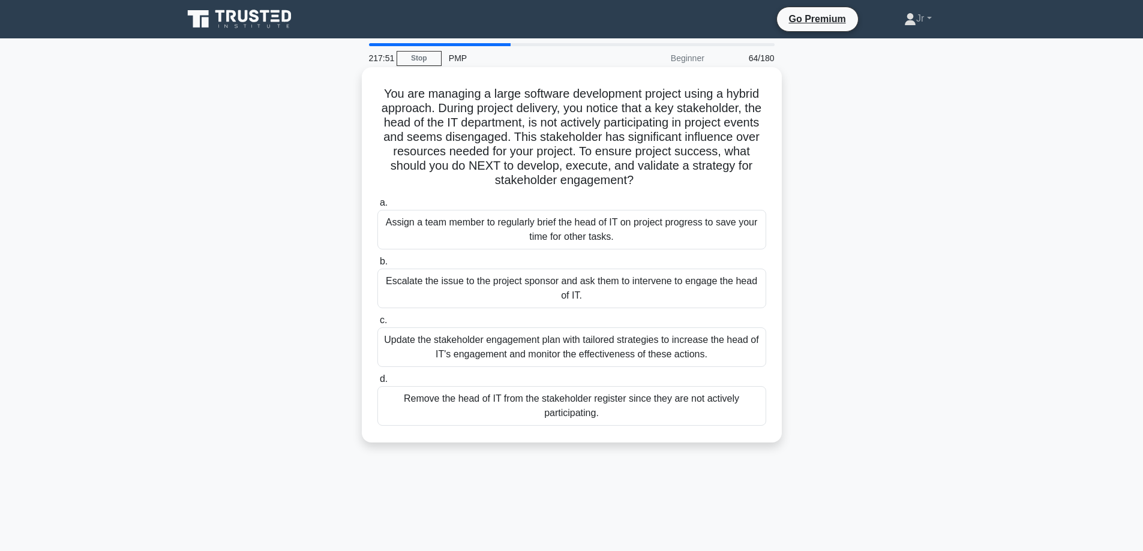
click at [569, 338] on div "Update the stakeholder engagement plan with tailored strategies to increase the…" at bounding box center [571, 347] width 389 height 40
click at [377, 324] on input "c. Update the stakeholder engagement plan with tailored strategies to increase …" at bounding box center [377, 321] width 0 height 8
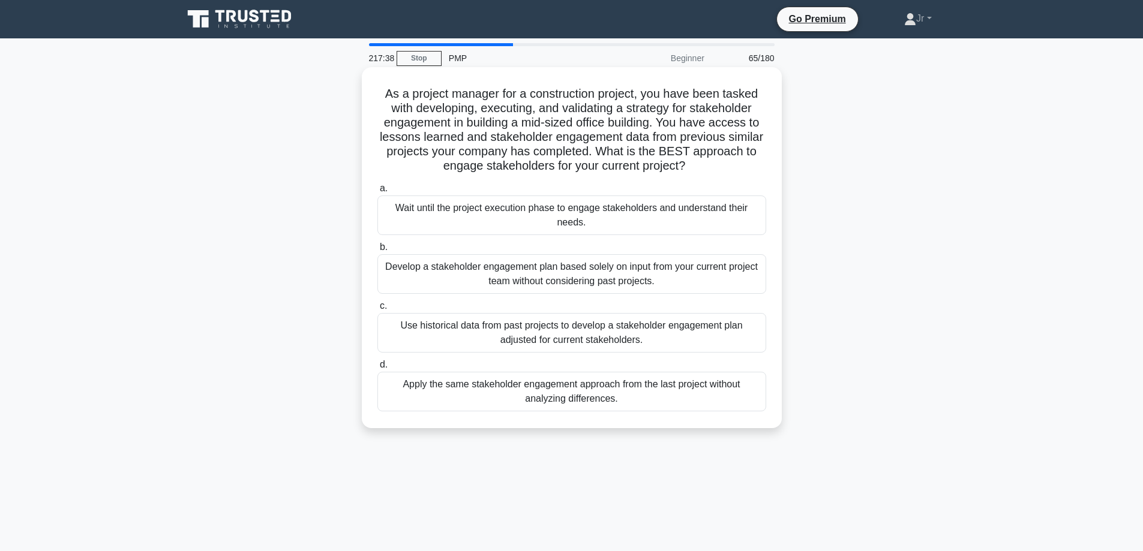
click at [542, 326] on div "Use historical data from past projects to develop a stakeholder engagement plan…" at bounding box center [571, 333] width 389 height 40
click at [377, 310] on input "c. Use historical data from past projects to develop a stakeholder engagement p…" at bounding box center [377, 306] width 0 height 8
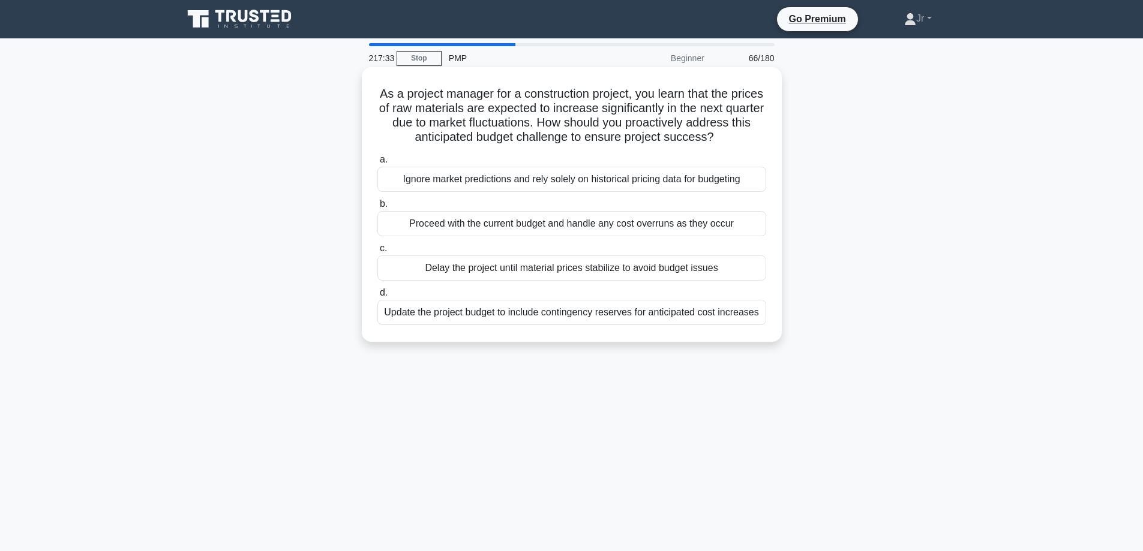
click at [551, 310] on div "Update the project budget to include contingency reserves for anticipated cost …" at bounding box center [571, 312] width 389 height 25
click at [377, 297] on input "d. Update the project budget to include contingency reserves for anticipated co…" at bounding box center [377, 293] width 0 height 8
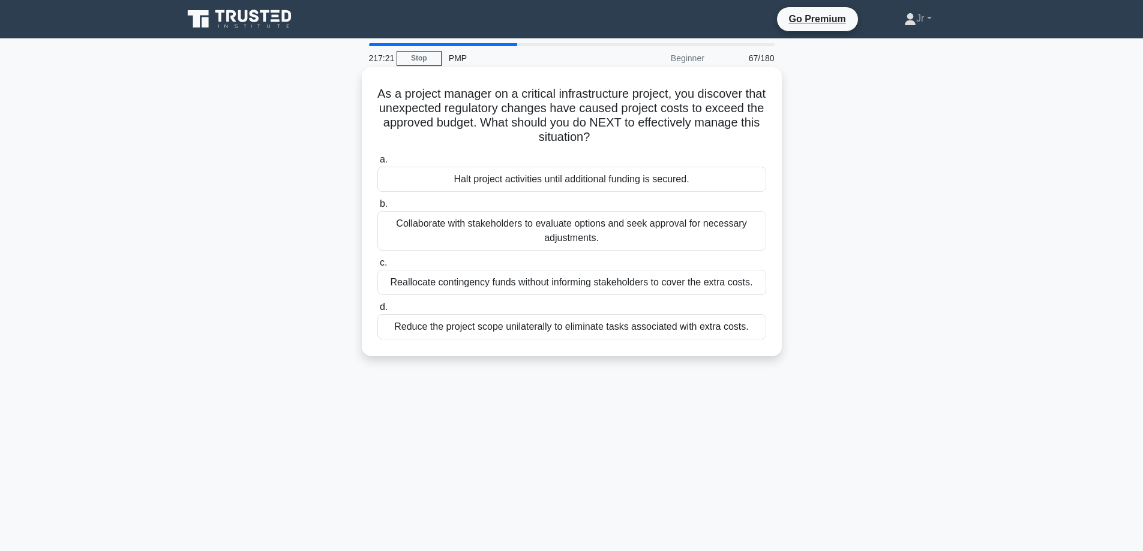
click at [508, 223] on div "Collaborate with stakeholders to evaluate options and seek approval for necessa…" at bounding box center [571, 231] width 389 height 40
click at [377, 208] on input "b. Collaborate with stakeholders to evaluate options and seek approval for nece…" at bounding box center [377, 204] width 0 height 8
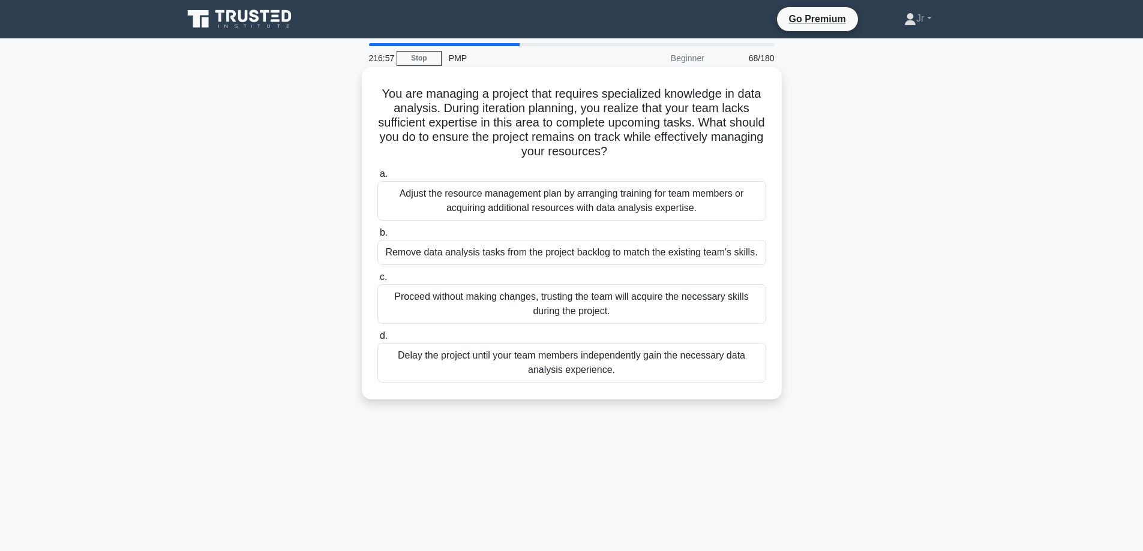
click at [683, 199] on div "Adjust the resource management plan by arranging training for team members or a…" at bounding box center [571, 201] width 389 height 40
click at [377, 178] on input "a. Adjust the resource management plan by arranging training for team members o…" at bounding box center [377, 174] width 0 height 8
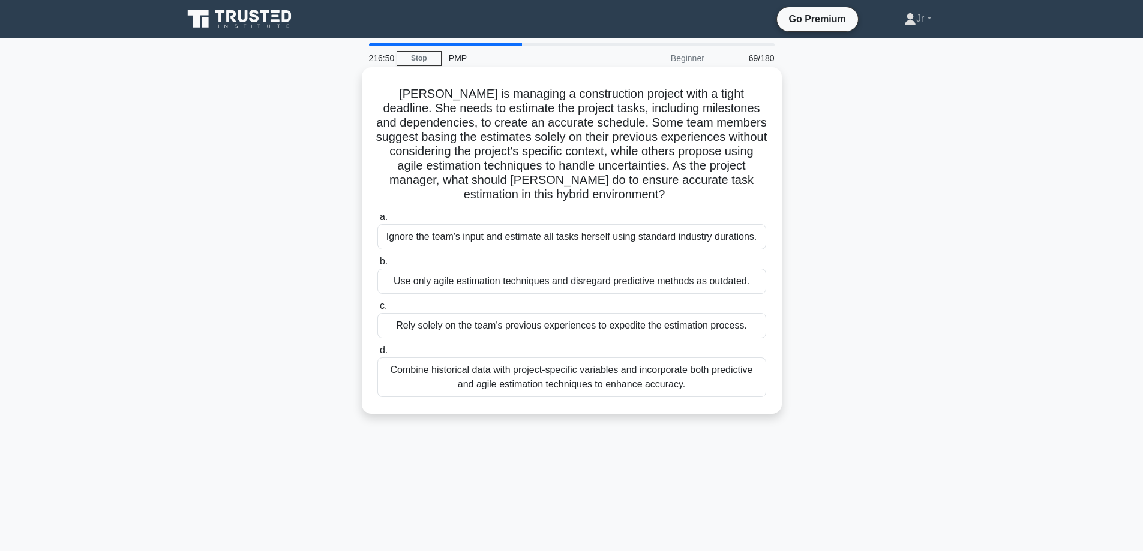
click at [630, 372] on div "Combine historical data with project-specific variables and incorporate both pr…" at bounding box center [571, 377] width 389 height 40
click at [377, 354] on input "d. Combine historical data with project-specific variables and incorporate both…" at bounding box center [377, 351] width 0 height 8
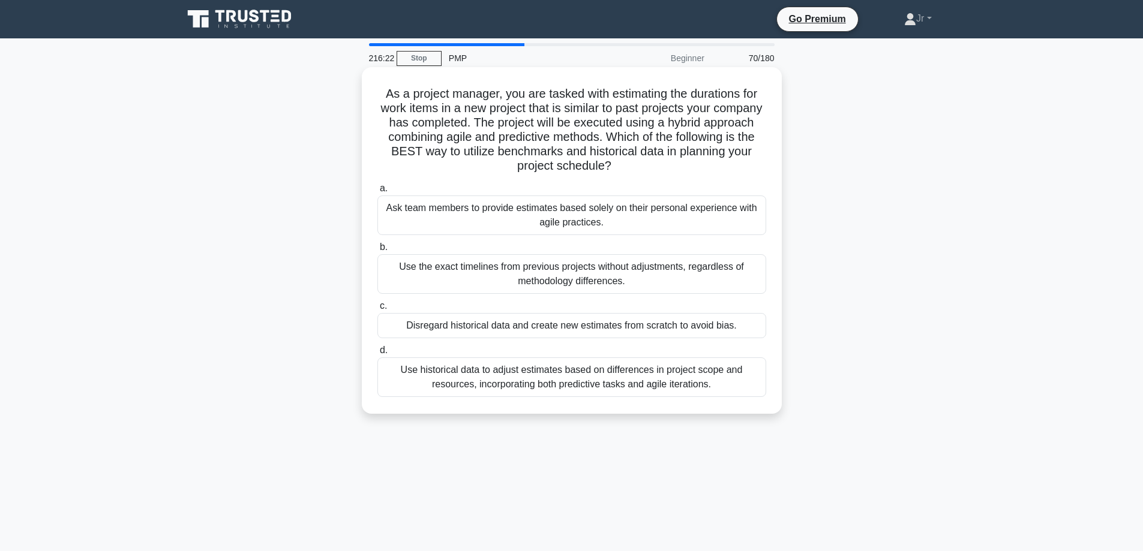
click at [556, 384] on div "Use historical data to adjust estimates based on differences in project scope a…" at bounding box center [571, 377] width 389 height 40
click at [377, 354] on input "d. Use historical data to adjust estimates based on differences in project scop…" at bounding box center [377, 351] width 0 height 8
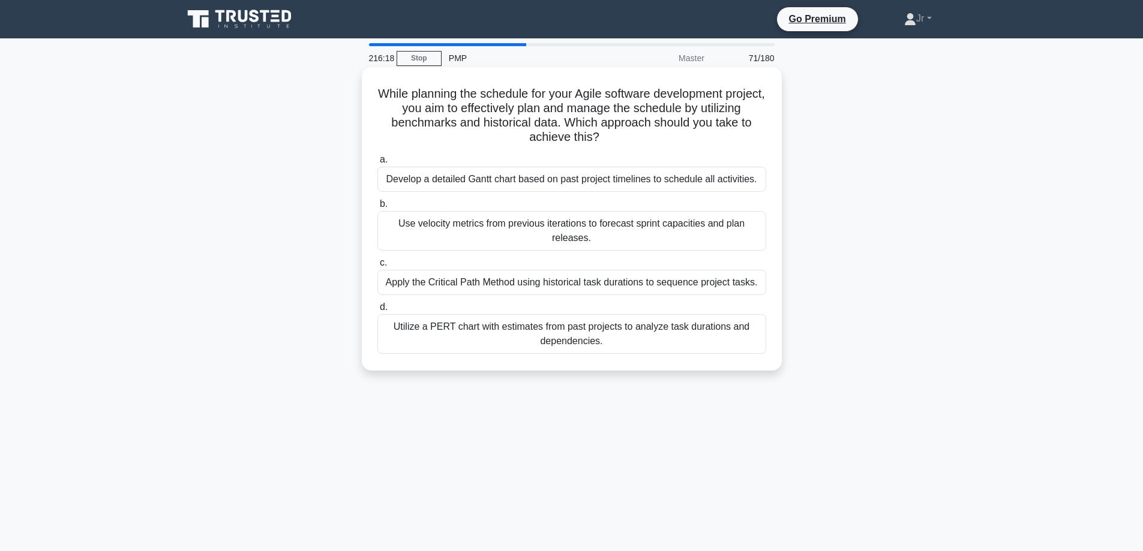
click at [529, 223] on div "Use velocity metrics from previous iterations to forecast sprint capacities and…" at bounding box center [571, 231] width 389 height 40
click at [377, 208] on input "b. Use velocity metrics from previous iterations to forecast sprint capacities …" at bounding box center [377, 204] width 0 height 8
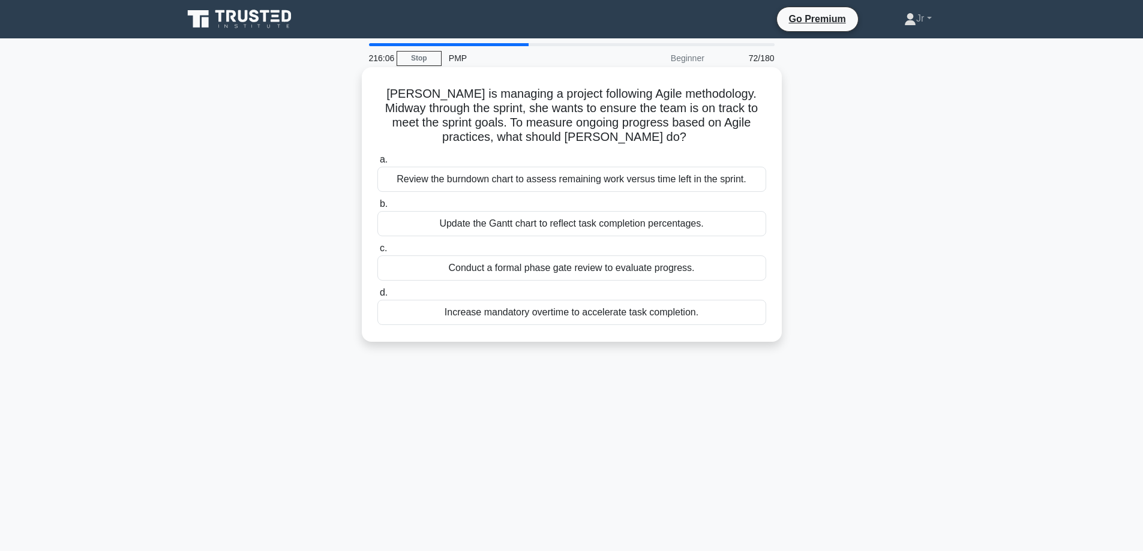
click at [533, 175] on div "Review the burndown chart to assess remaining work versus time left in the spri…" at bounding box center [571, 179] width 389 height 25
click at [377, 164] on input "a. Review the burndown chart to assess remaining work versus time left in the s…" at bounding box center [377, 160] width 0 height 8
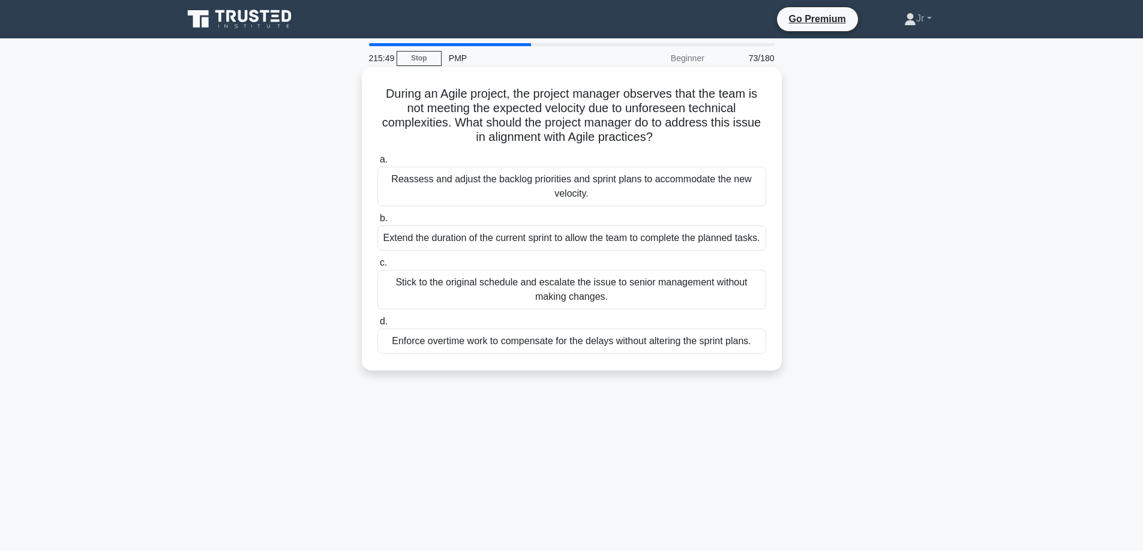
click at [497, 179] on div "Reassess and adjust the backlog priorities and sprint plans to accommodate the …" at bounding box center [571, 187] width 389 height 40
click at [377, 164] on input "a. Reassess and adjust the backlog priorities and sprint plans to accommodate t…" at bounding box center [377, 160] width 0 height 8
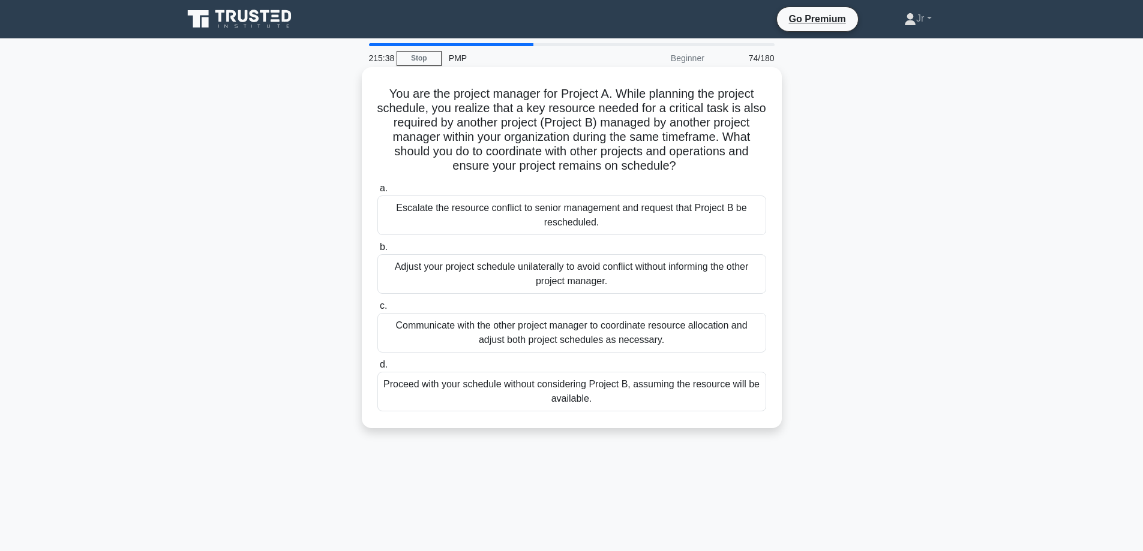
click at [599, 327] on div "Communicate with the other project manager to coordinate resource allocation an…" at bounding box center [571, 333] width 389 height 40
click at [377, 310] on input "c. Communicate with the other project manager to coordinate resource allocation…" at bounding box center [377, 306] width 0 height 8
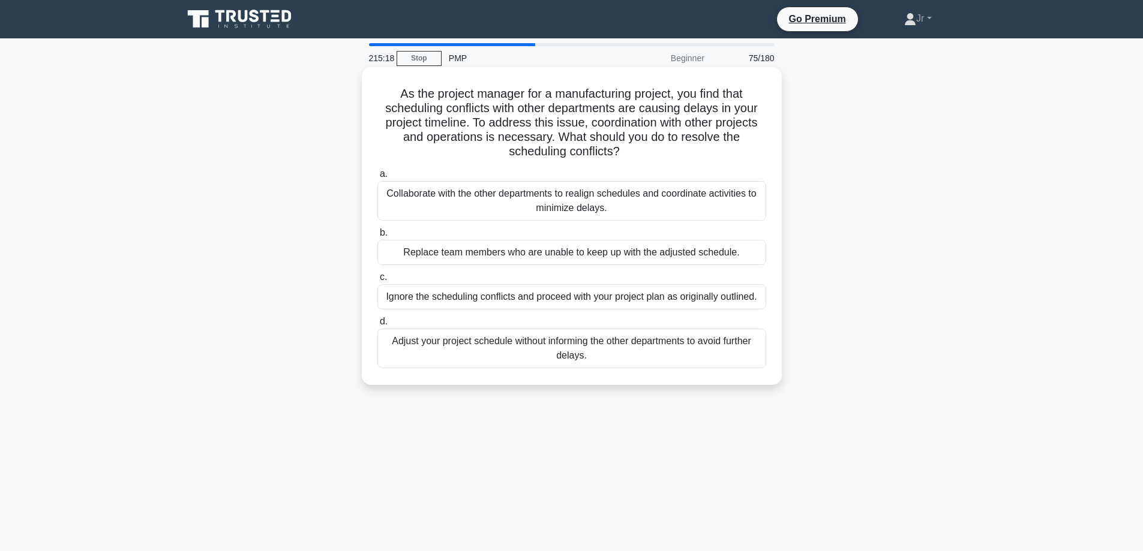
click at [525, 197] on div "Collaborate with the other departments to realign schedules and coordinate acti…" at bounding box center [571, 201] width 389 height 40
click at [377, 178] on input "a. Collaborate with the other departments to realign schedules and coordinate a…" at bounding box center [377, 174] width 0 height 8
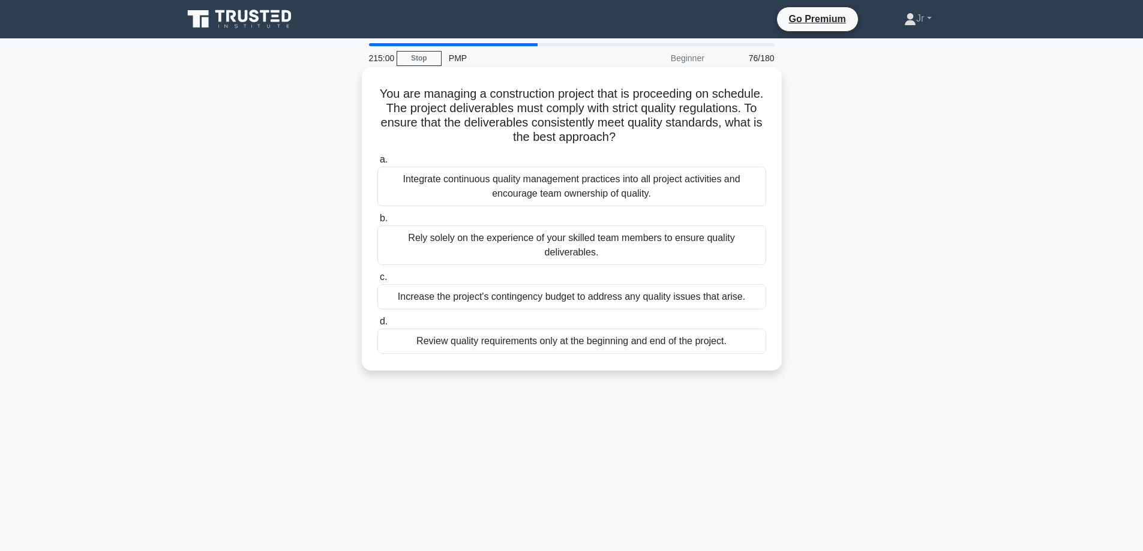
click at [542, 179] on div "Integrate continuous quality management practices into all project activities a…" at bounding box center [571, 187] width 389 height 40
click at [377, 164] on input "a. Integrate continuous quality management practices into all project activitie…" at bounding box center [377, 160] width 0 height 8
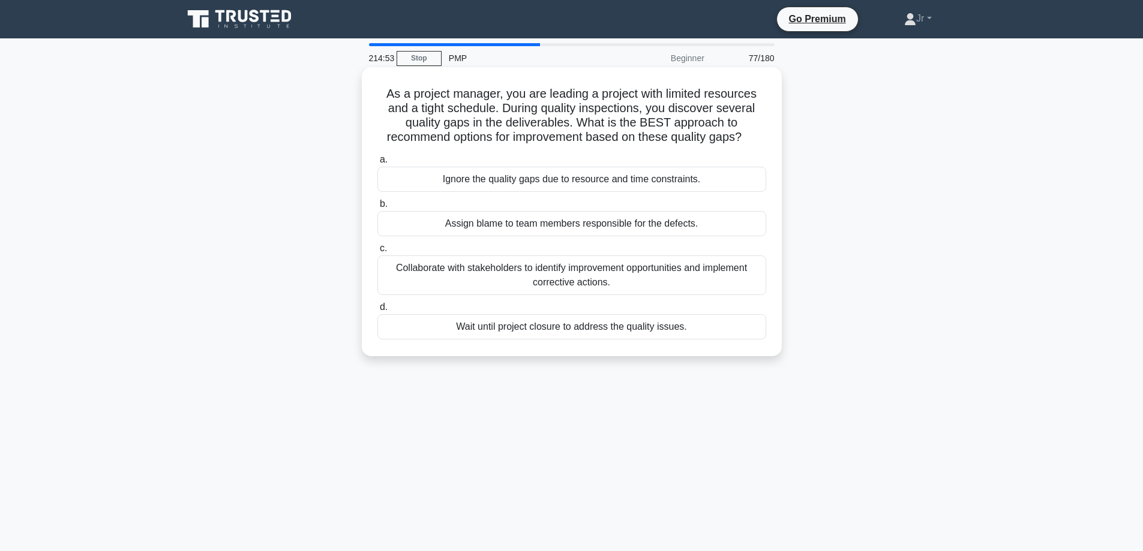
click at [526, 270] on div "Collaborate with stakeholders to identify improvement opportunities and impleme…" at bounding box center [571, 276] width 389 height 40
click at [377, 253] on input "c. Collaborate with stakeholders to identify improvement opportunities and impl…" at bounding box center [377, 249] width 0 height 8
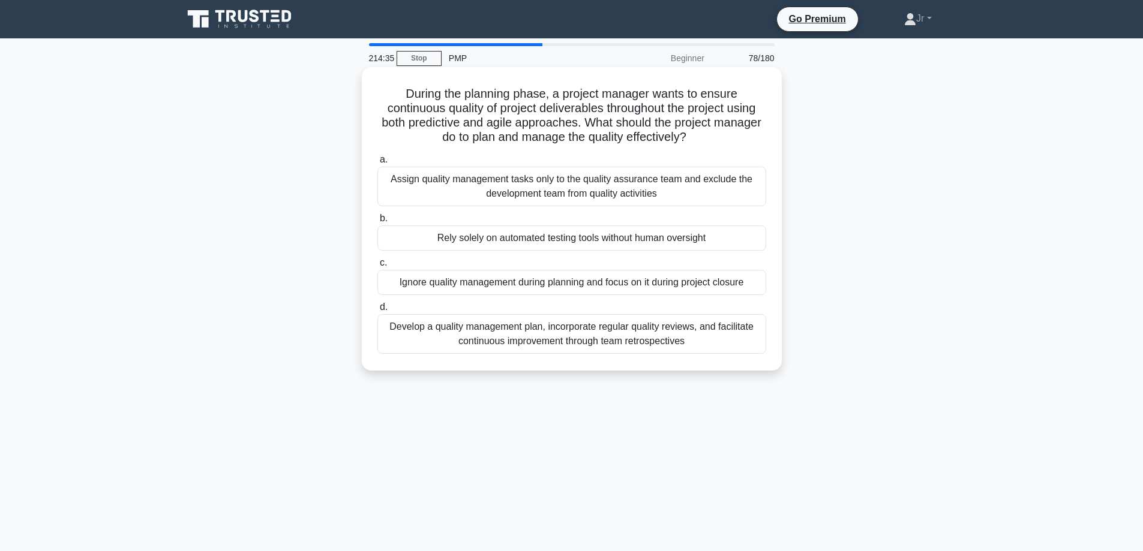
click at [457, 332] on div "Develop a quality management plan, incorporate regular quality reviews, and fac…" at bounding box center [571, 334] width 389 height 40
click at [377, 311] on input "d. Develop a quality management plan, incorporate regular quality reviews, and …" at bounding box center [377, 308] width 0 height 8
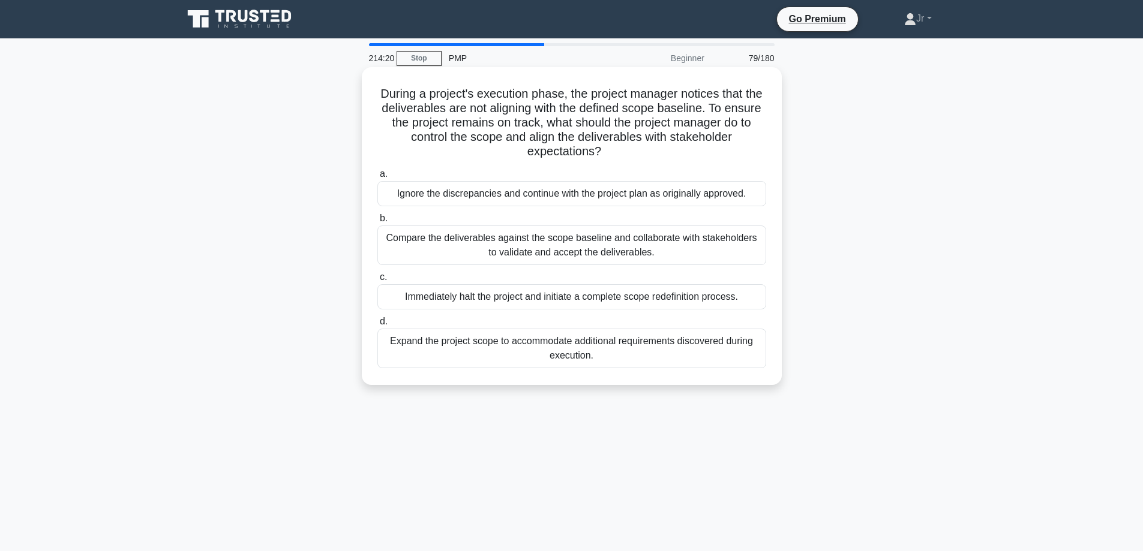
click at [575, 241] on div "Compare the deliverables against the scope baseline and collaborate with stakeh…" at bounding box center [571, 246] width 389 height 40
click at [377, 223] on input "b. Compare the deliverables against the scope baseline and collaborate with sta…" at bounding box center [377, 219] width 0 height 8
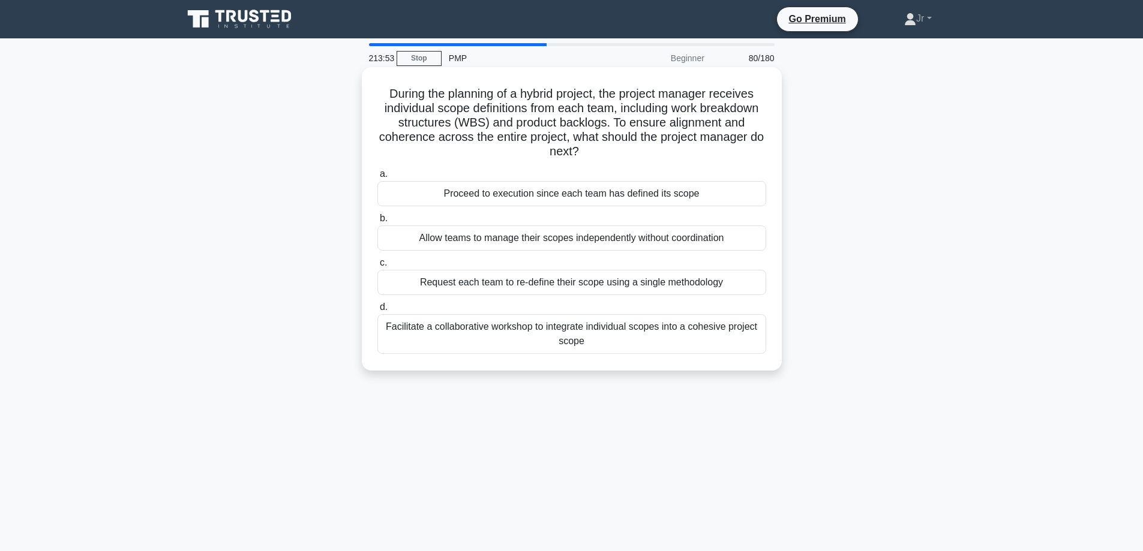
click at [541, 325] on div "Facilitate a collaborative workshop to integrate individual scopes into a cohes…" at bounding box center [571, 334] width 389 height 40
click at [377, 311] on input "d. Facilitate a collaborative workshop to integrate individual scopes into a co…" at bounding box center [377, 308] width 0 height 8
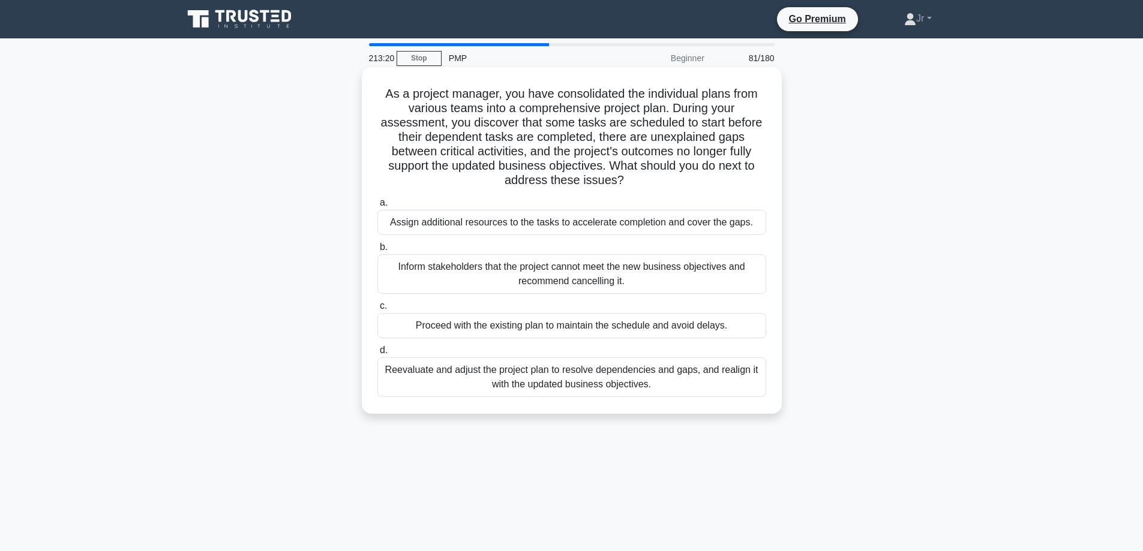
click at [507, 376] on div "Reevaluate and adjust the project plan to resolve dependencies and gaps, and re…" at bounding box center [571, 377] width 389 height 40
click at [377, 354] on input "d. Reevaluate and adjust the project plan to resolve dependencies and gaps, and…" at bounding box center [377, 351] width 0 height 8
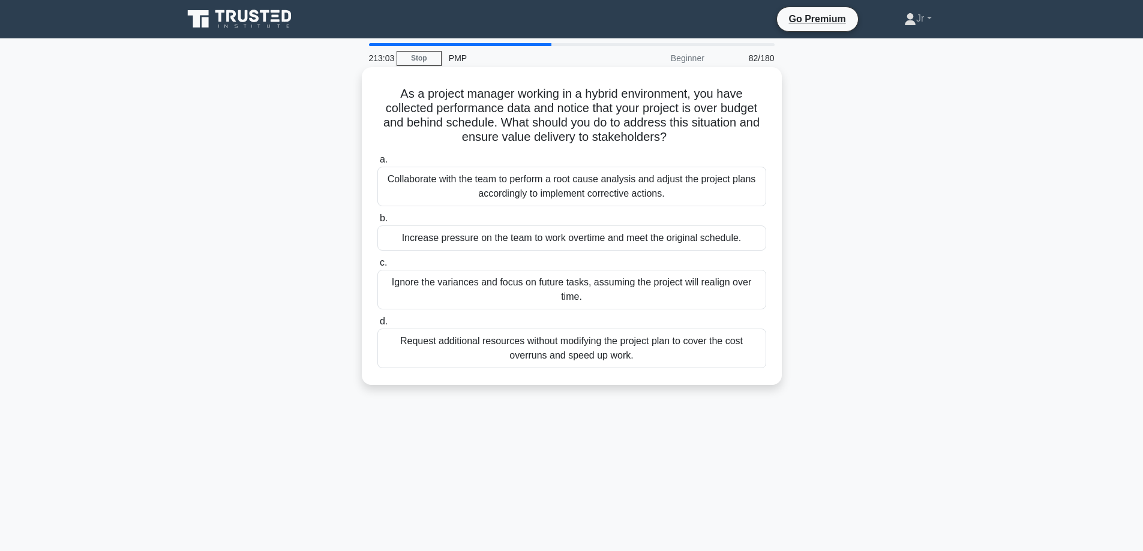
click at [534, 200] on div "Collaborate with the team to perform a root cause analysis and adjust the proje…" at bounding box center [571, 187] width 389 height 40
click at [377, 164] on input "a. Collaborate with the team to perform a root cause analysis and adjust the pr…" at bounding box center [377, 160] width 0 height 8
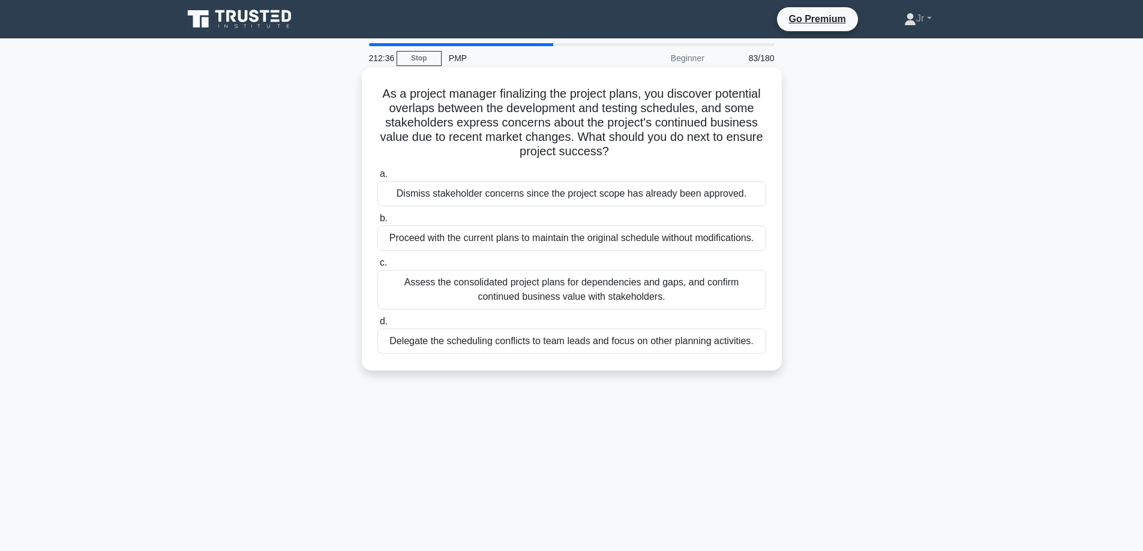
click at [630, 301] on div "Assess the consolidated project plans for dependencies and gaps, and confirm co…" at bounding box center [571, 290] width 389 height 40
click at [377, 267] on input "c. Assess the consolidated project plans for dependencies and gaps, and confirm…" at bounding box center [377, 263] width 0 height 8
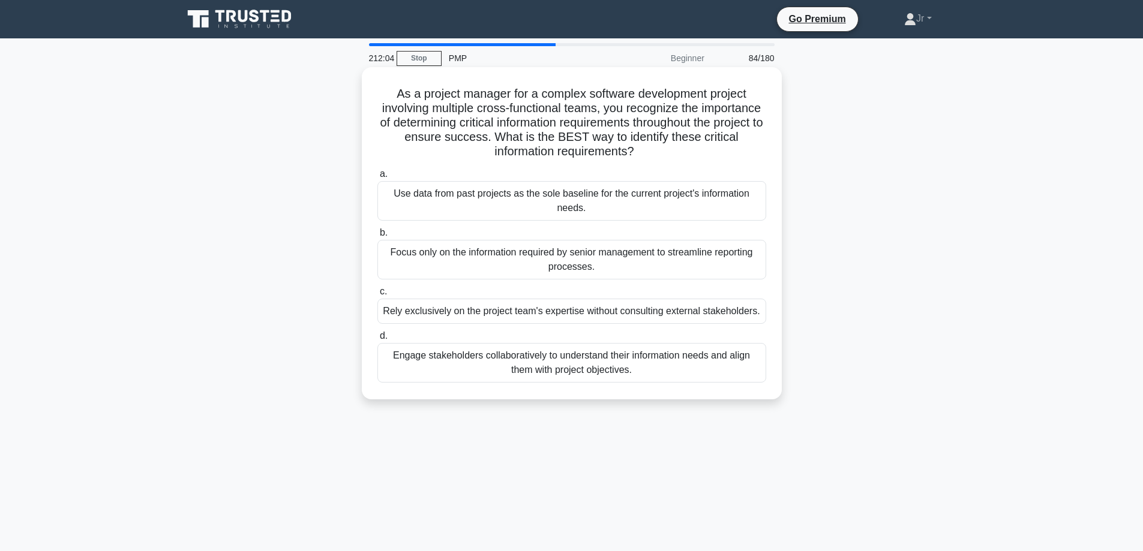
click at [641, 377] on div "Engage stakeholders collaboratively to understand their information needs and a…" at bounding box center [571, 363] width 389 height 40
click at [377, 340] on input "d. Engage stakeholders collaboratively to understand their information needs an…" at bounding box center [377, 336] width 0 height 8
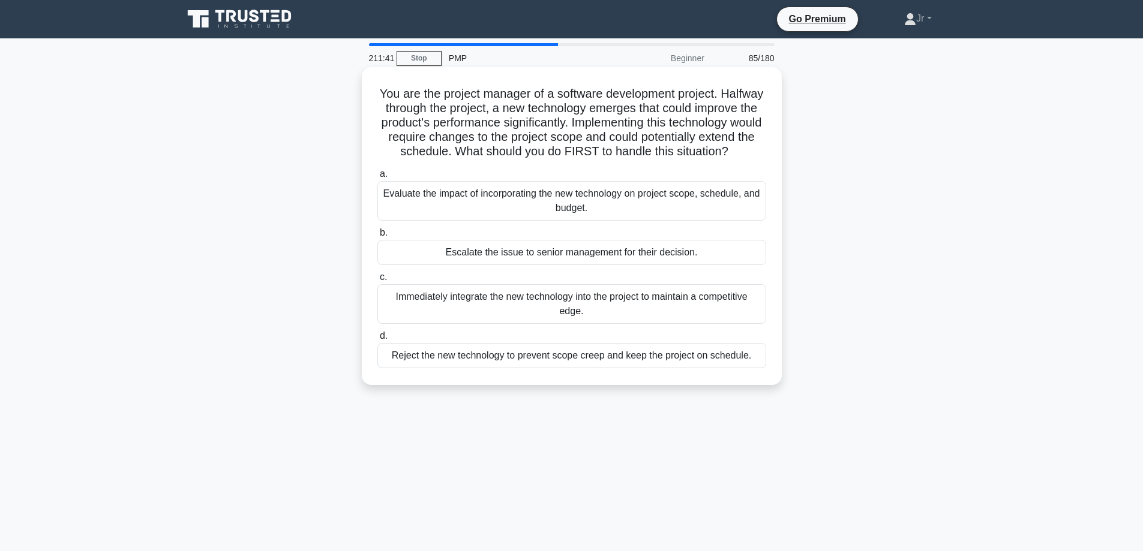
click at [575, 221] on div "Evaluate the impact of incorporating the new technology on project scope, sched…" at bounding box center [571, 201] width 389 height 40
click at [377, 178] on input "a. Evaluate the impact of incorporating the new technology on project scope, sc…" at bounding box center [377, 174] width 0 height 8
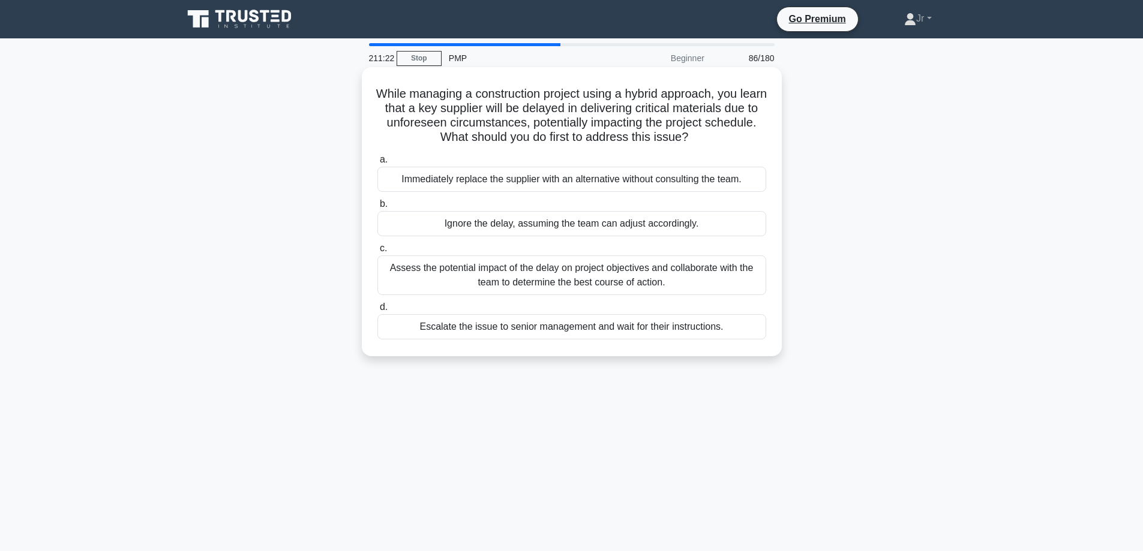
click at [527, 276] on div "Assess the potential impact of the delay on project objectives and collaborate …" at bounding box center [571, 276] width 389 height 40
click at [377, 253] on input "c. Assess the potential impact of the delay on project objectives and collabora…" at bounding box center [377, 249] width 0 height 8
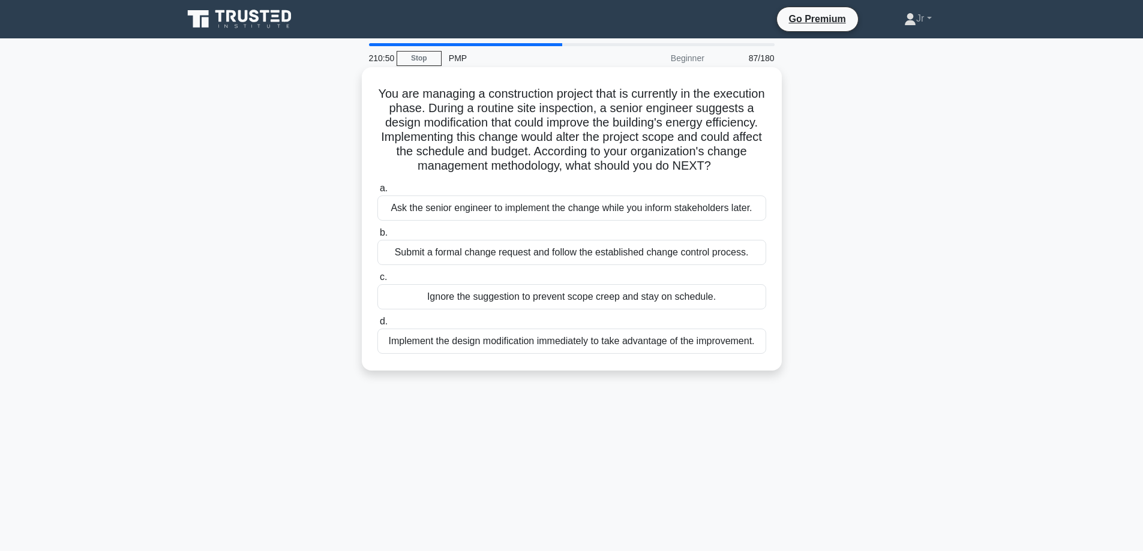
click at [500, 263] on div "Submit a formal change request and follow the established change control proces…" at bounding box center [571, 252] width 389 height 25
click at [377, 237] on input "b. Submit a formal change request and follow the established change control pro…" at bounding box center [377, 233] width 0 height 8
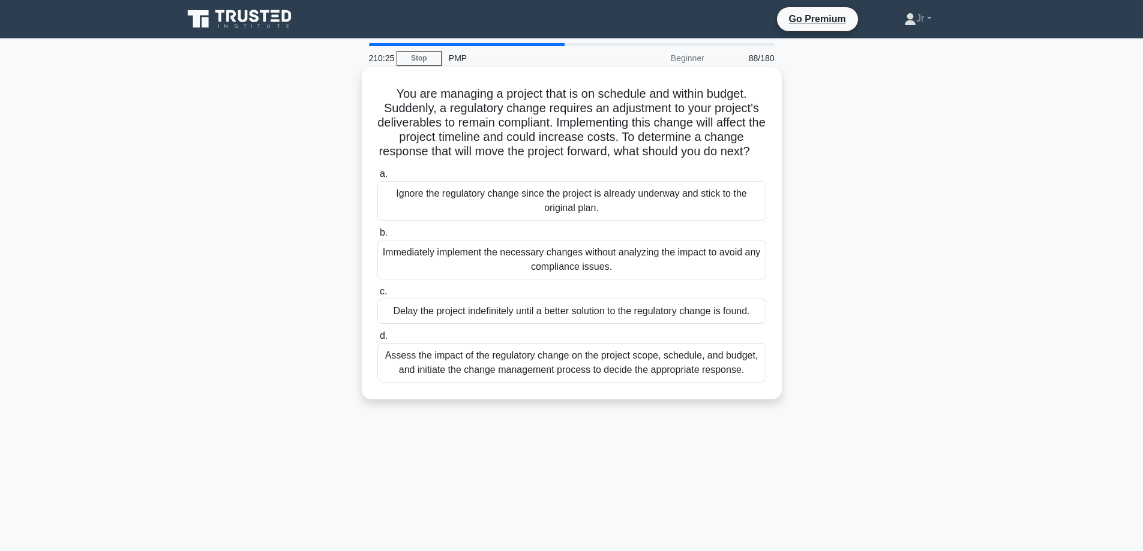
click at [471, 373] on div "Assess the impact of the regulatory change on the project scope, schedule, and …" at bounding box center [571, 363] width 389 height 40
click at [377, 340] on input "d. Assess the impact of the regulatory change on the project scope, schedule, a…" at bounding box center [377, 336] width 0 height 8
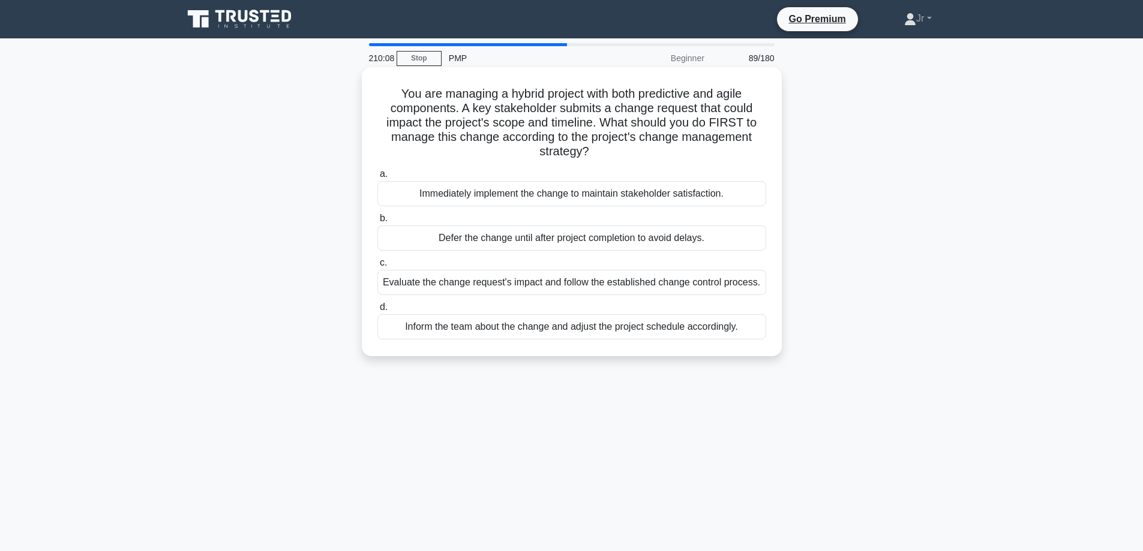
click at [531, 286] on div "Evaluate the change request's impact and follow the established change control …" at bounding box center [571, 282] width 389 height 25
click at [377, 267] on input "c. Evaluate the change request's impact and follow the established change contr…" at bounding box center [377, 263] width 0 height 8
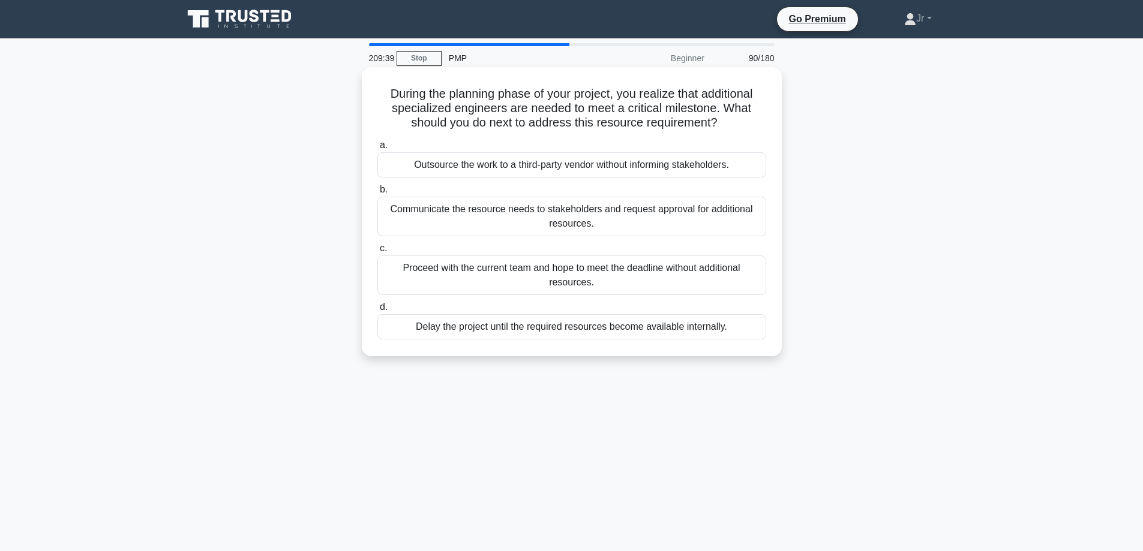
click at [563, 226] on div "Communicate the resource needs to stakeholders and request approval for additio…" at bounding box center [571, 217] width 389 height 40
click at [377, 194] on input "b. Communicate the resource needs to stakeholders and request approval for addi…" at bounding box center [377, 190] width 0 height 8
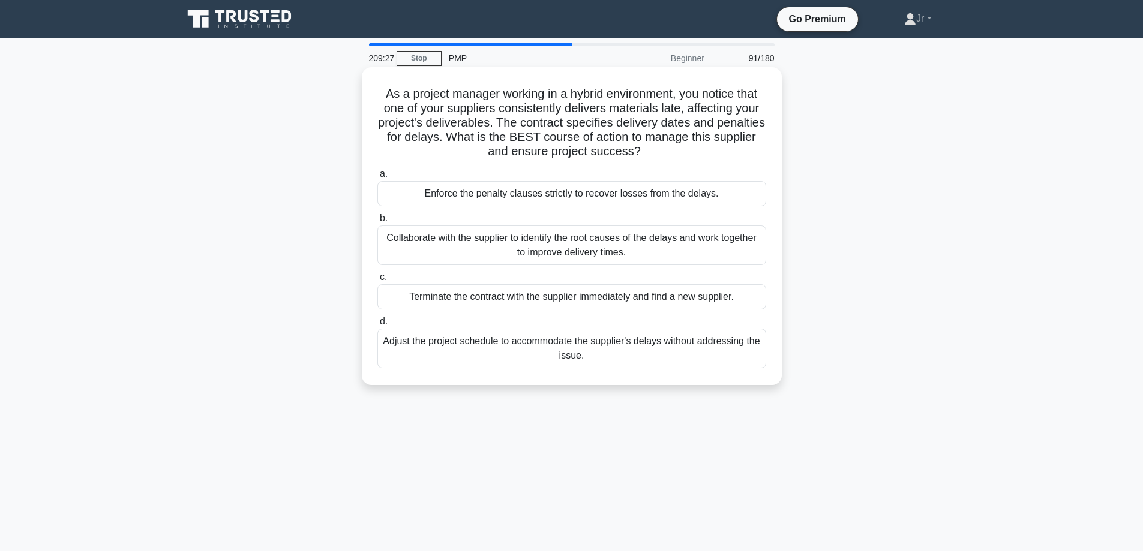
click at [584, 238] on div "Collaborate with the supplier to identify the root causes of the delays and wor…" at bounding box center [571, 246] width 389 height 40
click at [377, 223] on input "b. Collaborate with the supplier to identify the root causes of the delays and …" at bounding box center [377, 219] width 0 height 8
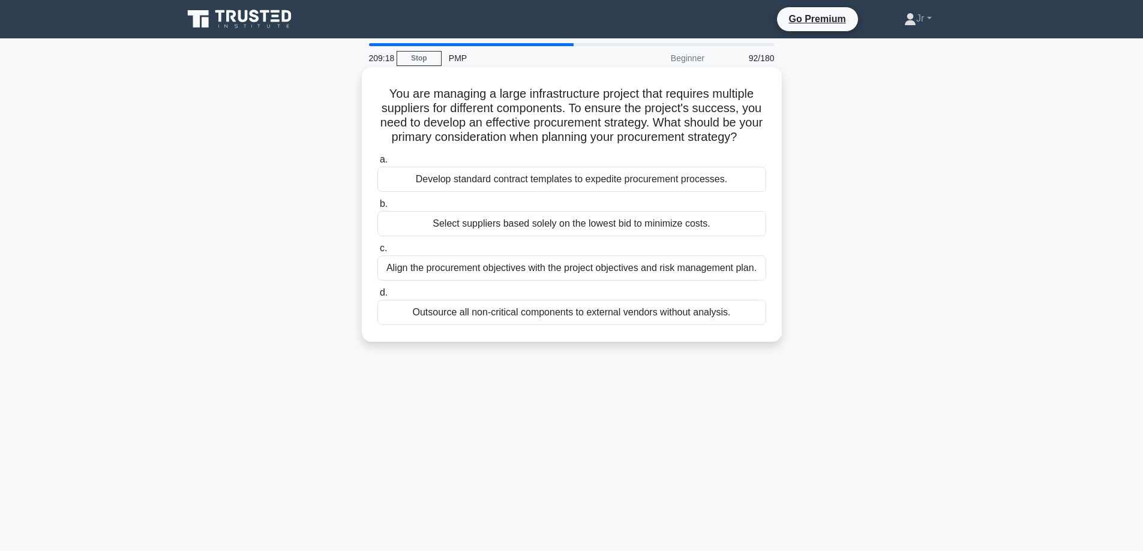
click at [544, 281] on div "Align the procurement objectives with the project objectives and risk managemen…" at bounding box center [571, 268] width 389 height 25
click at [377, 253] on input "c. Align the procurement objectives with the project objectives and risk manage…" at bounding box center [377, 249] width 0 height 8
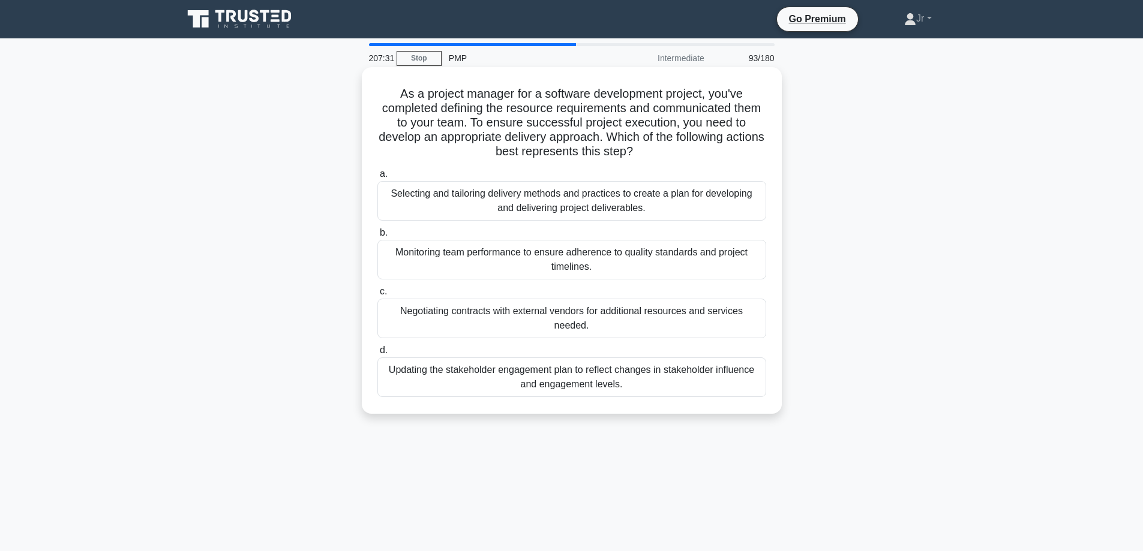
click at [721, 203] on div "Selecting and tailoring delivery methods and practices to create a plan for dev…" at bounding box center [571, 201] width 389 height 40
click at [377, 178] on input "a. Selecting and tailoring delivery methods and practices to create a plan for …" at bounding box center [377, 174] width 0 height 8
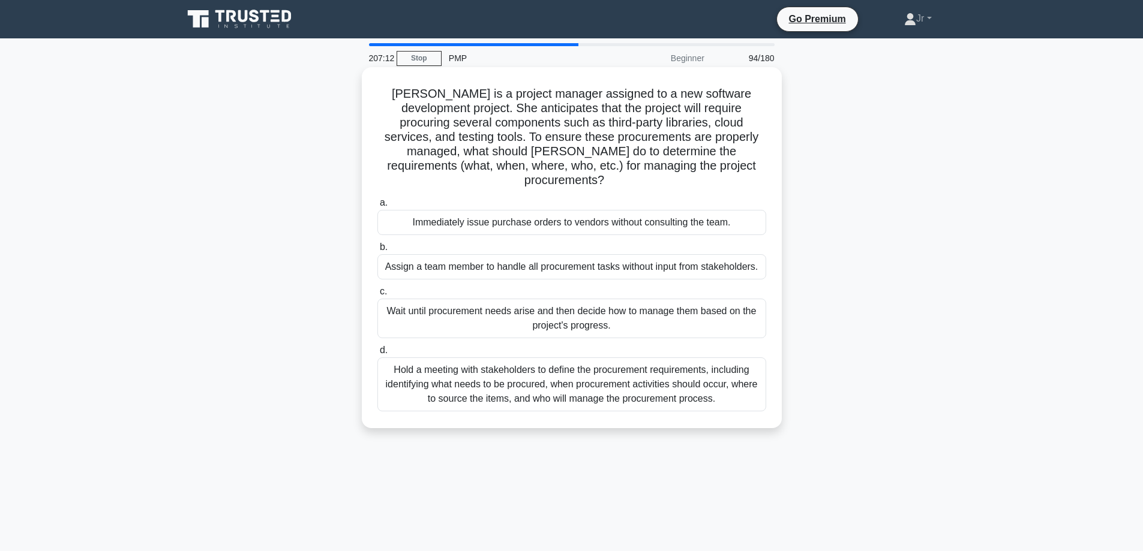
click at [607, 360] on div "Hold a meeting with stakeholders to define the procurement requirements, includ…" at bounding box center [571, 384] width 389 height 54
click at [377, 354] on input "d. Hold a meeting with stakeholders to define the procurement requirements, inc…" at bounding box center [377, 351] width 0 height 8
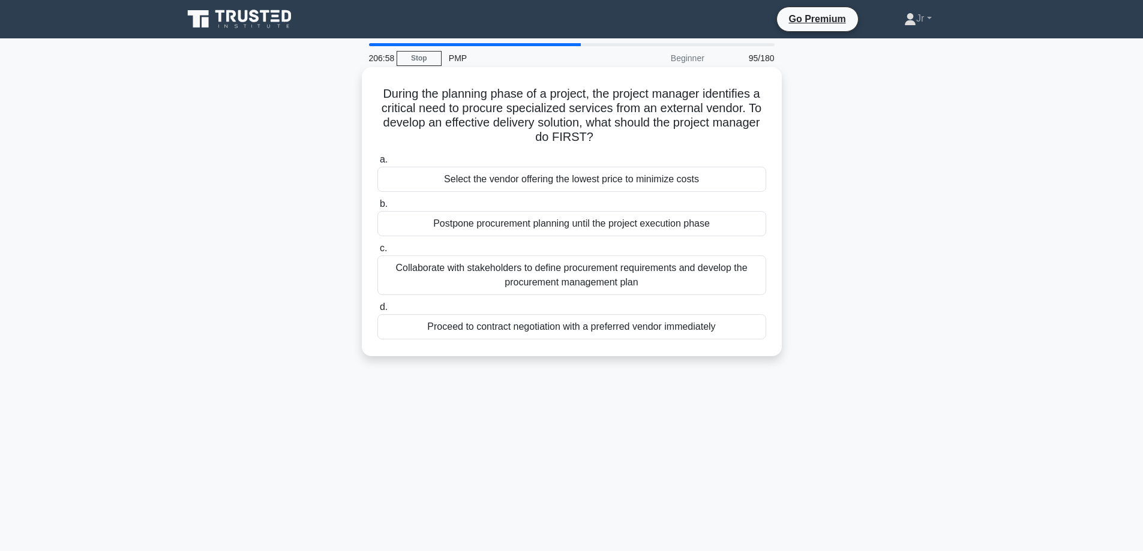
click at [597, 277] on div "Collaborate with stakeholders to define procurement requirements and develop th…" at bounding box center [571, 276] width 389 height 40
click at [377, 253] on input "c. Collaborate with stakeholders to define procurement requirements and develop…" at bounding box center [377, 249] width 0 height 8
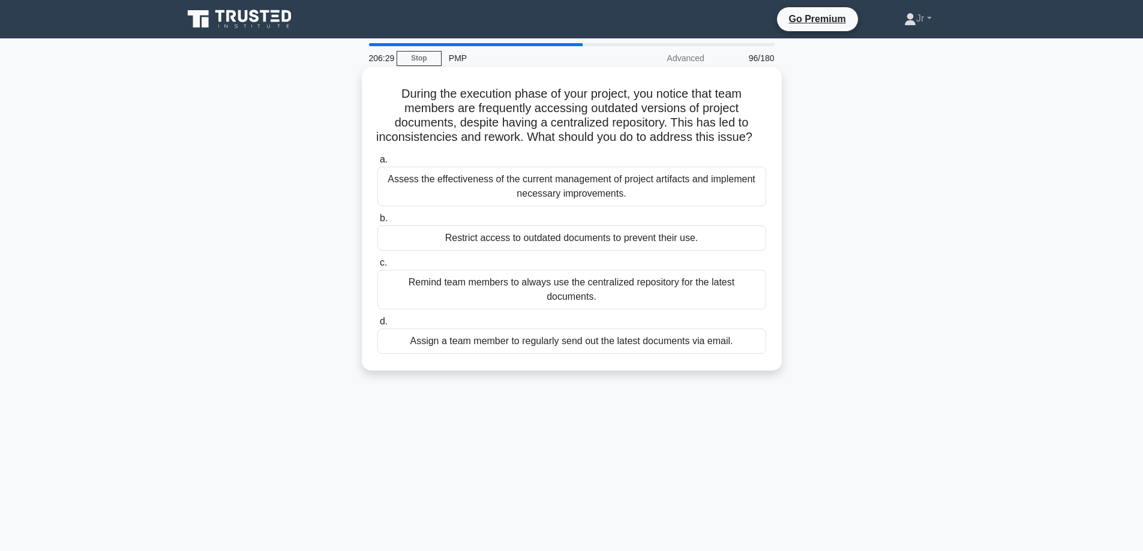
click at [548, 196] on div "Assess the effectiveness of the current management of project artifacts and imp…" at bounding box center [571, 187] width 389 height 40
click at [377, 164] on input "a. Assess the effectiveness of the current management of project artifacts and …" at bounding box center [377, 160] width 0 height 8
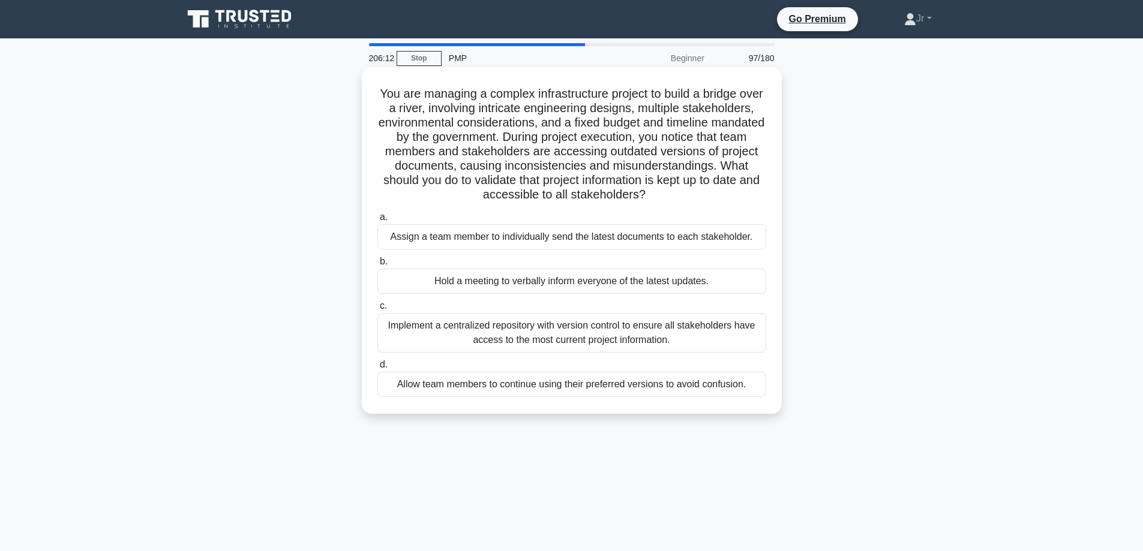
click at [665, 340] on div "Implement a centralized repository with version control to ensure all stakehold…" at bounding box center [571, 333] width 389 height 40
click at [377, 310] on input "c. Implement a centralized repository with version control to ensure all stakeh…" at bounding box center [377, 306] width 0 height 8
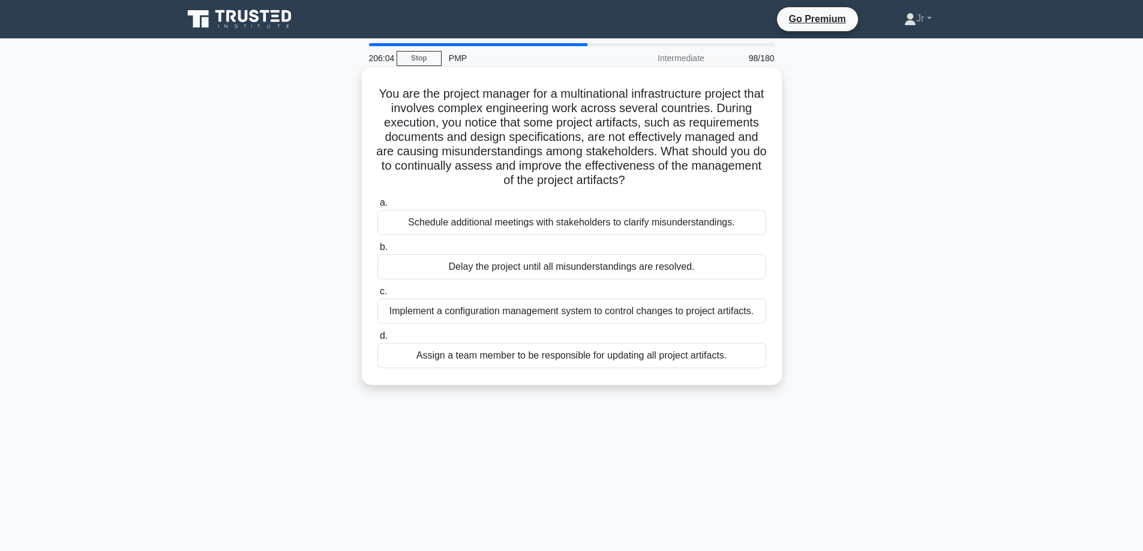
click at [576, 313] on div "Implement a configuration management system to control changes to project artif…" at bounding box center [571, 311] width 389 height 25
click at [377, 296] on input "c. Implement a configuration management system to control changes to project ar…" at bounding box center [377, 292] width 0 height 8
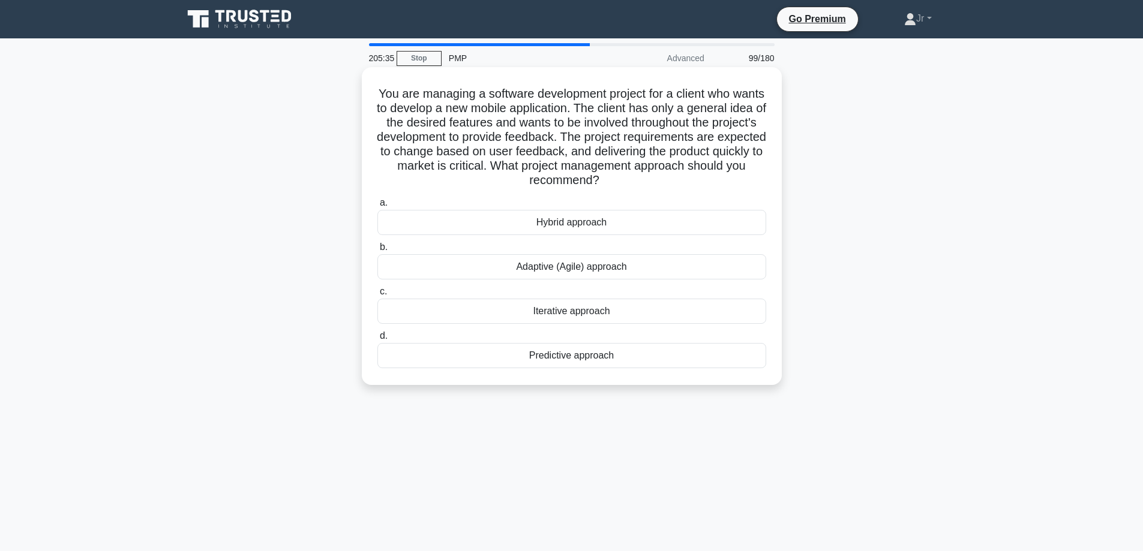
click at [546, 310] on div "Iterative approach" at bounding box center [571, 311] width 389 height 25
click at [377, 296] on input "c. Iterative approach" at bounding box center [377, 292] width 0 height 8
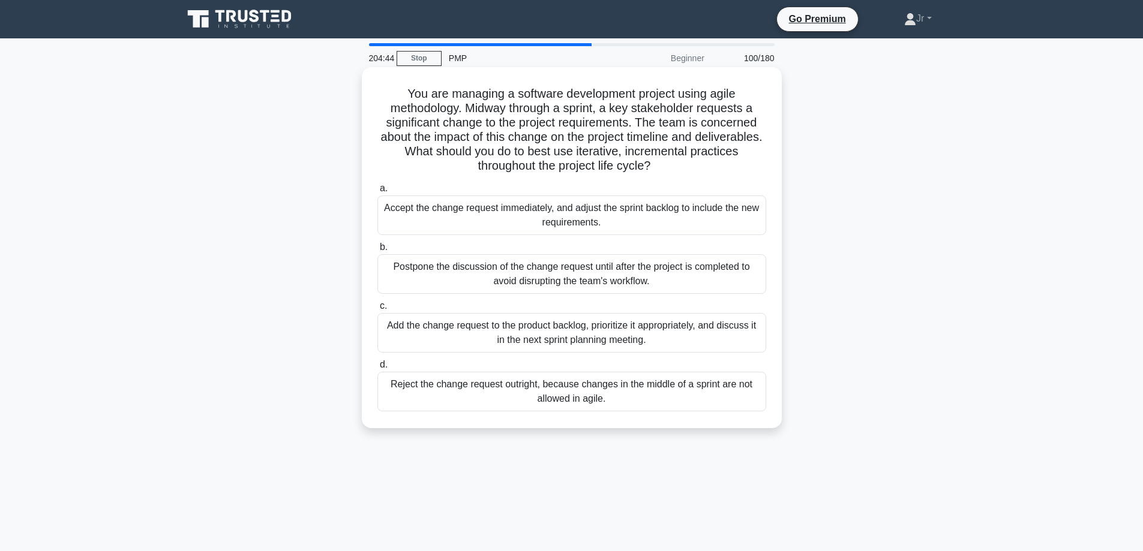
click at [677, 330] on div "Add the change request to the product backlog, prioritize it appropriately, and…" at bounding box center [571, 333] width 389 height 40
click at [377, 310] on input "c. Add the change request to the product backlog, prioritize it appropriately, …" at bounding box center [377, 306] width 0 height 8
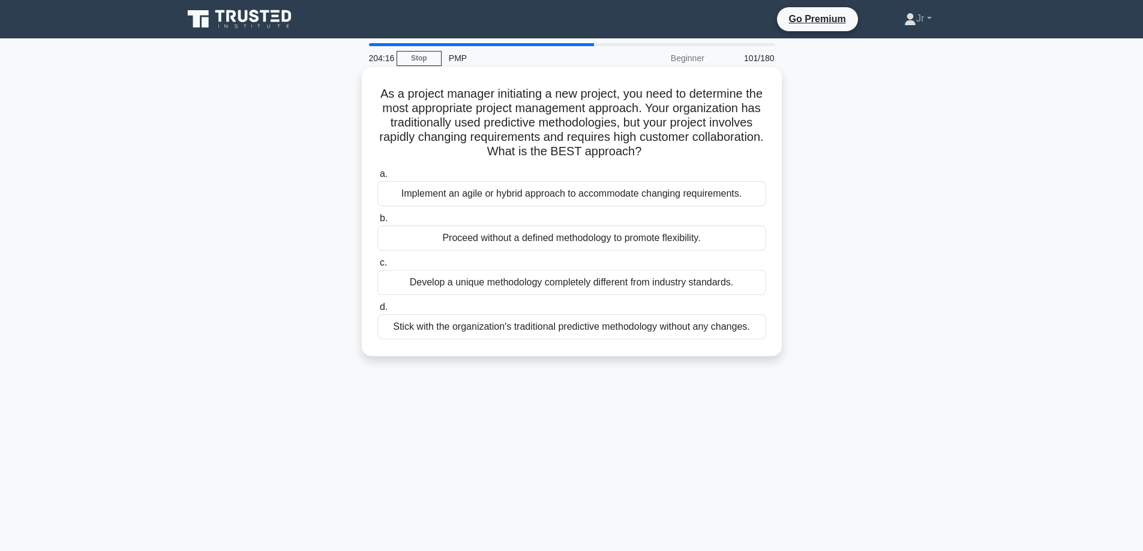
click at [704, 197] on div "Implement an agile or hybrid approach to accommodate changing requirements." at bounding box center [571, 193] width 389 height 25
click at [377, 178] on input "a. Implement an agile or hybrid approach to accommodate changing requirements." at bounding box center [377, 174] width 0 height 8
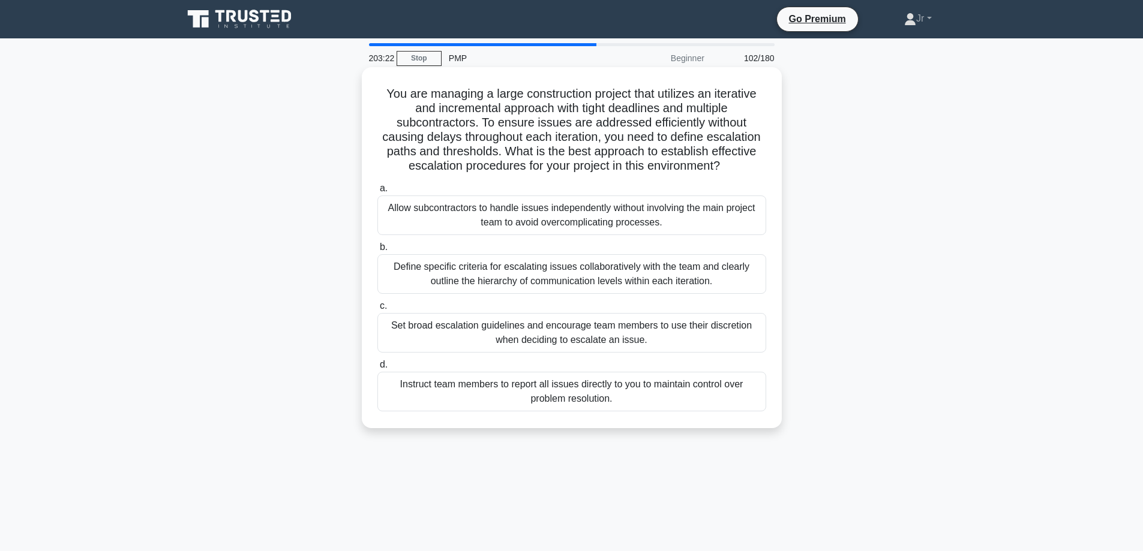
click at [680, 268] on div "Define specific criteria for escalating issues collaboratively with the team an…" at bounding box center [571, 274] width 389 height 40
click at [377, 251] on input "b. Define specific criteria for escalating issues collaboratively with the team…" at bounding box center [377, 248] width 0 height 8
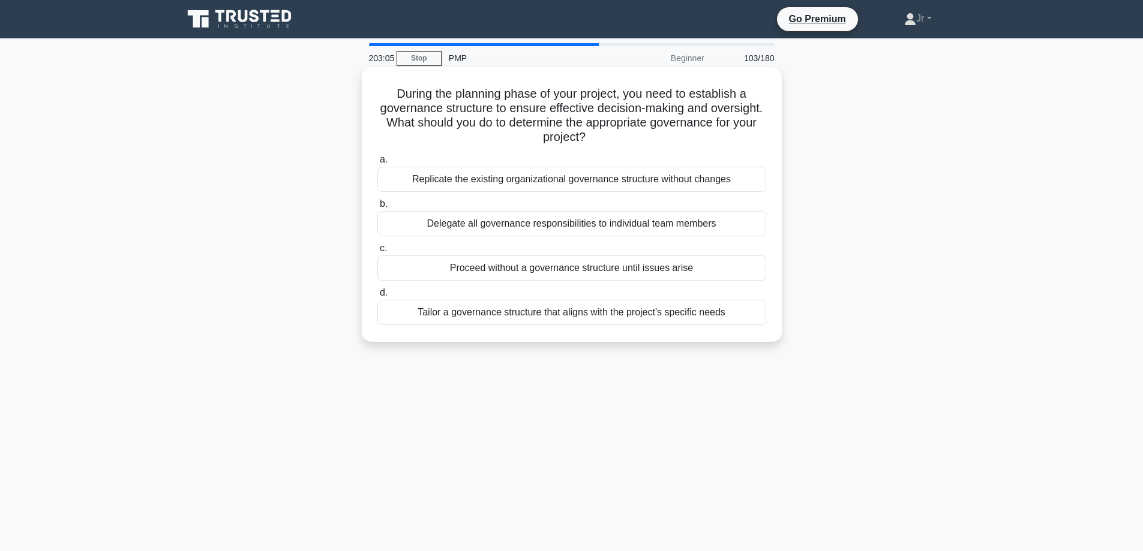
click at [687, 310] on div "Tailor a governance structure that aligns with the project's specific needs" at bounding box center [571, 312] width 389 height 25
click at [377, 297] on input "d. Tailor a governance structure that aligns with the project's specific needs" at bounding box center [377, 293] width 0 height 8
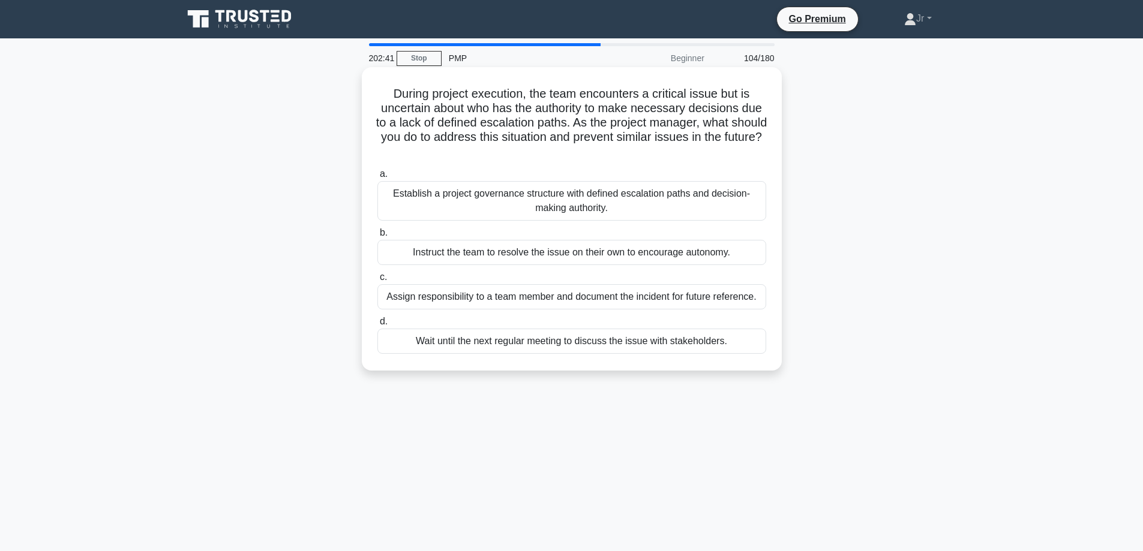
click at [687, 193] on div "Establish a project governance structure with defined escalation paths and deci…" at bounding box center [571, 201] width 389 height 40
click at [377, 178] on input "a. Establish a project governance structure with defined escalation paths and d…" at bounding box center [377, 174] width 0 height 8
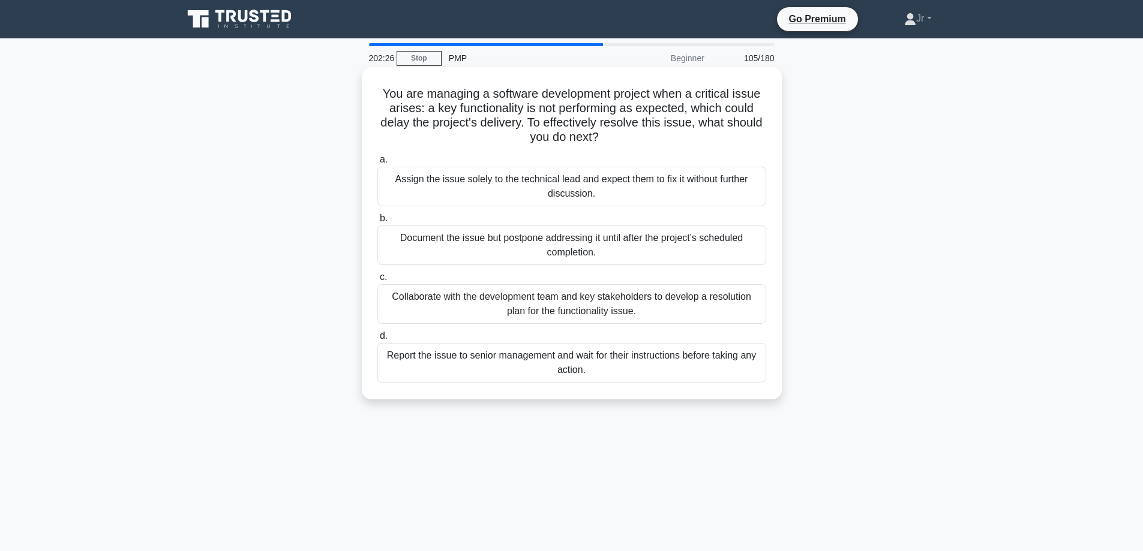
click at [678, 305] on div "Collaborate with the development team and key stakeholders to develop a resolut…" at bounding box center [571, 304] width 389 height 40
click at [377, 281] on input "c. Collaborate with the development team and key stakeholders to develop a reso…" at bounding box center [377, 278] width 0 height 8
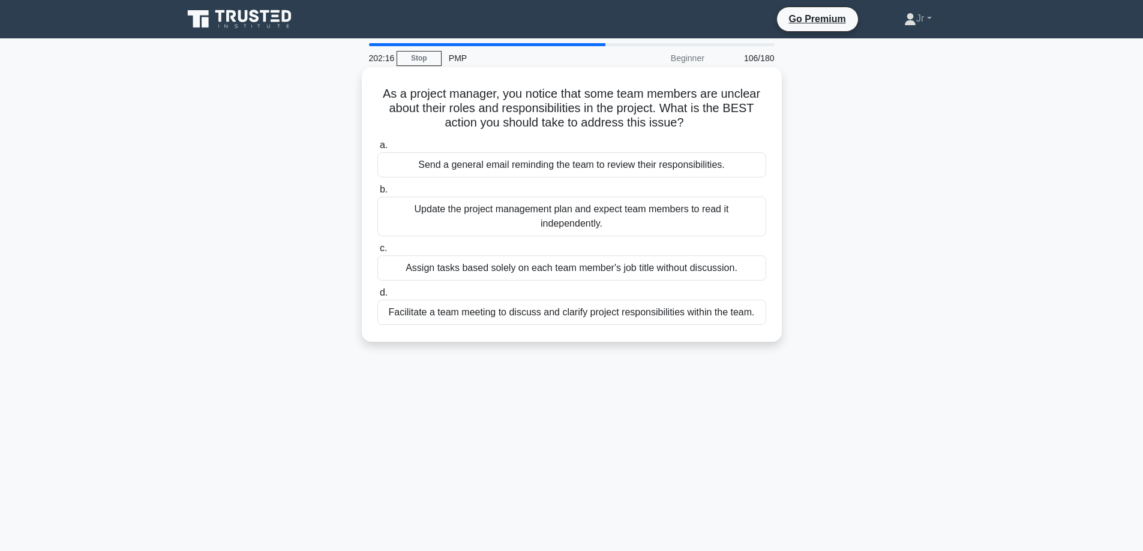
click at [538, 315] on div "Facilitate a team meeting to discuss and clarify project responsibilities withi…" at bounding box center [571, 312] width 389 height 25
click at [377, 297] on input "d. Facilitate a team meeting to discuss and clarify project responsibilities wi…" at bounding box center [377, 293] width 0 height 8
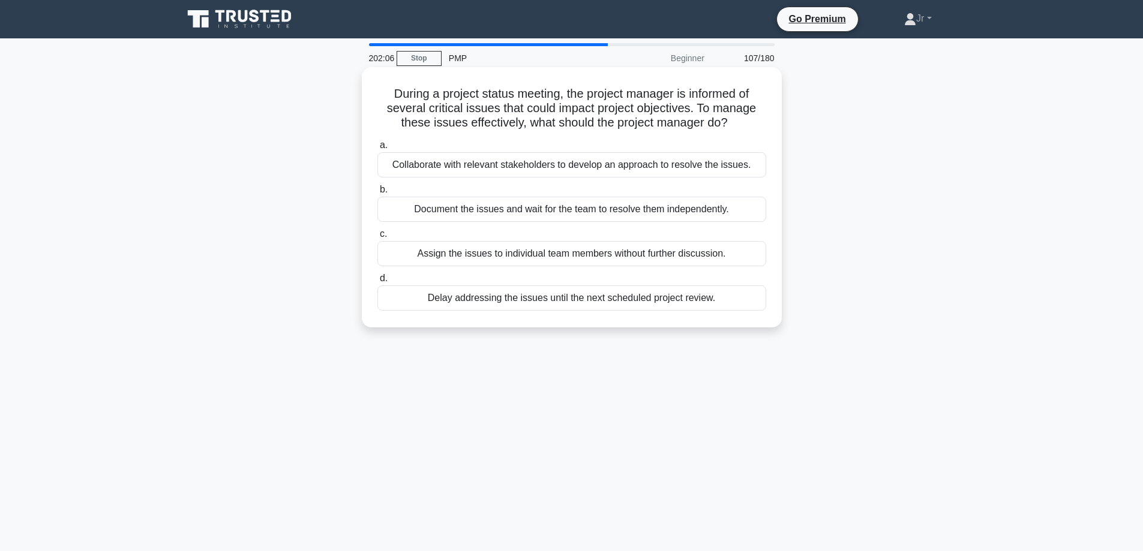
click at [551, 170] on div "Collaborate with relevant stakeholders to develop an approach to resolve the is…" at bounding box center [571, 164] width 389 height 25
click at [377, 149] on input "a. Collaborate with relevant stakeholders to develop an approach to resolve the…" at bounding box center [377, 146] width 0 height 8
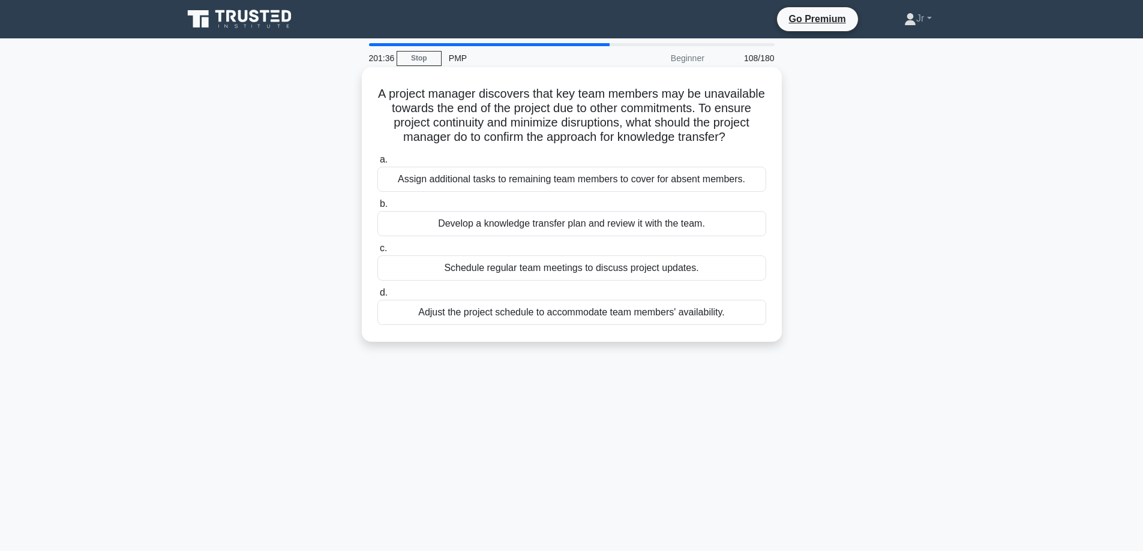
click at [597, 236] on div "Develop a knowledge transfer plan and review it with the team." at bounding box center [571, 223] width 389 height 25
click at [377, 208] on input "b. Develop a knowledge transfer plan and review it with the team." at bounding box center [377, 204] width 0 height 8
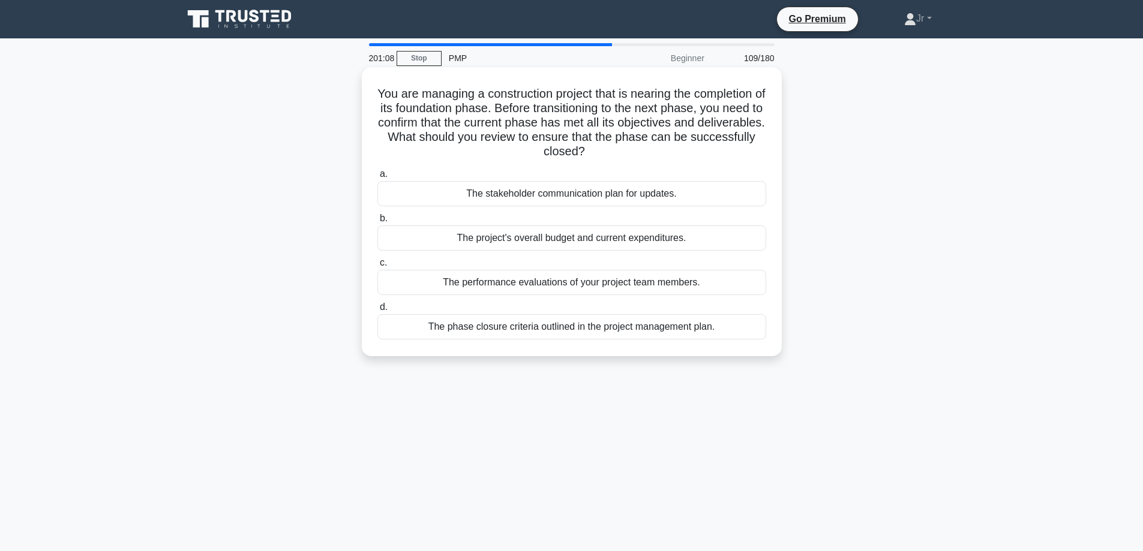
click at [632, 326] on div "The phase closure criteria outlined in the project management plan." at bounding box center [571, 326] width 389 height 25
click at [377, 311] on input "d. The phase closure criteria outlined in the project management plan." at bounding box center [377, 308] width 0 height 8
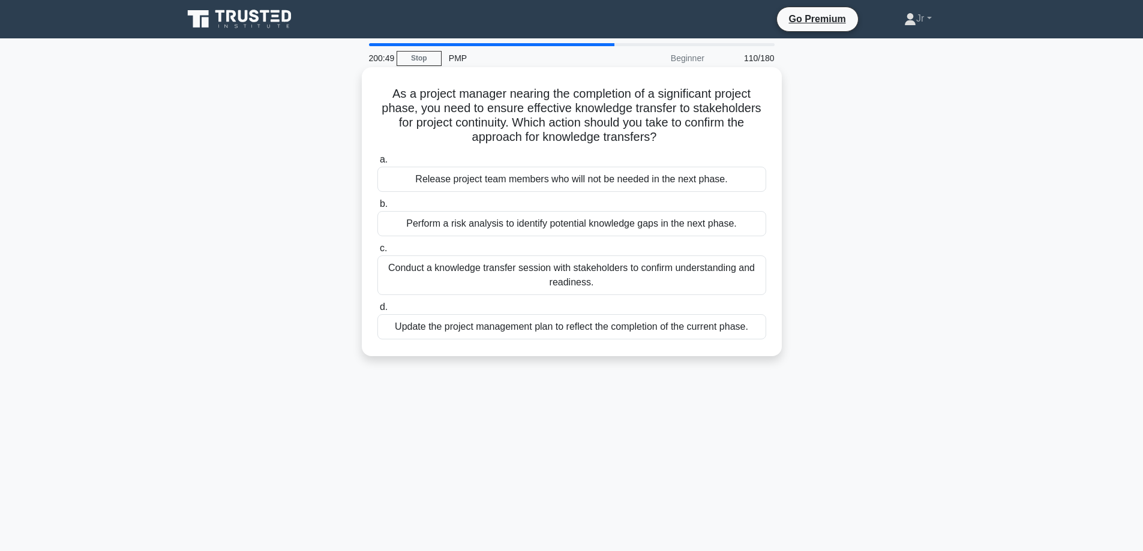
click at [539, 273] on div "Conduct a knowledge transfer session with stakeholders to confirm understanding…" at bounding box center [571, 276] width 389 height 40
click at [377, 253] on input "c. Conduct a knowledge transfer session with stakeholders to confirm understand…" at bounding box center [377, 249] width 0 height 8
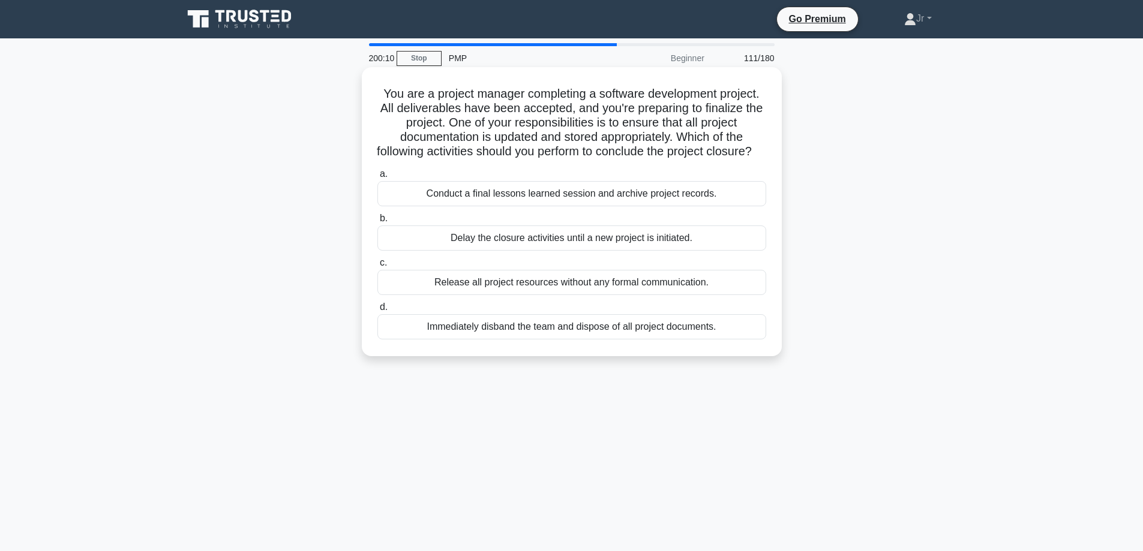
click at [539, 206] on div "Conduct a final lessons learned session and archive project records." at bounding box center [571, 193] width 389 height 25
click at [377, 178] on input "a. Conduct a final lessons learned session and archive project records." at bounding box center [377, 174] width 0 height 8
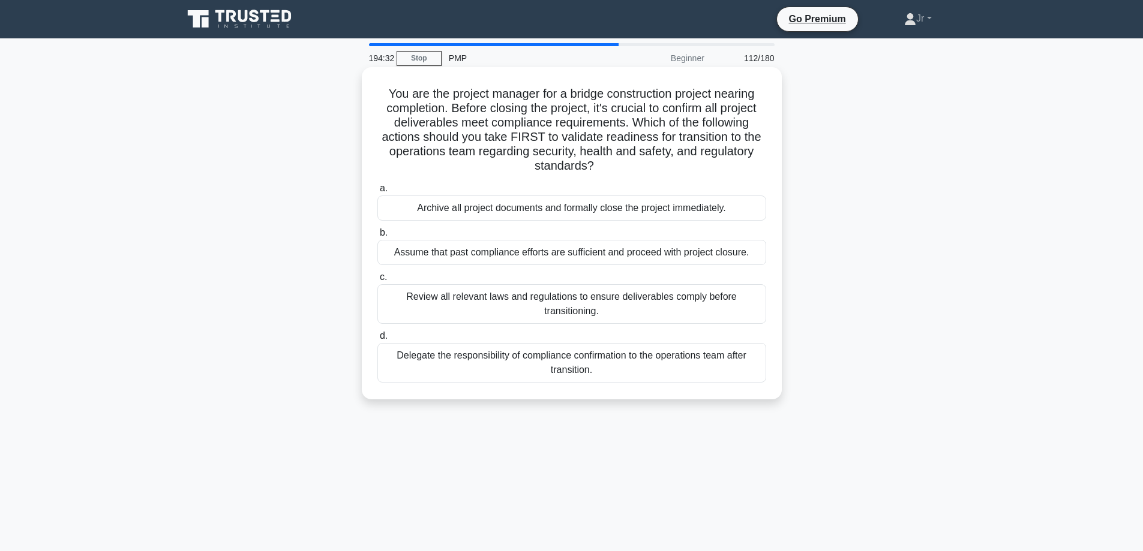
click at [445, 299] on div "Review all relevant laws and regulations to ensure deliverables comply before t…" at bounding box center [571, 304] width 389 height 40
click at [377, 281] on input "c. Review all relevant laws and regulations to ensure deliverables comply befor…" at bounding box center [377, 278] width 0 height 8
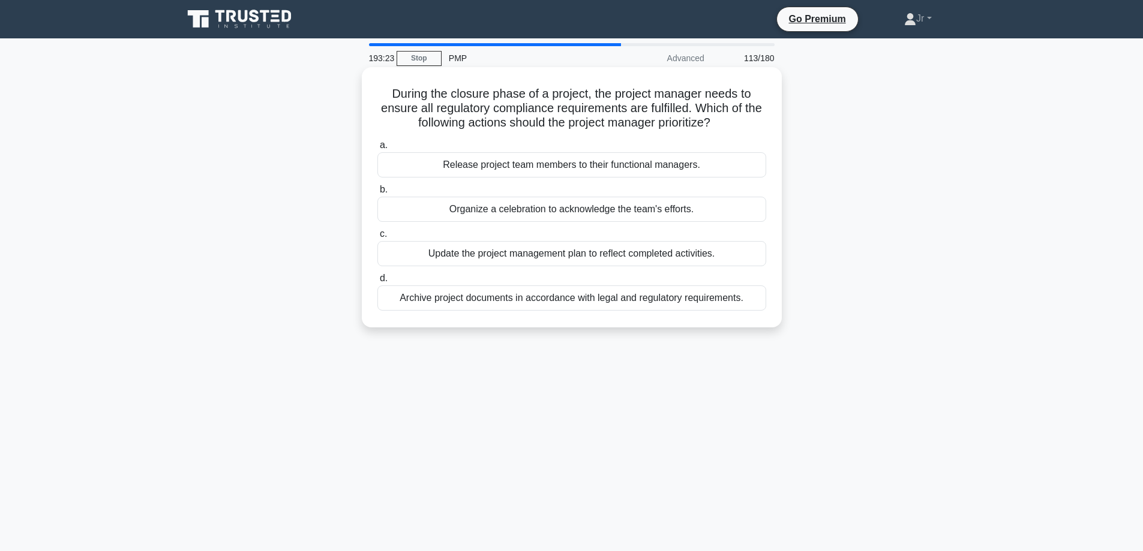
click at [654, 304] on div "Archive project documents in accordance with legal and regulatory requirements." at bounding box center [571, 298] width 389 height 25
click at [377, 283] on input "d. Archive project documents in accordance with legal and regulatory requiremen…" at bounding box center [377, 279] width 0 height 8
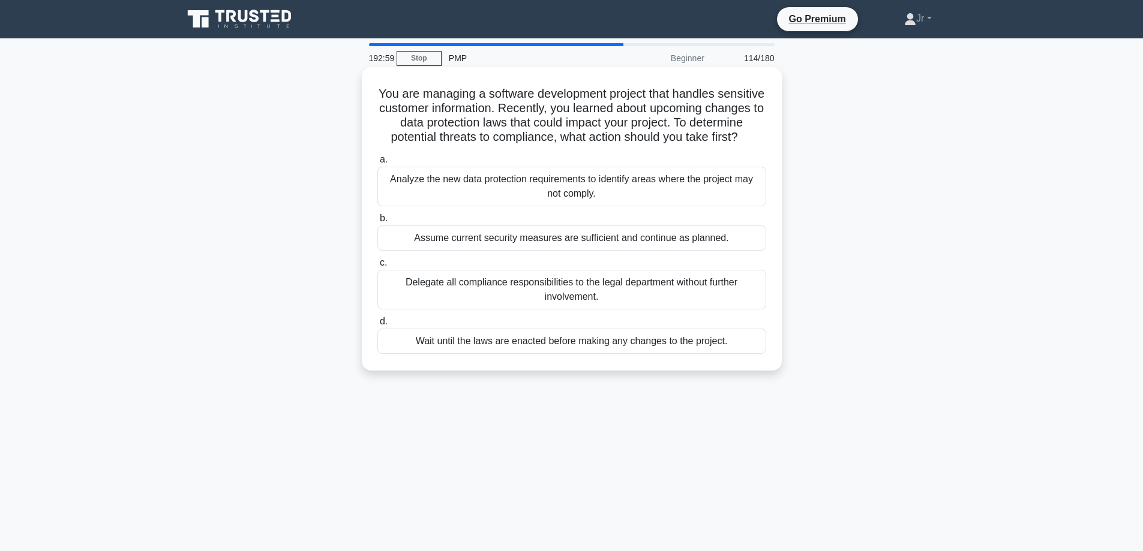
click at [546, 196] on div "Analyze the new data protection requirements to identify areas where the projec…" at bounding box center [571, 187] width 389 height 40
click at [377, 164] on input "a. Analyze the new data protection requirements to identify areas where the pro…" at bounding box center [377, 160] width 0 height 8
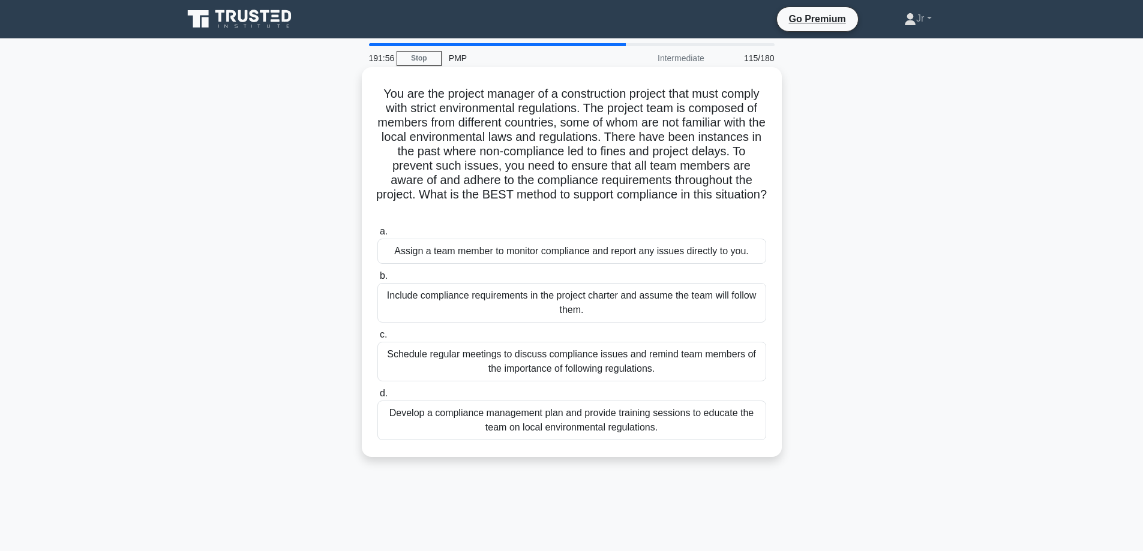
click at [674, 428] on div "Develop a compliance management plan and provide training sessions to educate t…" at bounding box center [571, 421] width 389 height 40
click at [377, 398] on input "d. Develop a compliance management plan and provide training sessions to educat…" at bounding box center [377, 394] width 0 height 8
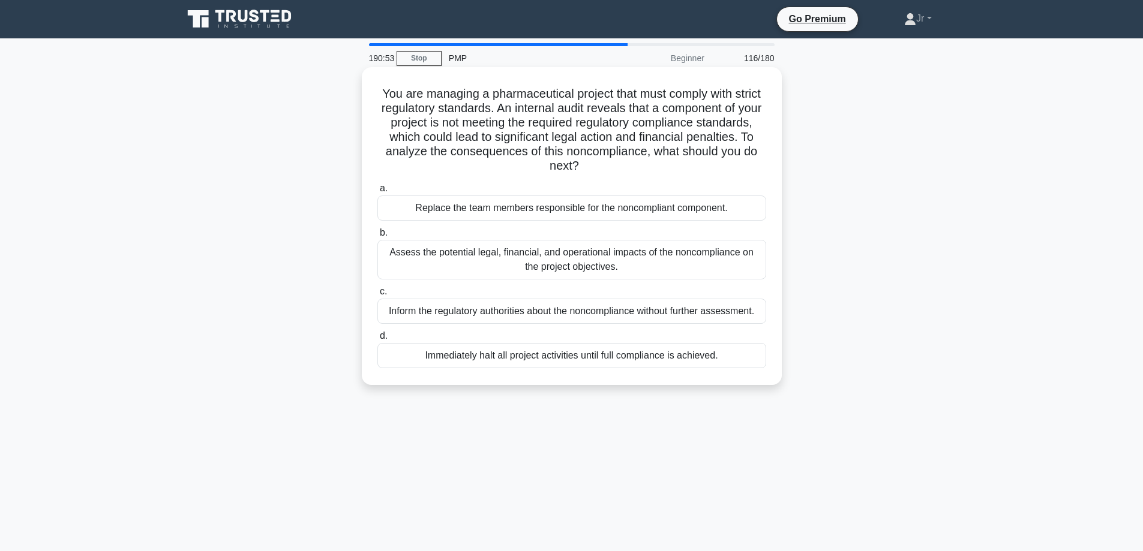
drag, startPoint x: 407, startPoint y: 357, endPoint x: 734, endPoint y: 354, distance: 326.3
click at [734, 354] on div "Immediately halt all project activities until full compliance is achieved." at bounding box center [571, 355] width 389 height 25
copy div "Immediately halt all project activities until full compliance is achieved."
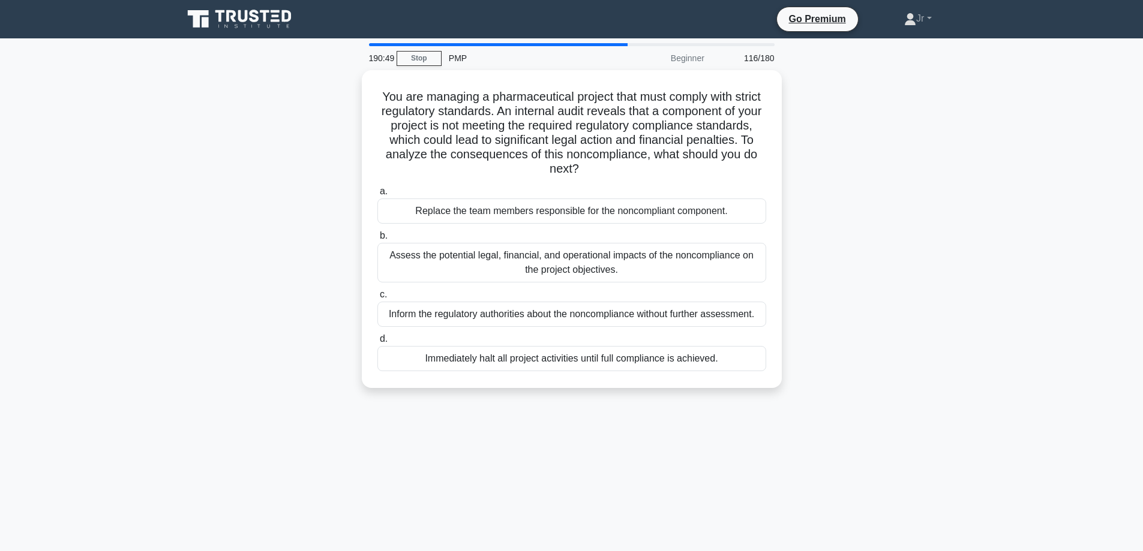
click at [557, 438] on div "190:49 Stop PMP Beginner 116/180 You are managing a pharmaceutical project that…" at bounding box center [572, 343] width 792 height 600
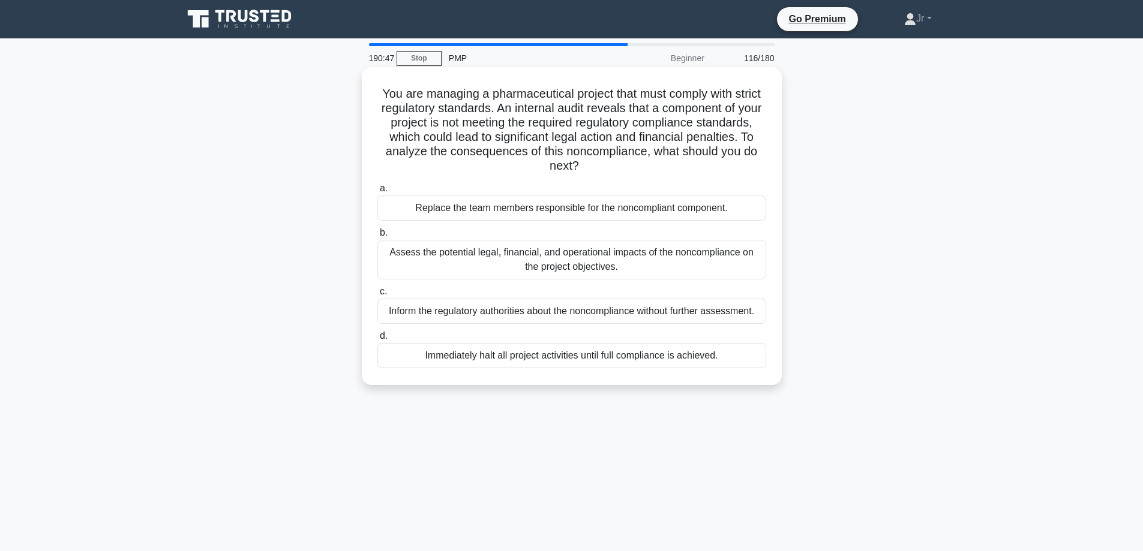
click at [556, 356] on div "Immediately halt all project activities until full compliance is achieved." at bounding box center [571, 355] width 389 height 25
click at [377, 340] on input "d. Immediately halt all project activities until full compliance is achieved." at bounding box center [377, 336] width 0 height 8
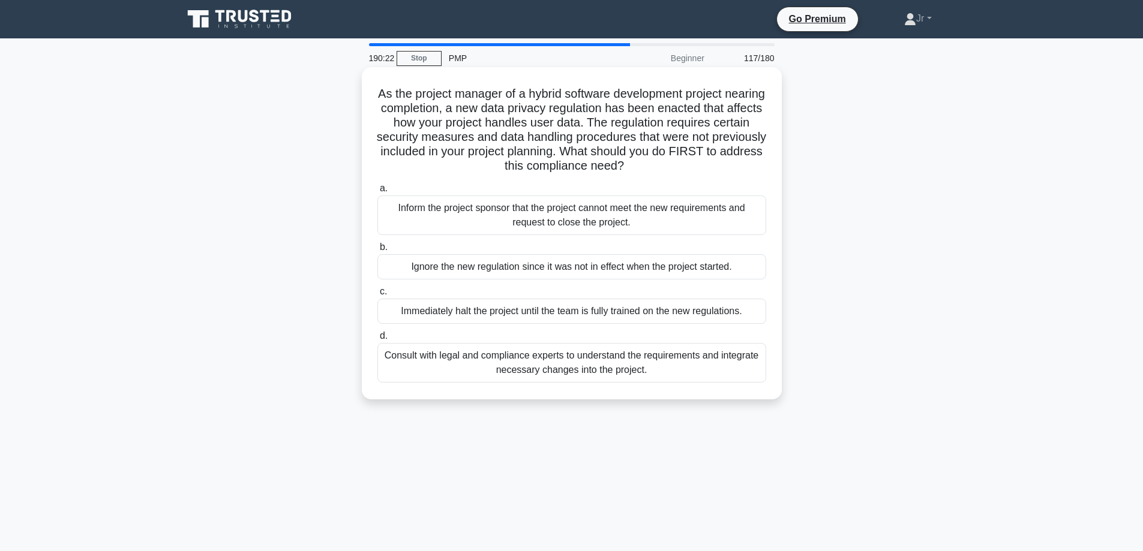
click at [548, 360] on div "Consult with legal and compliance experts to understand the requirements and in…" at bounding box center [571, 363] width 389 height 40
click at [377, 340] on input "d. Consult with legal and compliance experts to understand the requirements and…" at bounding box center [377, 336] width 0 height 8
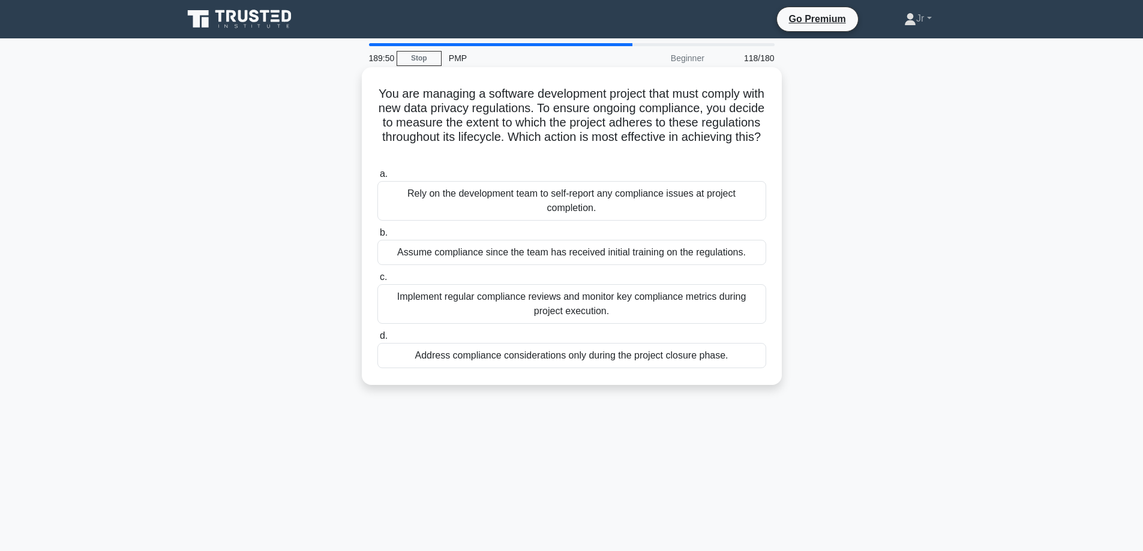
click at [635, 303] on div "Implement regular compliance reviews and monitor key compliance metrics during …" at bounding box center [571, 304] width 389 height 40
click at [377, 281] on input "c. Implement regular compliance reviews and monitor key compliance metrics duri…" at bounding box center [377, 278] width 0 height 8
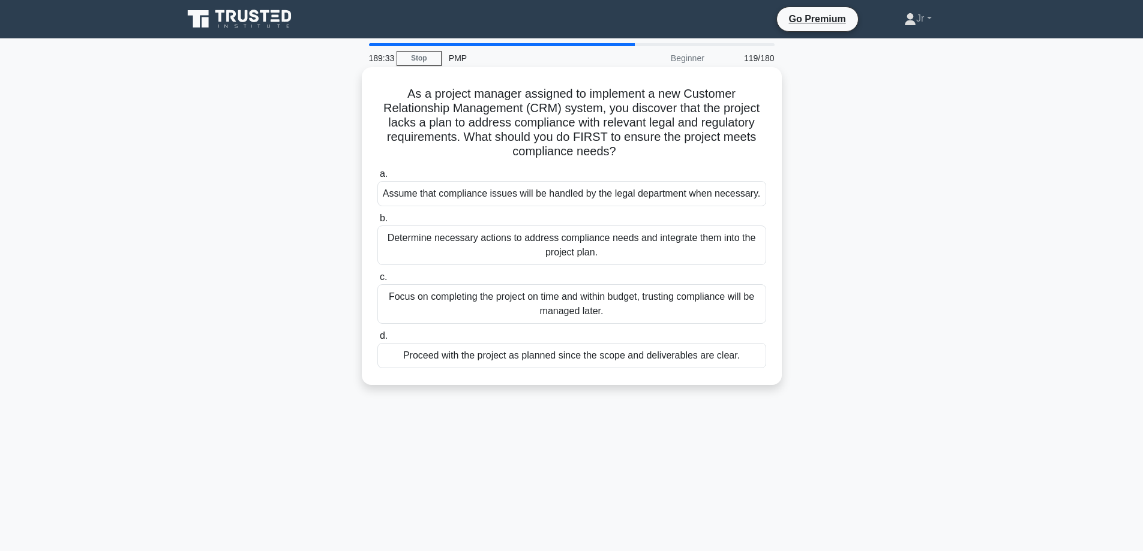
click at [577, 253] on div "Determine necessary actions to address compliance needs and integrate them into…" at bounding box center [571, 246] width 389 height 40
click at [377, 223] on input "b. Determine necessary actions to address compliance needs and integrate them i…" at bounding box center [377, 219] width 0 height 8
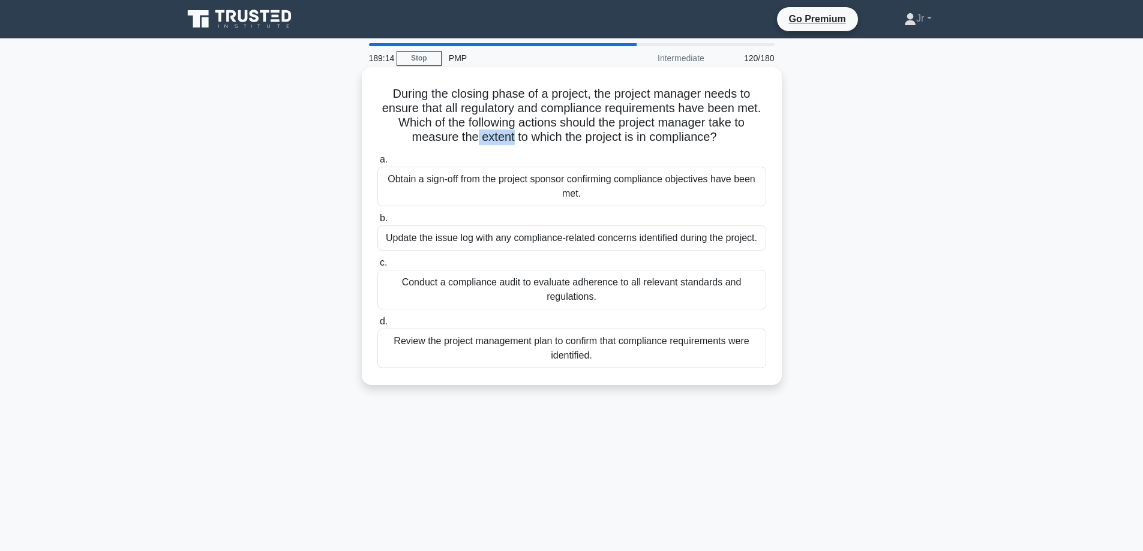
drag, startPoint x: 511, startPoint y: 139, endPoint x: 472, endPoint y: 137, distance: 39.0
click at [472, 137] on h5 "During the closing phase of a project, the project manager needs to ensure that…" at bounding box center [571, 115] width 391 height 59
copy h5 "extent"
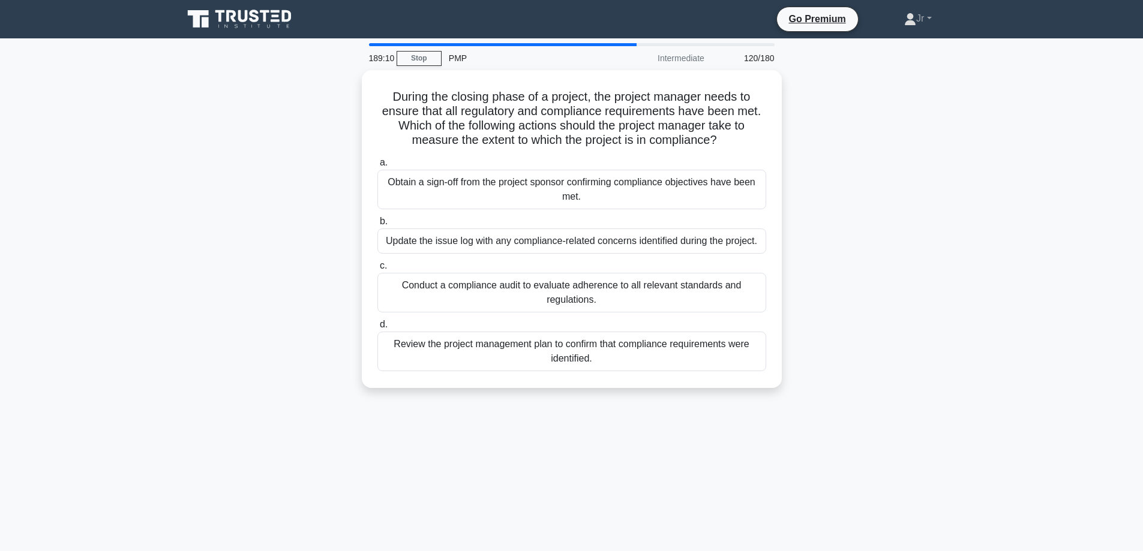
click at [165, 228] on main "189:10 Stop PMP Intermediate 120/180 During the closing phase of a project, the…" at bounding box center [571, 342] width 1143 height 609
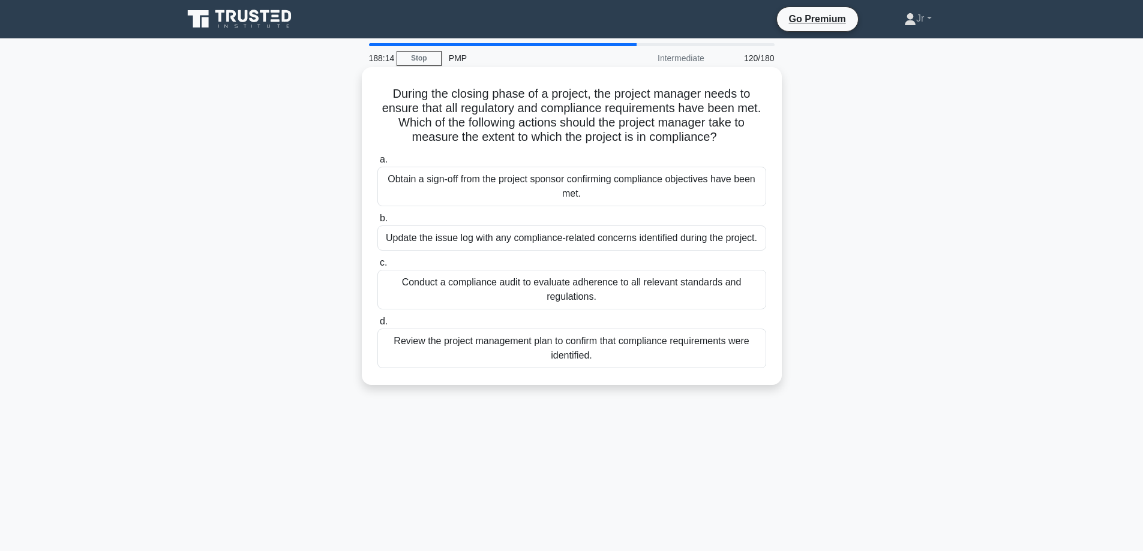
click at [402, 187] on div "Obtain a sign-off from the project sponsor confirming compliance objectives hav…" at bounding box center [571, 187] width 389 height 40
click at [377, 164] on input "a. Obtain a sign-off from the project sponsor confirming compliance objectives …" at bounding box center [377, 160] width 0 height 8
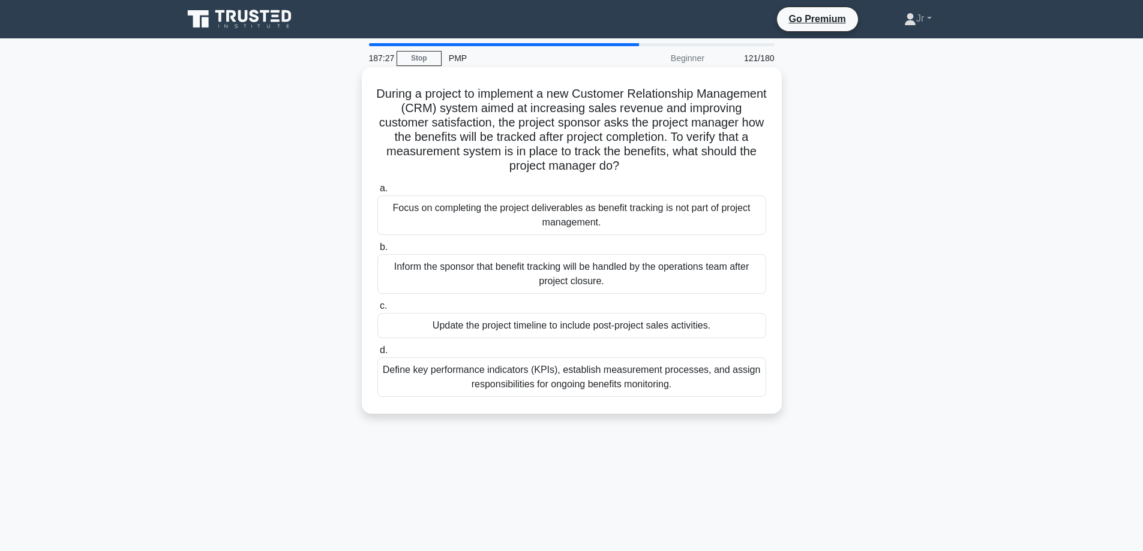
click at [484, 387] on div "Define key performance indicators (KPIs), establish measurement processes, and …" at bounding box center [571, 377] width 389 height 40
click at [377, 354] on input "d. Define key performance indicators (KPIs), establish measurement processes, a…" at bounding box center [377, 351] width 0 height 8
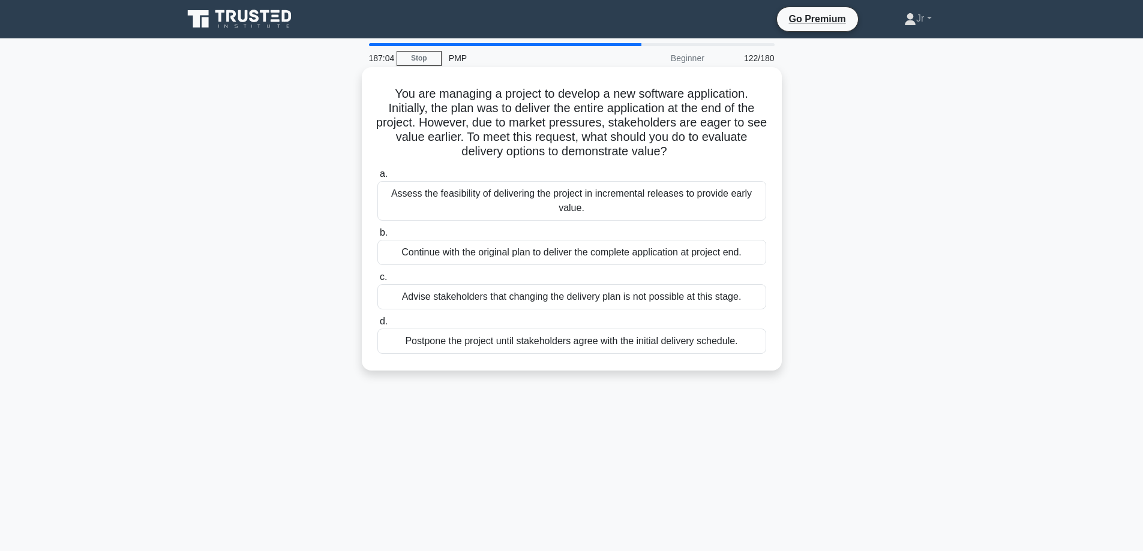
click at [476, 193] on div "Assess the feasibility of delivering the project in incremental releases to pro…" at bounding box center [571, 201] width 389 height 40
click at [377, 178] on input "a. Assess the feasibility of delivering the project in incremental releases to …" at bounding box center [377, 174] width 0 height 8
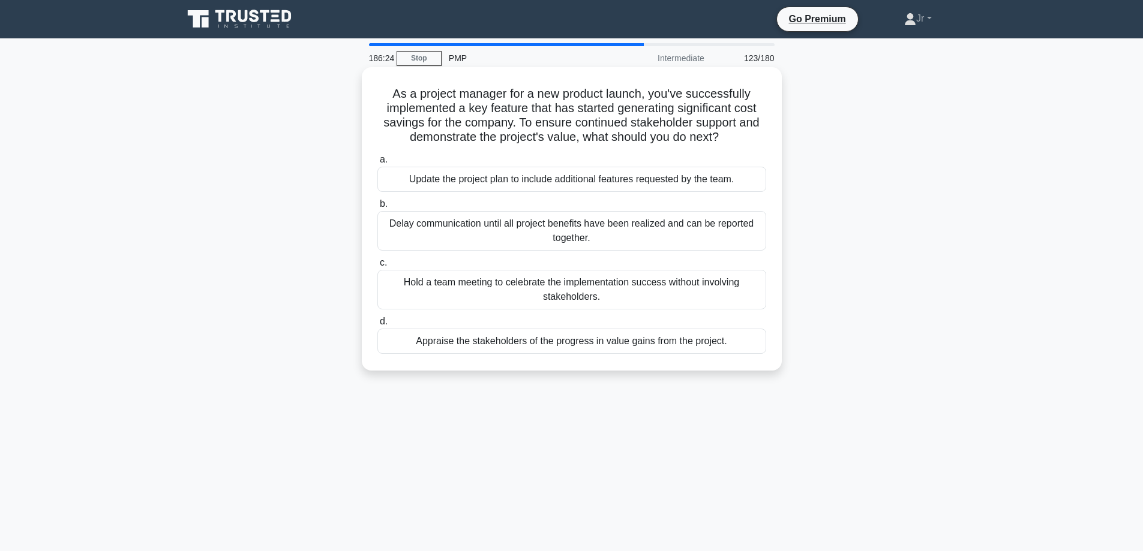
click at [623, 346] on div "Appraise the stakeholders of the progress in value gains from the project." at bounding box center [571, 341] width 389 height 25
click at [377, 326] on input "d. Appraise the stakeholders of the progress in value gains from the project." at bounding box center [377, 322] width 0 height 8
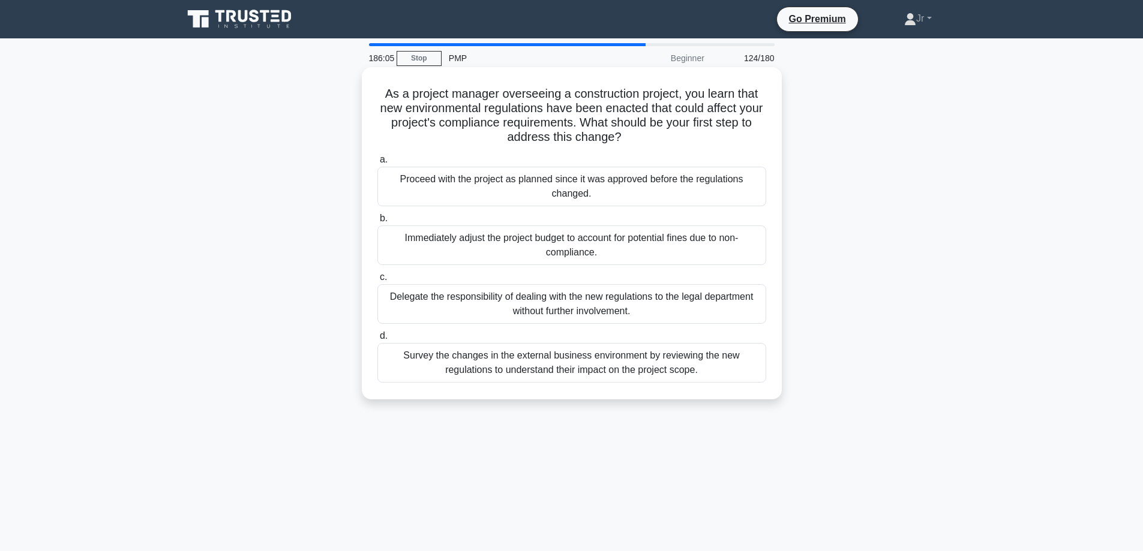
click at [563, 364] on div "Survey the changes in the external business environment by reviewing the new re…" at bounding box center [571, 363] width 389 height 40
click at [377, 340] on input "d. Survey the changes in the external business environment by reviewing the new…" at bounding box center [377, 336] width 0 height 8
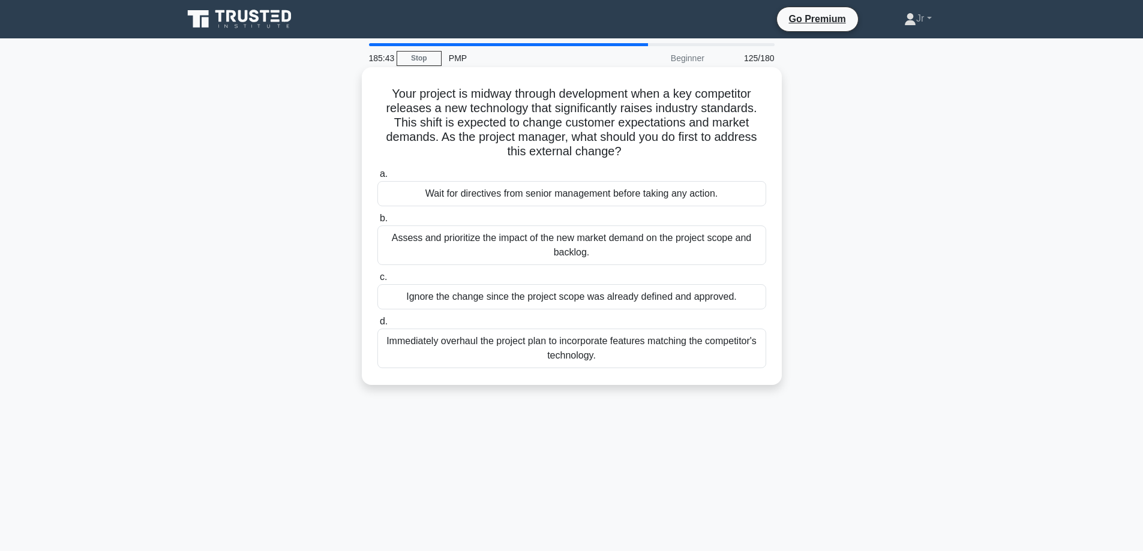
click at [729, 248] on div "Assess and prioritize the impact of the new market demand on the project scope …" at bounding box center [571, 246] width 389 height 40
click at [377, 223] on input "b. Assess and prioritize the impact of the new market demand on the project sco…" at bounding box center [377, 219] width 0 height 8
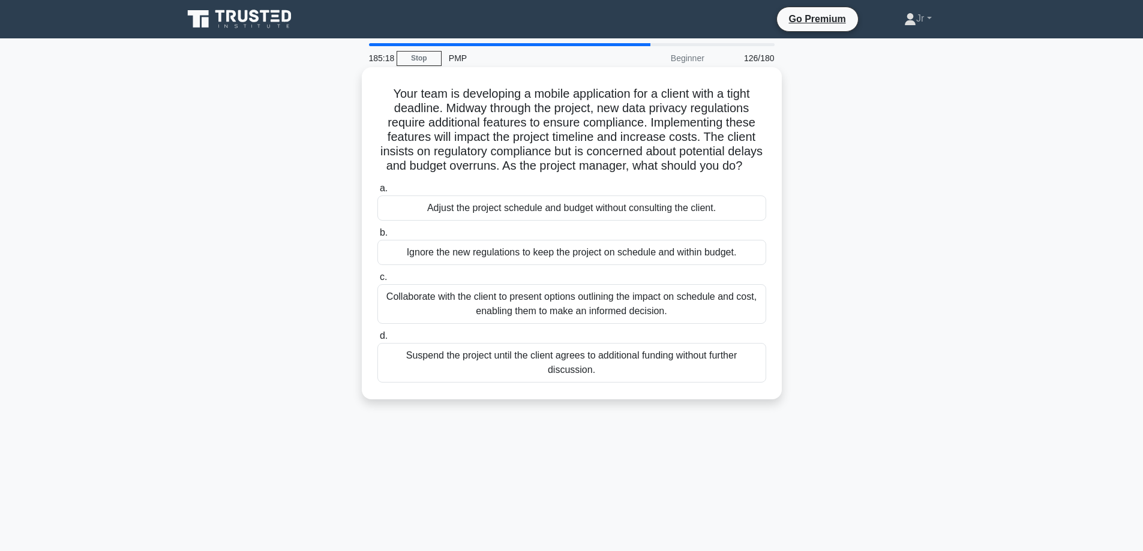
click at [695, 321] on div "Collaborate with the client to present options outlining the impact on schedule…" at bounding box center [571, 304] width 389 height 40
click at [377, 281] on input "c. Collaborate with the client to present options outlining the impact on sched…" at bounding box center [377, 278] width 0 height 8
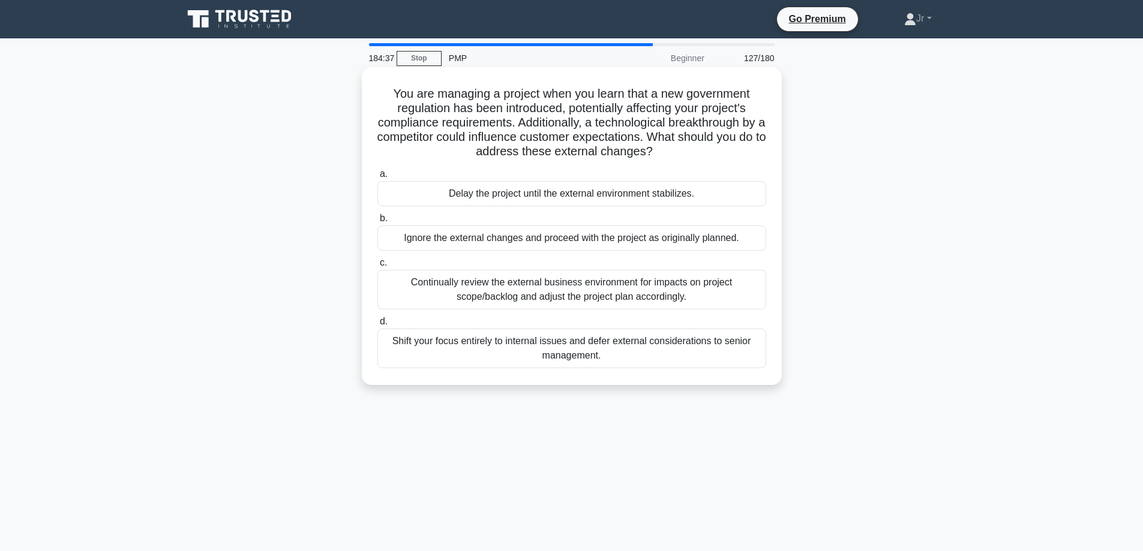
click at [688, 284] on div "Continually review the external business environment for impacts on project sco…" at bounding box center [571, 290] width 389 height 40
click at [377, 267] on input "c. Continually review the external business environment for impacts on project …" at bounding box center [377, 263] width 0 height 8
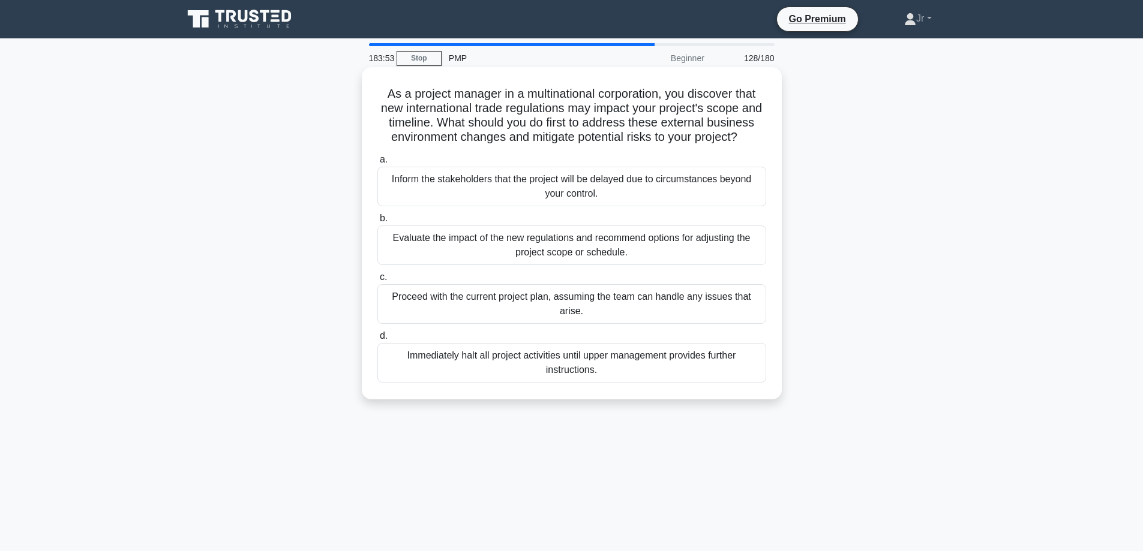
click at [705, 255] on div "Evaluate the impact of the new regulations and recommend options for adjusting …" at bounding box center [571, 246] width 389 height 40
click at [377, 223] on input "b. Evaluate the impact of the new regulations and recommend options for adjusti…" at bounding box center [377, 219] width 0 height 8
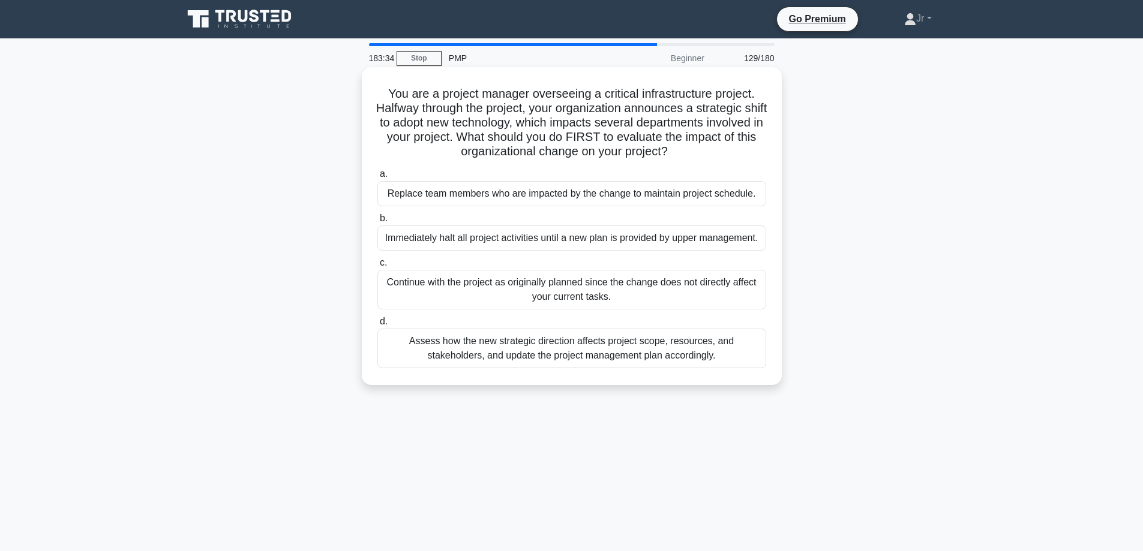
click at [540, 359] on div "Assess how the new strategic direction affects project scope, resources, and st…" at bounding box center [571, 349] width 389 height 40
click at [377, 326] on input "d. Assess how the new strategic direction affects project scope, resources, and…" at bounding box center [377, 322] width 0 height 8
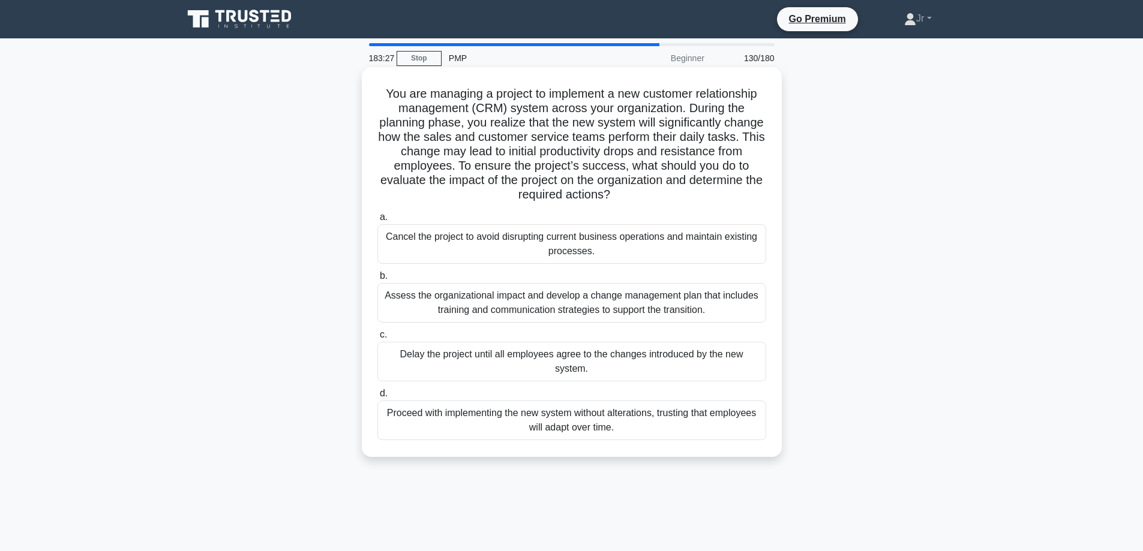
click at [544, 309] on div "Assess the organizational impact and develop a change management plan that incl…" at bounding box center [571, 303] width 389 height 40
click at [377, 280] on input "b. Assess the organizational impact and develop a change management plan that i…" at bounding box center [377, 276] width 0 height 8
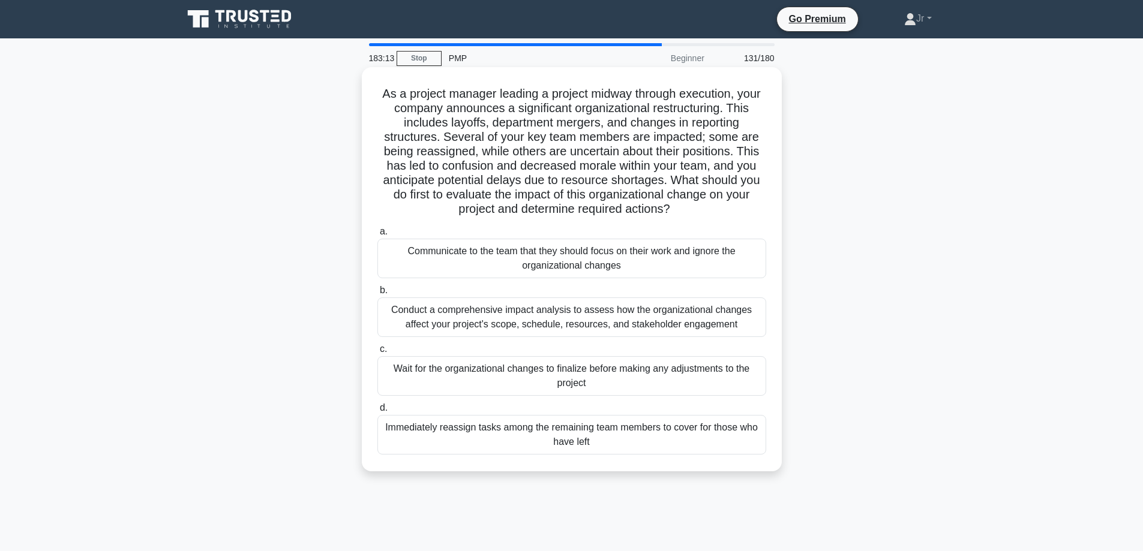
click at [546, 308] on div "Conduct a comprehensive impact analysis to assess how the organizational change…" at bounding box center [571, 318] width 389 height 40
click at [377, 295] on input "b. Conduct a comprehensive impact analysis to assess how the organizational cha…" at bounding box center [377, 291] width 0 height 8
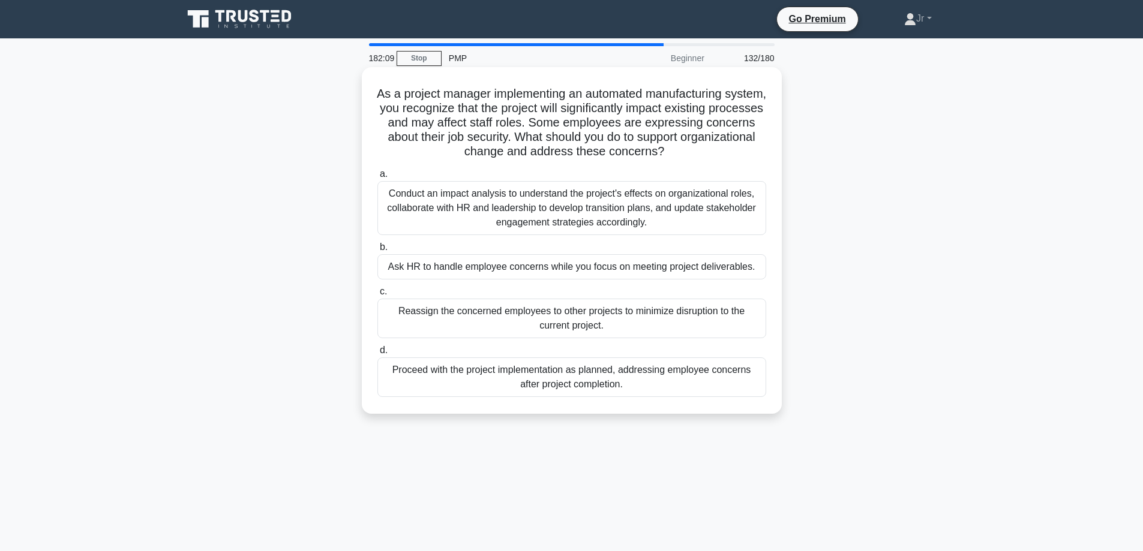
click at [624, 204] on div "Conduct an impact analysis to understand the project's effects on organizationa…" at bounding box center [571, 208] width 389 height 54
click at [377, 178] on input "a. Conduct an impact analysis to understand the project's effects on organizati…" at bounding box center [377, 174] width 0 height 8
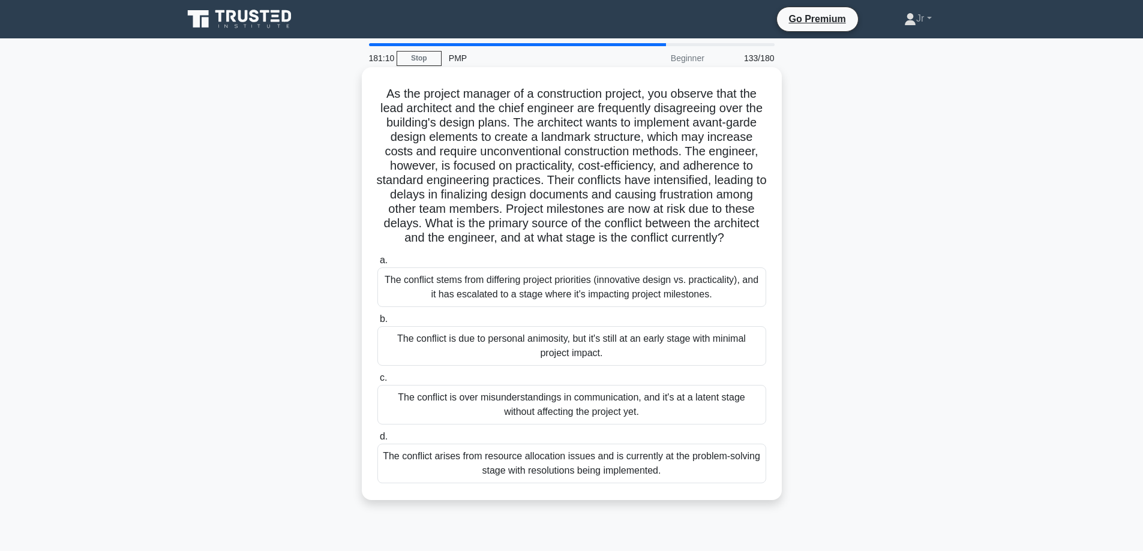
click at [628, 293] on div "The conflict stems from differing project priorities (innovative design vs. pra…" at bounding box center [571, 288] width 389 height 40
click at [377, 265] on input "a. The conflict stems from differing project priorities (innovative design vs. …" at bounding box center [377, 261] width 0 height 8
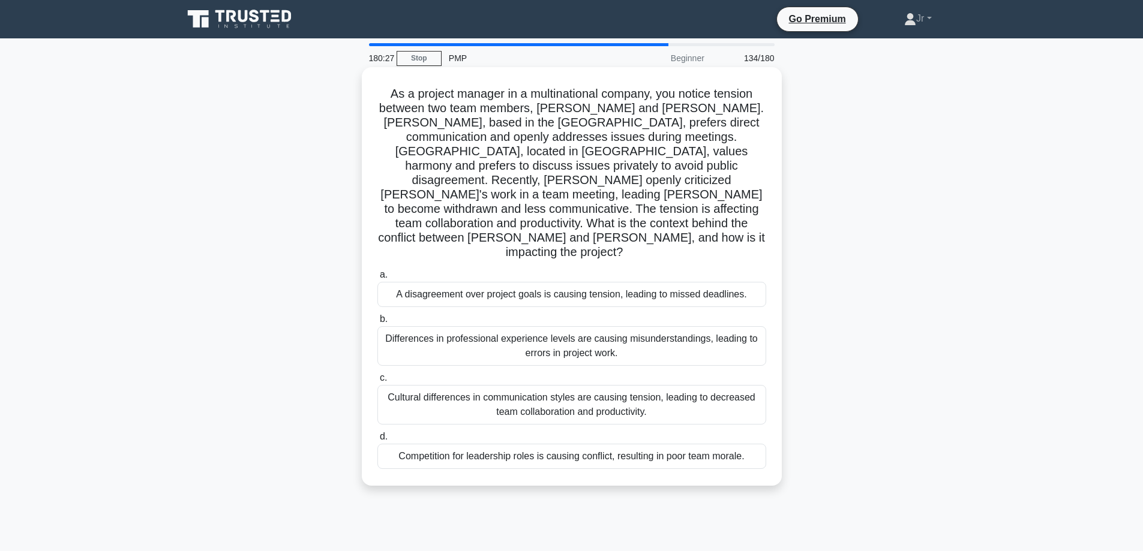
click at [636, 385] on div "Cultural differences in communication styles are causing tension, leading to de…" at bounding box center [571, 405] width 389 height 40
click at [377, 379] on input "c. Cultural differences in communication styles are causing tension, leading to…" at bounding box center [377, 378] width 0 height 8
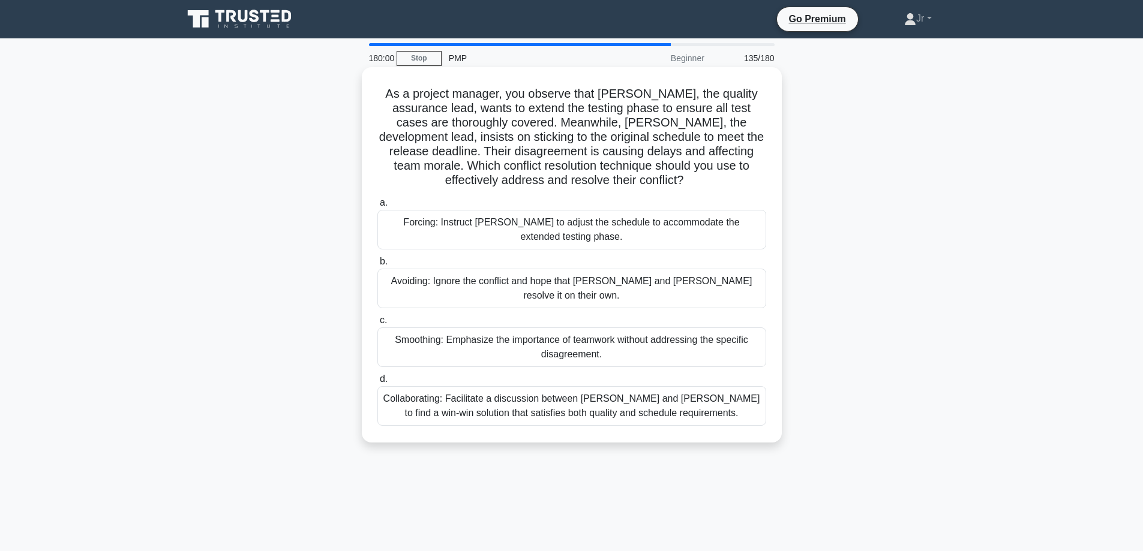
click at [612, 393] on div "Collaborating: Facilitate a discussion between Karen and Tom to find a win-win …" at bounding box center [571, 406] width 389 height 40
click at [377, 383] on input "d. Collaborating: Facilitate a discussion between Karen and Tom to find a win-w…" at bounding box center [377, 379] width 0 height 8
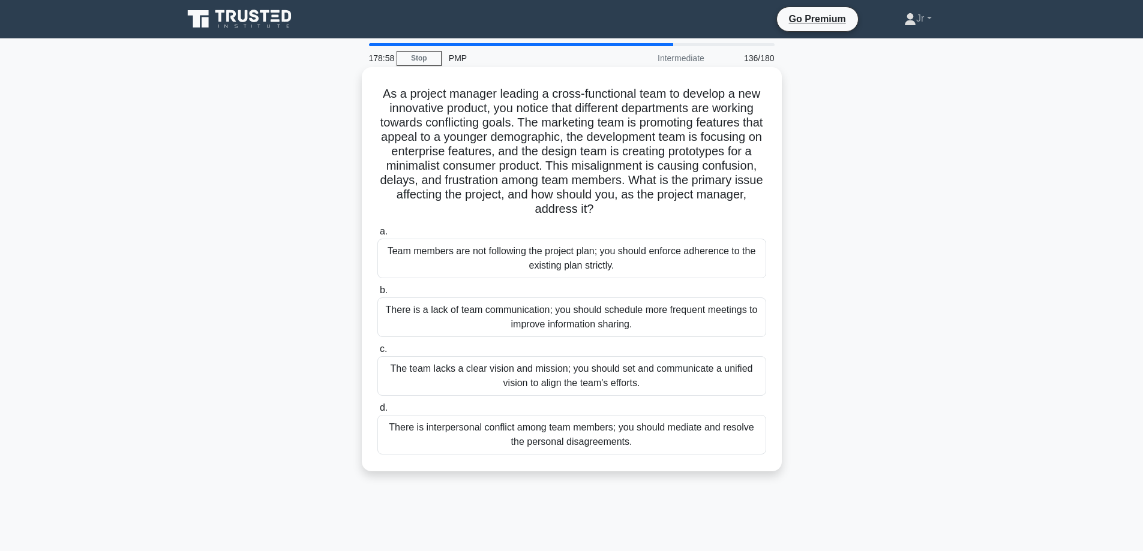
click at [659, 383] on div "The team lacks a clear vision and mission; you should set and communicate a uni…" at bounding box center [571, 376] width 389 height 40
click at [377, 353] on input "c. The team lacks a clear vision and mission; you should set and communicate a …" at bounding box center [377, 349] width 0 height 8
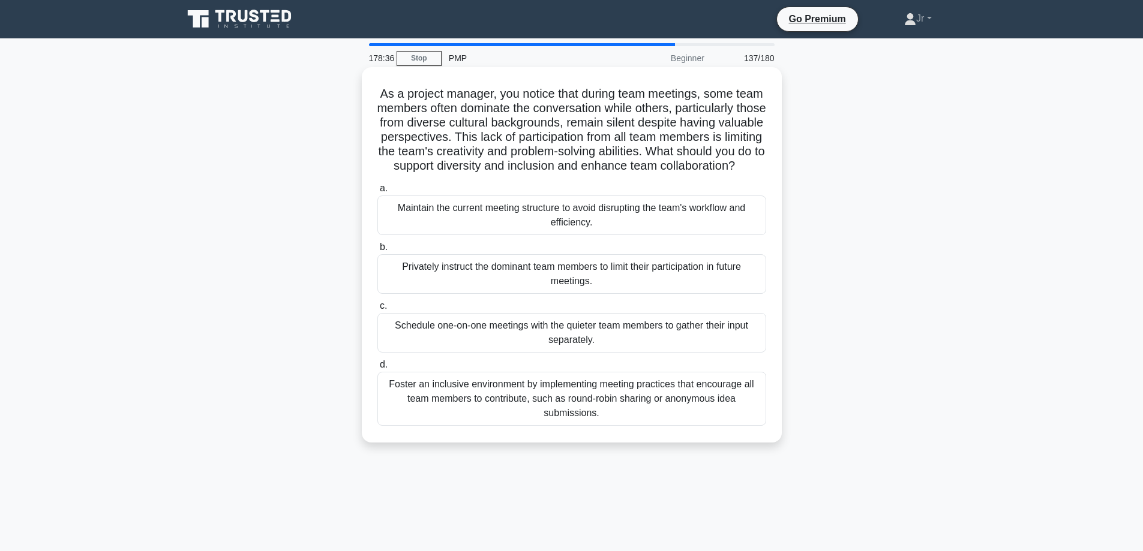
click at [593, 412] on div "Foster an inclusive environment by implementing meeting practices that encourag…" at bounding box center [571, 399] width 389 height 54
click at [377, 369] on input "d. Foster an inclusive environment by implementing meeting practices that encou…" at bounding box center [377, 365] width 0 height 8
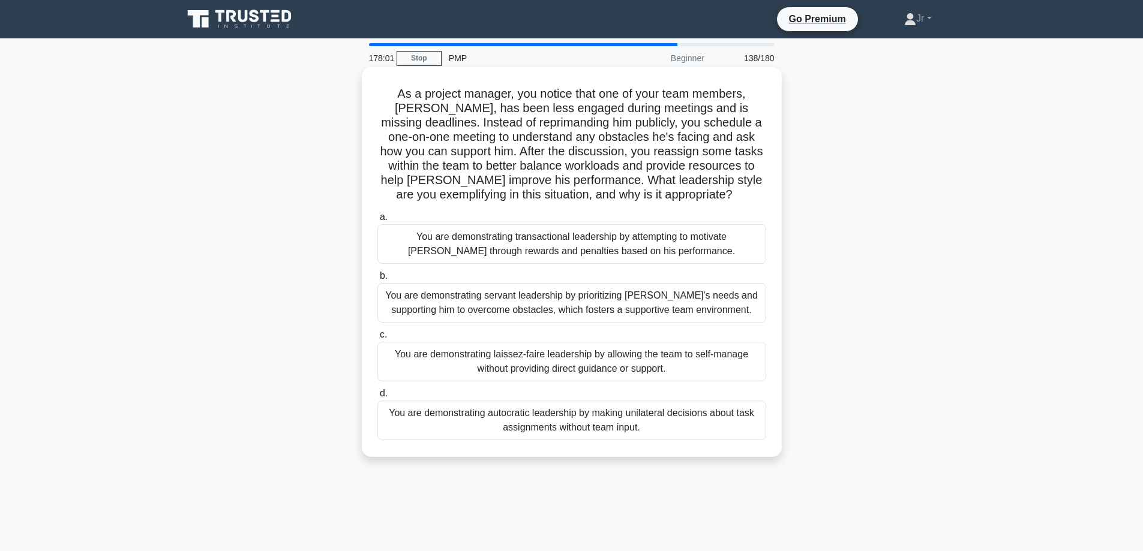
click at [689, 295] on div "You are demonstrating servant leadership by prioritizing James's needs and supp…" at bounding box center [571, 303] width 389 height 40
click at [377, 280] on input "b. You are demonstrating servant leadership by prioritizing James's needs and s…" at bounding box center [377, 276] width 0 height 8
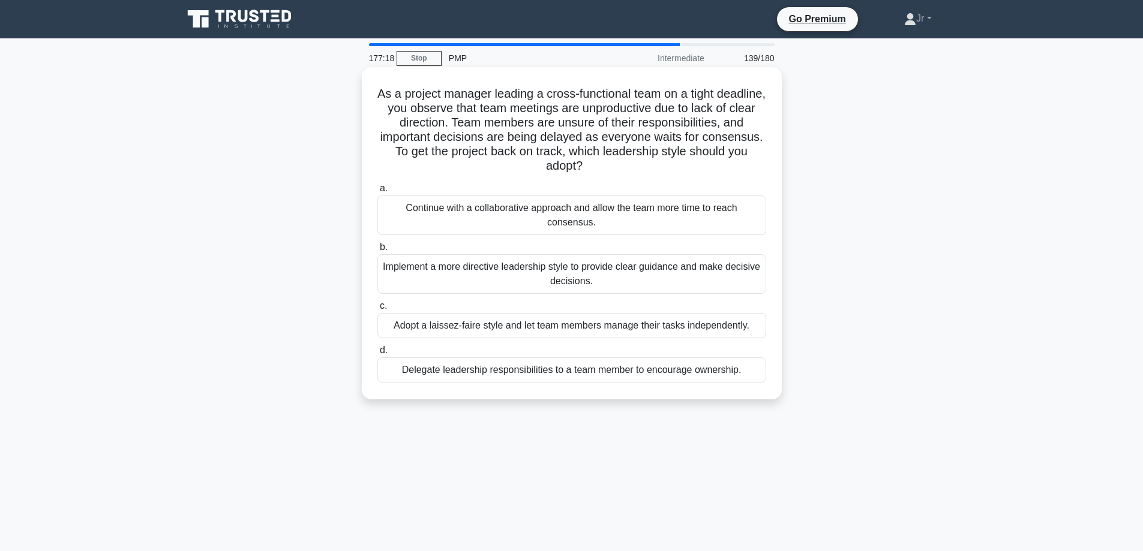
click at [636, 272] on div "Implement a more directive leadership style to provide clear guidance and make …" at bounding box center [571, 274] width 389 height 40
click at [377, 251] on input "b. Implement a more directive leadership style to provide clear guidance and ma…" at bounding box center [377, 248] width 0 height 8
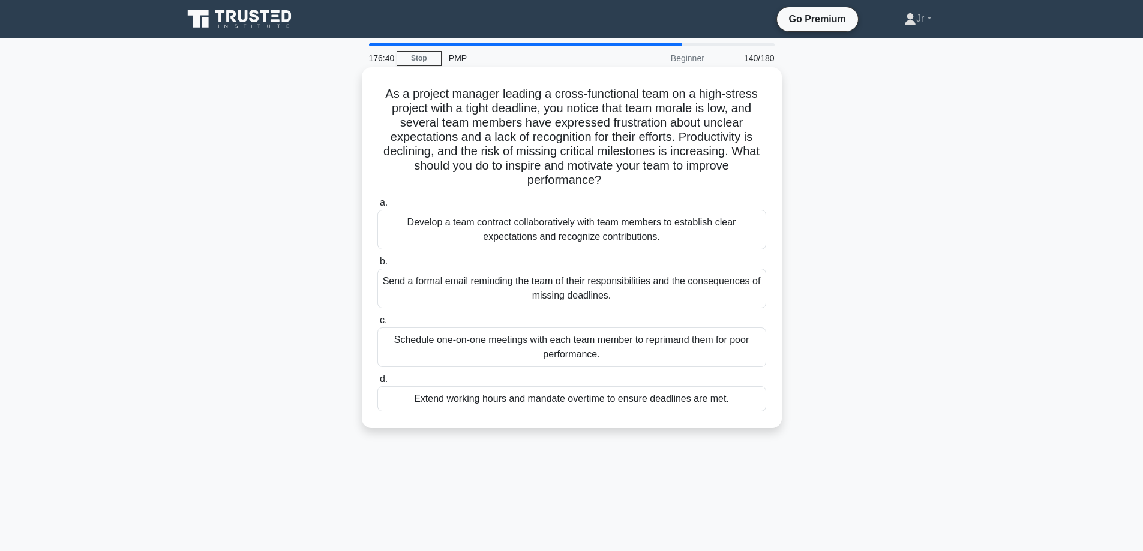
click at [718, 235] on div "Develop a team contract collaboratively with team members to establish clear ex…" at bounding box center [571, 230] width 389 height 40
click at [377, 207] on input "a. Develop a team contract collaboratively with team members to establish clear…" at bounding box center [377, 203] width 0 height 8
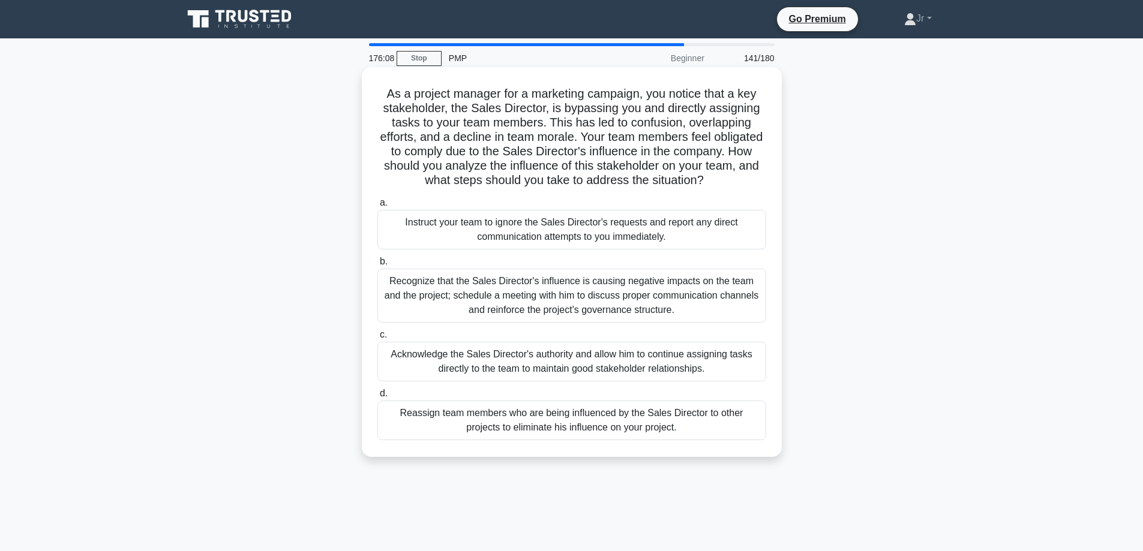
click at [589, 298] on div "Recognize that the Sales Director's influence is causing negative impacts on th…" at bounding box center [571, 296] width 389 height 54
click at [377, 266] on input "b. Recognize that the Sales Director's influence is causing negative impacts on…" at bounding box center [377, 262] width 0 height 8
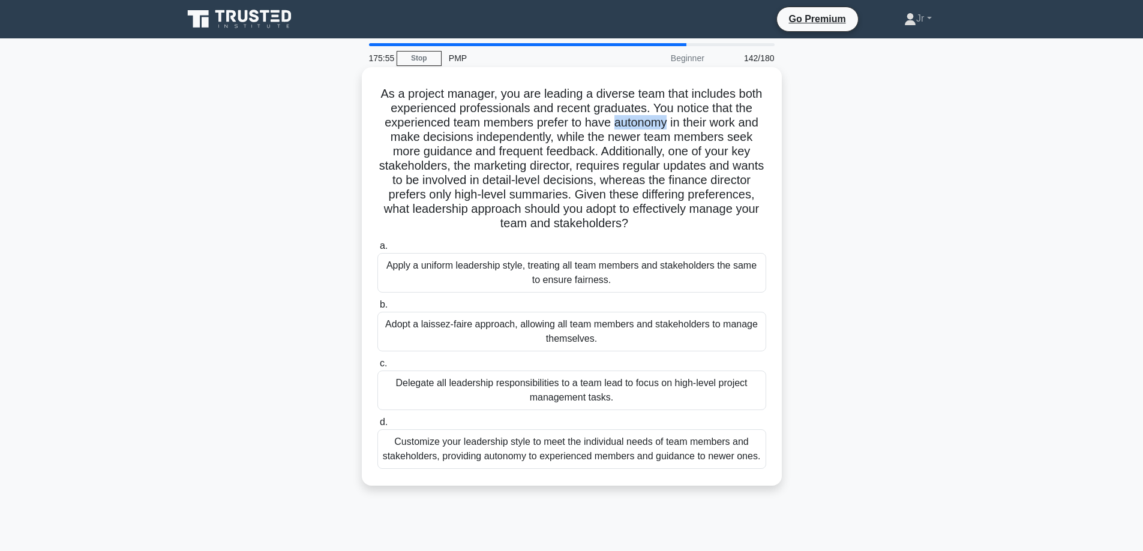
drag, startPoint x: 612, startPoint y: 122, endPoint x: 669, endPoint y: 129, distance: 57.4
click at [669, 129] on h5 "As a project manager, you are leading a diverse team that includes both experie…" at bounding box center [571, 158] width 391 height 145
copy h5 "autonomy"
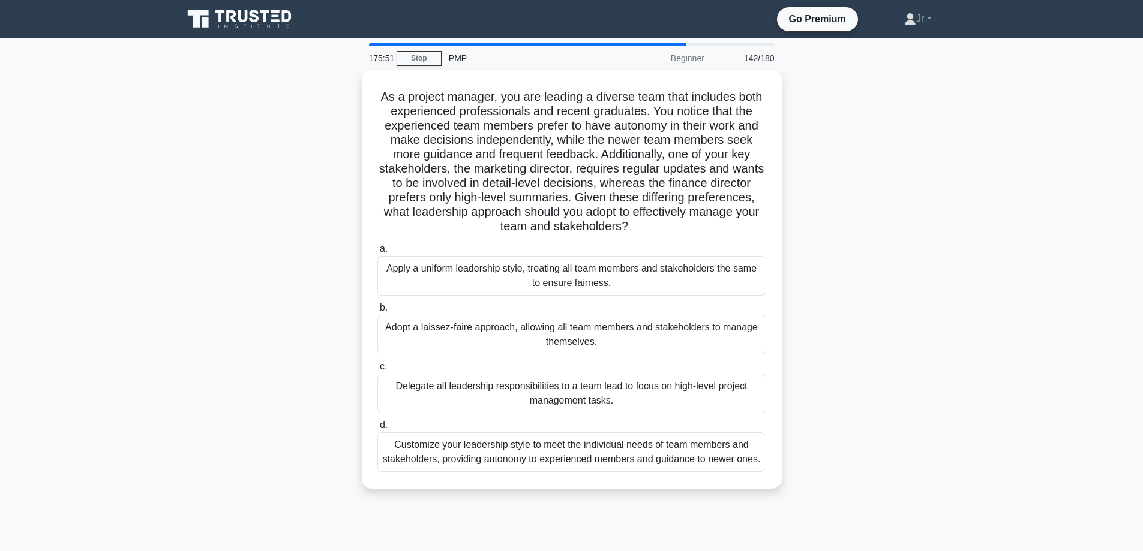
click at [169, 157] on main "175:51 Stop PMP Beginner 142/180 As a project manager, you are leading a divers…" at bounding box center [571, 342] width 1143 height 609
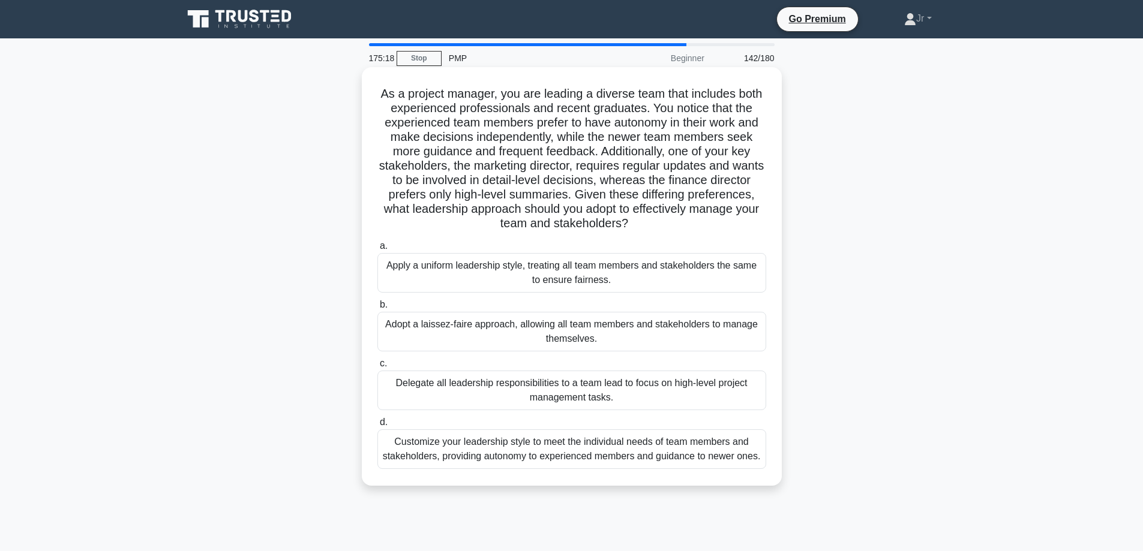
click at [488, 452] on div "Customize your leadership style to meet the individual needs of team members an…" at bounding box center [571, 449] width 389 height 40
click at [377, 426] on input "d. Customize your leadership style to meet the individual needs of team members…" at bounding box center [377, 423] width 0 height 8
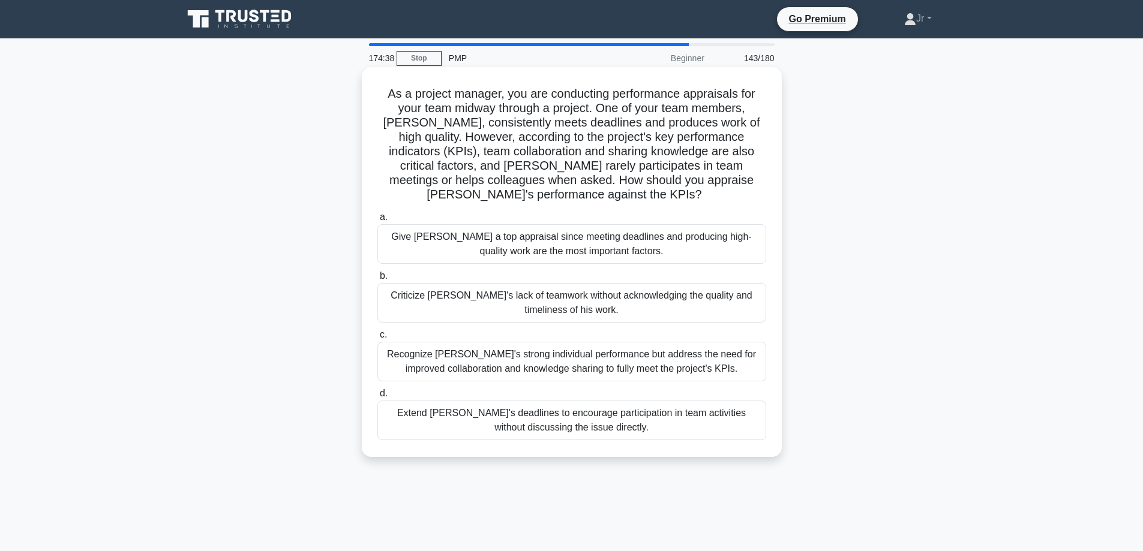
click at [579, 362] on div "Recognize Alex's strong individual performance but address the need for improve…" at bounding box center [571, 362] width 389 height 40
click at [377, 339] on input "c. Recognize Alex's strong individual performance but address the need for impr…" at bounding box center [377, 335] width 0 height 8
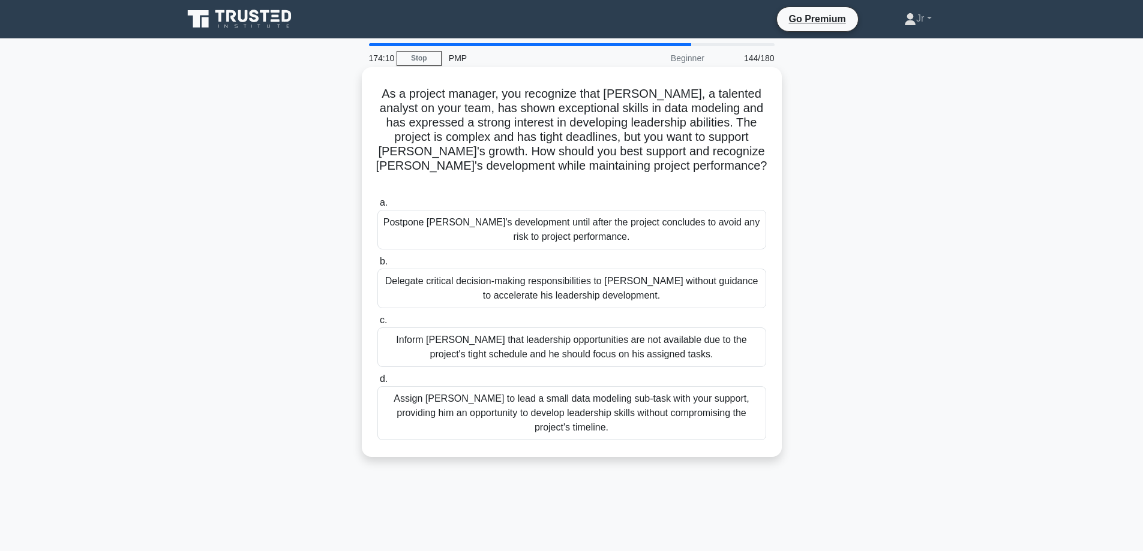
click at [582, 389] on div "Assign Daniel to lead a small data modeling sub-task with your support, providi…" at bounding box center [571, 413] width 389 height 54
click at [377, 383] on input "d. Assign Daniel to lead a small data modeling sub-task with your support, prov…" at bounding box center [377, 379] width 0 height 8
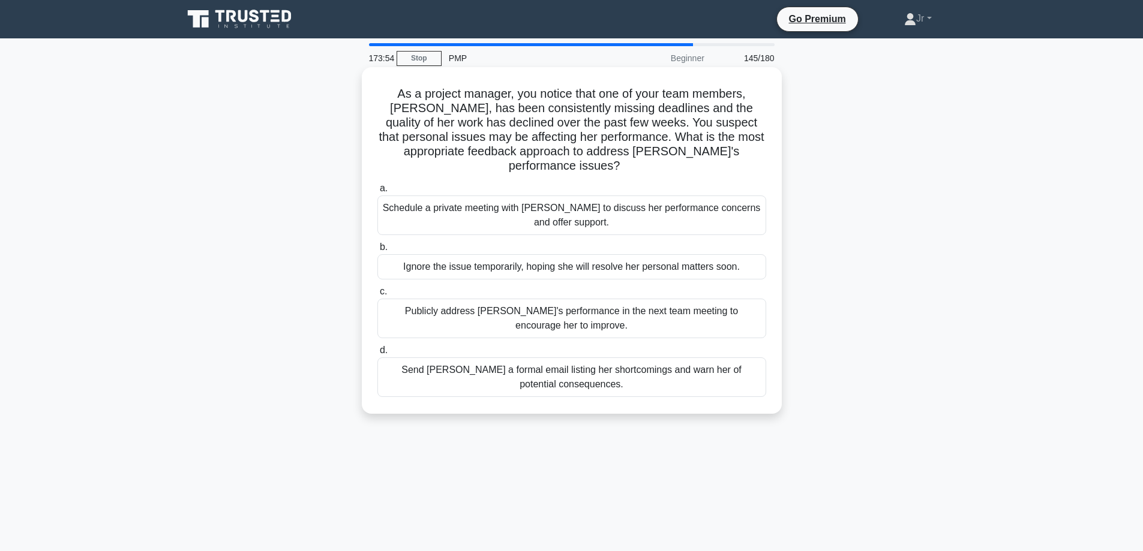
click at [713, 212] on div "Schedule a private meeting with Emily to discuss her performance concerns and o…" at bounding box center [571, 216] width 389 height 40
click at [377, 193] on input "a. Schedule a private meeting with Emily to discuss her performance concerns an…" at bounding box center [377, 189] width 0 height 8
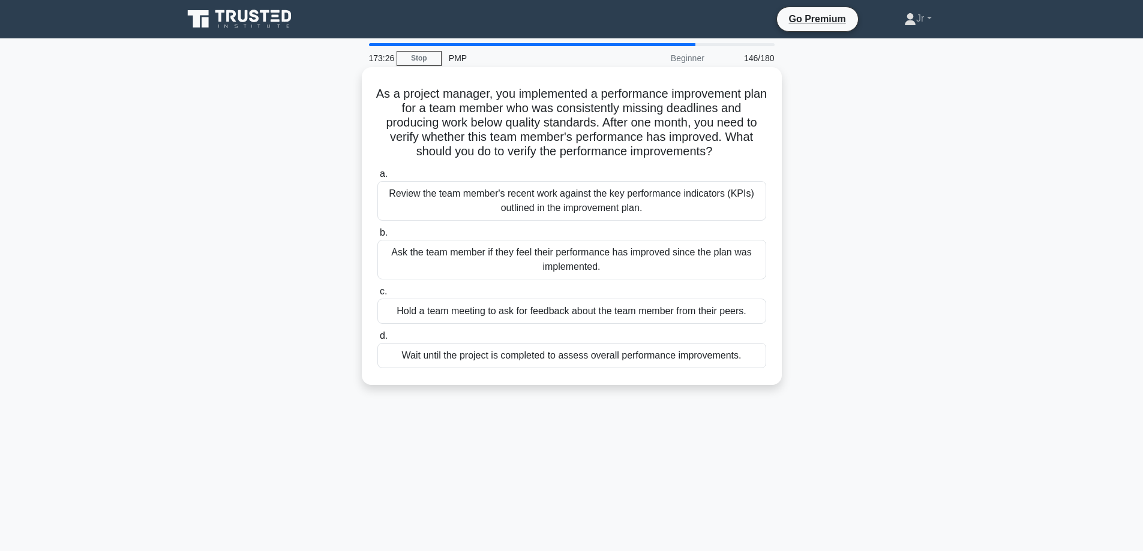
click at [713, 206] on div "Review the team member's recent work against the key performance indicators (KP…" at bounding box center [571, 201] width 389 height 40
click at [377, 178] on input "a. Review the team member's recent work against the key performance indicators …" at bounding box center [377, 174] width 0 height 8
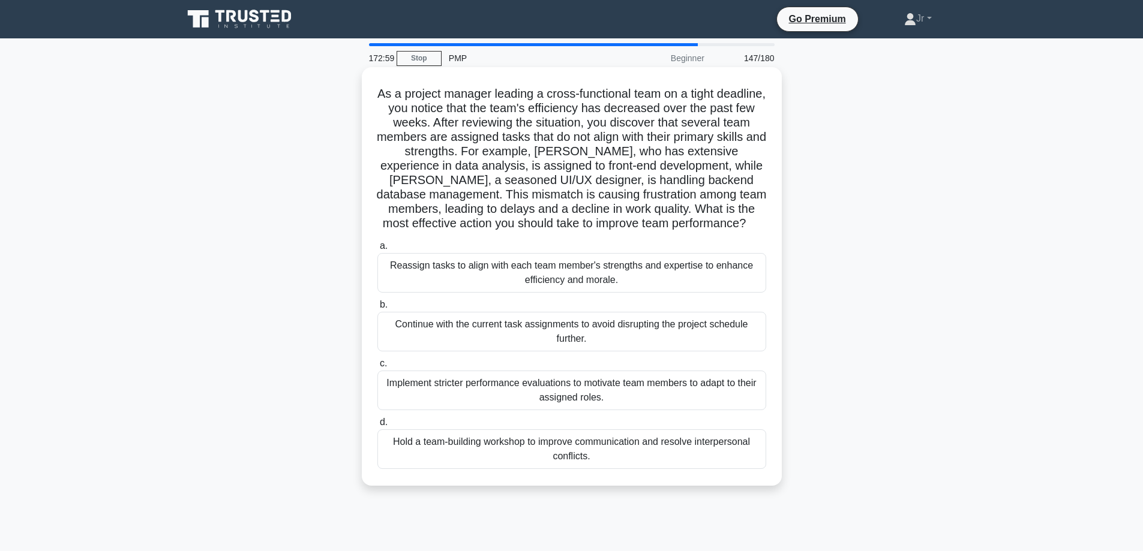
click at [665, 271] on div "Reassign tasks to align with each team member's strengths and expertise to enha…" at bounding box center [571, 273] width 389 height 40
click at [377, 250] on input "a. Reassign tasks to align with each team member's strengths and expertise to e…" at bounding box center [377, 246] width 0 height 8
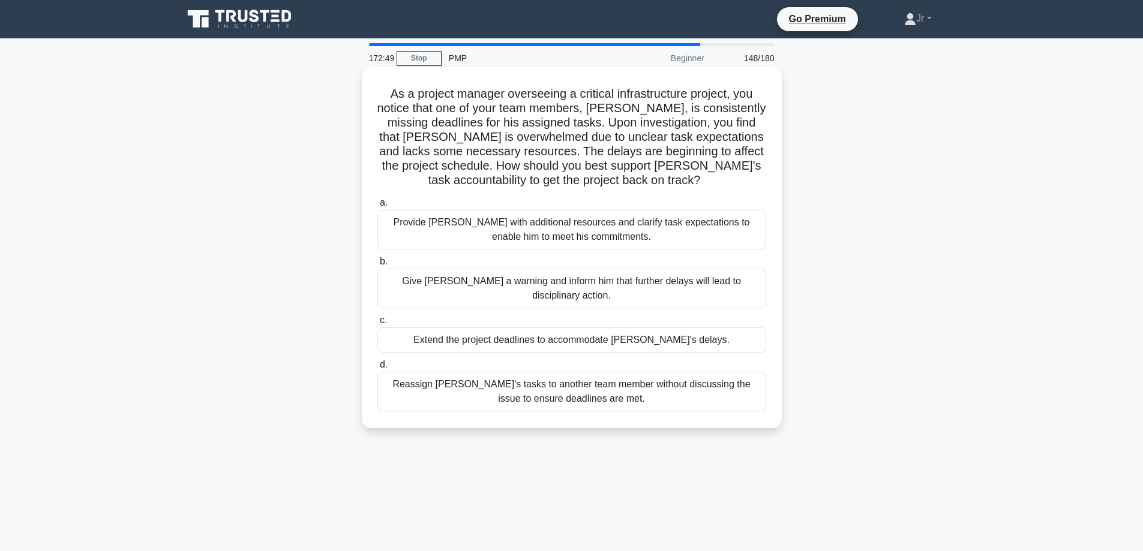
click at [625, 227] on div "Provide David with additional resources and clarify task expectations to enable…" at bounding box center [571, 230] width 389 height 40
click at [377, 207] on input "a. Provide David with additional resources and clarify task expectations to ena…" at bounding box center [377, 203] width 0 height 8
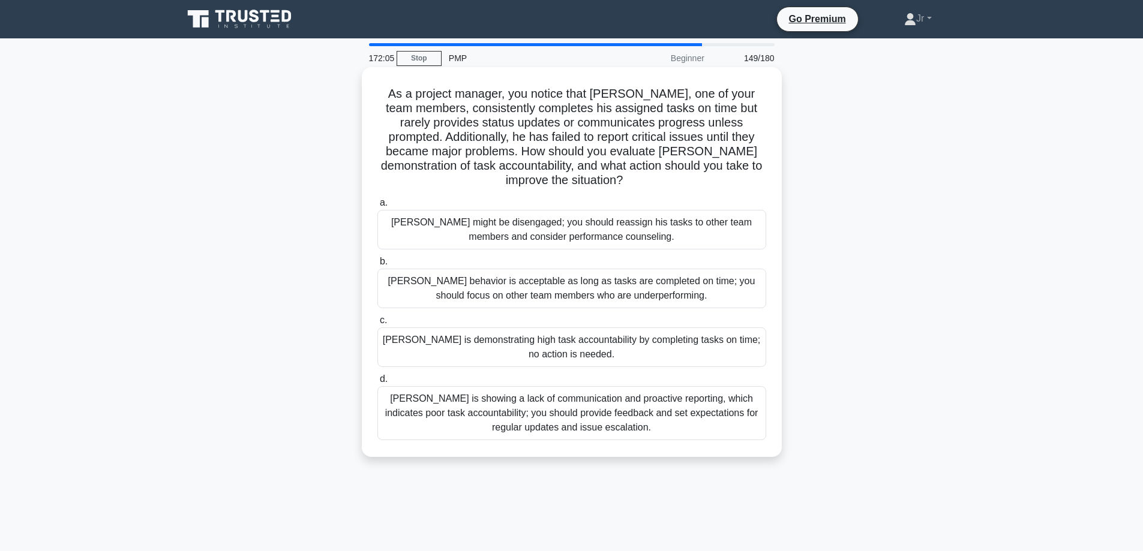
click at [598, 417] on div "Thomas is showing a lack of communication and proactive reporting, which indica…" at bounding box center [571, 413] width 389 height 54
click at [377, 383] on input "d. Thomas is showing a lack of communication and proactive reporting, which ind…" at bounding box center [377, 379] width 0 height 8
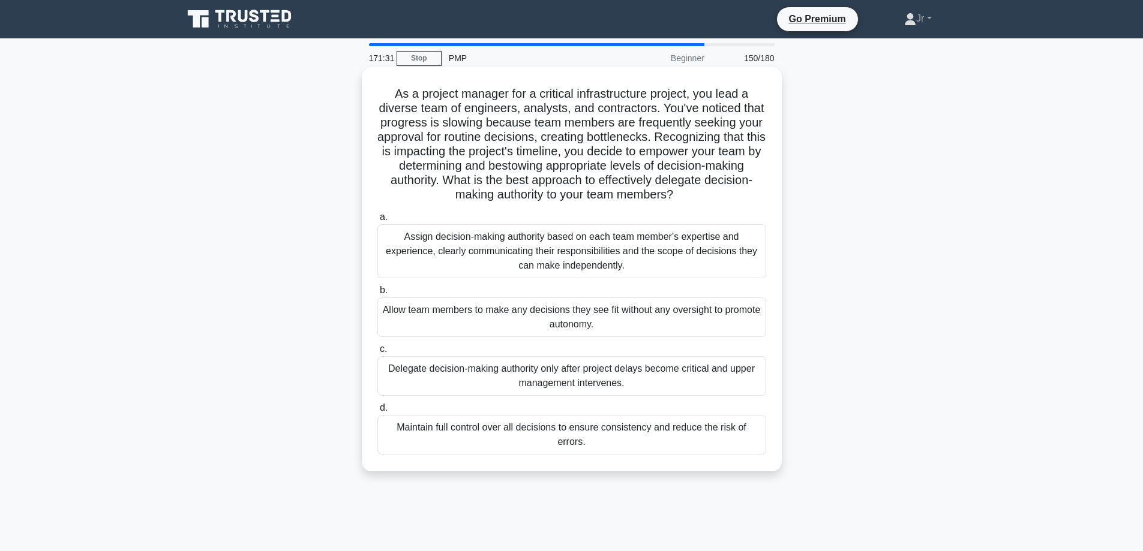
click at [497, 245] on div "Assign decision-making authority based on each team member's expertise and expe…" at bounding box center [571, 251] width 389 height 54
click at [377, 221] on input "a. Assign decision-making authority based on each team member's expertise and e…" at bounding box center [377, 218] width 0 height 8
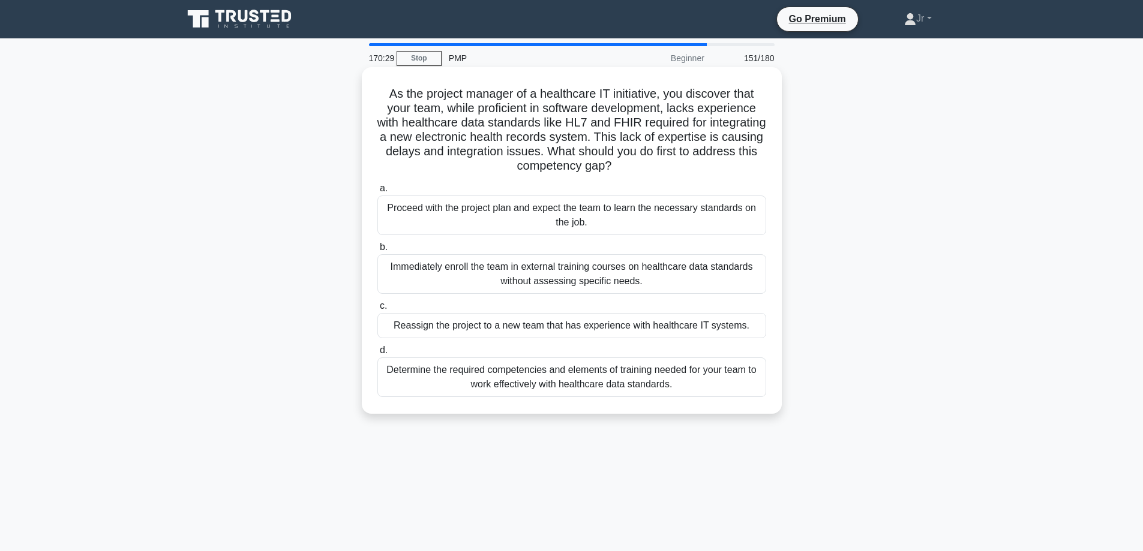
click at [439, 377] on div "Determine the required competencies and elements of training needed for your te…" at bounding box center [571, 377] width 389 height 40
click at [377, 354] on input "d. Determine the required competencies and elements of training needed for your…" at bounding box center [377, 351] width 0 height 8
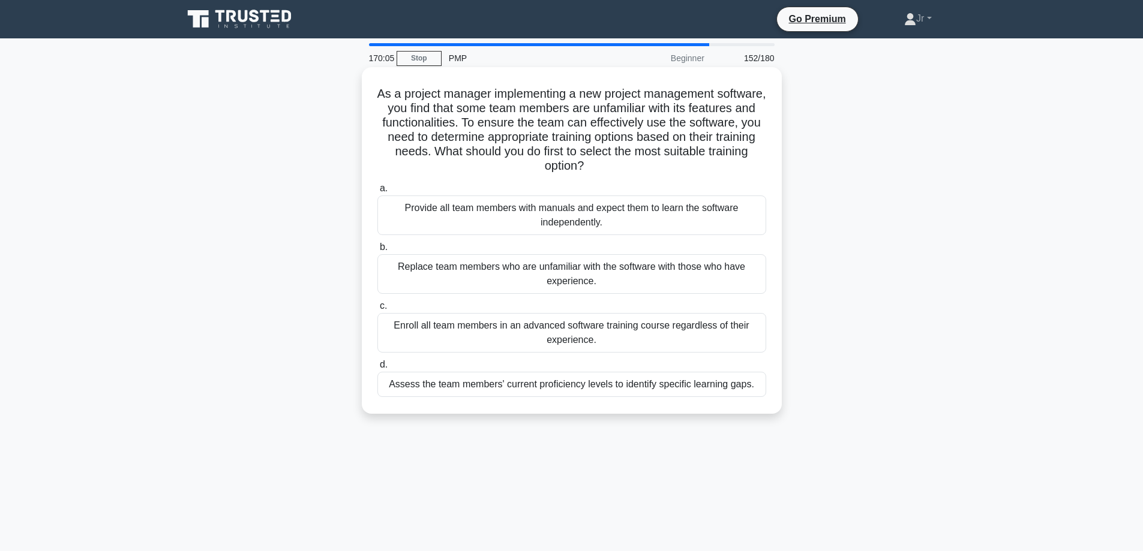
click at [718, 380] on div "Assess the team members' current proficiency levels to identify specific learni…" at bounding box center [571, 384] width 389 height 25
click at [377, 369] on input "d. Assess the team members' current proficiency levels to identify specific lea…" at bounding box center [377, 365] width 0 height 8
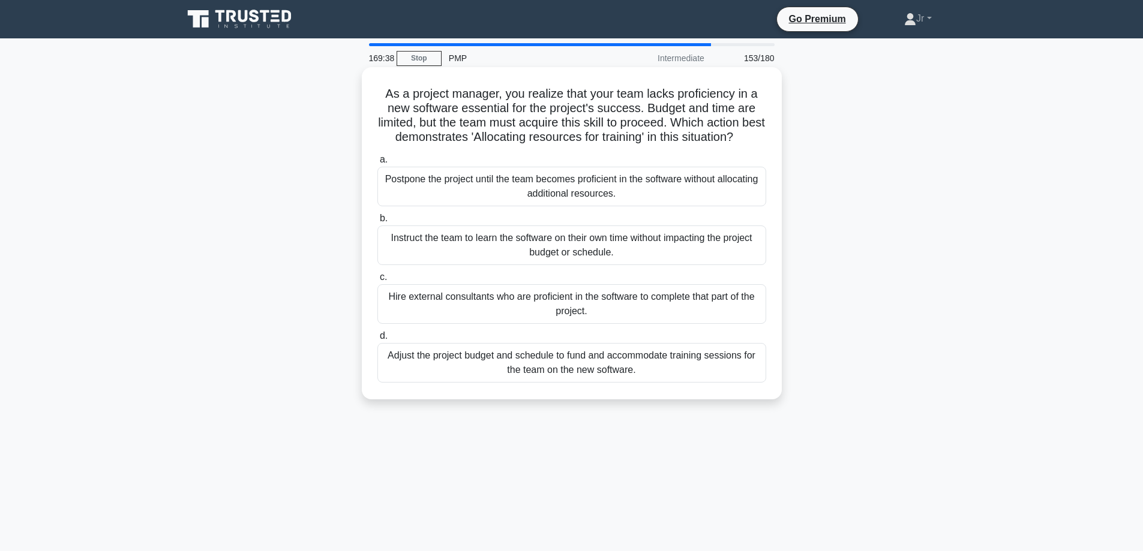
click at [546, 370] on div "Adjust the project budget and schedule to fund and accommodate training session…" at bounding box center [571, 363] width 389 height 40
click at [377, 340] on input "d. Adjust the project budget and schedule to fund and accommodate training sess…" at bounding box center [377, 336] width 0 height 8
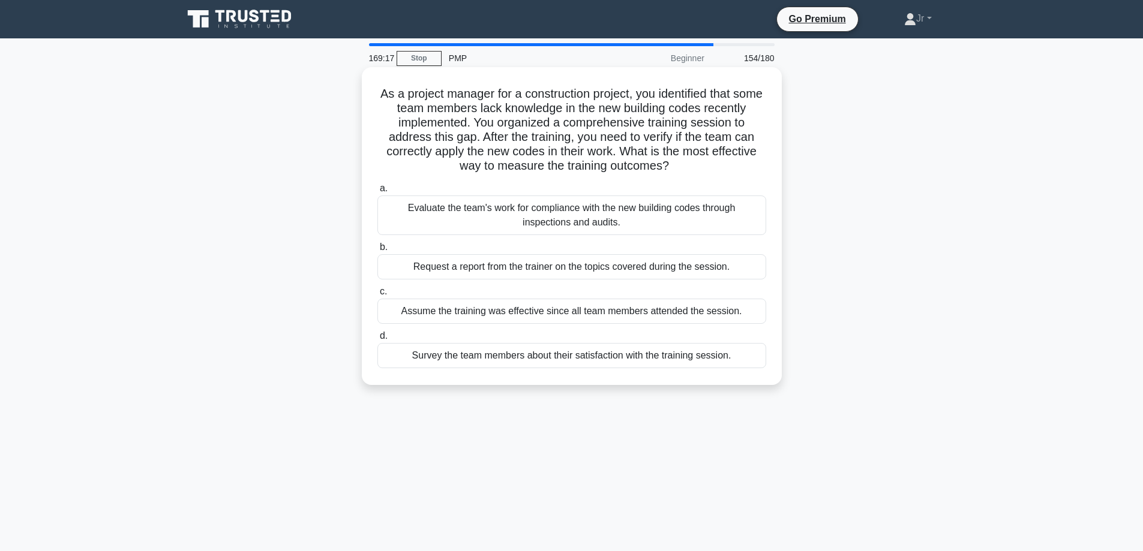
click at [709, 203] on div "Evaluate the team's work for compliance with the new building codes through ins…" at bounding box center [571, 216] width 389 height 40
click at [377, 193] on input "a. Evaluate the team's work for compliance with the new building codes through …" at bounding box center [377, 189] width 0 height 8
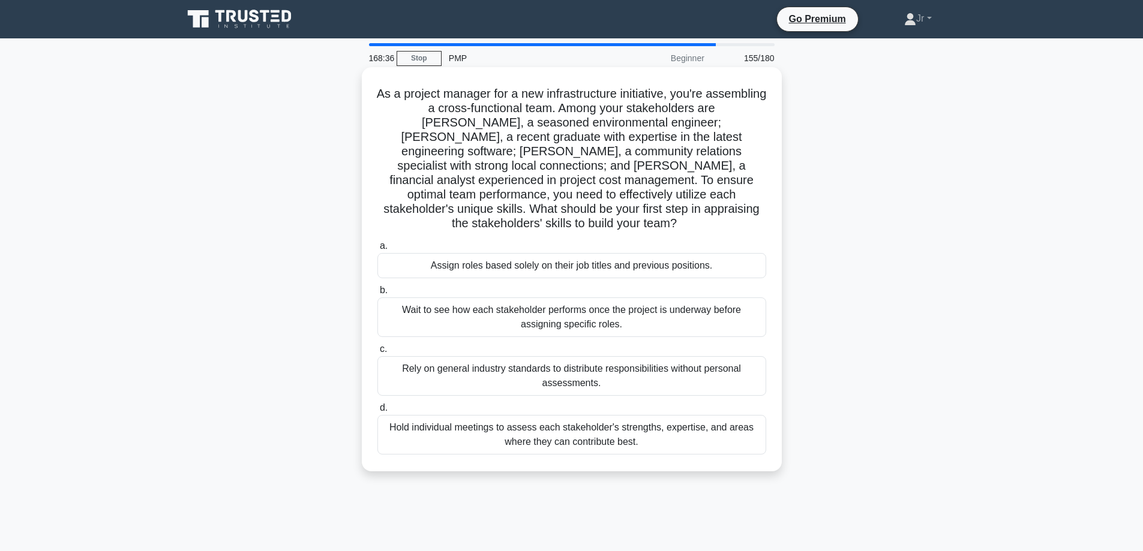
click at [597, 416] on div "Hold individual meetings to assess each stakeholder's strengths, expertise, and…" at bounding box center [571, 435] width 389 height 40
click at [377, 412] on input "d. Hold individual meetings to assess each stakeholder's strengths, expertise, …" at bounding box center [377, 408] width 0 height 8
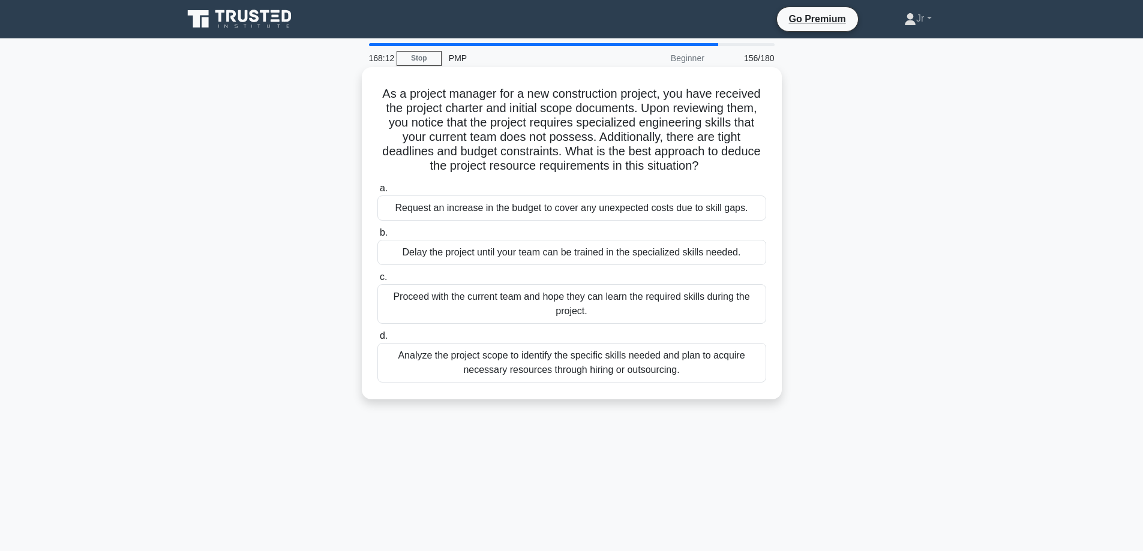
click at [465, 364] on div "Analyze the project scope to identify the specific skills needed and plan to ac…" at bounding box center [571, 363] width 389 height 40
click at [377, 340] on input "d. Analyze the project scope to identify the specific skills needed and plan to…" at bounding box center [377, 336] width 0 height 8
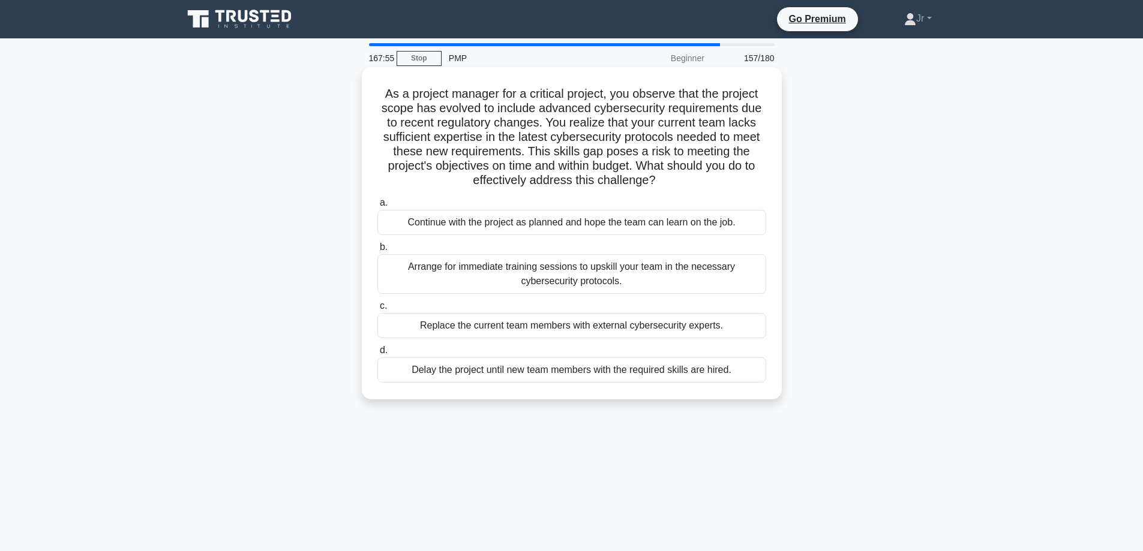
click at [511, 281] on div "Arrange for immediate training sessions to upskill your team in the necessary c…" at bounding box center [571, 274] width 389 height 40
click at [377, 251] on input "b. Arrange for immediate training sessions to upskill your team in the necessar…" at bounding box center [377, 248] width 0 height 8
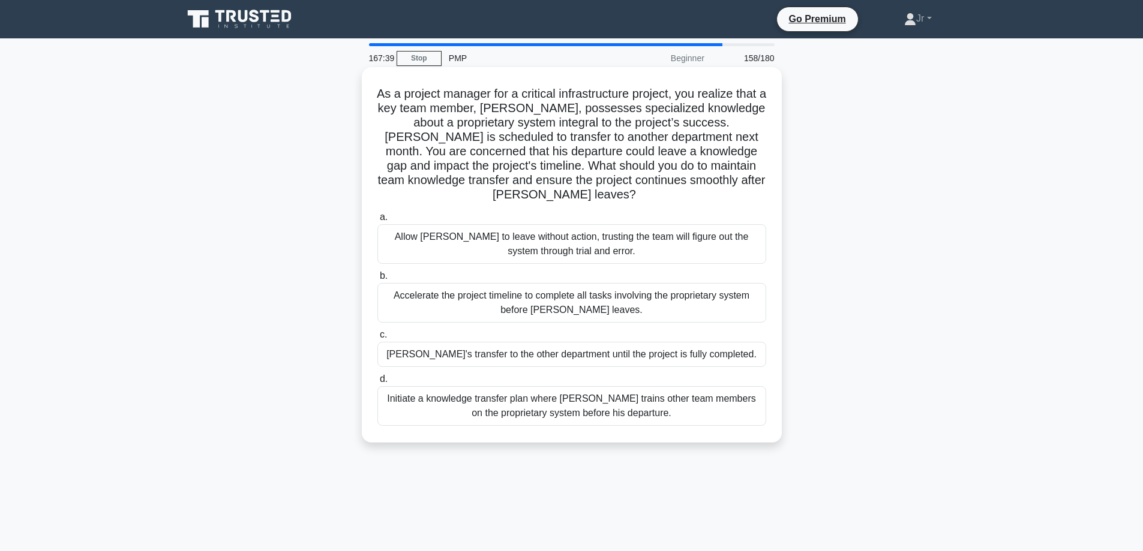
click at [706, 410] on div "Initiate a knowledge transfer plan where Carlos trains other team members on th…" at bounding box center [571, 406] width 389 height 40
click at [377, 383] on input "d. Initiate a knowledge transfer plan where Carlos trains other team members on…" at bounding box center [377, 379] width 0 height 8
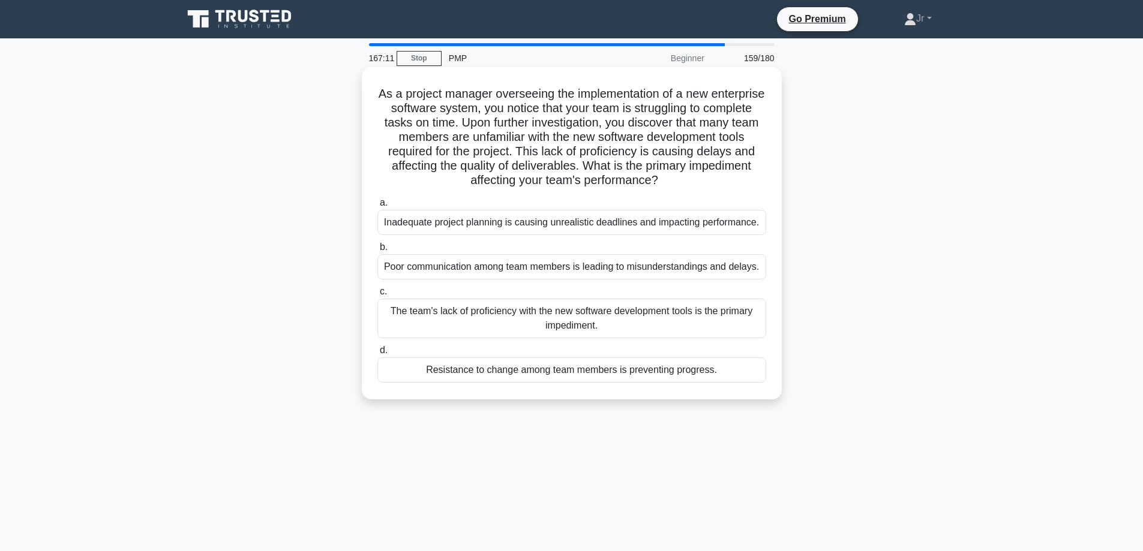
click at [555, 323] on div "The team's lack of proficiency with the new software development tools is the p…" at bounding box center [571, 319] width 389 height 40
click at [377, 296] on input "c. The team's lack of proficiency with the new software development tools is th…" at bounding box center [377, 292] width 0 height 8
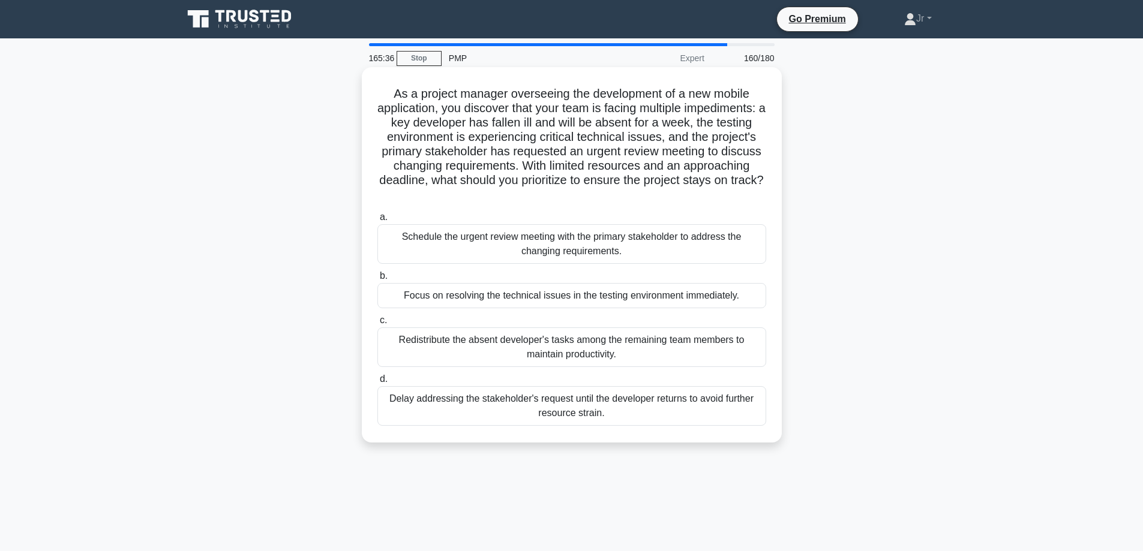
click at [674, 249] on div "Schedule the urgent review meeting with the primary stakeholder to address the …" at bounding box center [571, 244] width 389 height 40
click at [377, 221] on input "a. Schedule the urgent review meeting with the primary stakeholder to address t…" at bounding box center [377, 218] width 0 height 8
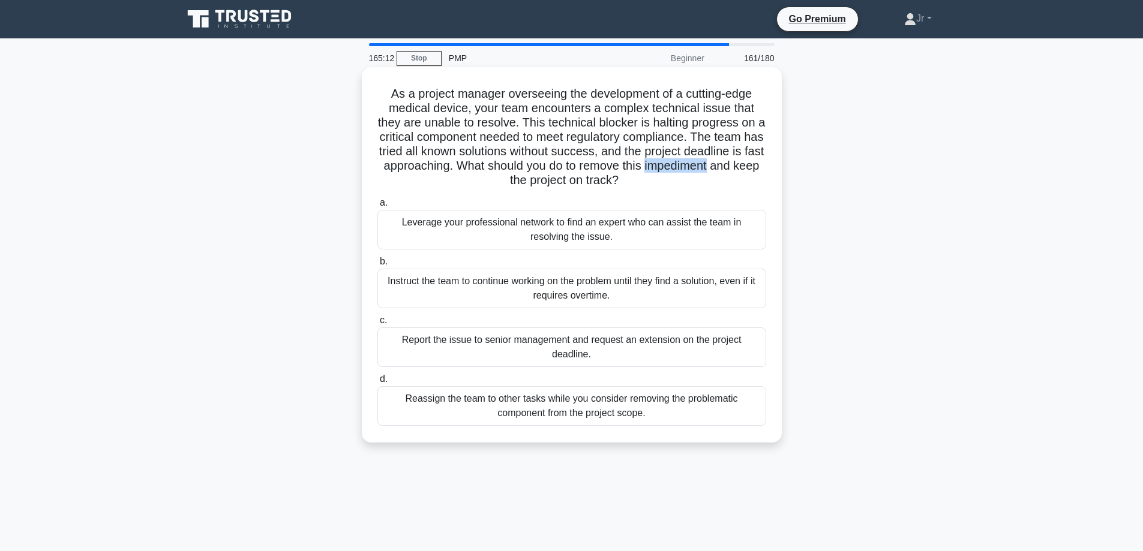
drag, startPoint x: 691, startPoint y: 168, endPoint x: 765, endPoint y: 167, distance: 73.8
click at [765, 167] on h5 "As a project manager overseeing the development of a cutting-edge medical devic…" at bounding box center [571, 137] width 391 height 102
copy h5 "impediment"
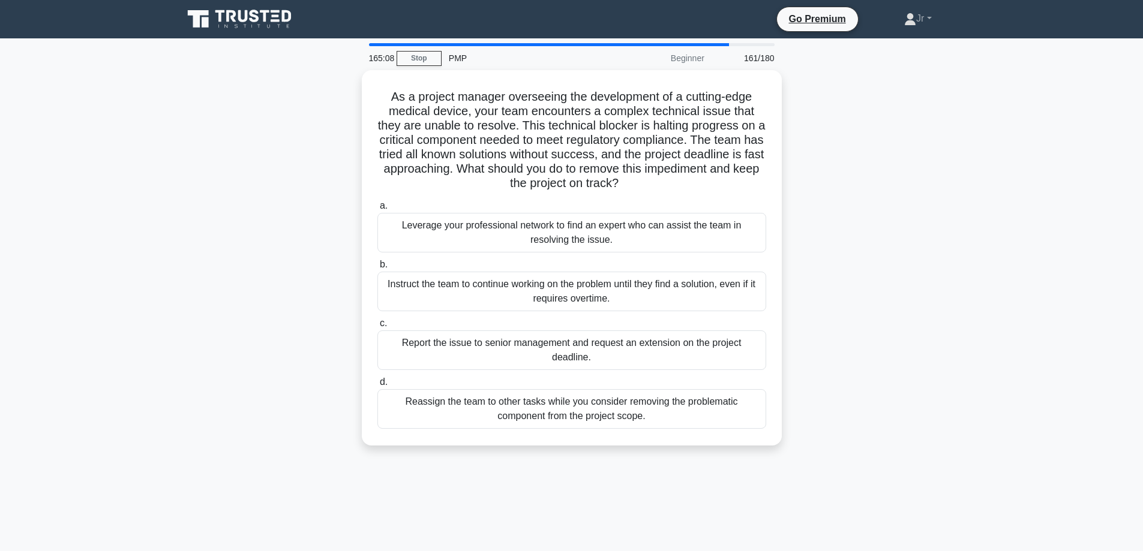
click at [94, 277] on main "165:08 Stop PMP Beginner 161/180 As a project manager overseeing the developmen…" at bounding box center [571, 342] width 1143 height 609
click at [485, 228] on div "Leverage your professional network to find an expert who can assist the team in…" at bounding box center [571, 230] width 389 height 40
click at [377, 207] on input "a. Leverage your professional network to find an expert who can assist the team…" at bounding box center [377, 203] width 0 height 8
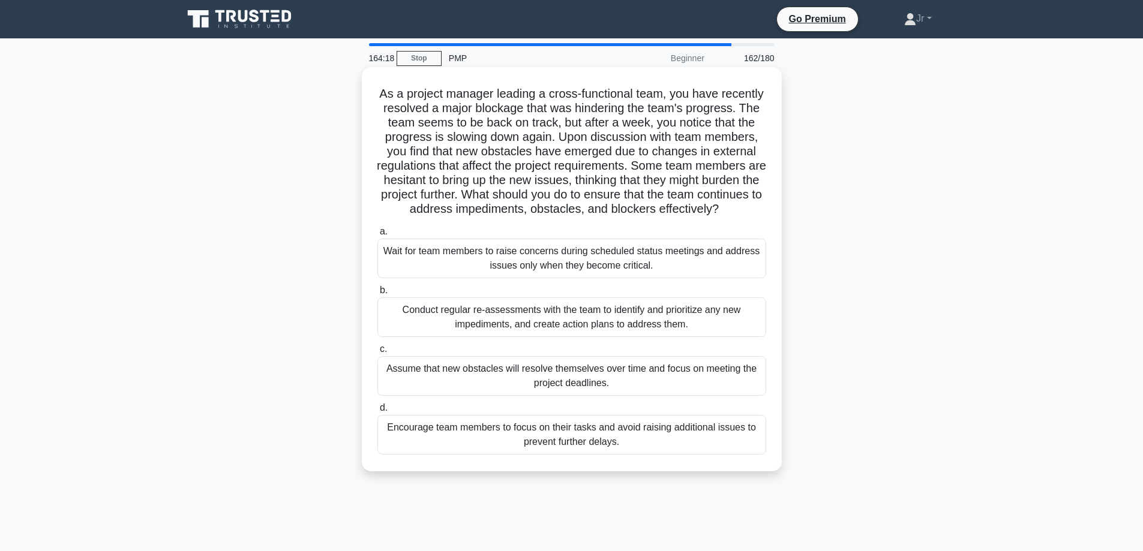
click at [468, 324] on div "Conduct regular re-assessments with the team to identify and prioritize any new…" at bounding box center [571, 318] width 389 height 40
click at [377, 295] on input "b. Conduct regular re-assessments with the team to identify and prioritize any …" at bounding box center [377, 291] width 0 height 8
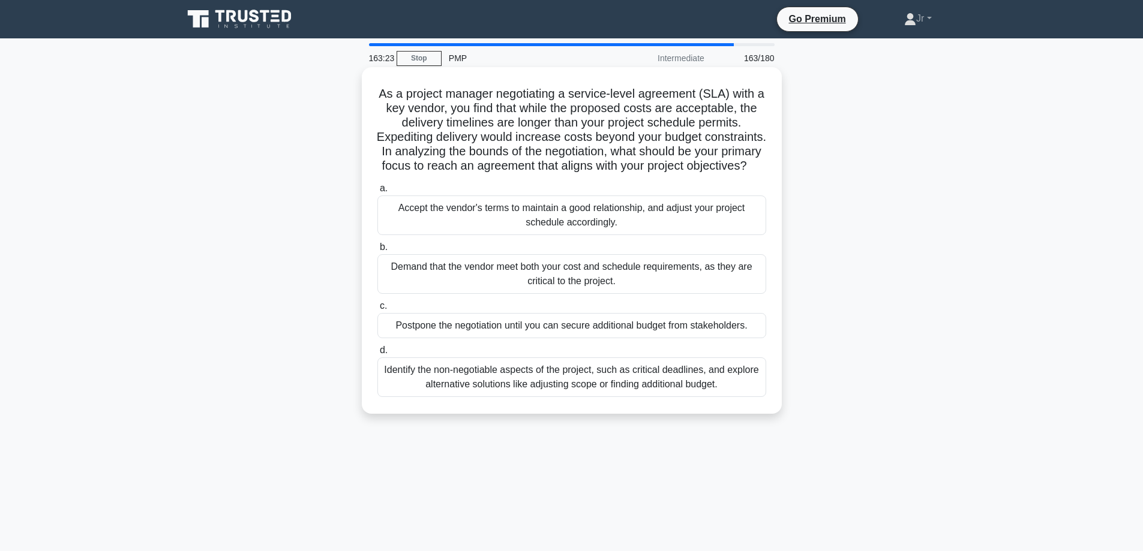
click at [551, 386] on div "Identify the non-negotiable aspects of the project, such as critical deadlines,…" at bounding box center [571, 377] width 389 height 40
click at [377, 354] on input "d. Identify the non-negotiable aspects of the project, such as critical deadlin…" at bounding box center [377, 351] width 0 height 8
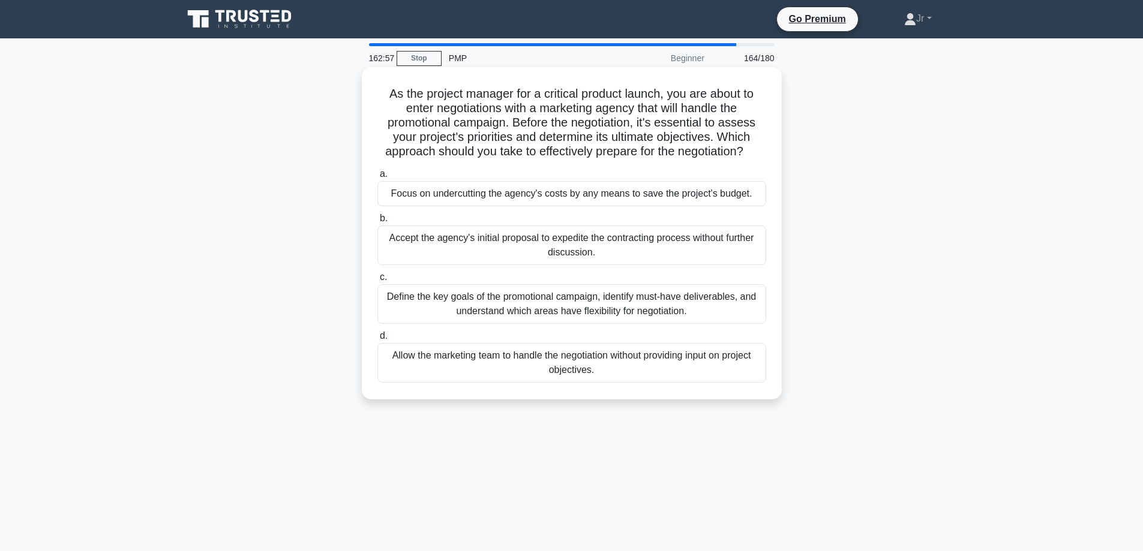
click at [694, 300] on div "Define the key goals of the promotional campaign, identify must-have deliverabl…" at bounding box center [571, 304] width 389 height 40
click at [377, 281] on input "c. Define the key goals of the promotional campaign, identify must-have deliver…" at bounding box center [377, 278] width 0 height 8
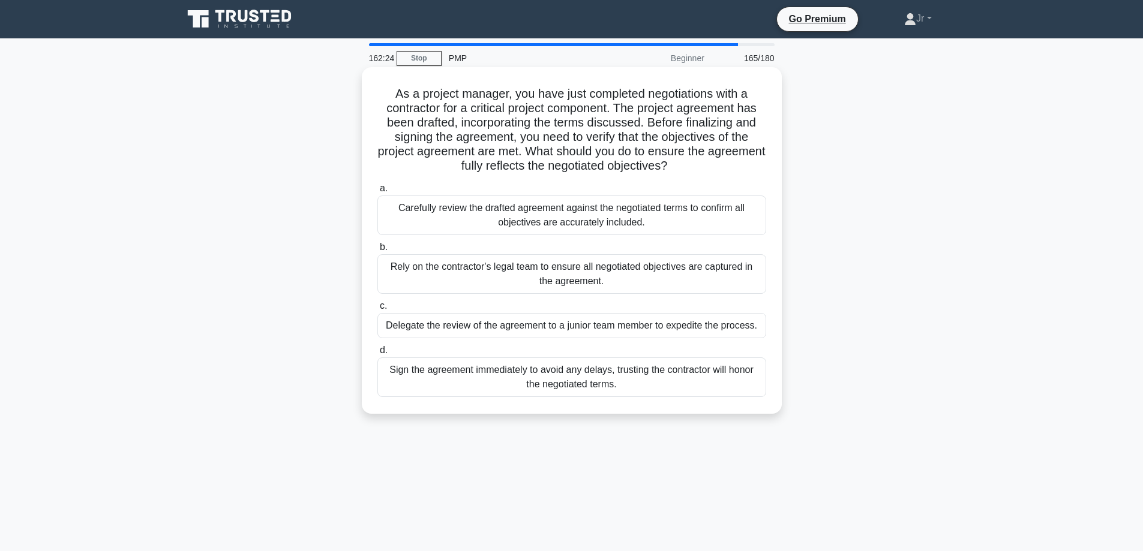
click at [489, 221] on div "Carefully review the drafted agreement against the negotiated terms to confirm …" at bounding box center [571, 216] width 389 height 40
click at [377, 193] on input "a. Carefully review the drafted agreement against the negotiated terms to confi…" at bounding box center [377, 189] width 0 height 8
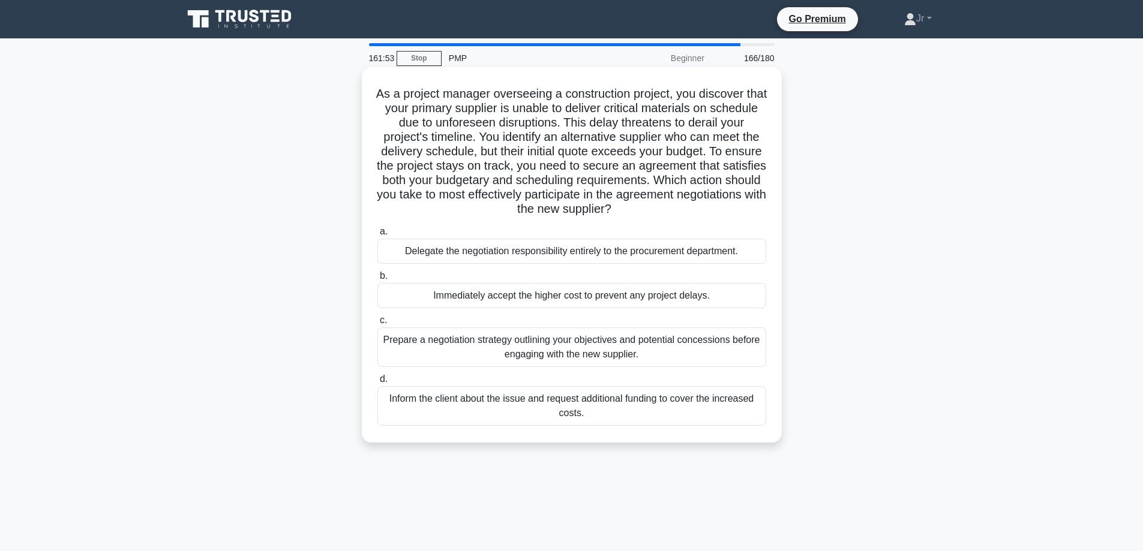
click at [458, 348] on div "Prepare a negotiation strategy outlining your objectives and potential concessi…" at bounding box center [571, 347] width 389 height 40
click at [377, 324] on input "c. Prepare a negotiation strategy outlining your objectives and potential conce…" at bounding box center [377, 321] width 0 height 8
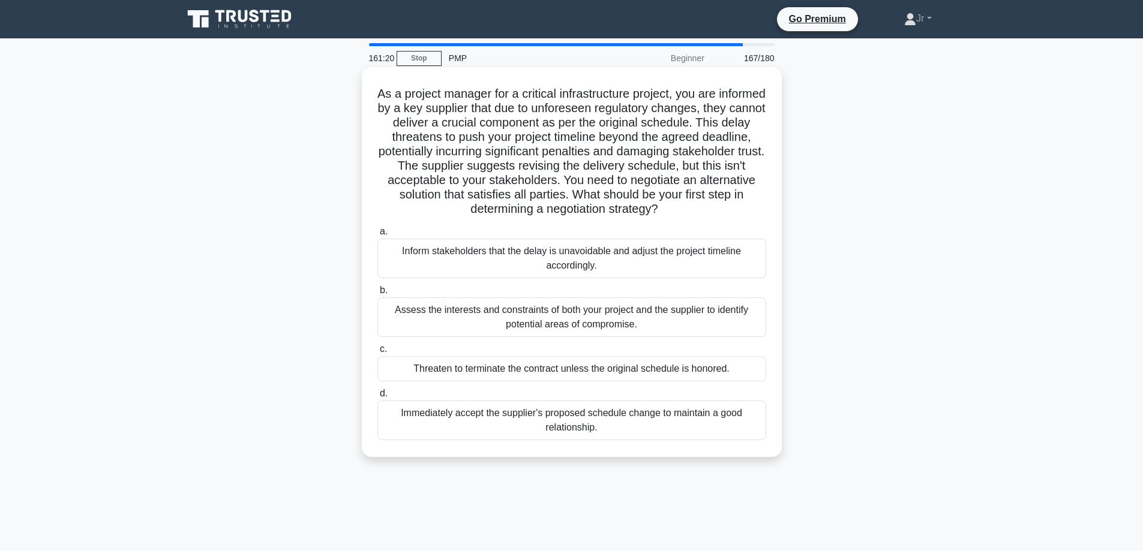
click at [484, 306] on div "Assess the interests and constraints of both your project and the supplier to i…" at bounding box center [571, 318] width 389 height 40
click at [377, 295] on input "b. Assess the interests and constraints of both your project and the supplier t…" at bounding box center [377, 291] width 0 height 8
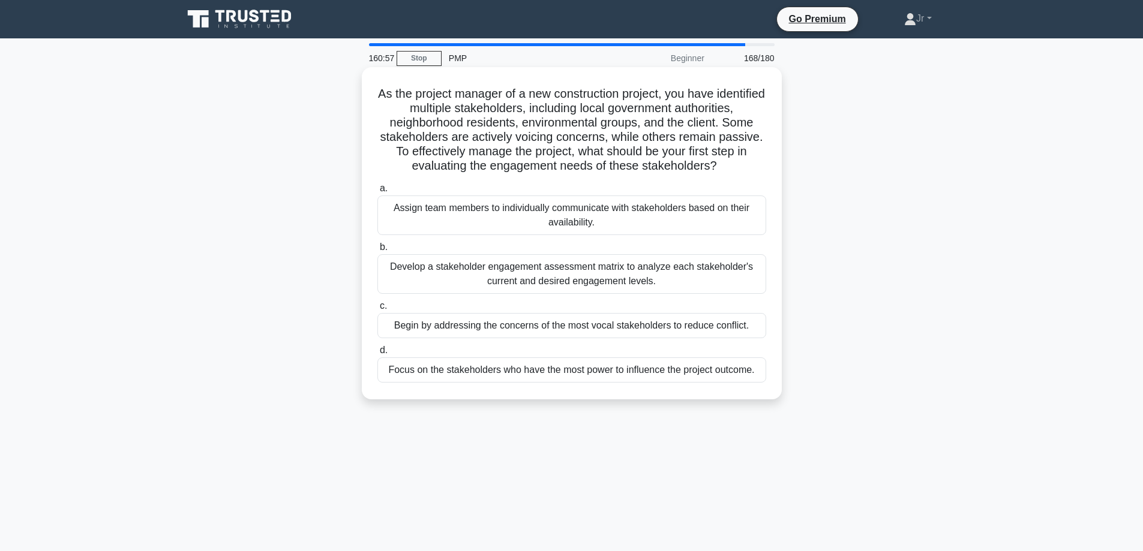
click at [497, 286] on div "Develop a stakeholder engagement assessment matrix to analyze each stakeholder'…" at bounding box center [571, 274] width 389 height 40
click at [377, 251] on input "b. Develop a stakeholder engagement assessment matrix to analyze each stakehold…" at bounding box center [377, 248] width 0 height 8
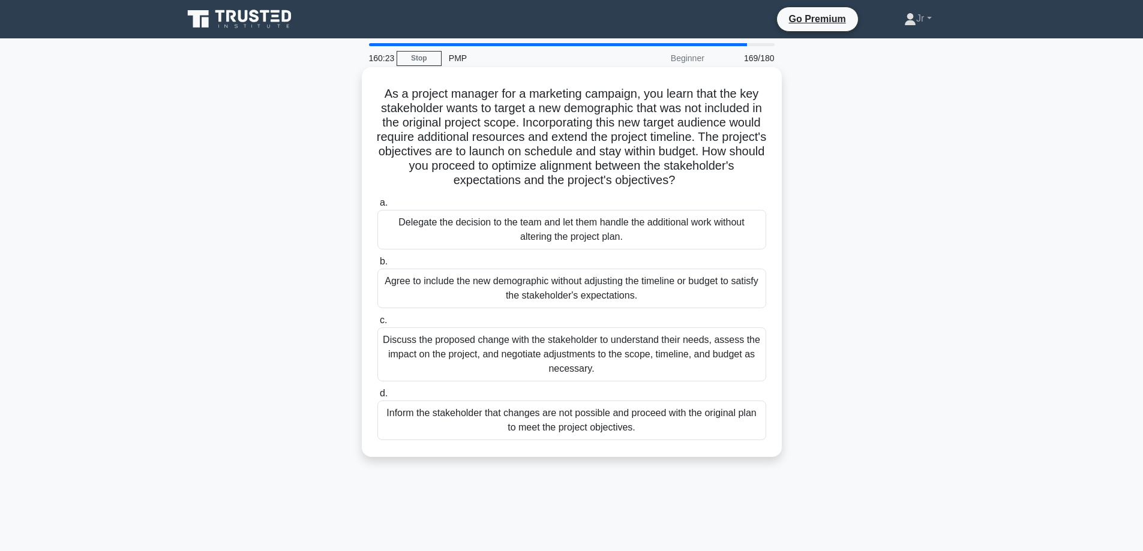
click at [629, 351] on div "Discuss the proposed change with the stakeholder to understand their needs, ass…" at bounding box center [571, 354] width 389 height 54
click at [377, 324] on input "c. Discuss the proposed change with the stakeholder to understand their needs, …" at bounding box center [377, 321] width 0 height 8
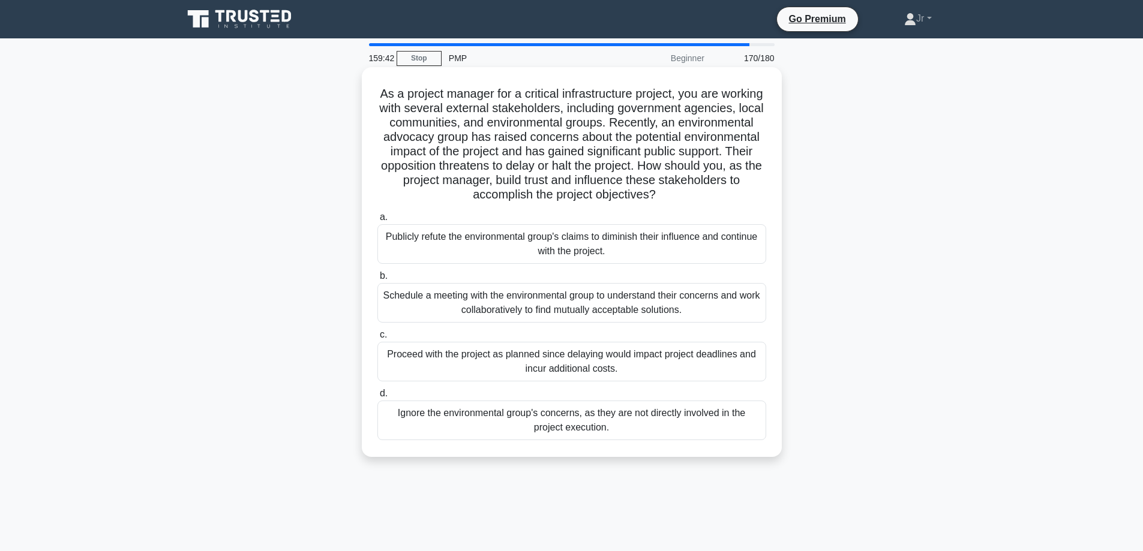
click at [590, 300] on div "Schedule a meeting with the environmental group to understand their concerns an…" at bounding box center [571, 303] width 389 height 40
click at [377, 280] on input "b. Schedule a meeting with the environmental group to understand their concerns…" at bounding box center [377, 276] width 0 height 8
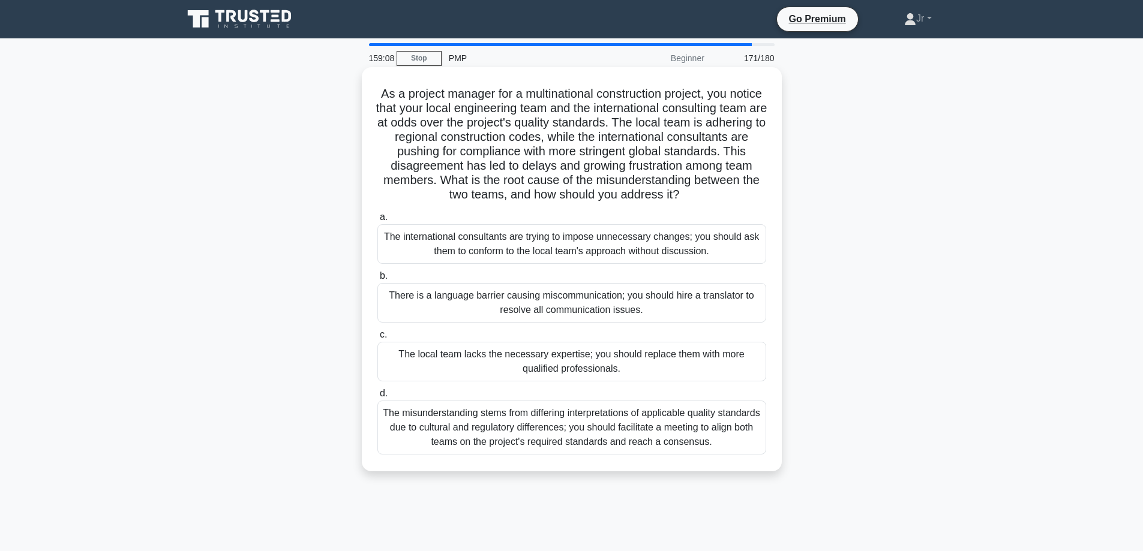
click at [579, 441] on div "The misunderstanding stems from differing interpretations of applicable quality…" at bounding box center [571, 428] width 389 height 54
click at [377, 398] on input "d. The misunderstanding stems from differing interpretations of applicable qual…" at bounding box center [377, 394] width 0 height 8
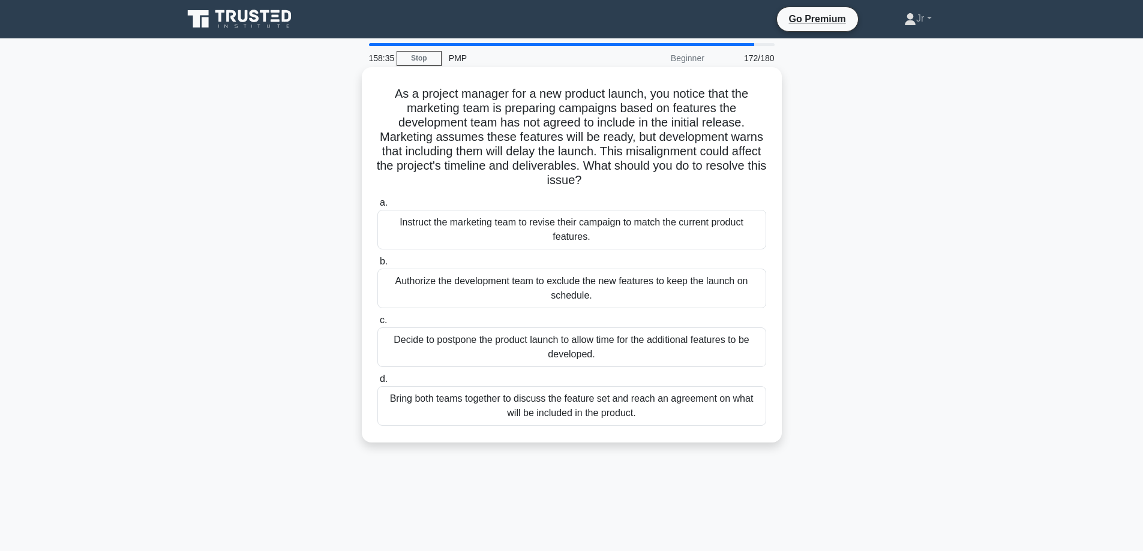
click at [566, 414] on div "Bring both teams together to discuss the feature set and reach an agreement on …" at bounding box center [571, 406] width 389 height 40
click at [377, 383] on input "d. Bring both teams together to discuss the feature set and reach an agreement …" at bounding box center [377, 379] width 0 height 8
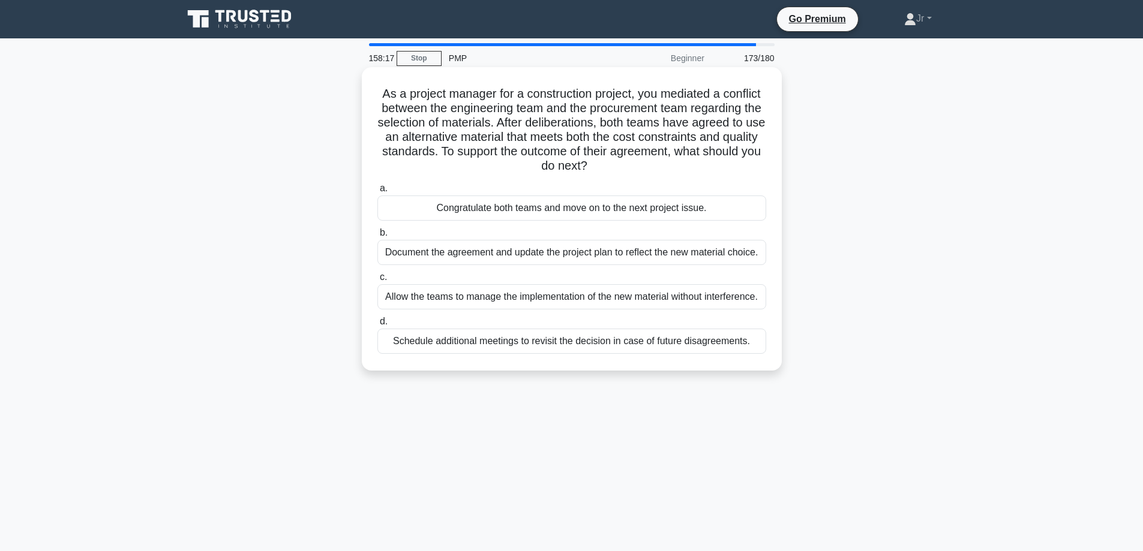
click at [685, 248] on div "Document the agreement and update the project plan to reflect the new material …" at bounding box center [571, 252] width 389 height 25
click at [377, 237] on input "b. Document the agreement and update the project plan to reflect the new materi…" at bounding box center [377, 233] width 0 height 8
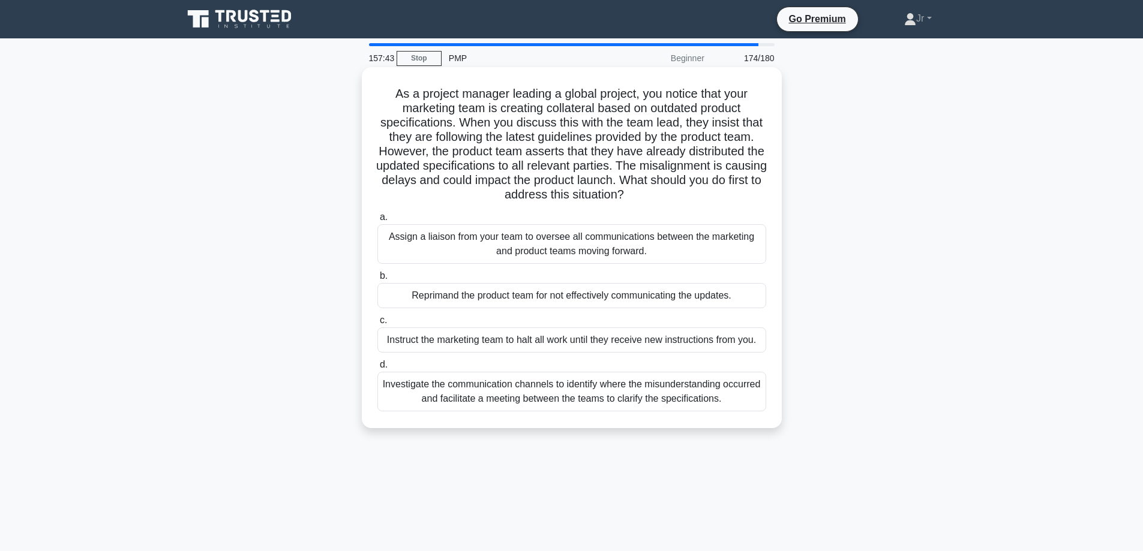
click at [665, 390] on div "Investigate the communication channels to identify where the misunderstanding o…" at bounding box center [571, 392] width 389 height 40
click at [377, 369] on input "d. Investigate the communication channels to identify where the misunderstandin…" at bounding box center [377, 365] width 0 height 8
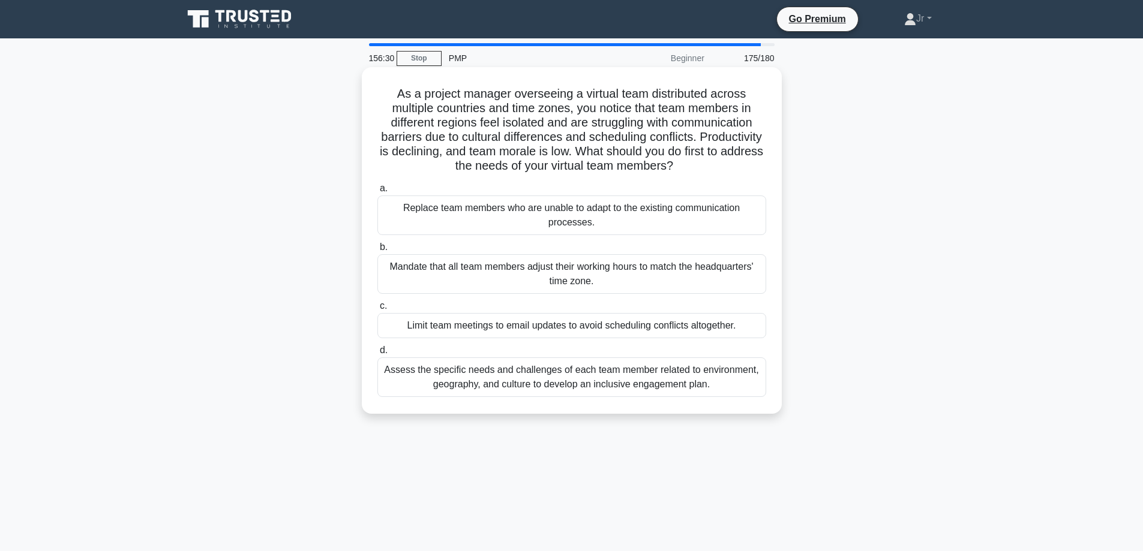
click at [668, 386] on div "Assess the specific needs and challenges of each team member related to environ…" at bounding box center [571, 377] width 389 height 40
click at [377, 354] on input "d. Assess the specific needs and challenges of each team member related to envi…" at bounding box center [377, 351] width 0 height 8
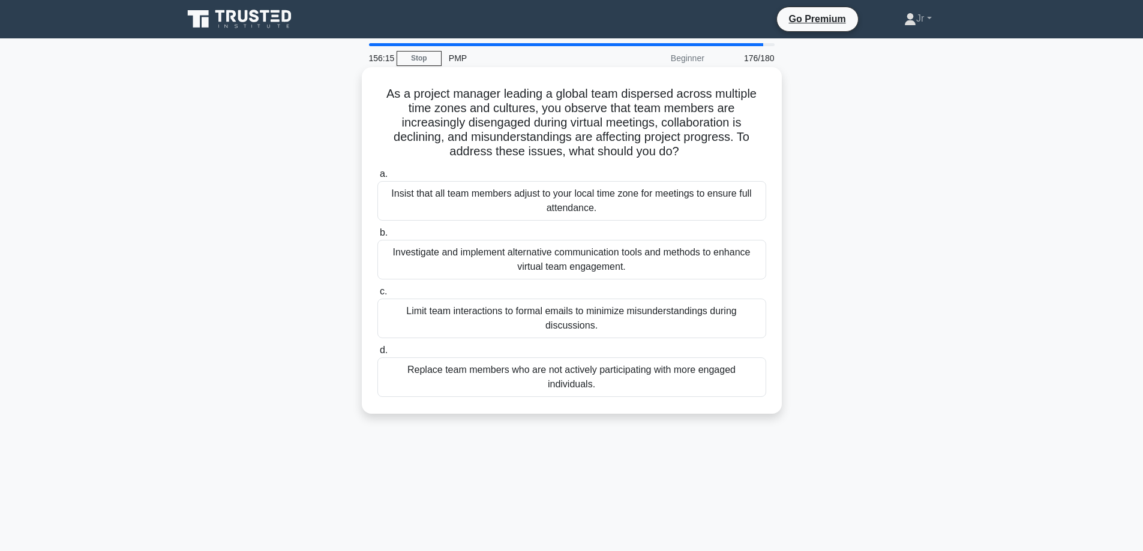
click at [650, 263] on div "Investigate and implement alternative communication tools and methods to enhanc…" at bounding box center [571, 260] width 389 height 40
click at [377, 237] on input "b. Investigate and implement alternative communication tools and methods to enh…" at bounding box center [377, 233] width 0 height 8
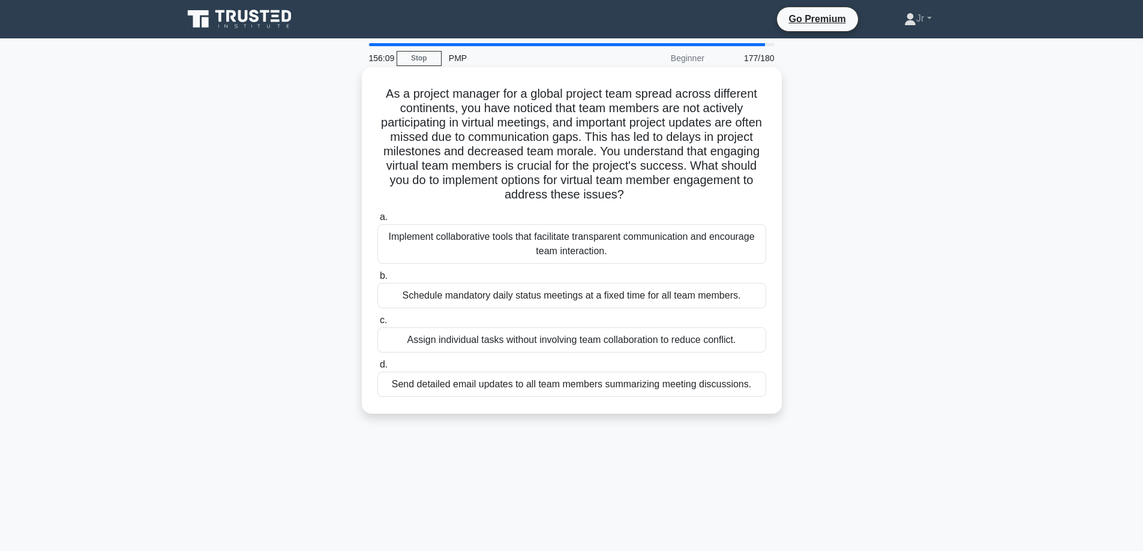
click at [648, 260] on div "Implement collaborative tools that facilitate transparent communication and enc…" at bounding box center [571, 244] width 389 height 40
click at [377, 221] on input "a. Implement collaborative tools that facilitate transparent communication and …" at bounding box center [377, 218] width 0 height 8
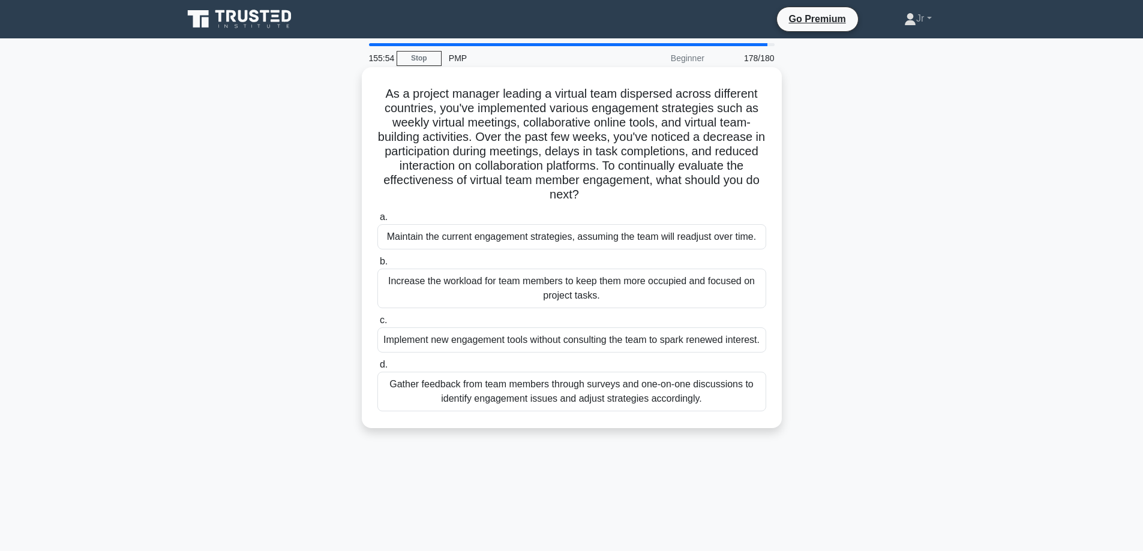
click at [669, 410] on div "Gather feedback from team members through surveys and one-on-one discussions to…" at bounding box center [571, 392] width 389 height 40
click at [377, 369] on input "d. Gather feedback from team members through surveys and one-on-one discussions…" at bounding box center [377, 365] width 0 height 8
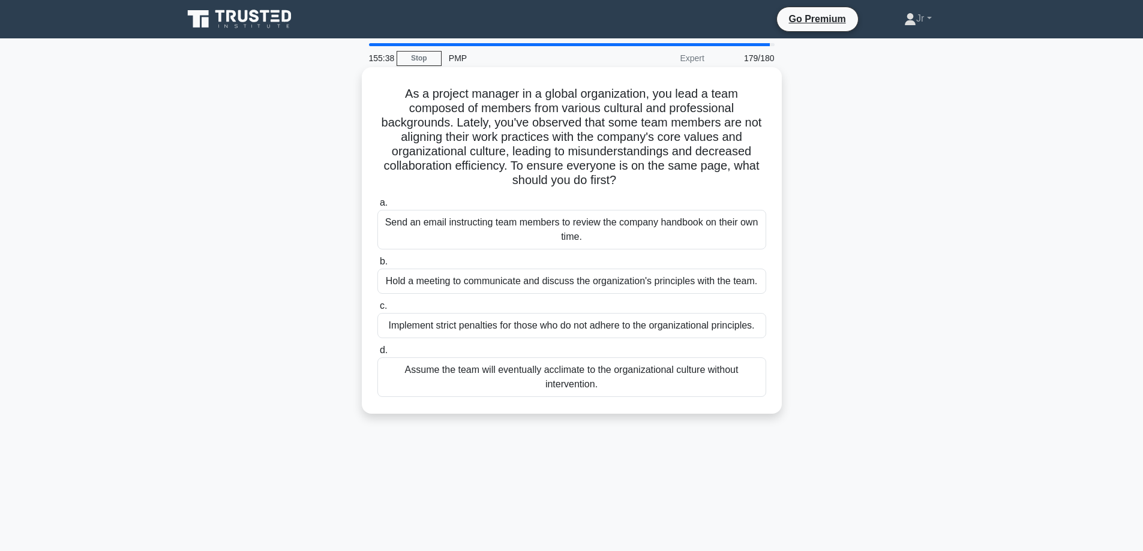
click at [528, 287] on div "Hold a meeting to communicate and discuss the organization's principles with th…" at bounding box center [571, 281] width 389 height 25
click at [377, 266] on input "b. Hold a meeting to communicate and discuss the organization's principles with…" at bounding box center [377, 262] width 0 height 8
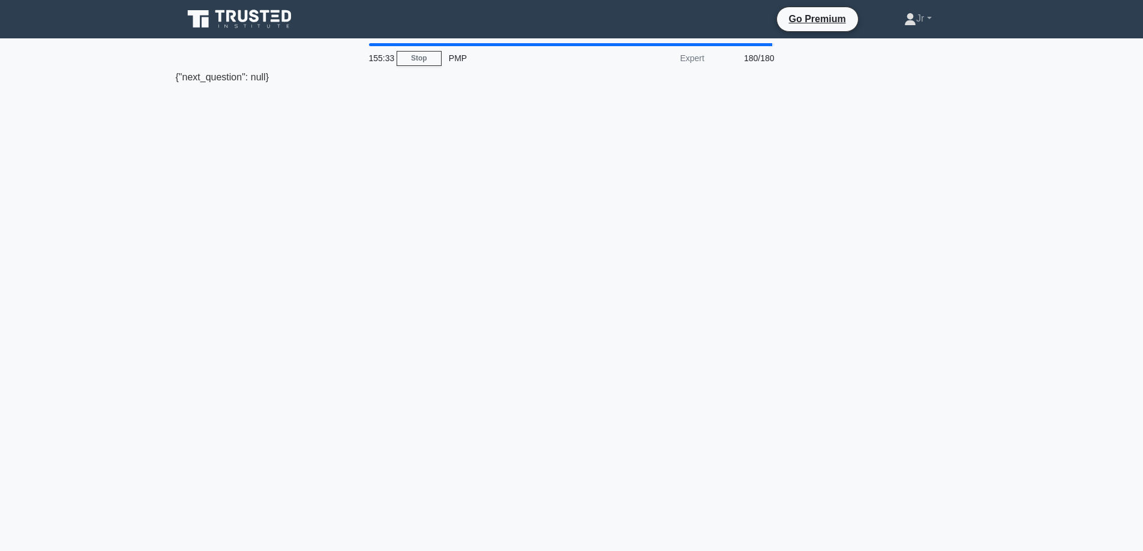
click at [456, 220] on div "155:33 Stop PMP Expert 180/180 {"next_question": null}" at bounding box center [572, 343] width 792 height 600
click at [414, 54] on link "Stop" at bounding box center [418, 58] width 45 height 15
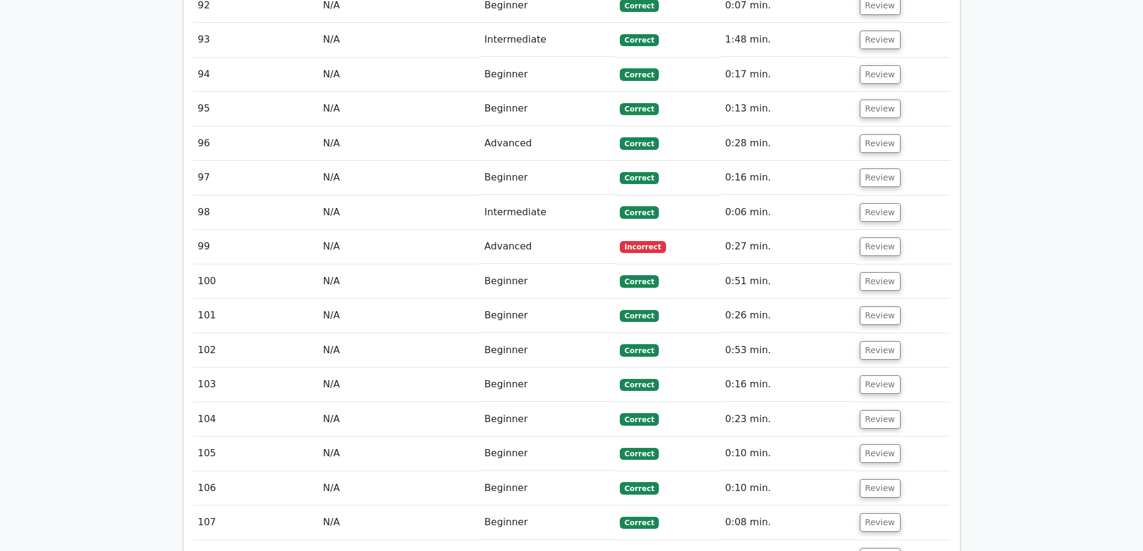
scroll to position [4646, 0]
click at [892, 376] on button "Review" at bounding box center [880, 385] width 41 height 19
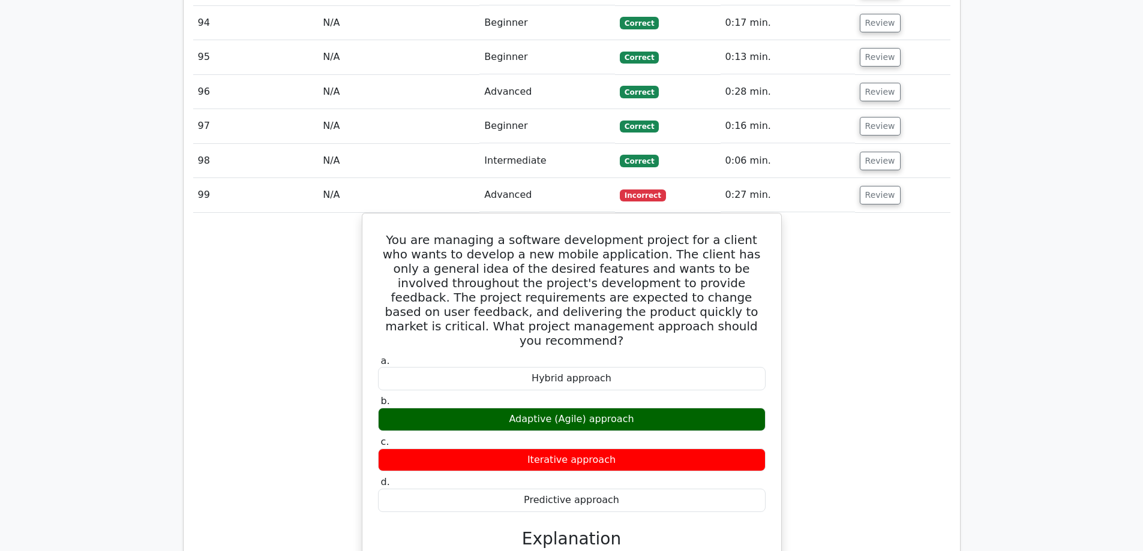
scroll to position [4765, 0]
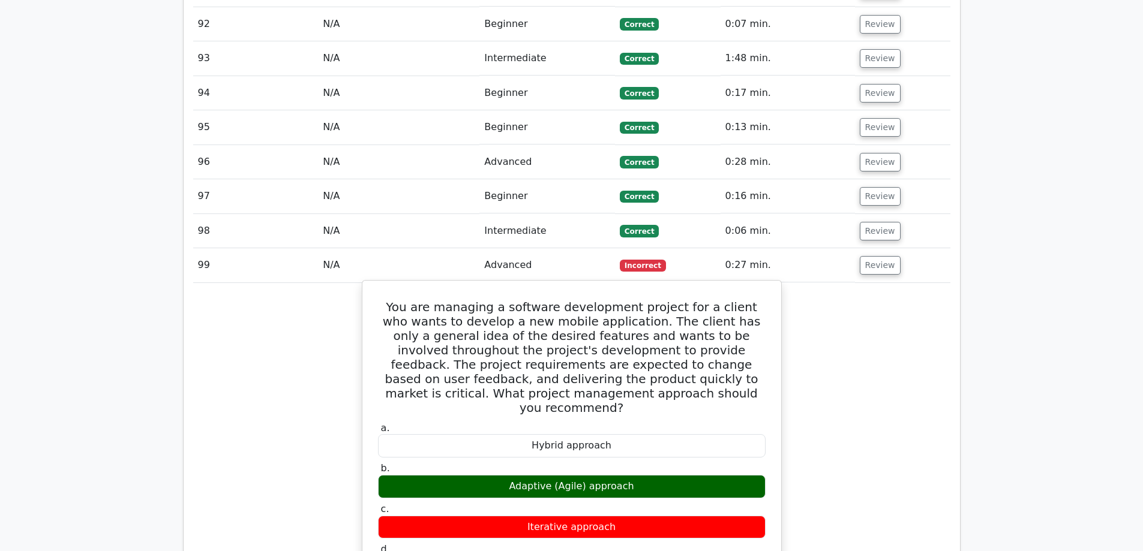
drag, startPoint x: 516, startPoint y: 365, endPoint x: 630, endPoint y: 363, distance: 113.4
click at [630, 475] on div "Adaptive (Agile) approach" at bounding box center [571, 486] width 387 height 23
copy div "Adaptive (Agile) approach"
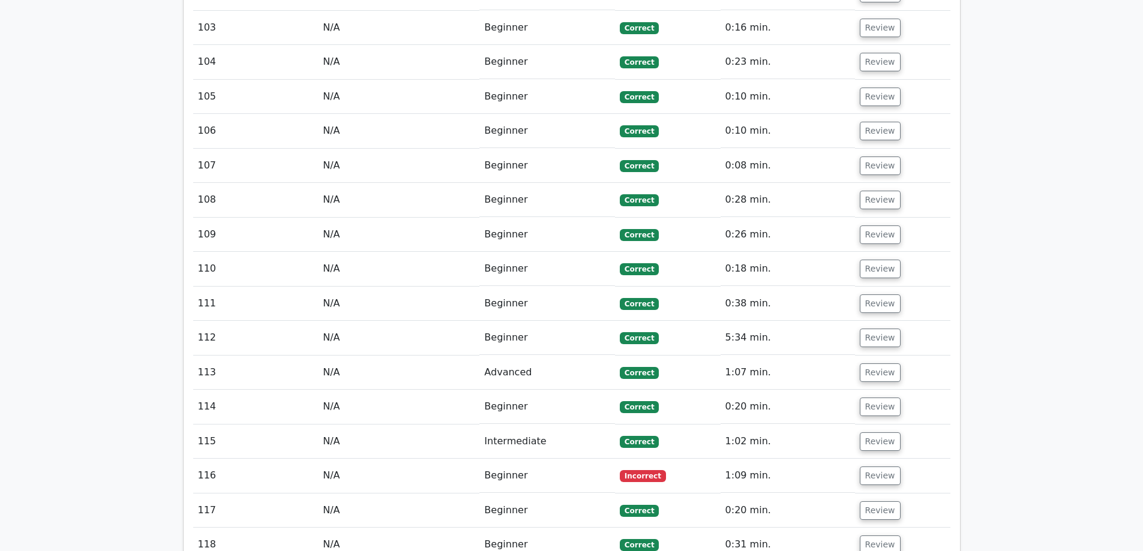
scroll to position [5785, 0]
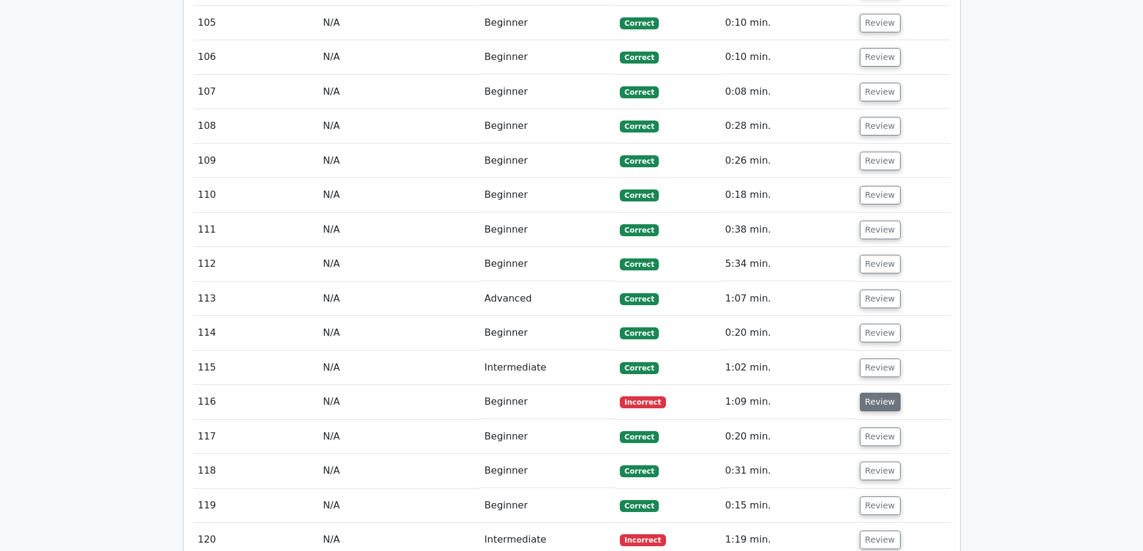
click at [874, 393] on button "Review" at bounding box center [880, 402] width 41 height 19
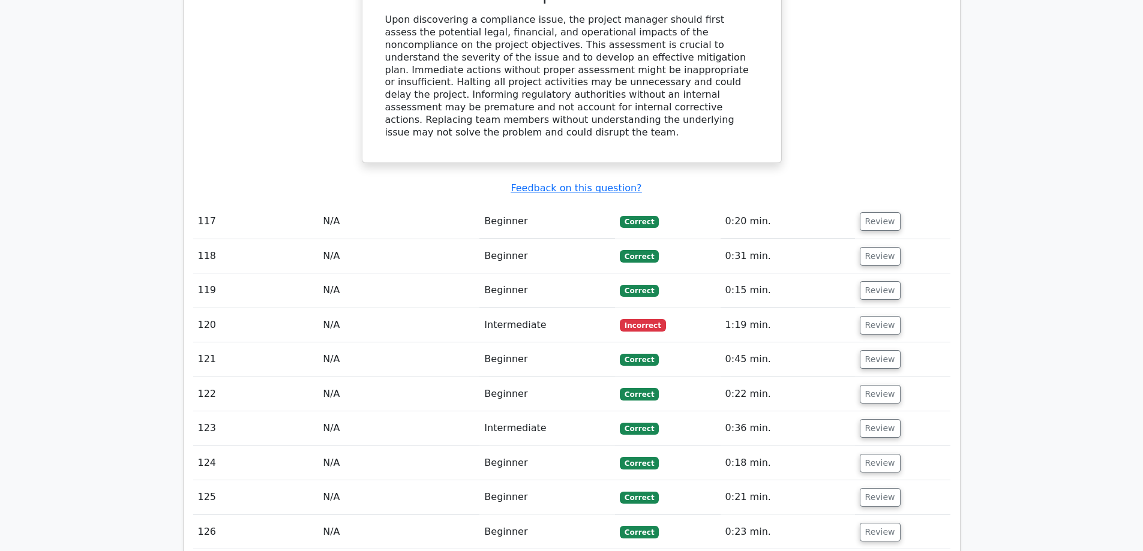
scroll to position [6505, 0]
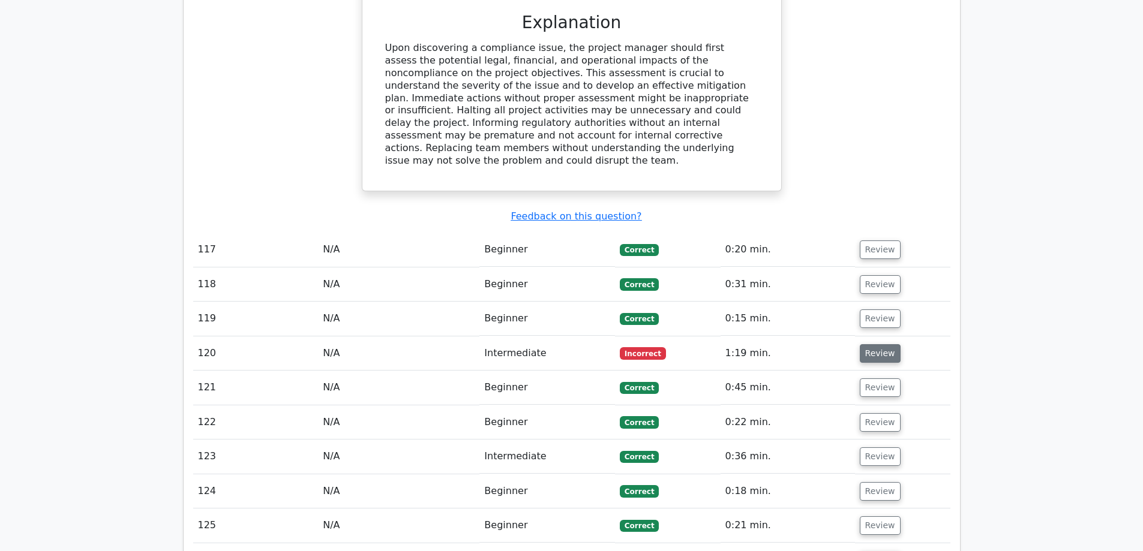
click at [890, 344] on button "Review" at bounding box center [880, 353] width 41 height 19
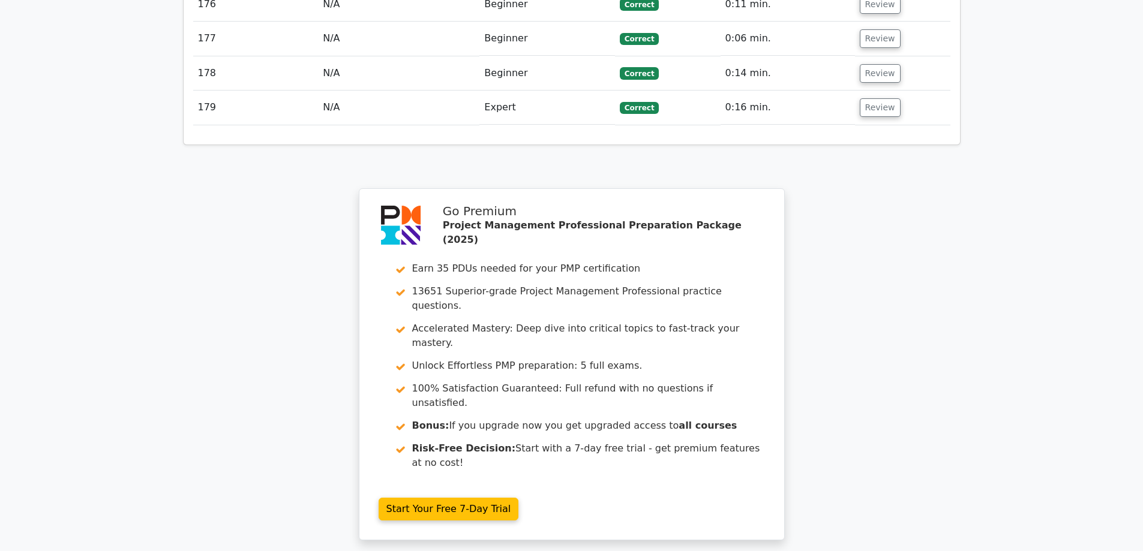
scroll to position [9355, 0]
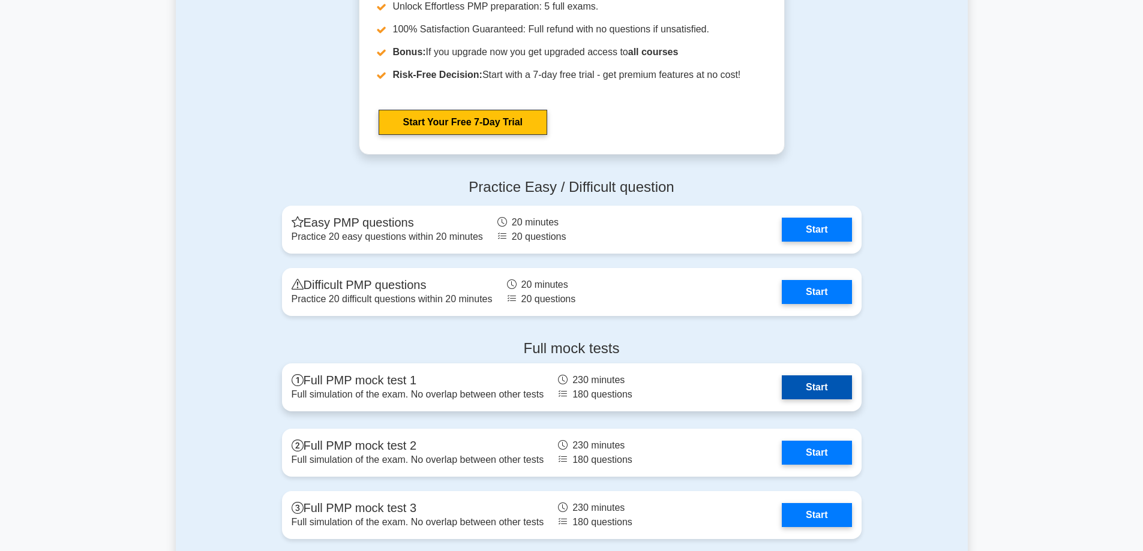
scroll to position [4439, 0]
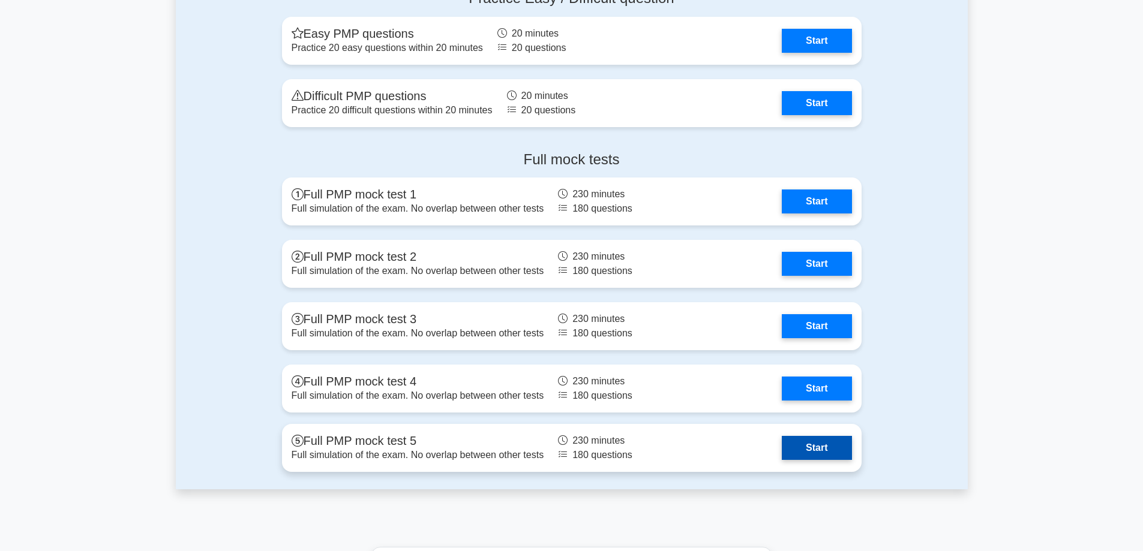
click at [807, 452] on link "Start" at bounding box center [817, 448] width 70 height 24
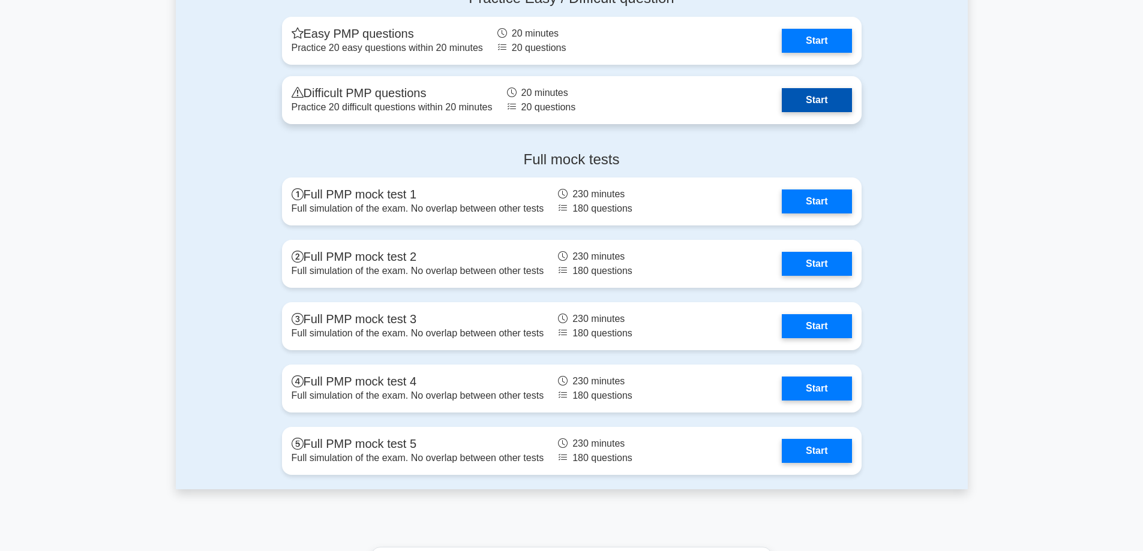
click at [782, 100] on link "Start" at bounding box center [817, 100] width 70 height 24
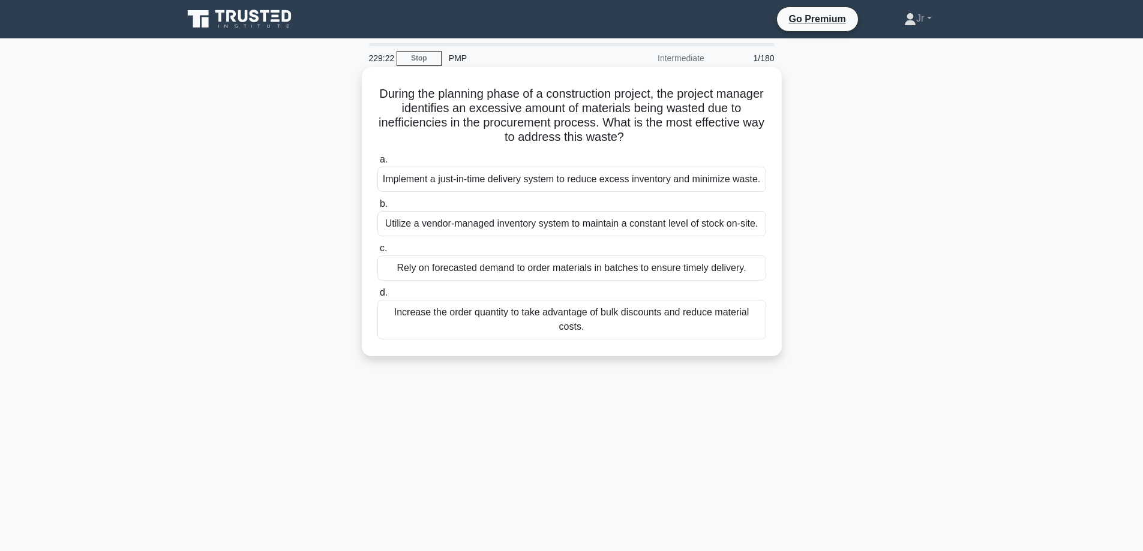
drag, startPoint x: 401, startPoint y: 87, endPoint x: 639, endPoint y: 139, distance: 244.4
click at [639, 139] on h5 "During the planning phase of a construction project, the project manager identi…" at bounding box center [571, 115] width 391 height 59
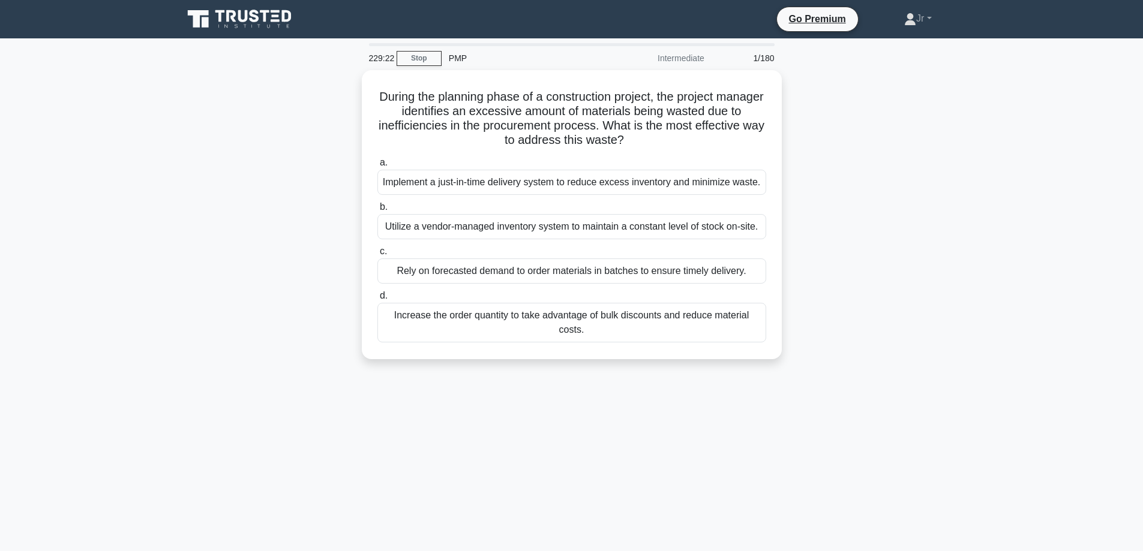
copy h5 "During the planning phase of a construction project, the project manager identi…"
click at [199, 218] on div "During the planning phase of a construction project, the project manager identi…" at bounding box center [572, 222] width 792 height 304
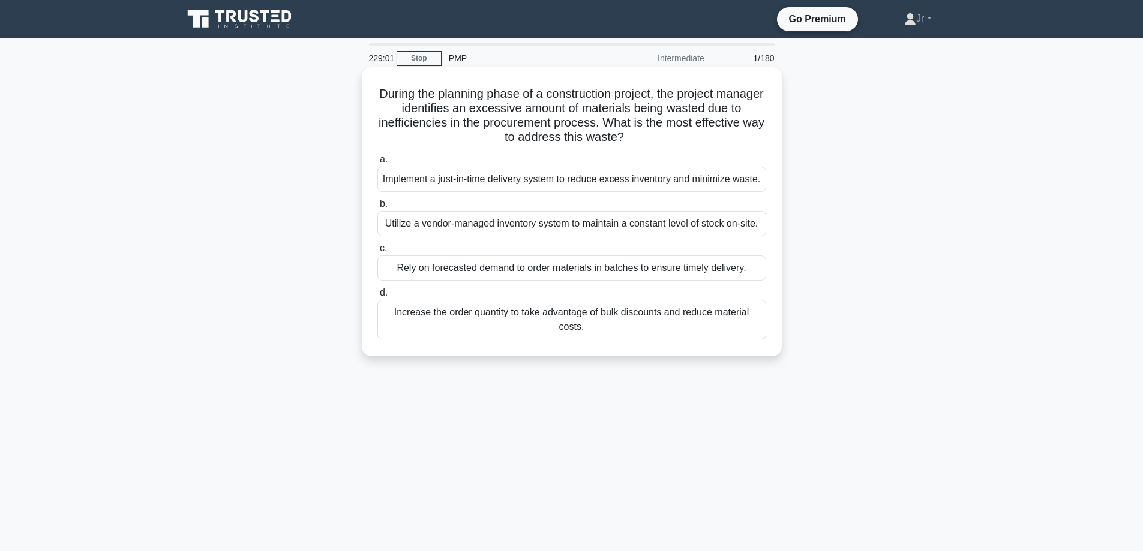
click at [503, 181] on div "Implement a just-in-time delivery system to reduce excess inventory and minimiz…" at bounding box center [571, 179] width 389 height 25
click at [377, 164] on input "a. Implement a just-in-time delivery system to reduce excess inventory and mini…" at bounding box center [377, 160] width 0 height 8
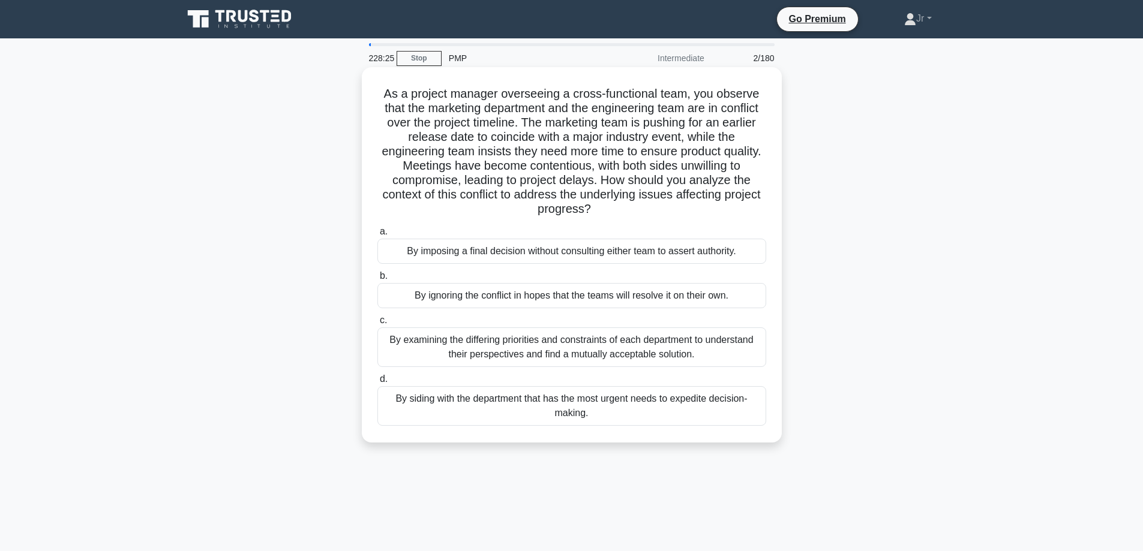
drag, startPoint x: 545, startPoint y: 341, endPoint x: 532, endPoint y: 342, distance: 12.7
click at [544, 341] on div "By examining the differing priorities and constraints of each department to und…" at bounding box center [571, 347] width 389 height 40
click at [532, 342] on div "By examining the differing priorities and constraints of each department to und…" at bounding box center [571, 347] width 389 height 40
click at [377, 324] on input "c. By examining the differing priorities and constraints of each department to …" at bounding box center [377, 321] width 0 height 8
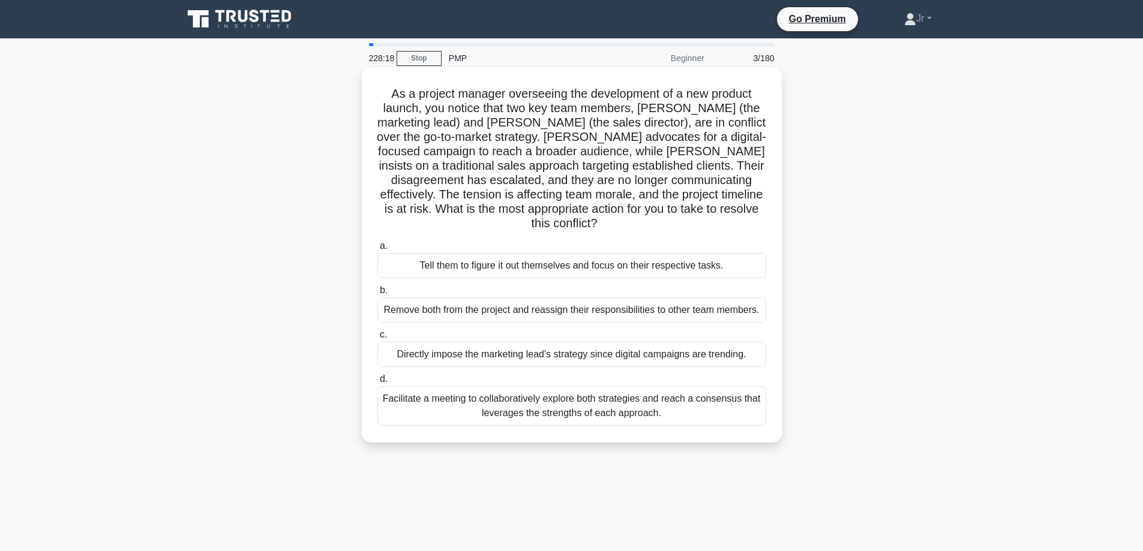
click at [587, 390] on div "Facilitate a meeting to collaboratively explore both strategies and reach a con…" at bounding box center [571, 406] width 389 height 40
click at [377, 383] on input "d. Facilitate a meeting to collaboratively explore both strategies and reach a …" at bounding box center [377, 379] width 0 height 8
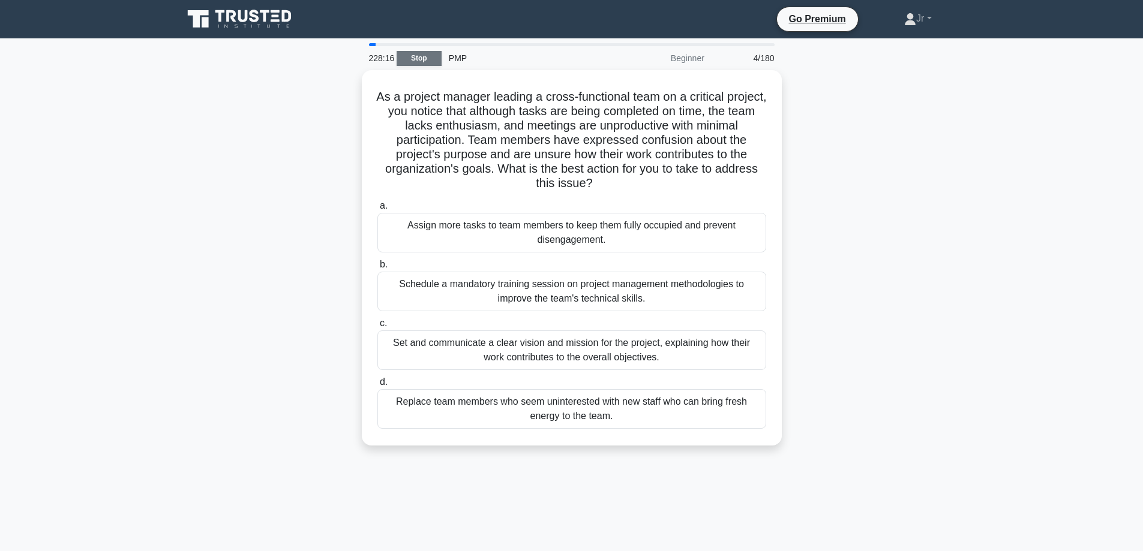
click at [428, 58] on link "Stop" at bounding box center [418, 58] width 45 height 15
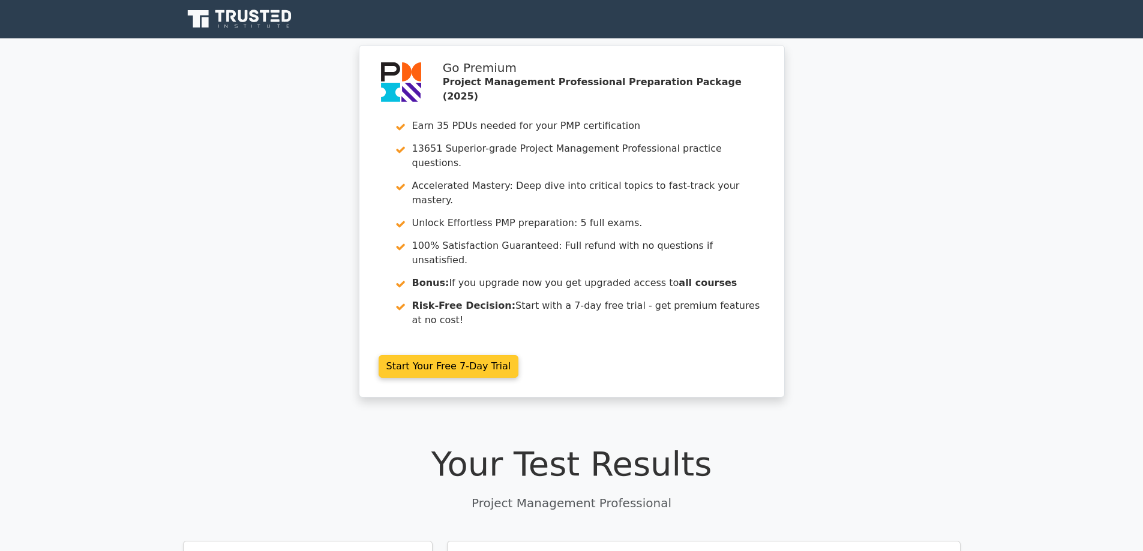
drag, startPoint x: 571, startPoint y: 160, endPoint x: 561, endPoint y: 160, distance: 10.2
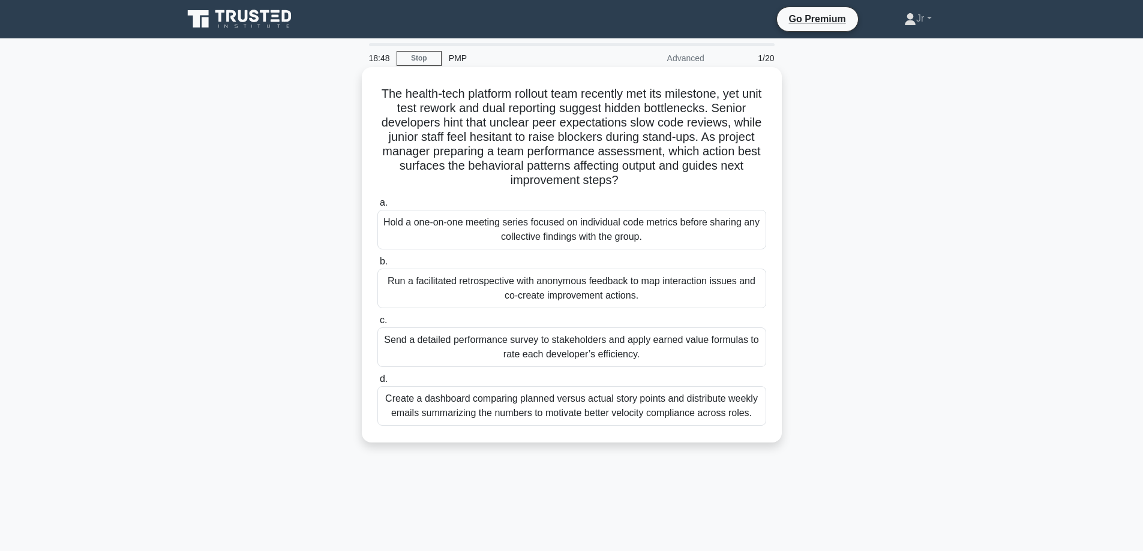
click at [730, 292] on div "Run a facilitated retrospective with anonymous feedback to map interaction issu…" at bounding box center [571, 289] width 389 height 40
click at [377, 266] on input "b. Run a facilitated retrospective with anonymous feedback to map interaction i…" at bounding box center [377, 262] width 0 height 8
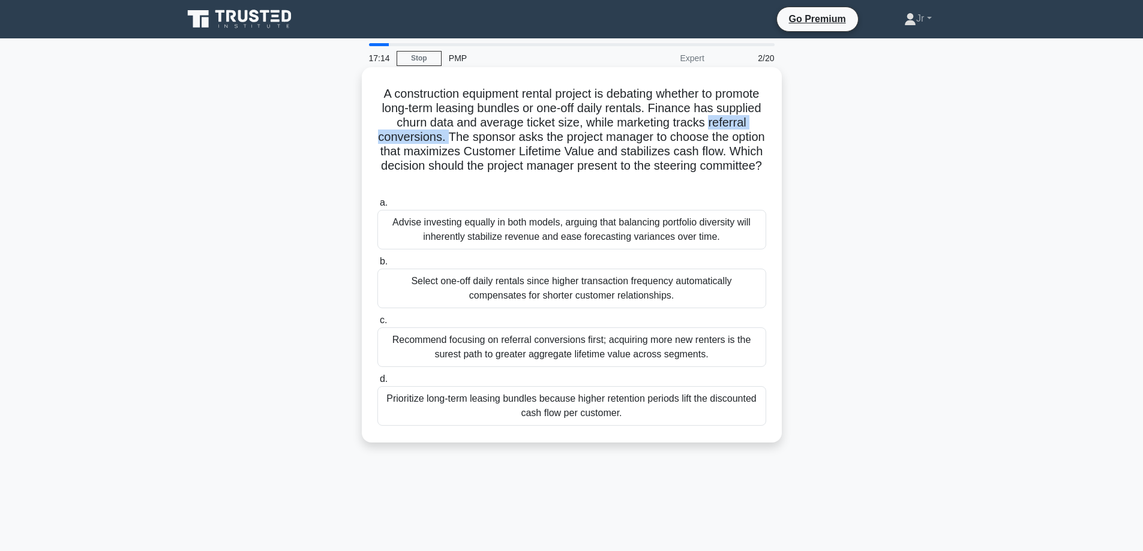
drag, startPoint x: 380, startPoint y: 137, endPoint x: 494, endPoint y: 142, distance: 114.6
click at [495, 142] on h5 "A construction equipment rental project is debating whether to promote long-ter…" at bounding box center [571, 137] width 391 height 102
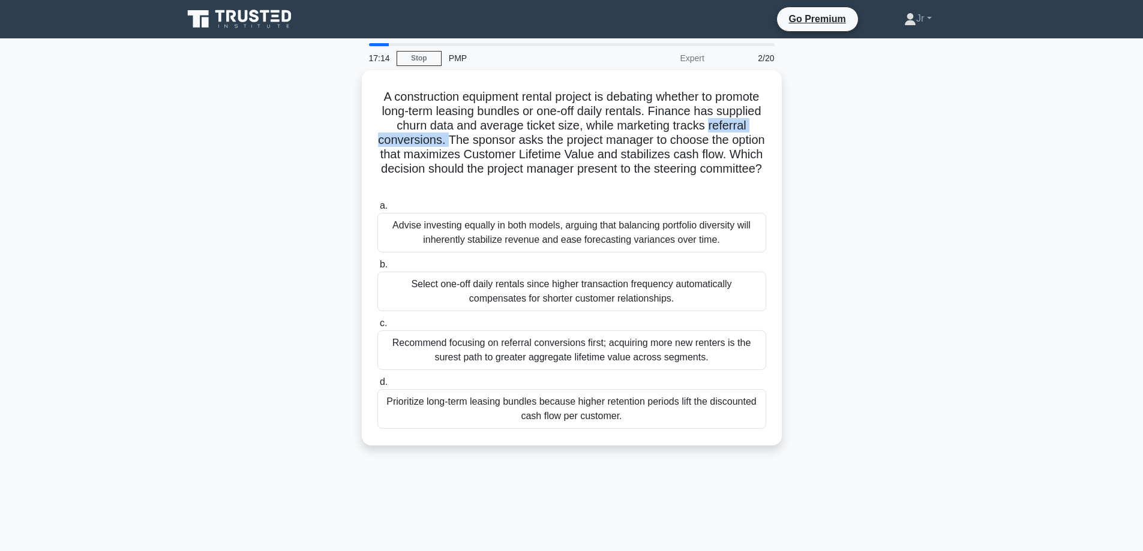
copy h5 "referral conversions."
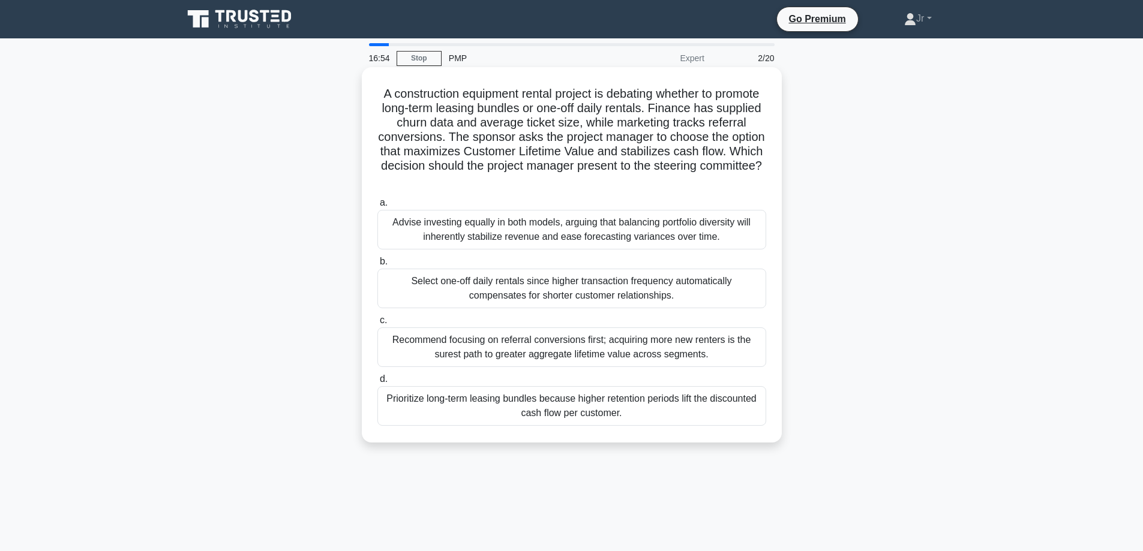
click at [486, 404] on div "Prioritize long-term leasing bundles because higher retention periods lift the …" at bounding box center [571, 406] width 389 height 40
click at [377, 383] on input "d. Prioritize long-term leasing bundles because higher retention periods lift t…" at bounding box center [377, 379] width 0 height 8
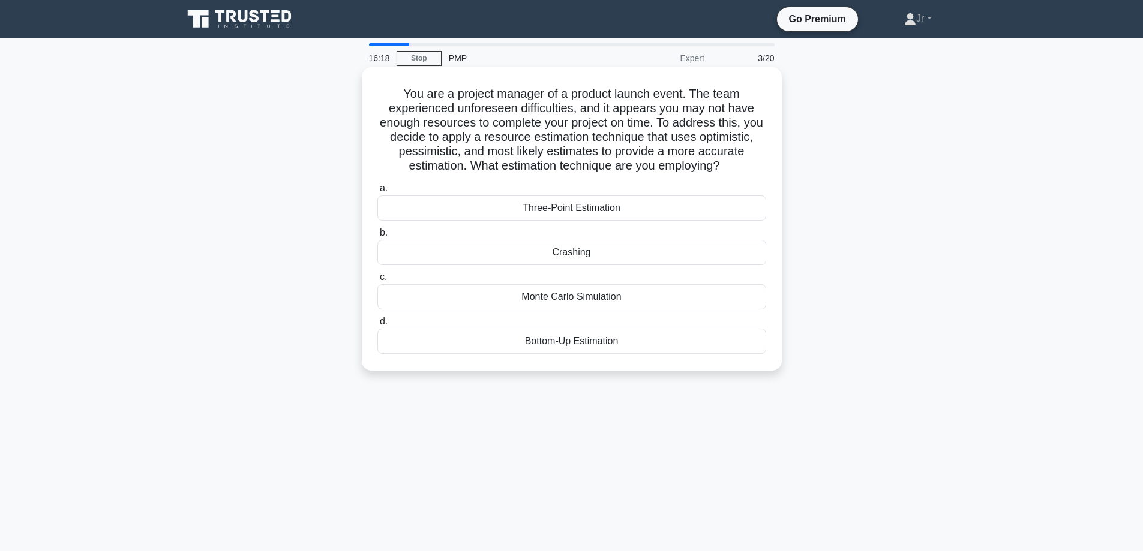
click at [583, 347] on div "Bottom-Up Estimation" at bounding box center [571, 341] width 389 height 25
click at [377, 326] on input "d. Bottom-Up Estimation" at bounding box center [377, 322] width 0 height 8
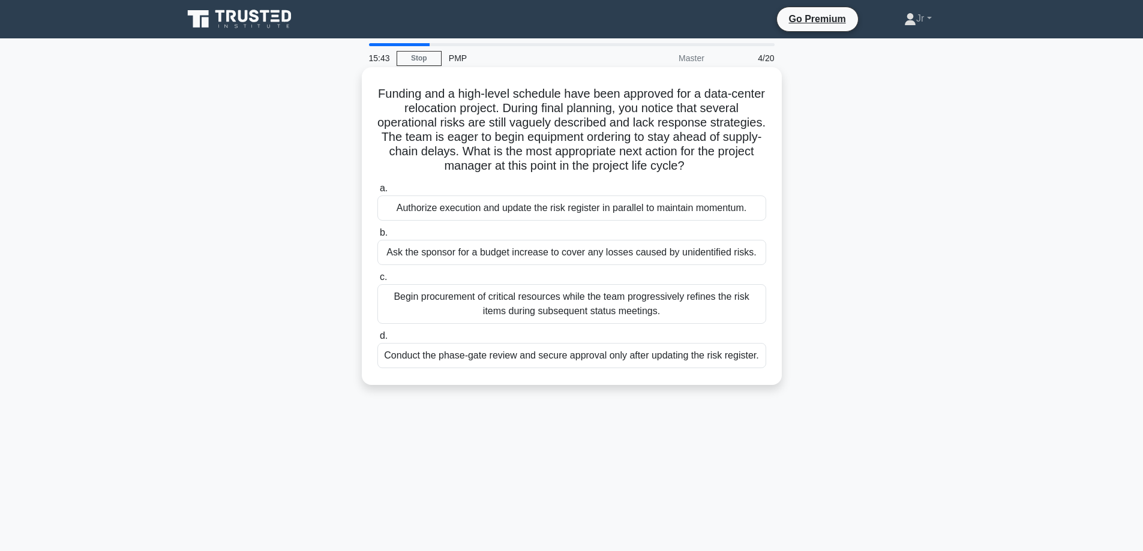
click at [554, 314] on div "Begin procurement of critical resources while the team progressively refines th…" at bounding box center [571, 304] width 389 height 40
click at [377, 281] on input "c. Begin procurement of critical resources while the team progressively refines…" at bounding box center [377, 278] width 0 height 8
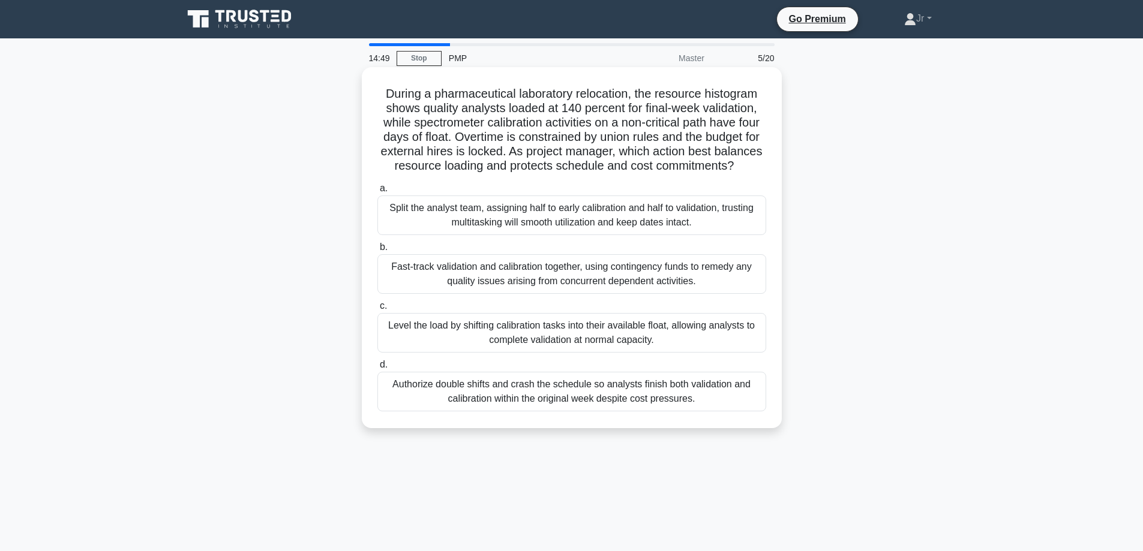
click at [499, 283] on div "Fast-track validation and calibration together, using contingency funds to reme…" at bounding box center [571, 274] width 389 height 40
click at [377, 251] on input "b. Fast-track validation and calibration together, using contingency funds to r…" at bounding box center [377, 248] width 0 height 8
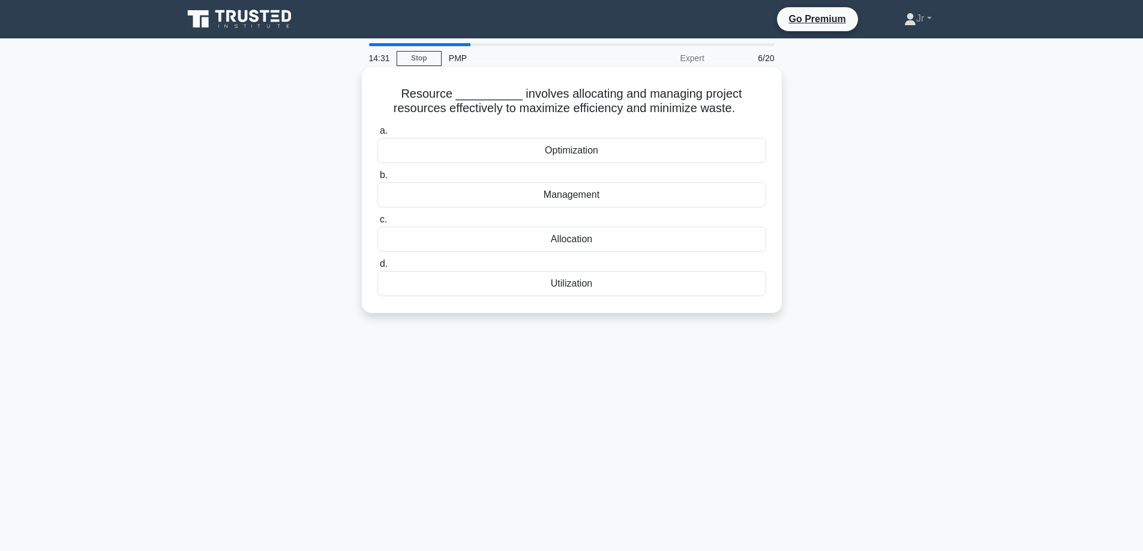
click at [657, 194] on div "Management" at bounding box center [571, 194] width 389 height 25
click at [377, 179] on input "b. Management" at bounding box center [377, 176] width 0 height 8
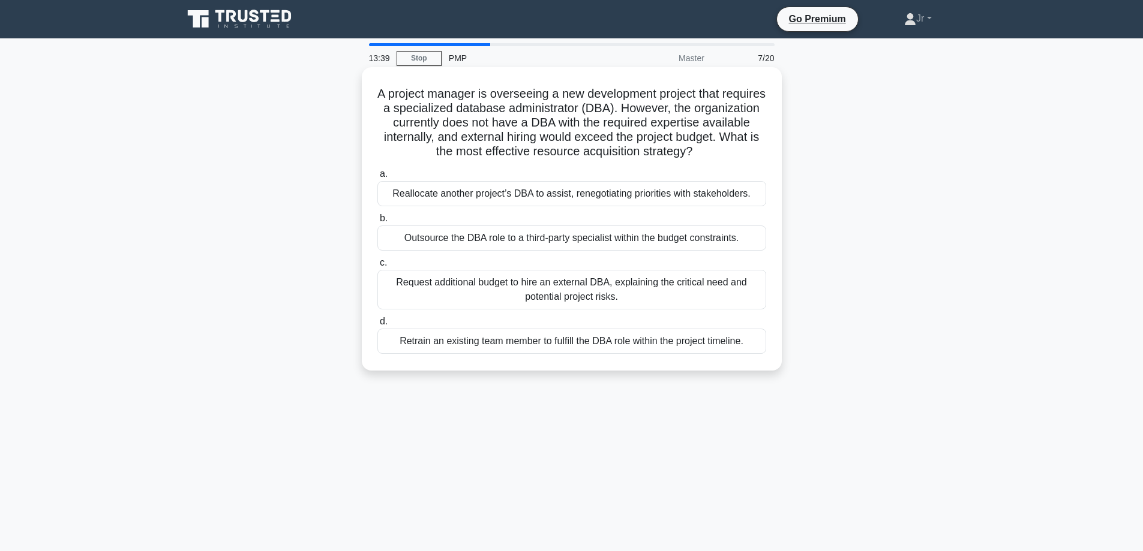
click at [638, 342] on div "Retrain an existing team member to fulfill the DBA role within the project time…" at bounding box center [571, 341] width 389 height 25
click at [377, 326] on input "d. Retrain an existing team member to fulfill the DBA role within the project t…" at bounding box center [377, 322] width 0 height 8
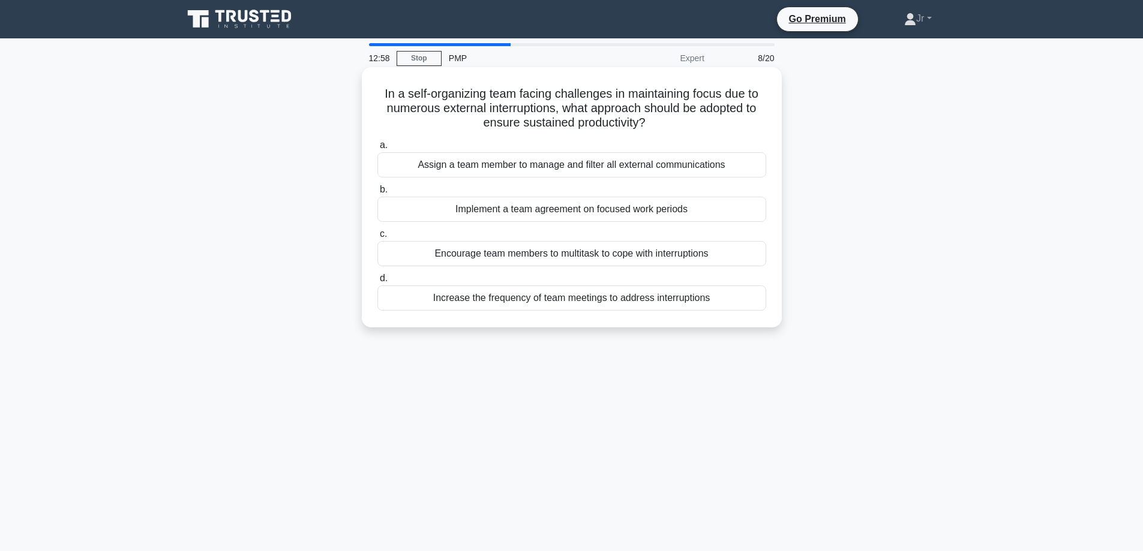
click at [620, 212] on div "Implement a team agreement on focused work periods" at bounding box center [571, 209] width 389 height 25
click at [377, 194] on input "b. Implement a team agreement on focused work periods" at bounding box center [377, 190] width 0 height 8
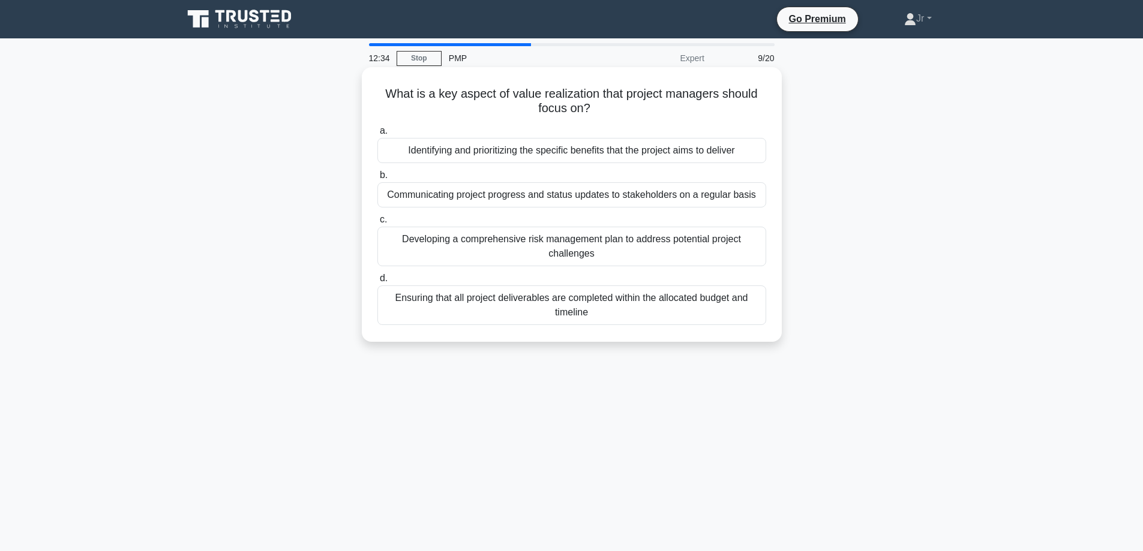
click at [616, 309] on div "Ensuring that all project deliverables are completed within the allocated budge…" at bounding box center [571, 306] width 389 height 40
click at [377, 283] on input "d. Ensuring that all project deliverables are completed within the allocated bu…" at bounding box center [377, 279] width 0 height 8
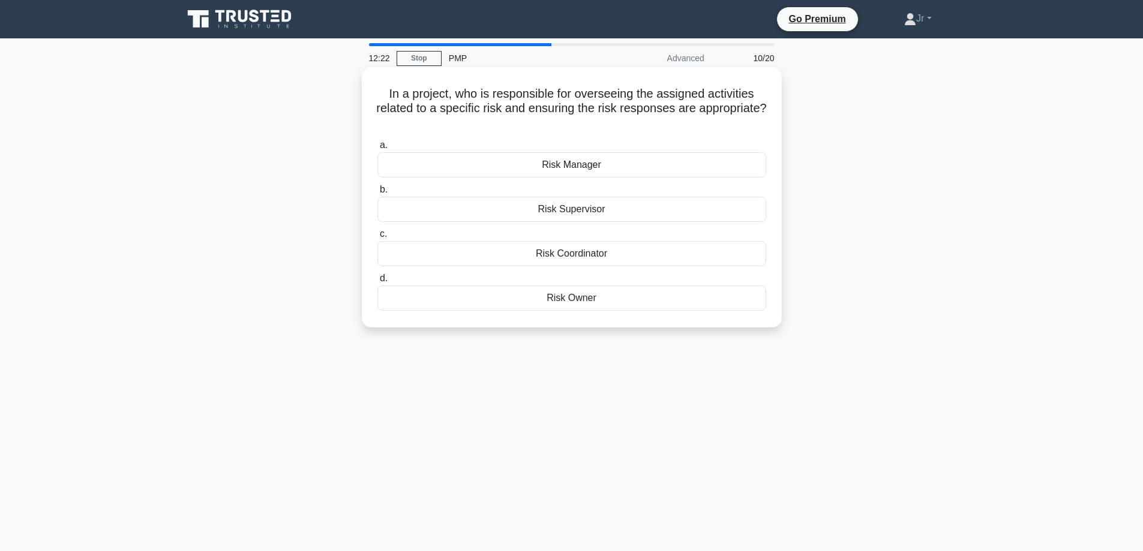
click at [578, 299] on div "Risk Owner" at bounding box center [571, 298] width 389 height 25
click at [377, 283] on input "d. Risk Owner" at bounding box center [377, 279] width 0 height 8
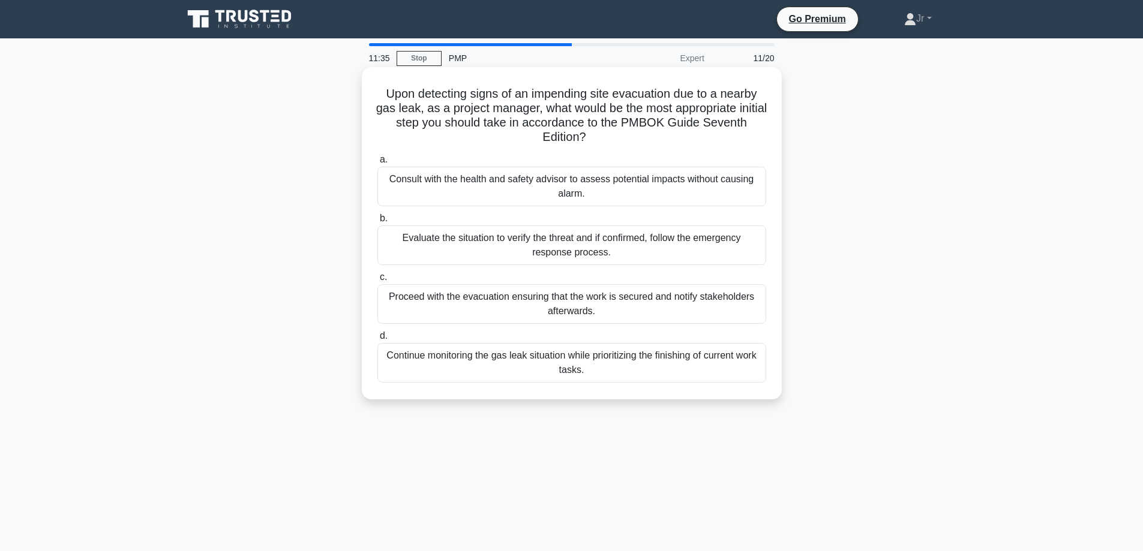
drag, startPoint x: 396, startPoint y: 239, endPoint x: 438, endPoint y: 241, distance: 41.4
click at [436, 244] on div "Evaluate the situation to verify the threat and if confirmed, follow the emerge…" at bounding box center [571, 246] width 389 height 40
copy div "Evaluate"
click at [477, 230] on div "Evaluate the situation to verify the threat and if confirmed, follow the emerge…" at bounding box center [571, 246] width 389 height 40
click at [377, 223] on input "b. Evaluate the situation to verify the threat and if confirmed, follow the eme…" at bounding box center [377, 219] width 0 height 8
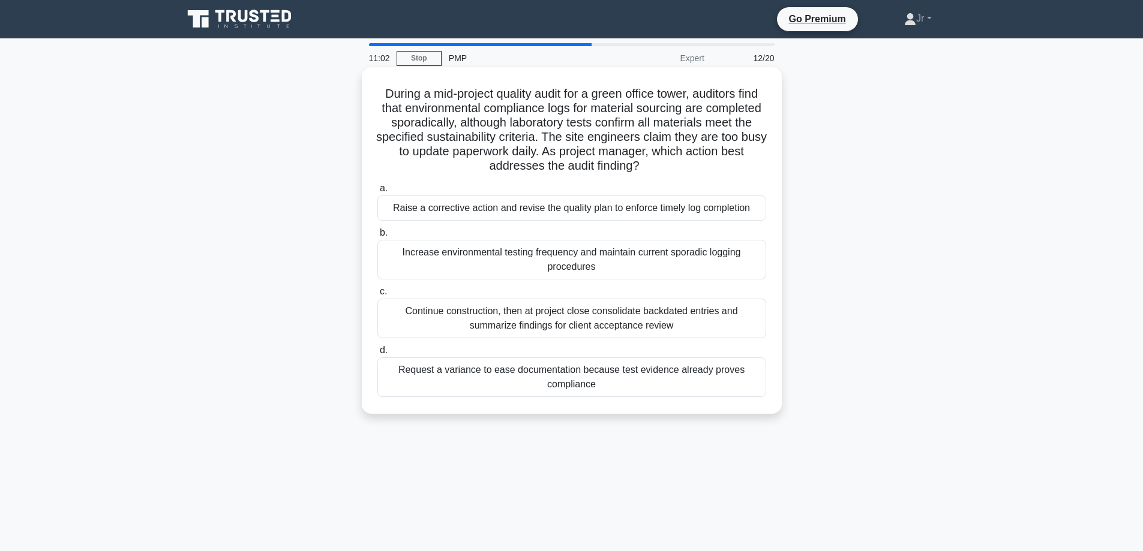
click at [493, 211] on div "Raise a corrective action and revise the quality plan to enforce timely log com…" at bounding box center [571, 208] width 389 height 25
click at [377, 193] on input "a. Raise a corrective action and revise the quality plan to enforce timely log …" at bounding box center [377, 189] width 0 height 8
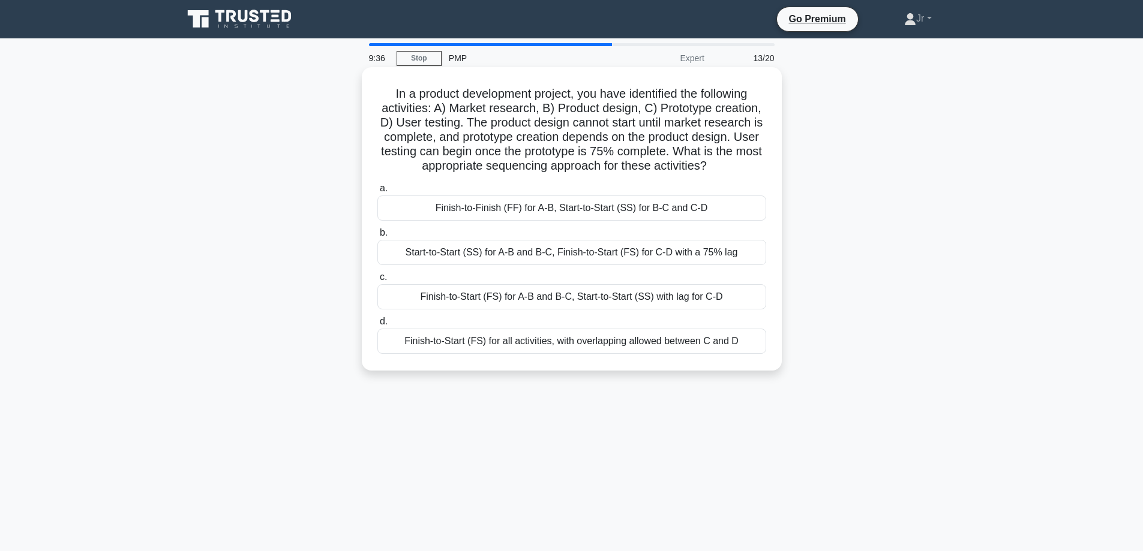
click at [536, 295] on div "Finish-to-Start (FS) for A-B and B-C, Start-to-Start (SS) with lag for C-D" at bounding box center [571, 296] width 389 height 25
click at [377, 281] on input "c. Finish-to-Start (FS) for A-B and B-C, Start-to-Start (SS) with lag for C-D" at bounding box center [377, 278] width 0 height 8
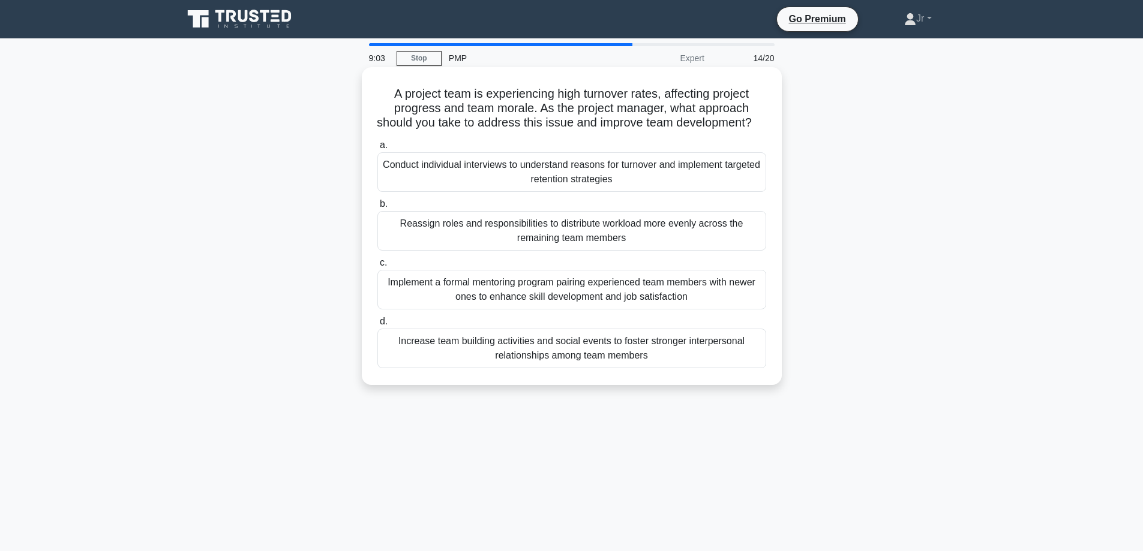
click at [702, 188] on div "Conduct individual interviews to understand reasons for turnover and implement …" at bounding box center [571, 172] width 389 height 40
click at [377, 149] on input "a. Conduct individual interviews to understand reasons for turnover and impleme…" at bounding box center [377, 146] width 0 height 8
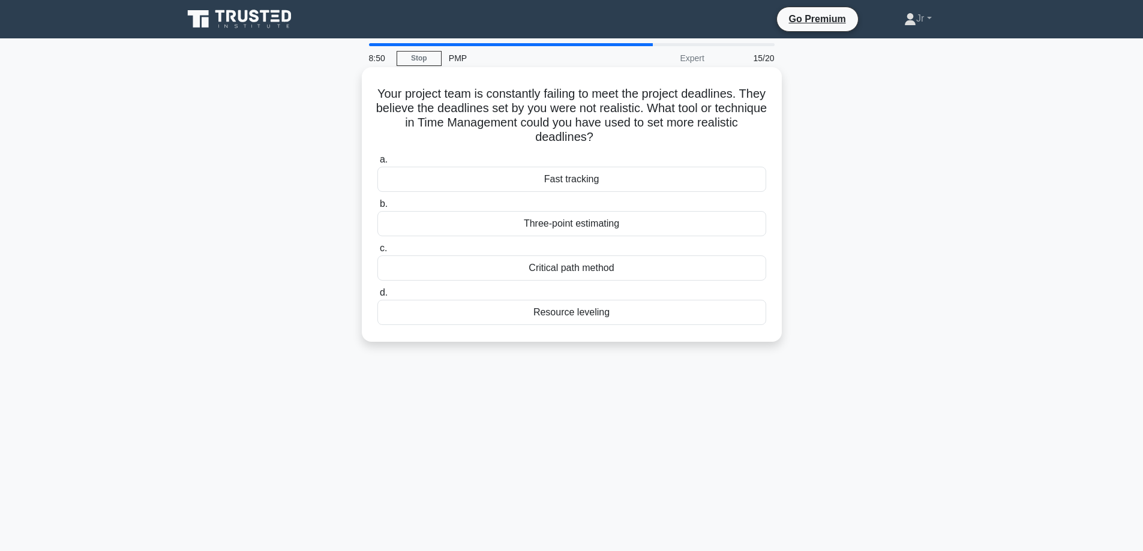
click at [651, 267] on div "Critical path method" at bounding box center [571, 268] width 389 height 25
click at [377, 253] on input "c. Critical path method" at bounding box center [377, 249] width 0 height 8
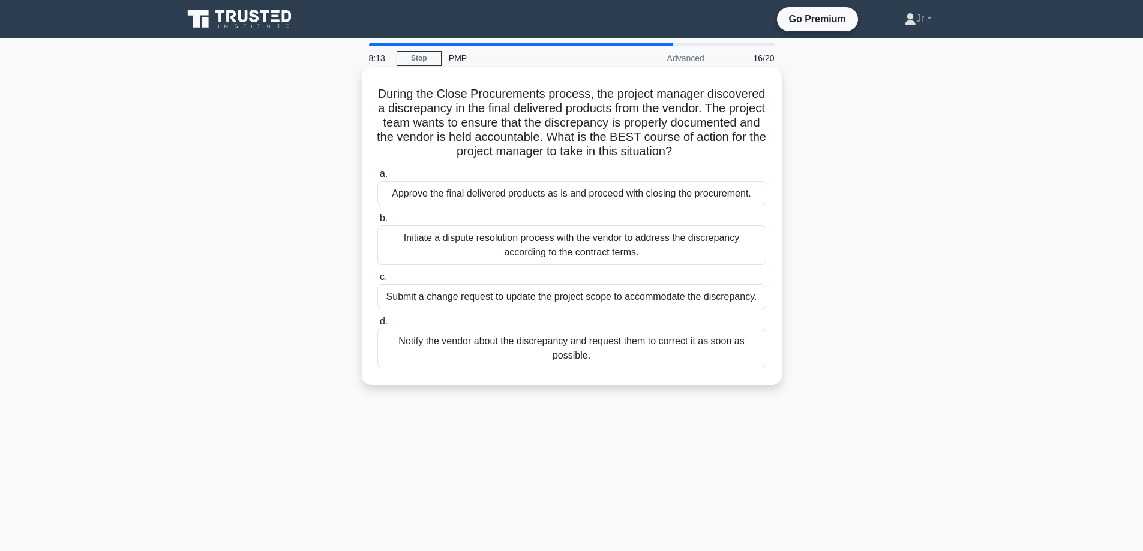
click at [615, 264] on div "Initiate a dispute resolution process with the vendor to address the discrepanc…" at bounding box center [571, 246] width 389 height 40
click at [377, 223] on input "b. Initiate a dispute resolution process with the vendor to address the discrep…" at bounding box center [377, 219] width 0 height 8
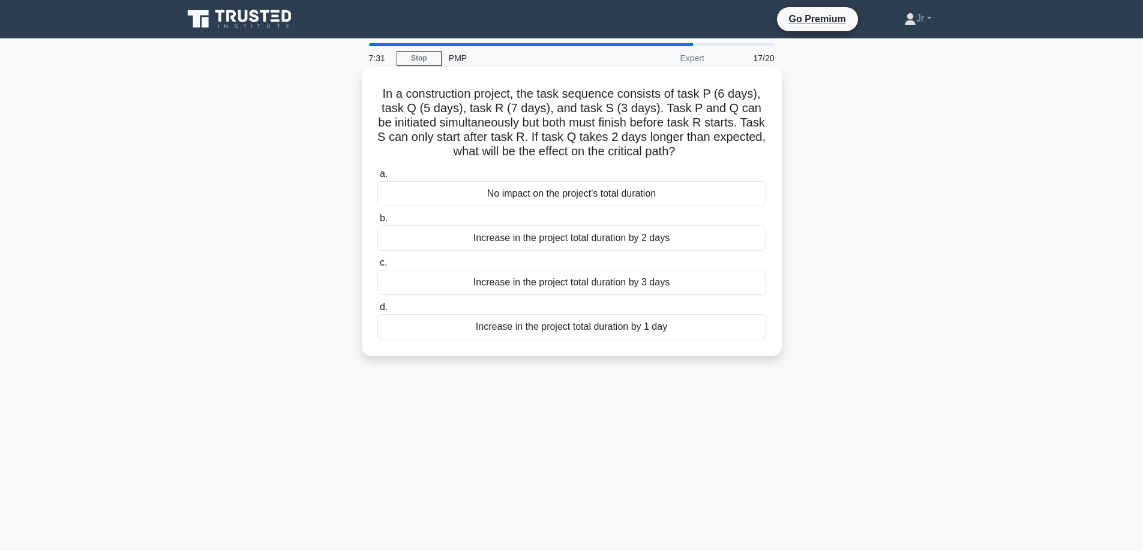
click at [650, 332] on div "Increase in the project total duration by 1 day" at bounding box center [571, 326] width 389 height 25
click at [377, 311] on input "d. Increase in the project total duration by 1 day" at bounding box center [377, 308] width 0 height 8
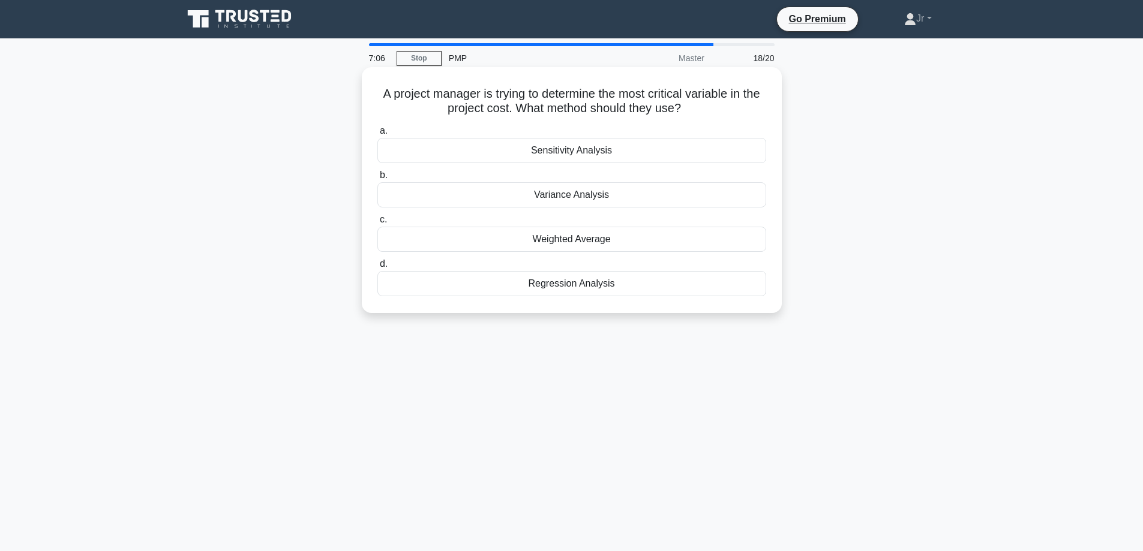
click at [672, 195] on div "Variance Analysis" at bounding box center [571, 194] width 389 height 25
click at [377, 179] on input "b. Variance Analysis" at bounding box center [377, 176] width 0 height 8
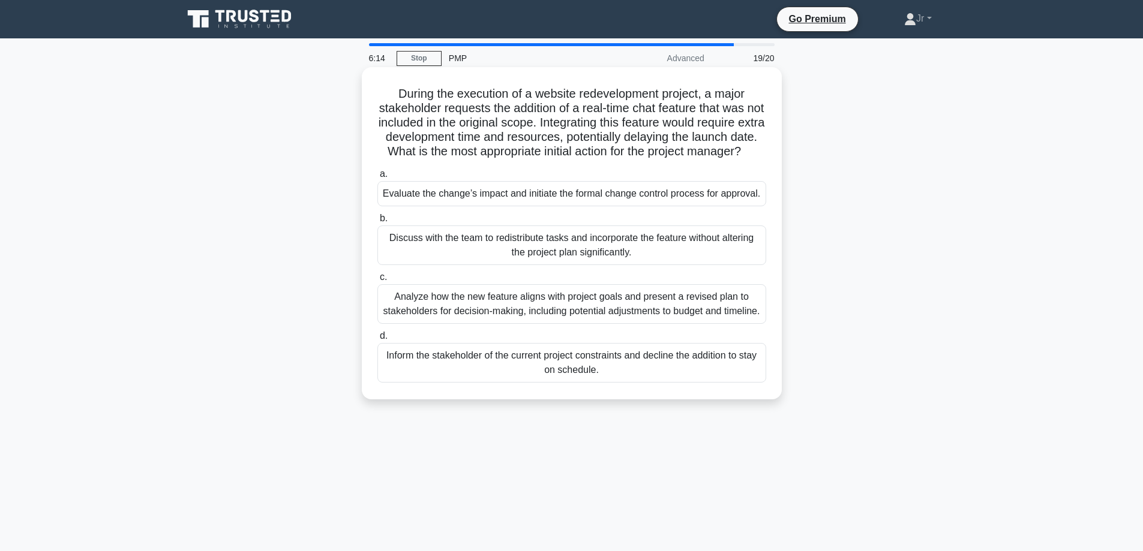
click at [534, 320] on div "Analyze how the new feature aligns with project goals and present a revised pla…" at bounding box center [571, 304] width 389 height 40
click at [377, 281] on input "c. Analyze how the new feature aligns with project goals and present a revised …" at bounding box center [377, 278] width 0 height 8
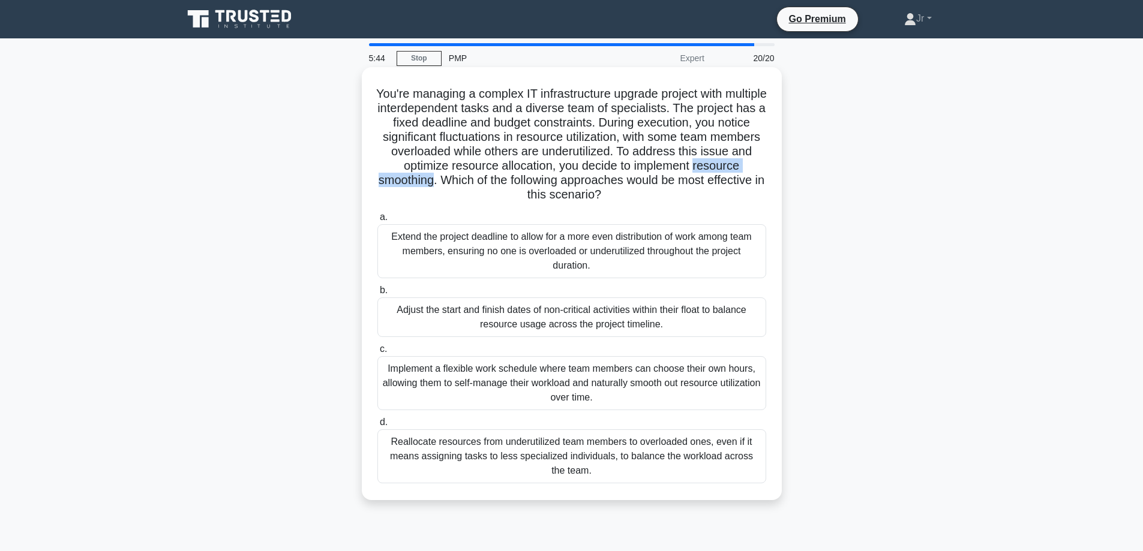
drag, startPoint x: 375, startPoint y: 178, endPoint x: 484, endPoint y: 185, distance: 108.8
click at [484, 185] on h5 "You're managing a complex IT infrastructure upgrade project with multiple inter…" at bounding box center [571, 144] width 391 height 116
copy h5 "resource smoothing"
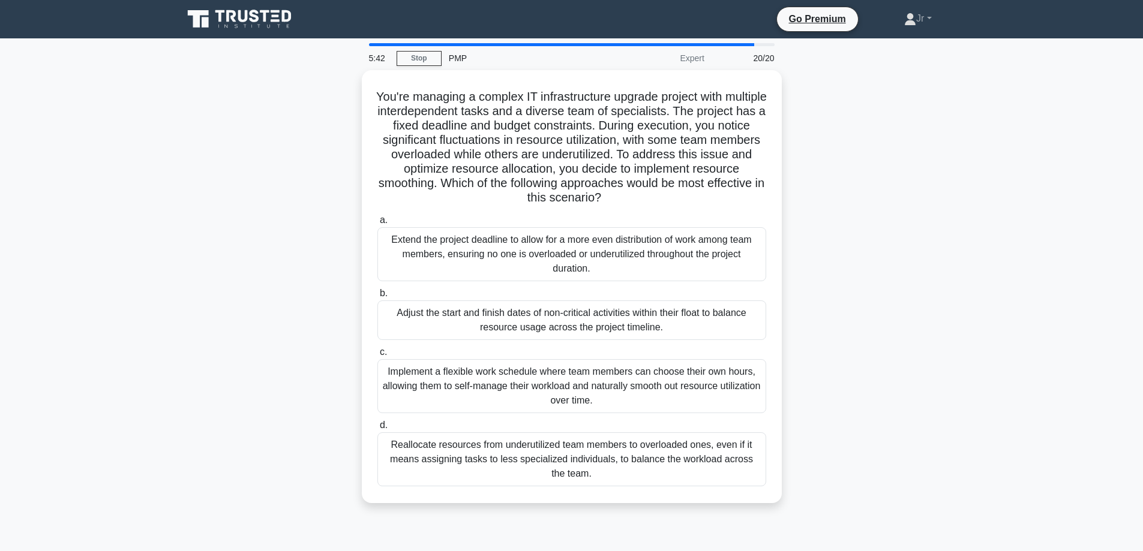
click at [226, 218] on div "You're managing a complex IT infrastructure upgrade project with multiple inter…" at bounding box center [572, 293] width 792 height 447
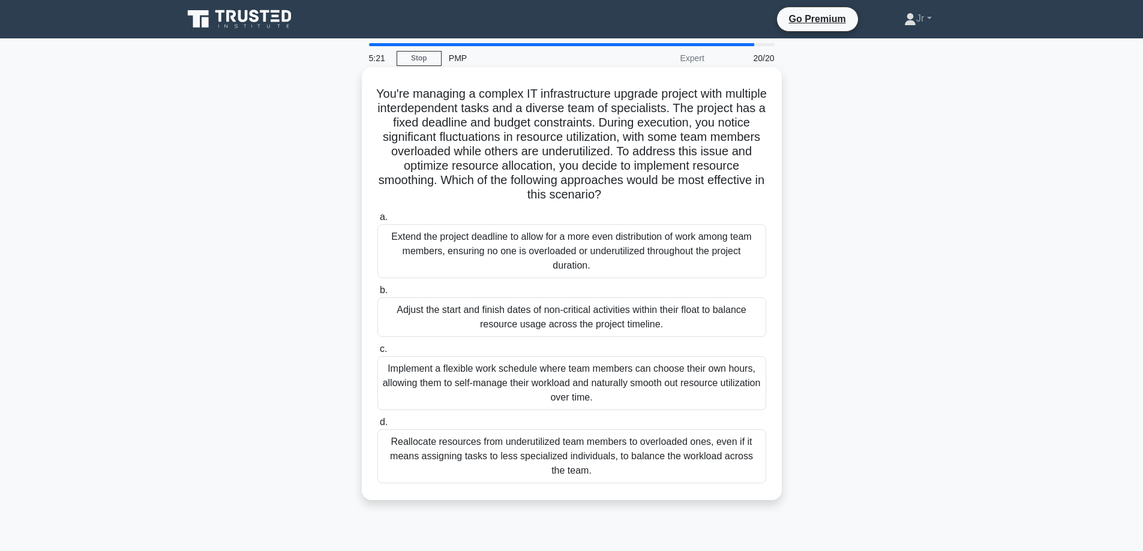
click at [673, 317] on div "Adjust the start and finish dates of non-critical activities within their float…" at bounding box center [571, 318] width 389 height 40
click at [377, 295] on input "b. Adjust the start and finish dates of non-critical activities within their fl…" at bounding box center [377, 291] width 0 height 8
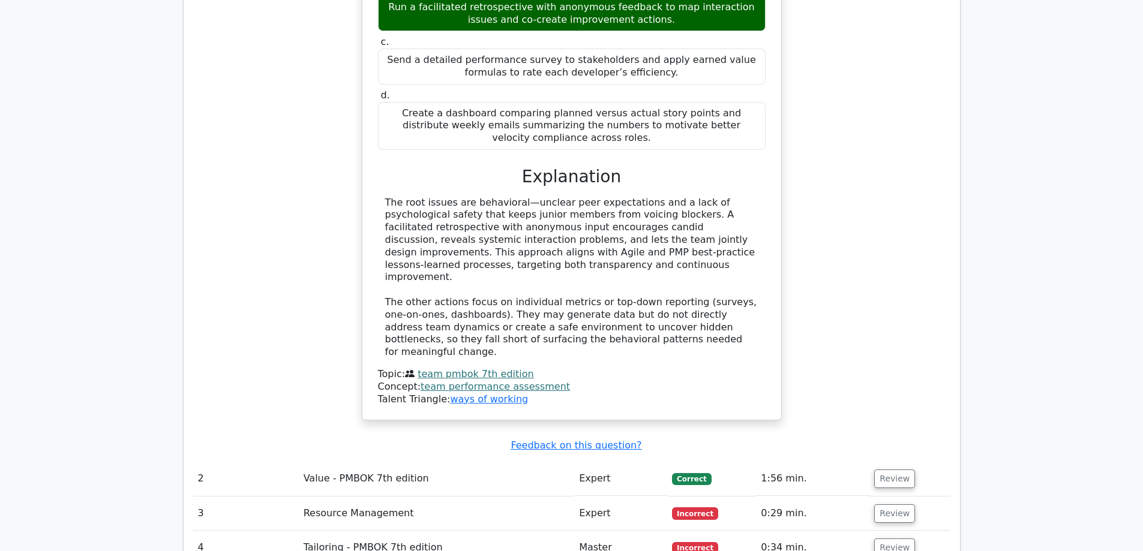
scroll to position [1679, 0]
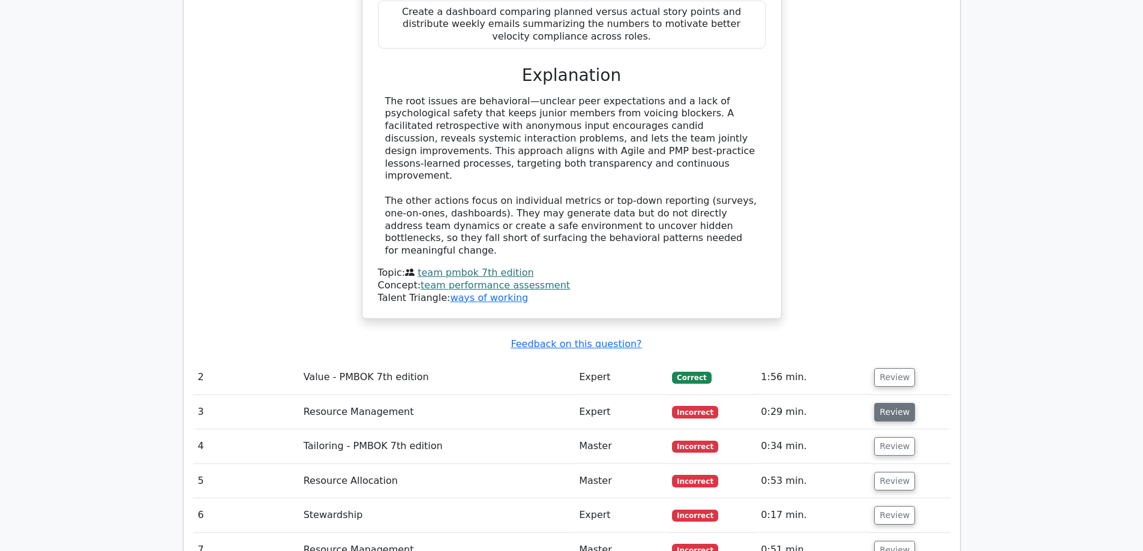
click at [900, 403] on button "Review" at bounding box center [894, 412] width 41 height 19
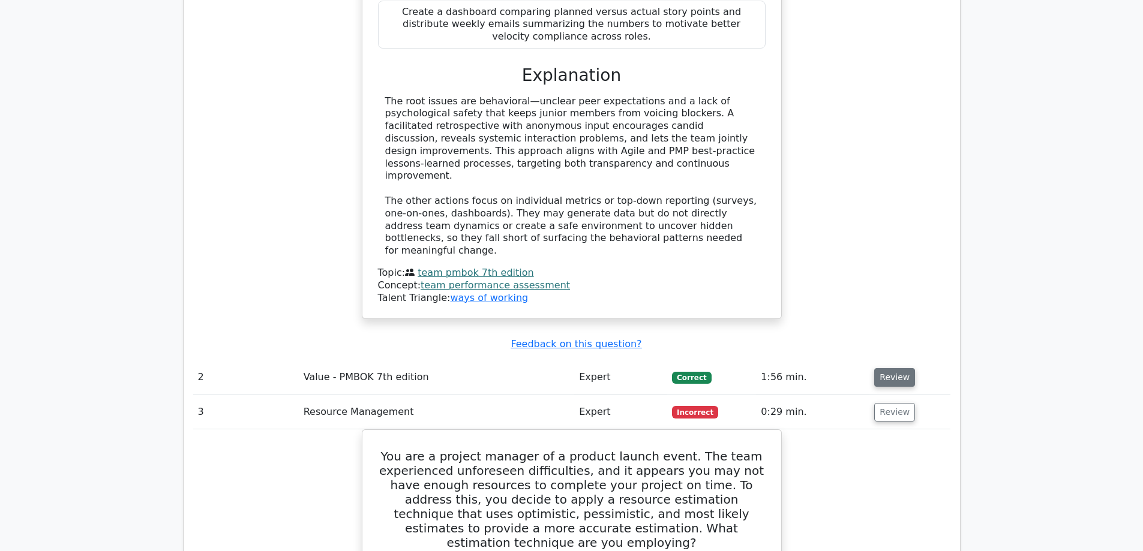
click at [905, 368] on button "Review" at bounding box center [894, 377] width 41 height 19
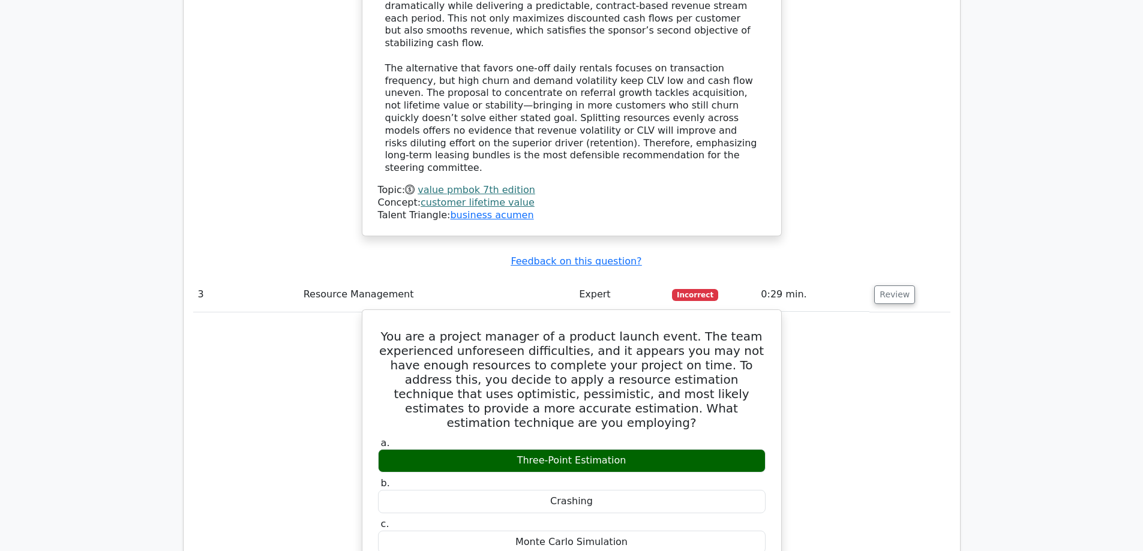
scroll to position [2519, 0]
drag, startPoint x: 519, startPoint y: 284, endPoint x: 627, endPoint y: 279, distance: 108.1
click at [627, 449] on div "Three-Point Estimation" at bounding box center [571, 460] width 387 height 23
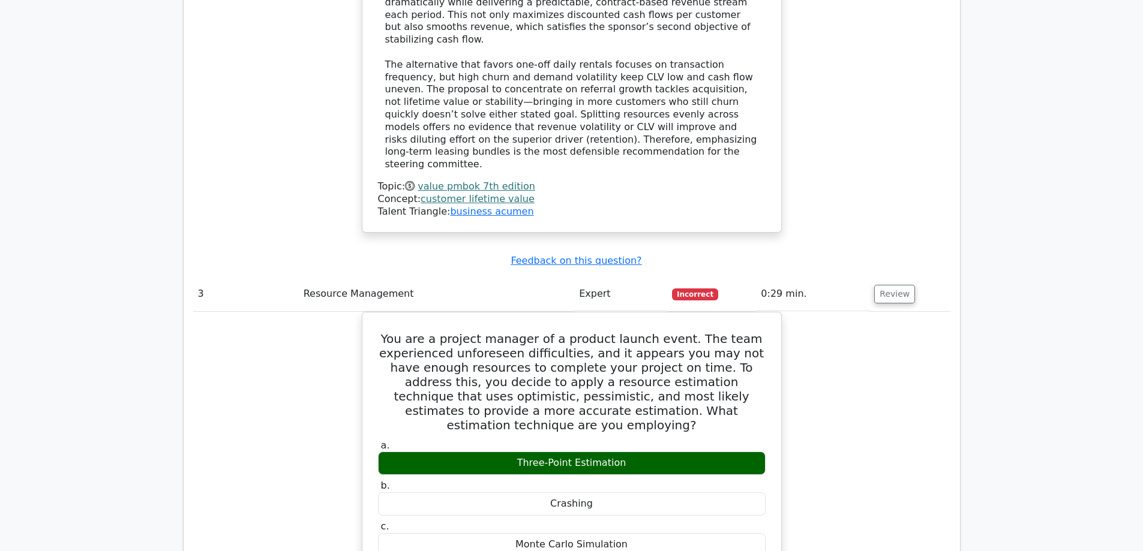
copy div "Three-Point Estimation"
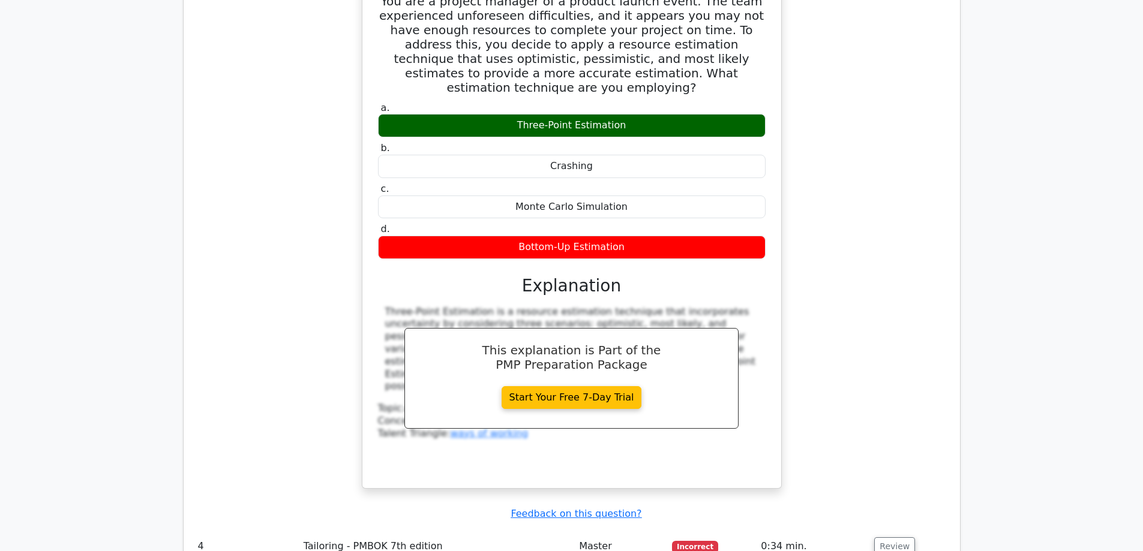
scroll to position [3059, 0]
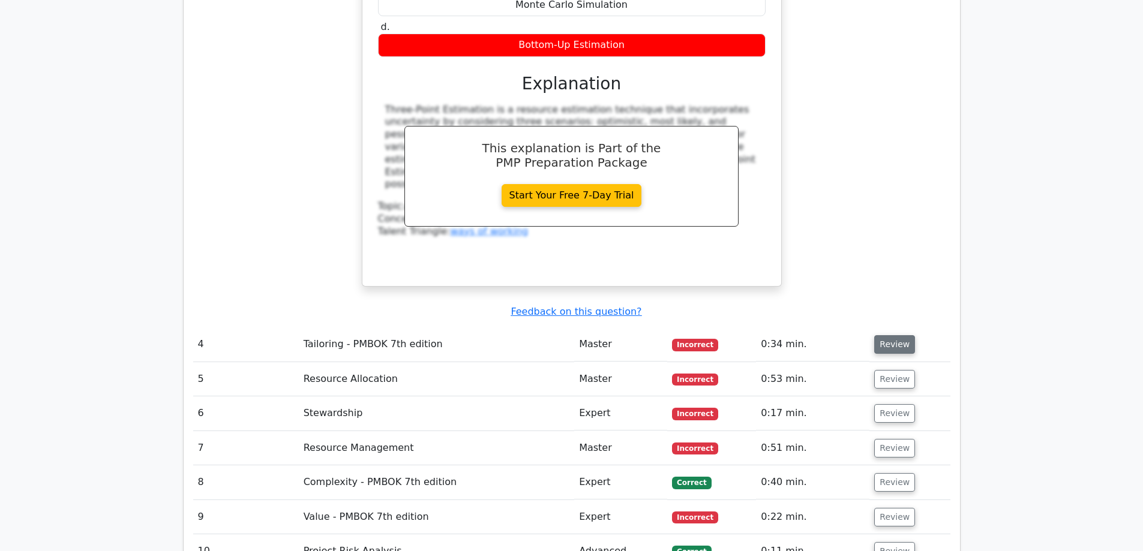
click at [905, 335] on button "Review" at bounding box center [894, 344] width 41 height 19
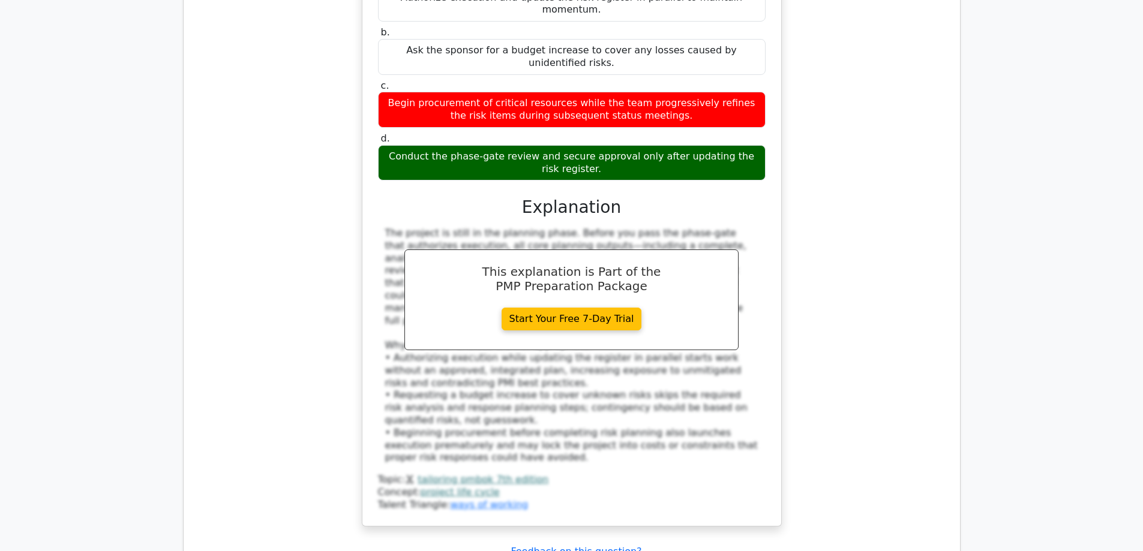
scroll to position [3719, 0]
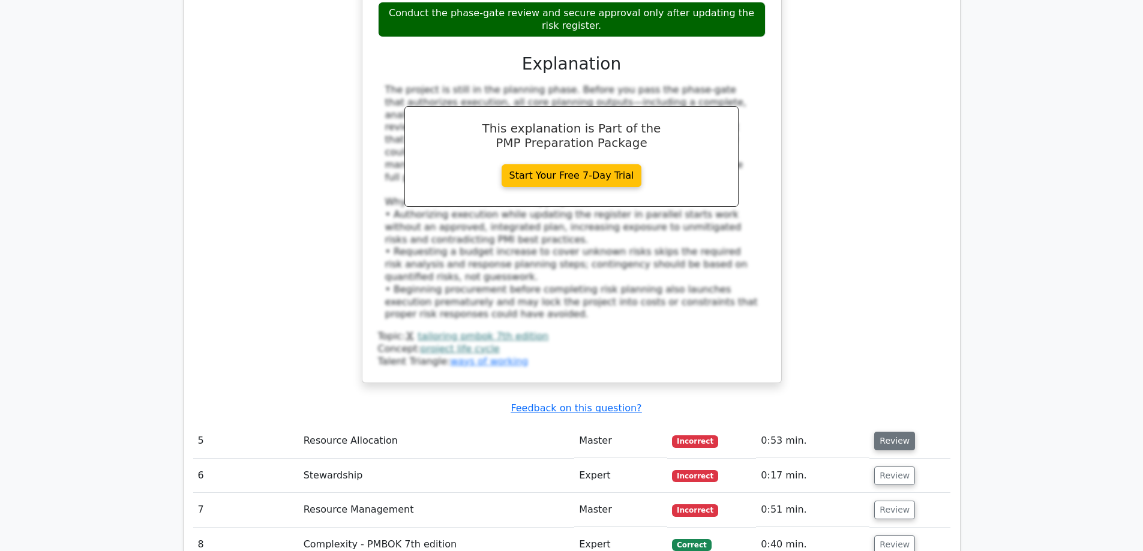
click at [891, 432] on button "Review" at bounding box center [894, 441] width 41 height 19
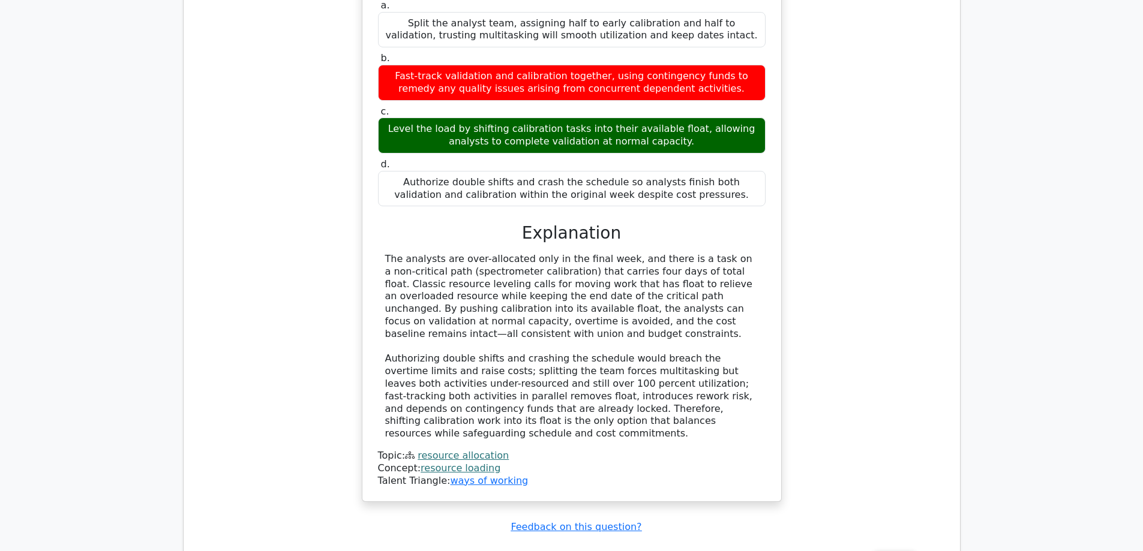
scroll to position [4498, 0]
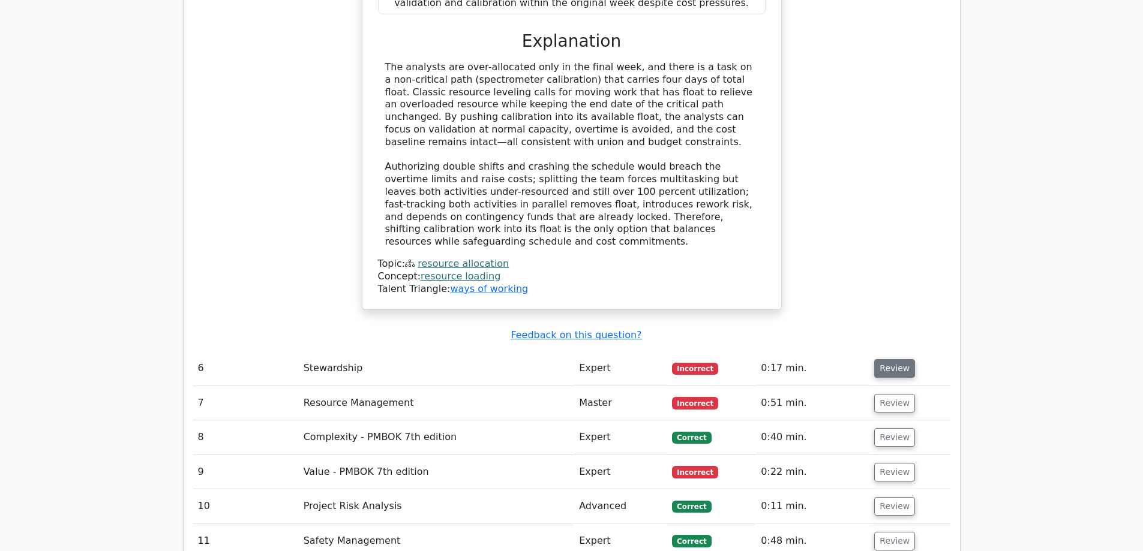
click at [894, 359] on button "Review" at bounding box center [894, 368] width 41 height 19
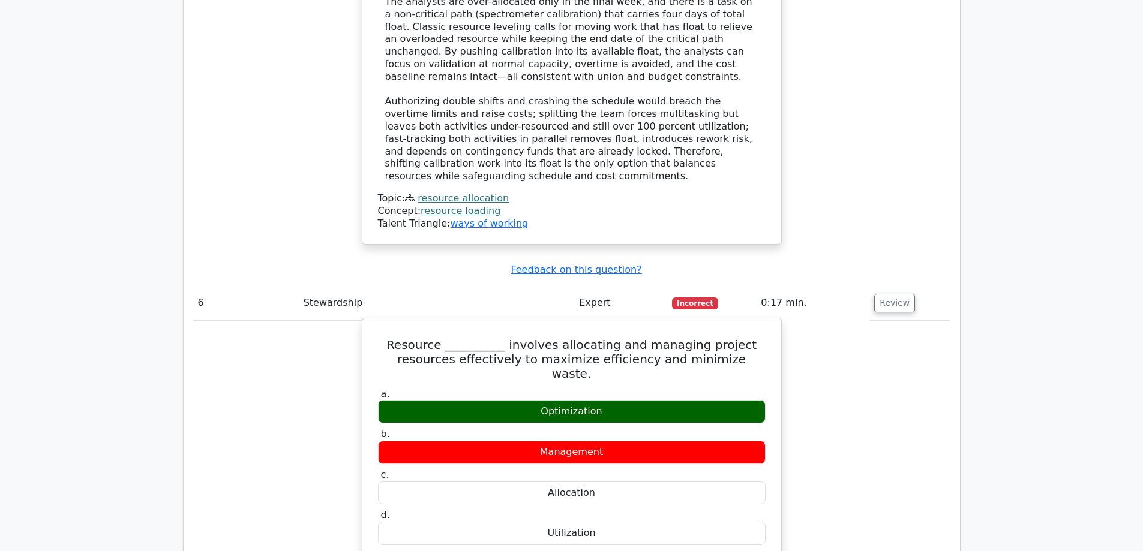
scroll to position [4558, 0]
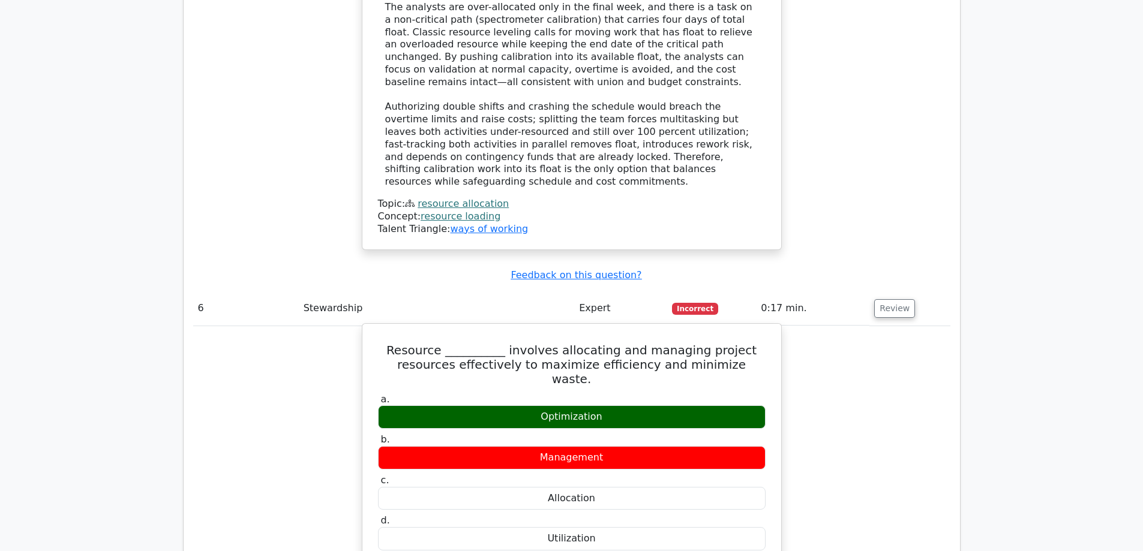
drag, startPoint x: 600, startPoint y: 166, endPoint x: 526, endPoint y: 166, distance: 74.4
click at [526, 405] on div "Optimization" at bounding box center [571, 416] width 387 height 23
copy div "Optimization"
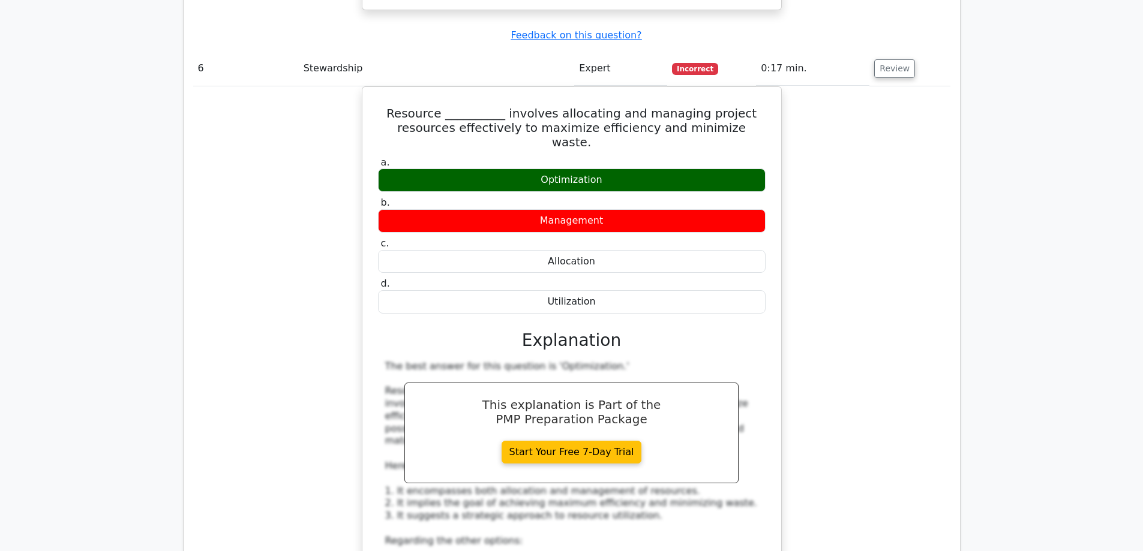
scroll to position [4678, 0]
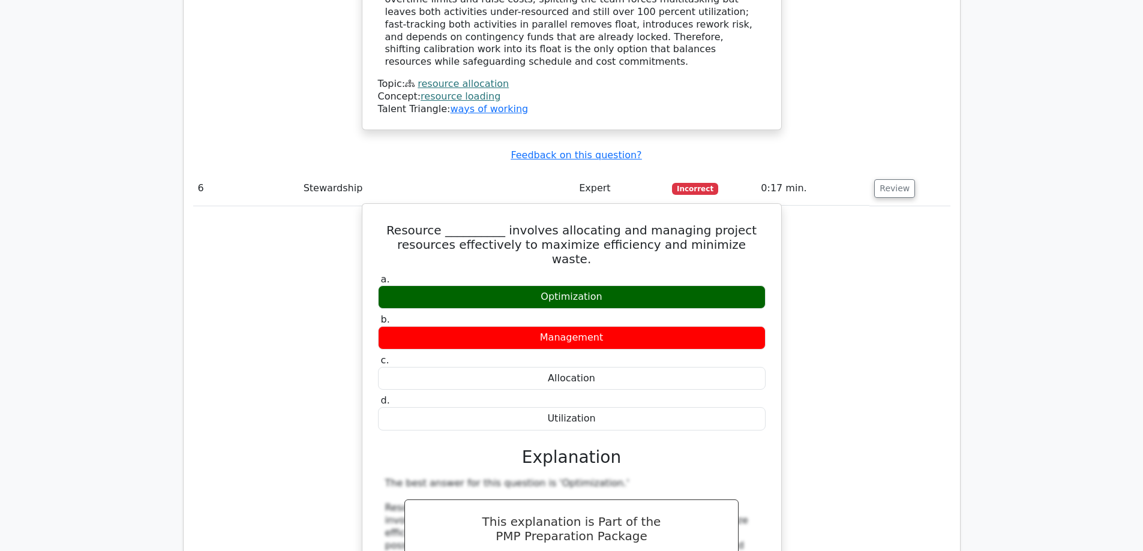
drag, startPoint x: 602, startPoint y: 163, endPoint x: 547, endPoint y: 172, distance: 55.9
click at [547, 407] on div "Utilization" at bounding box center [571, 418] width 387 height 23
copy div "Utilization"
drag, startPoint x: 602, startPoint y: 125, endPoint x: 551, endPoint y: 123, distance: 51.0
click at [551, 367] on div "Allocation" at bounding box center [571, 378] width 387 height 23
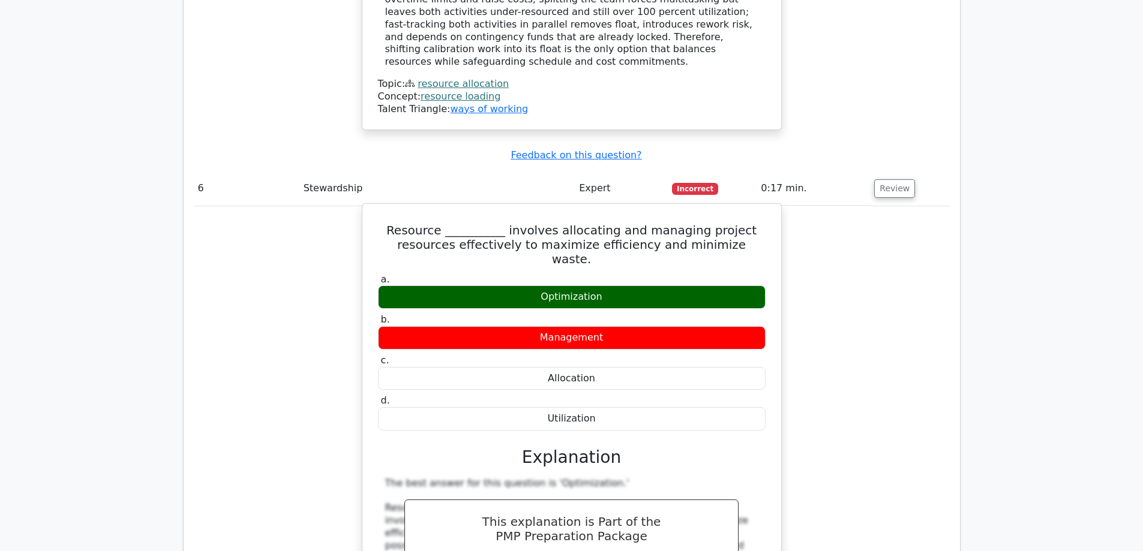
copy div "Allocation"
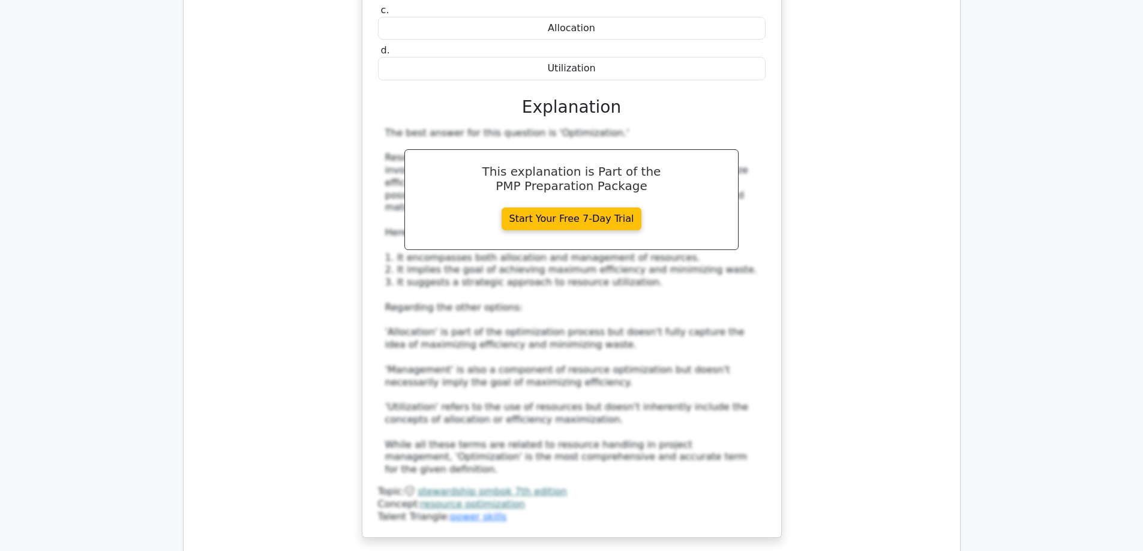
scroll to position [5038, 0]
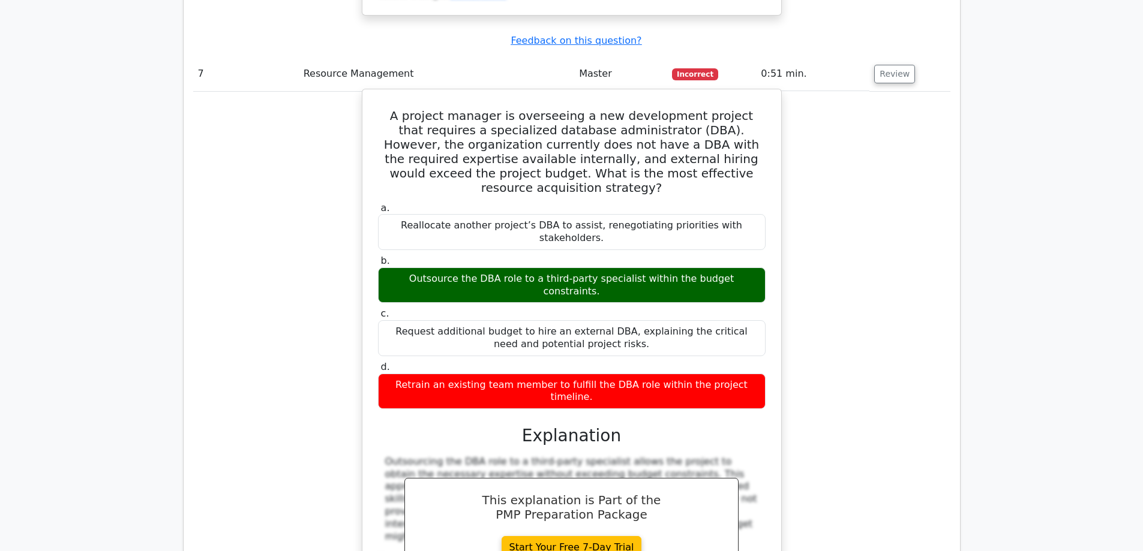
scroll to position [5698, 0]
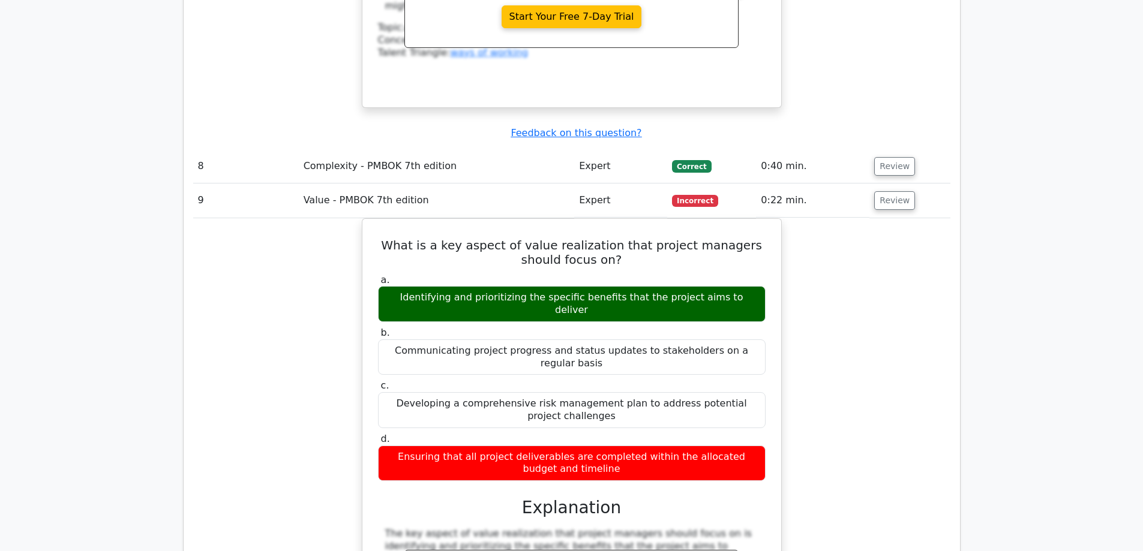
scroll to position [6417, 0]
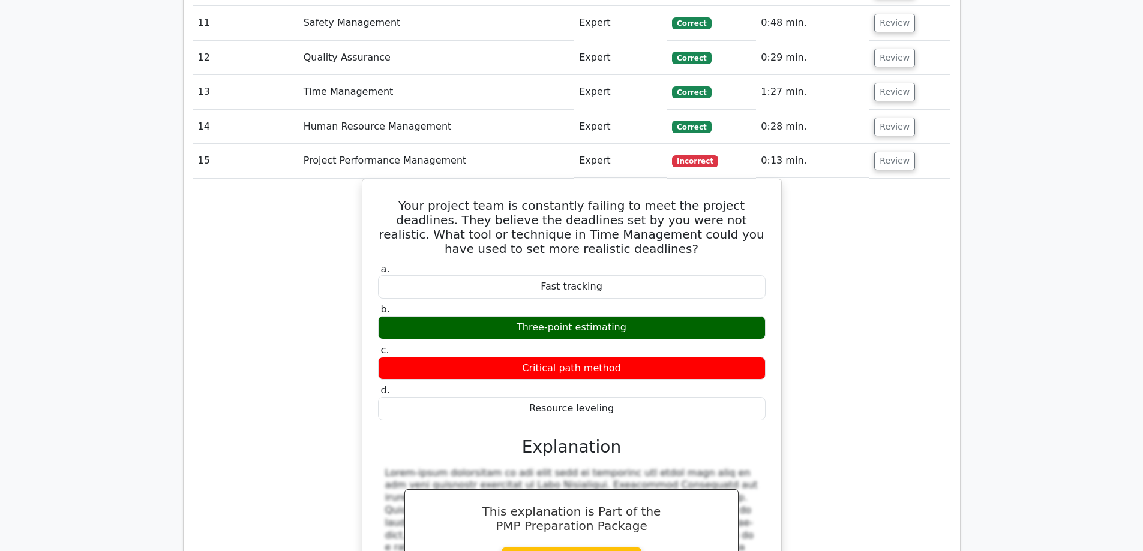
scroll to position [7077, 0]
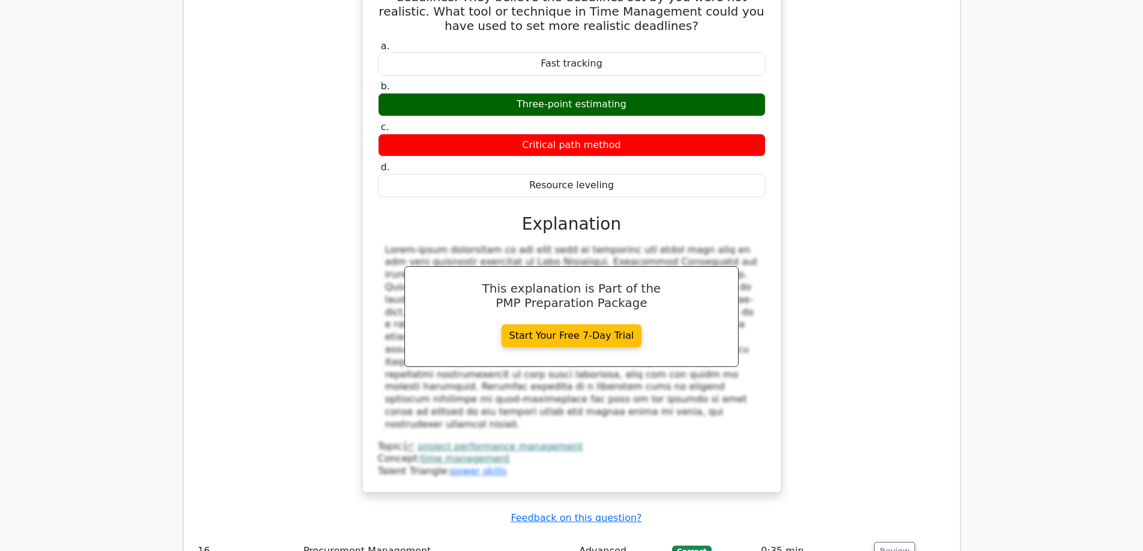
scroll to position [7197, 0]
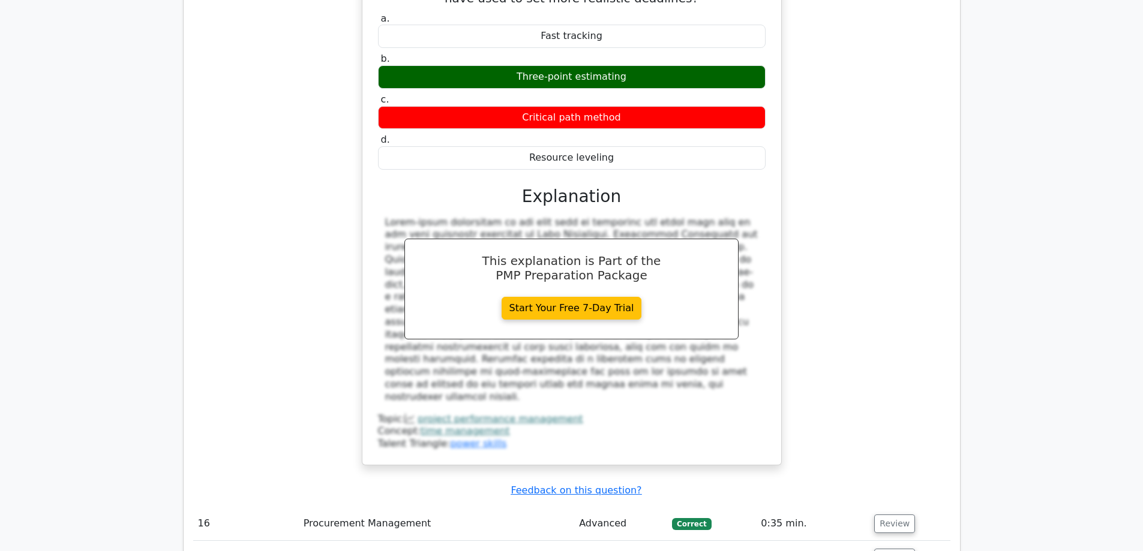
drag, startPoint x: 702, startPoint y: 251, endPoint x: 374, endPoint y: 223, distance: 329.3
copy h5 "A project manager is trying to determine the most critical variable in the proj…"
drag, startPoint x: 625, startPoint y: 401, endPoint x: 522, endPoint y: 399, distance: 102.6
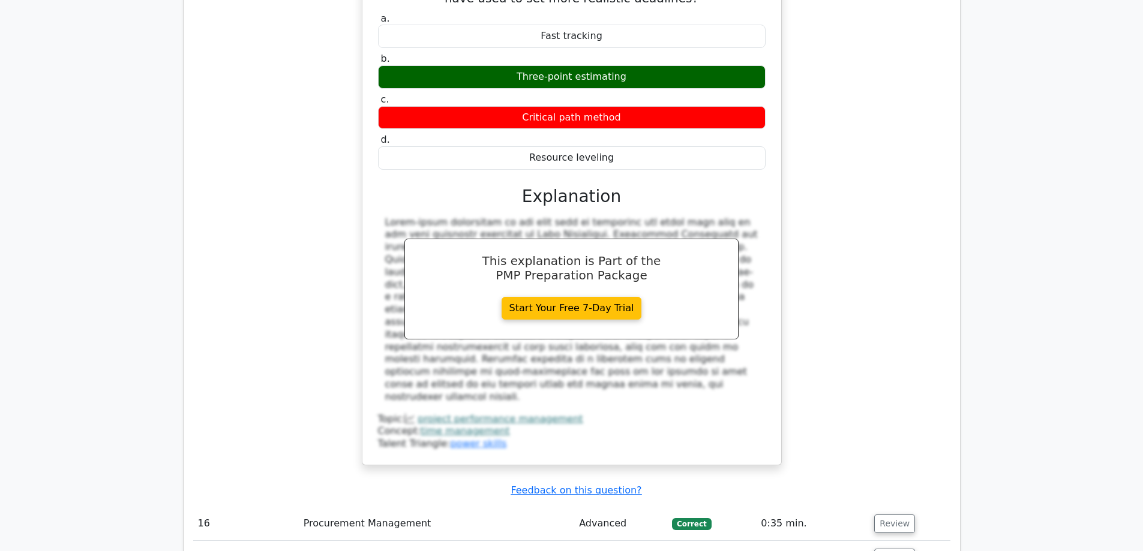
copy div "Regression Analysis"
drag, startPoint x: 627, startPoint y: 364, endPoint x: 515, endPoint y: 358, distance: 111.7
copy div "Weighted Average"
drag, startPoint x: 617, startPoint y: 284, endPoint x: 522, endPoint y: 286, distance: 94.8
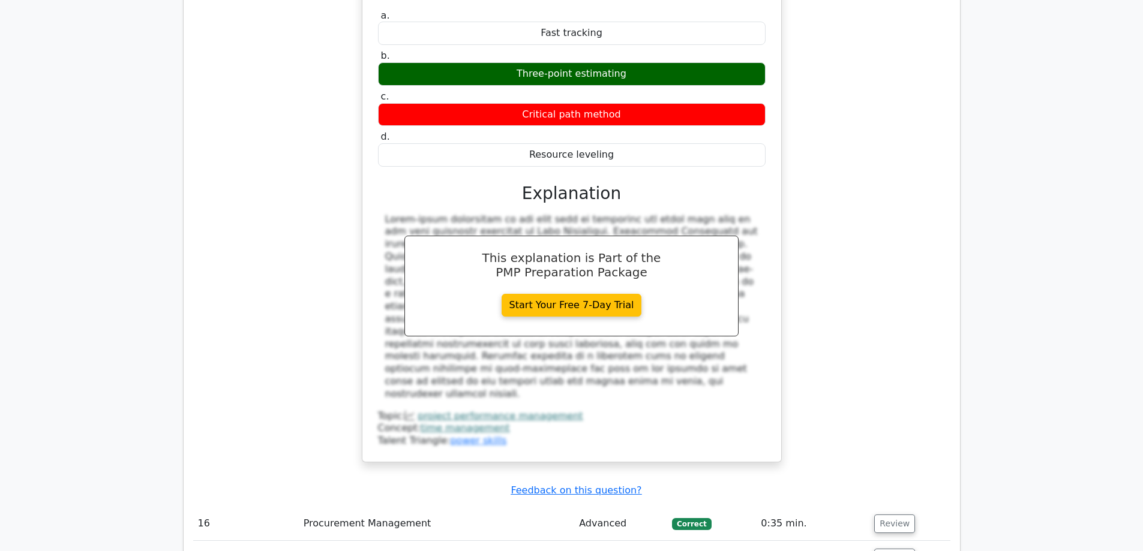
copy div "Sensitivity Analysis"
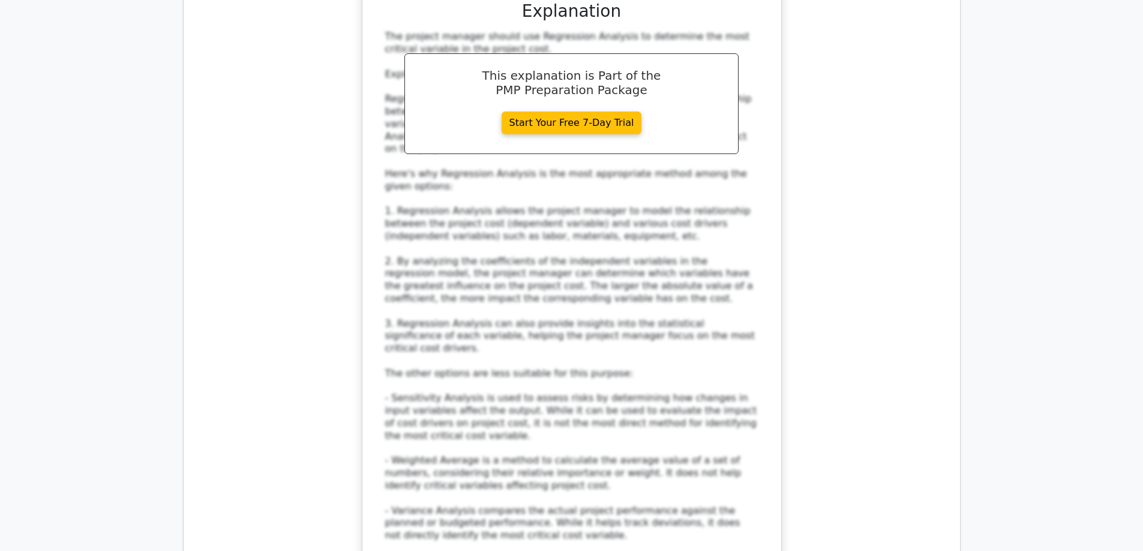
scroll to position [8037, 0]
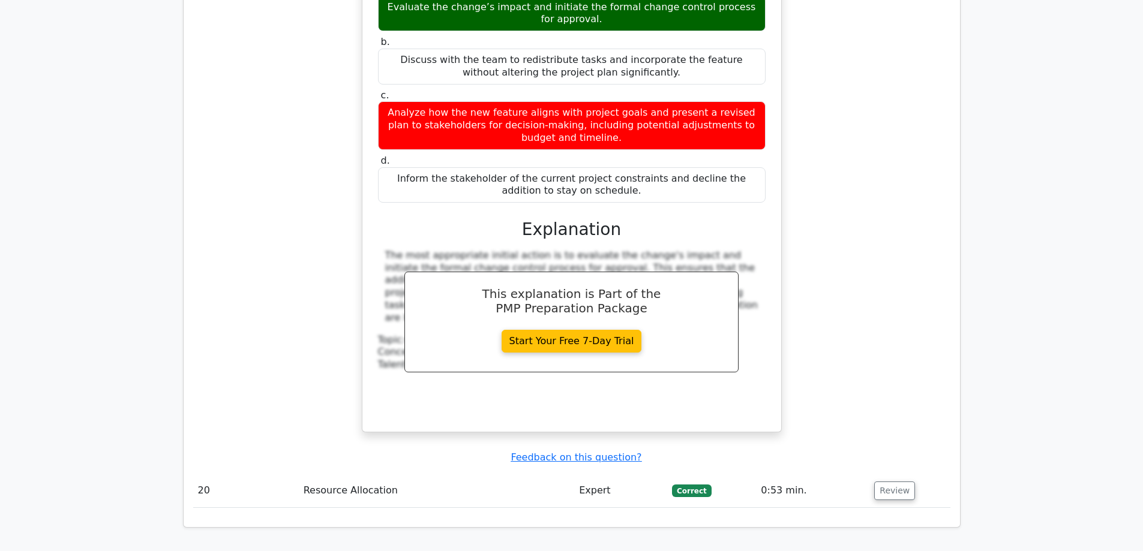
scroll to position [9015, 0]
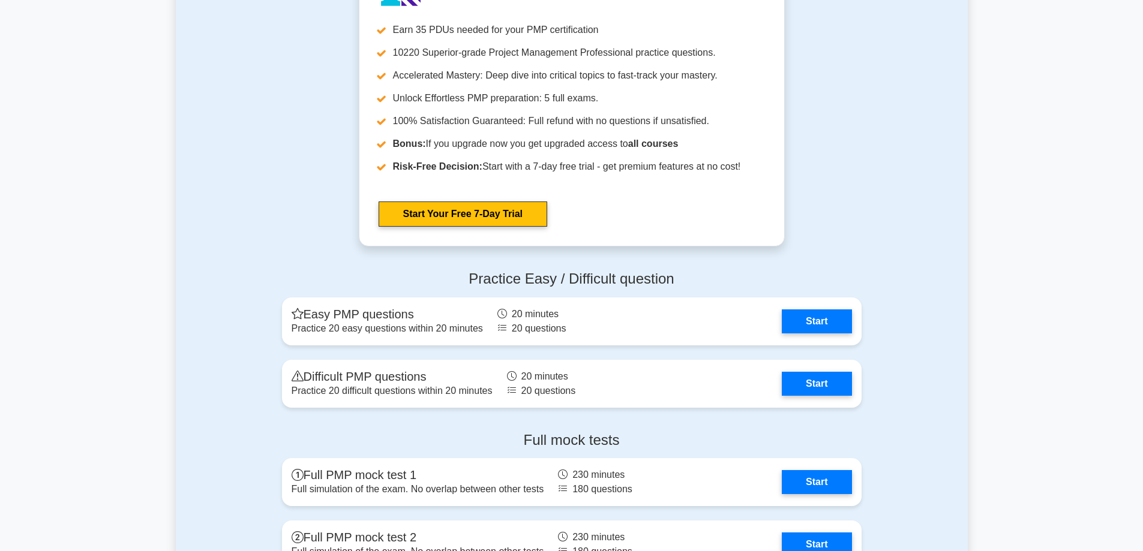
scroll to position [4379, 0]
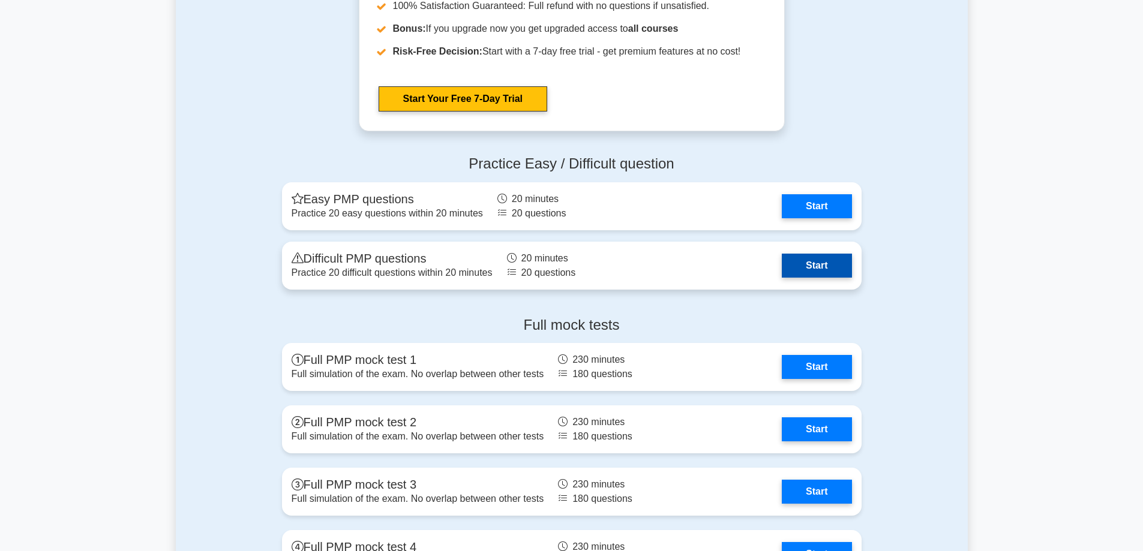
click at [824, 267] on link "Start" at bounding box center [817, 266] width 70 height 24
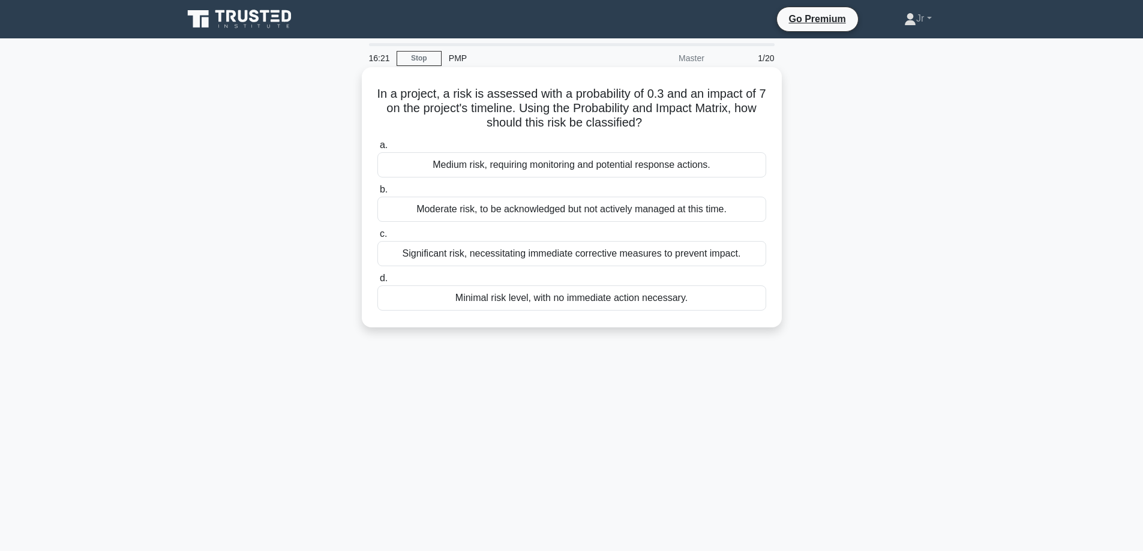
click at [591, 256] on div "Significant risk, necessitating immediate corrective measures to prevent impact." at bounding box center [571, 253] width 389 height 25
click at [377, 238] on input "c. Significant risk, necessitating immediate corrective measures to prevent imp…" at bounding box center [377, 234] width 0 height 8
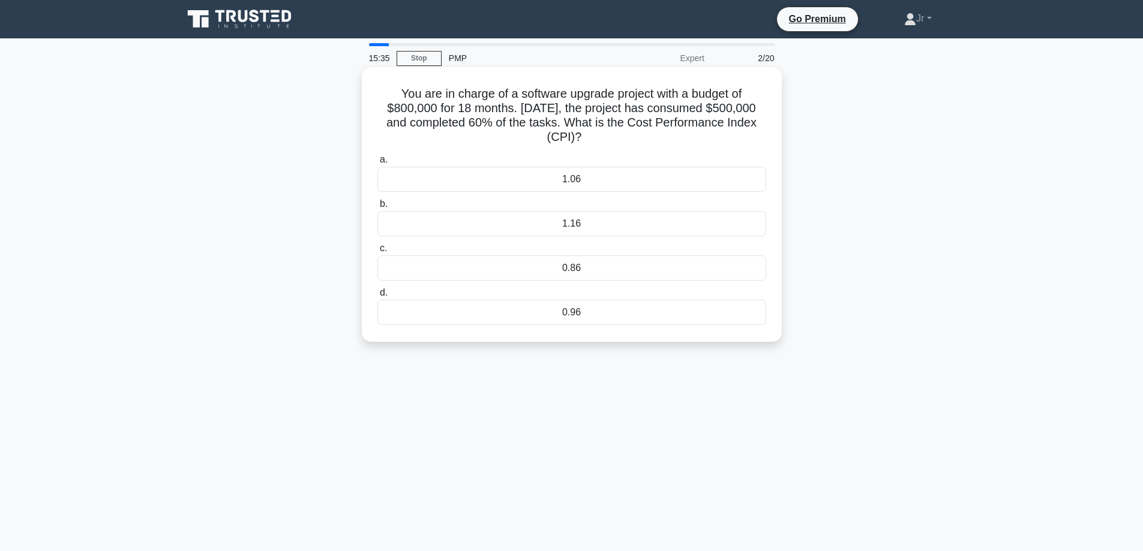
click at [516, 320] on div "0.96" at bounding box center [571, 312] width 389 height 25
click at [377, 297] on input "d. 0.96" at bounding box center [377, 293] width 0 height 8
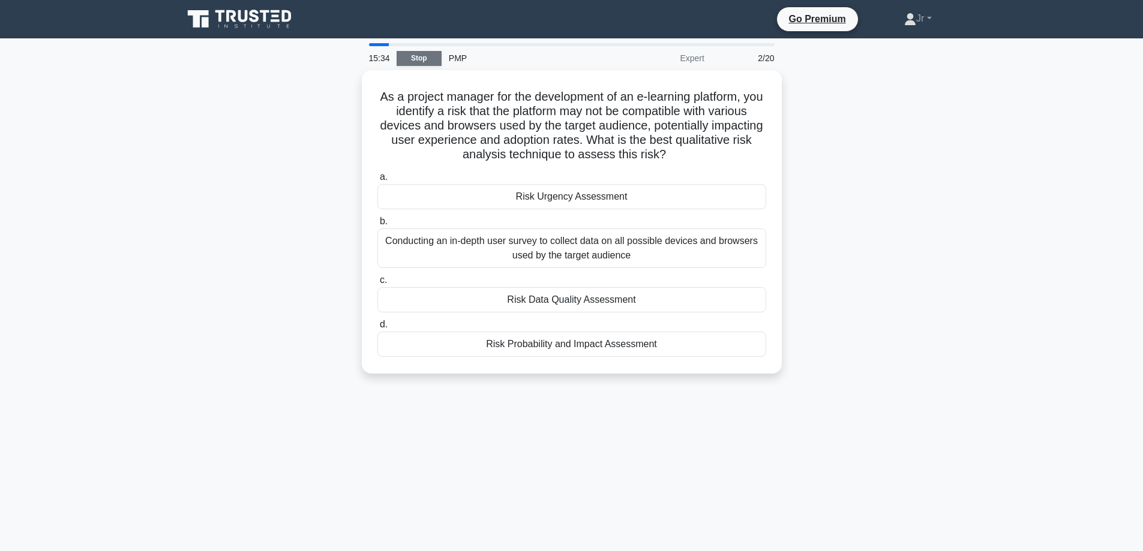
click at [408, 61] on link "Stop" at bounding box center [418, 58] width 45 height 15
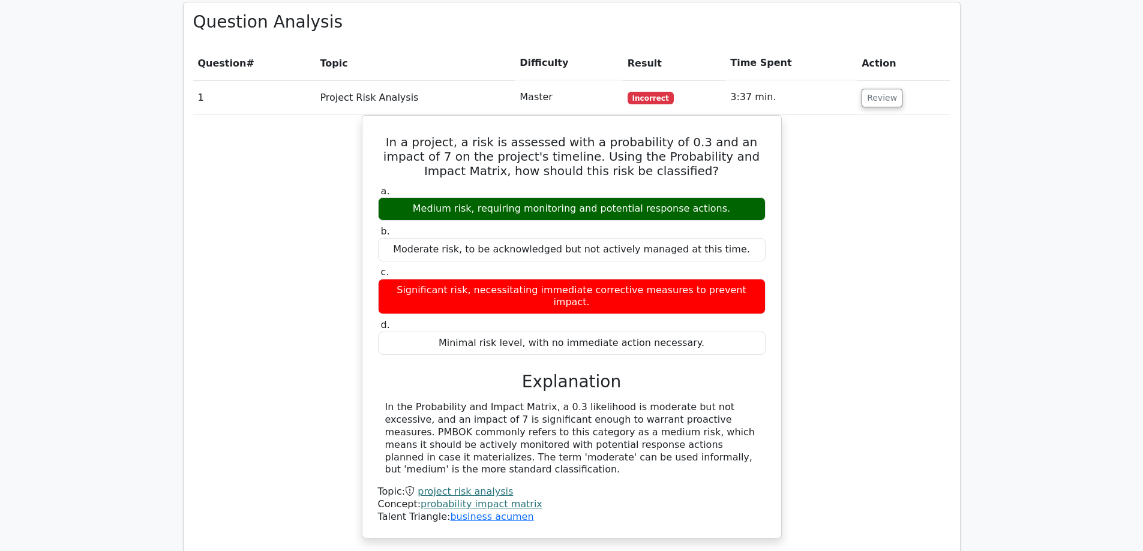
scroll to position [1140, 0]
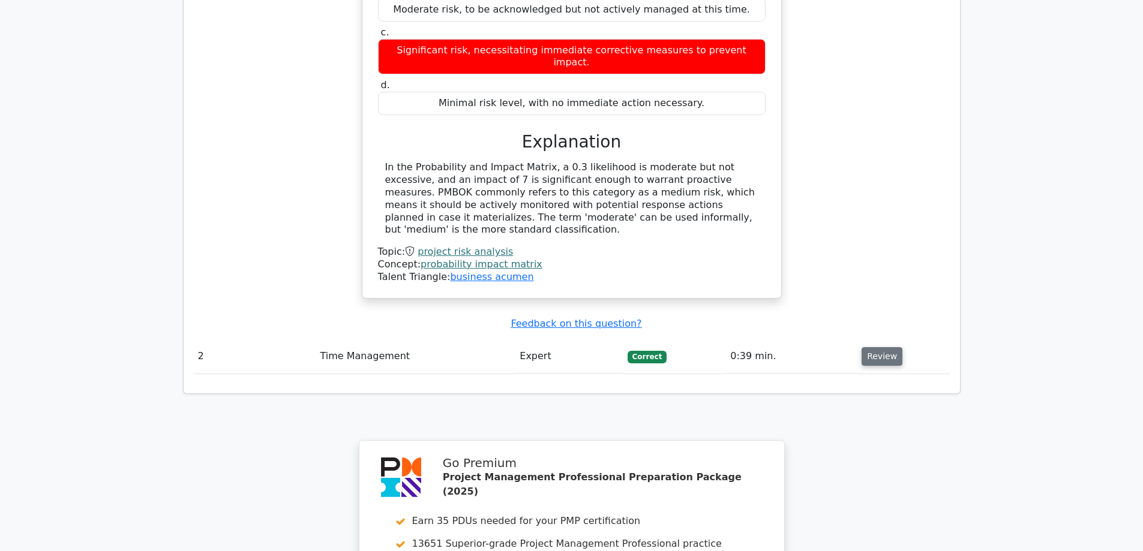
click at [887, 347] on button "Review" at bounding box center [881, 356] width 41 height 19
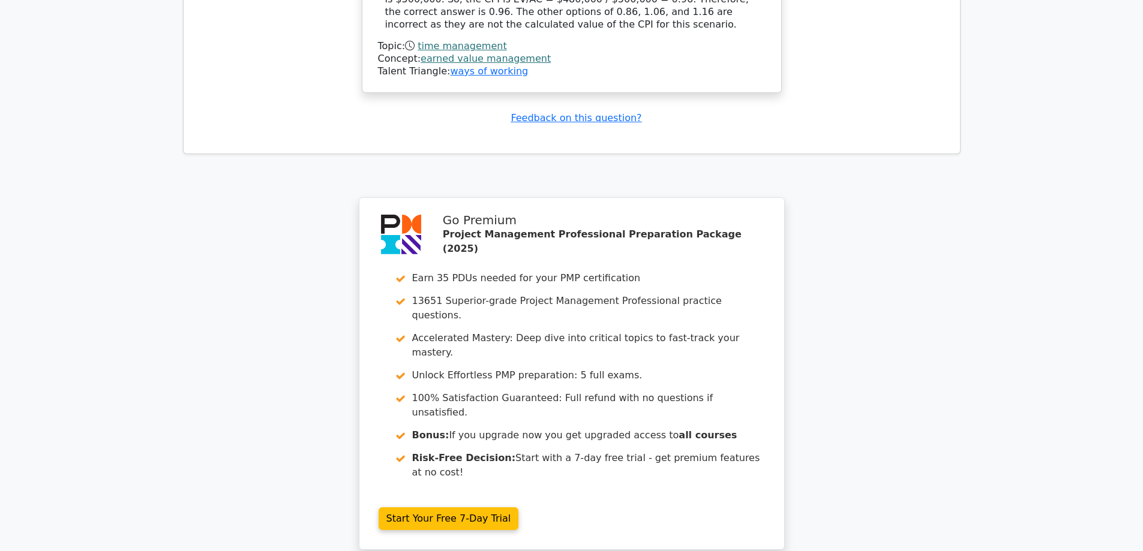
scroll to position [1954, 0]
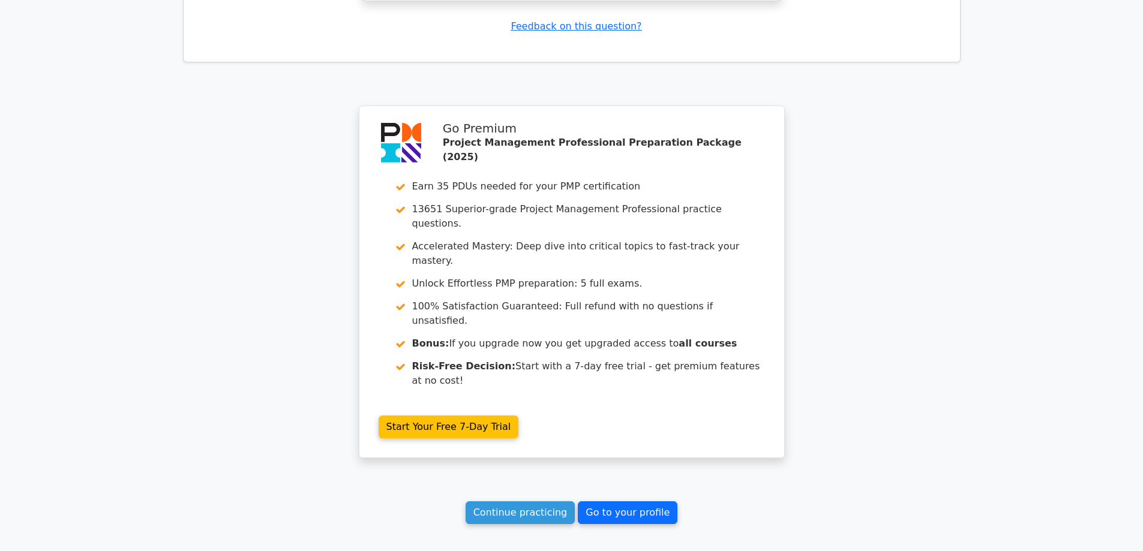
click at [610, 501] on link "Go to your profile" at bounding box center [628, 512] width 100 height 23
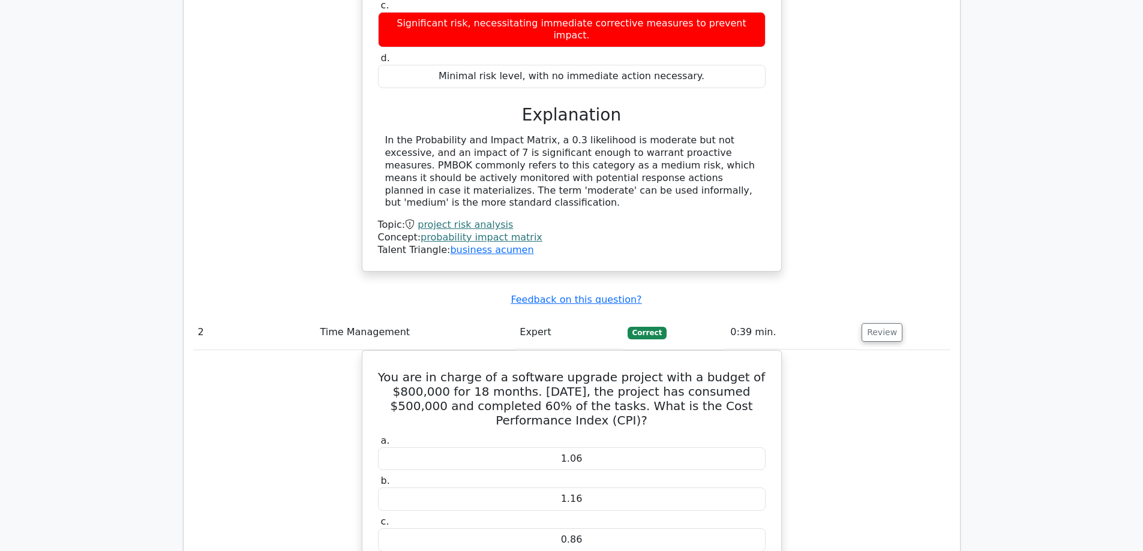
scroll to position [994, 0]
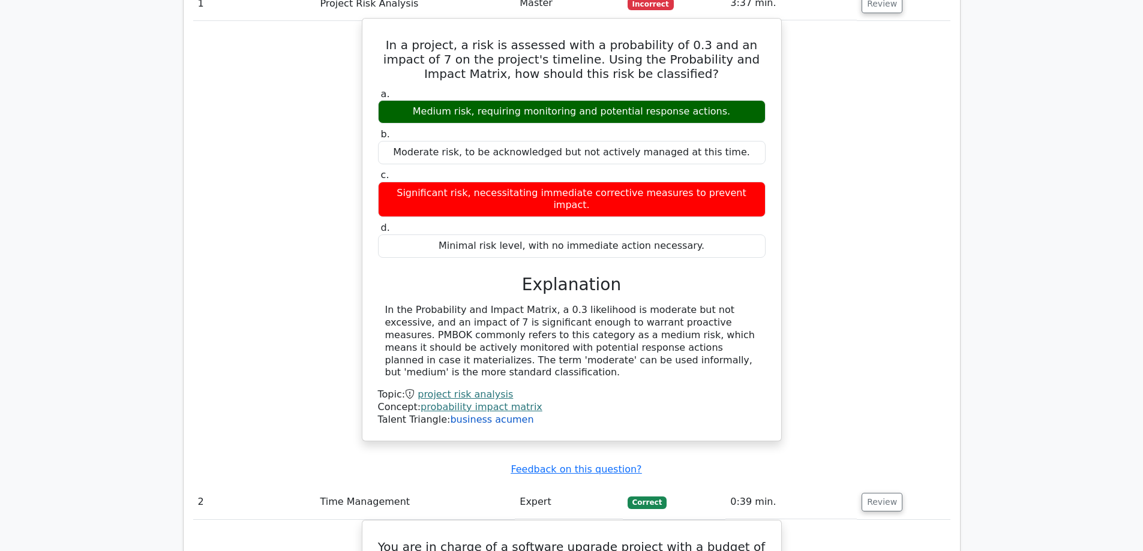
click at [489, 414] on link "business acumen" at bounding box center [491, 419] width 83 height 11
drag, startPoint x: 669, startPoint y: 248, endPoint x: 477, endPoint y: 269, distance: 192.4
click at [477, 304] on div "In the Probability and Impact Matrix, a 0.3 likelihood is moderate but not exce…" at bounding box center [571, 341] width 373 height 75
copy div "PMBOK commonly refers to this category"
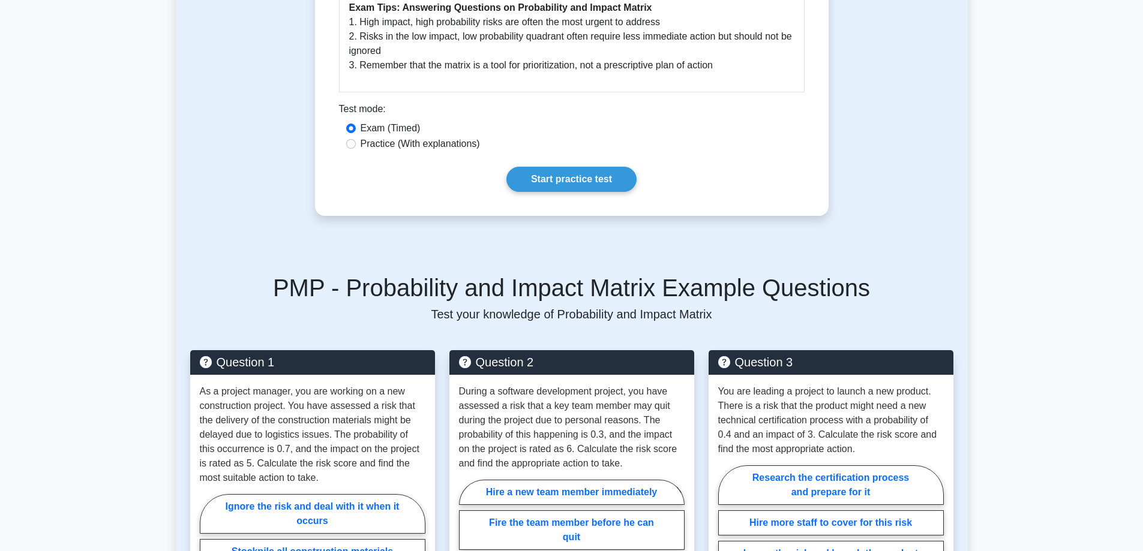
scroll to position [900, 0]
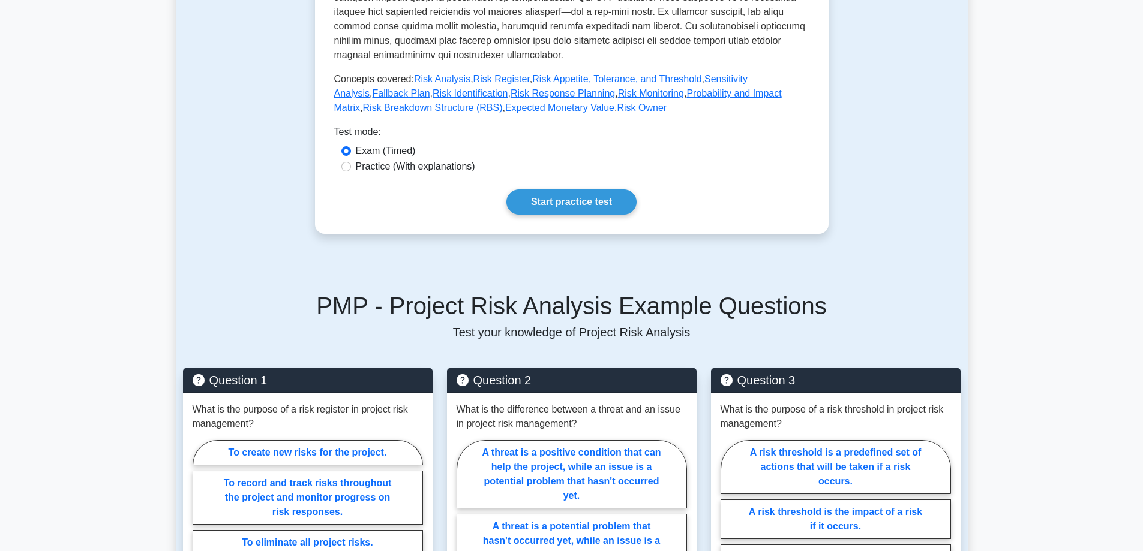
scroll to position [540, 0]
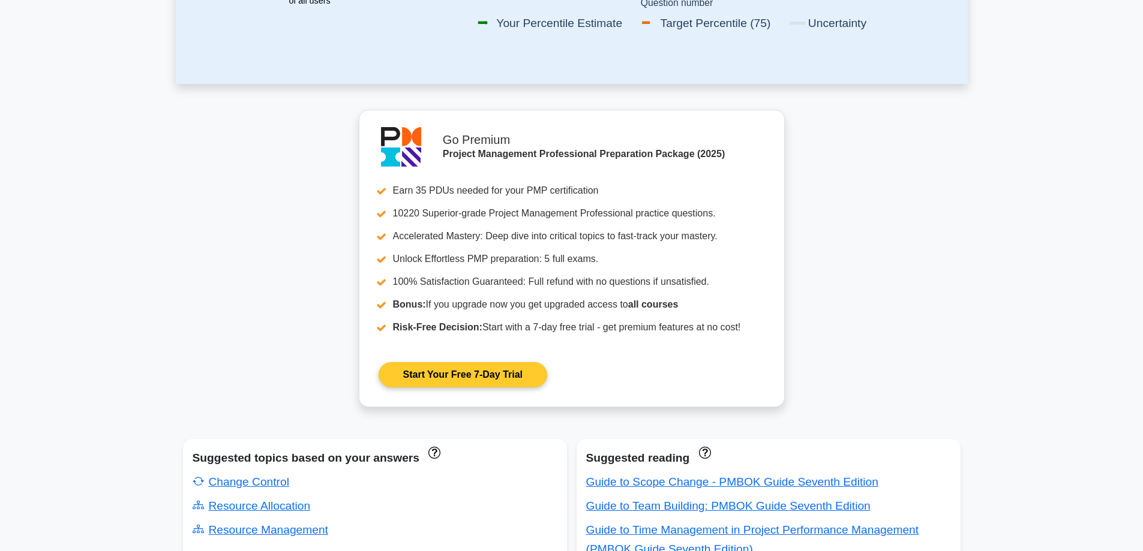
scroll to position [360, 0]
